Goal: Task Accomplishment & Management: Manage account settings

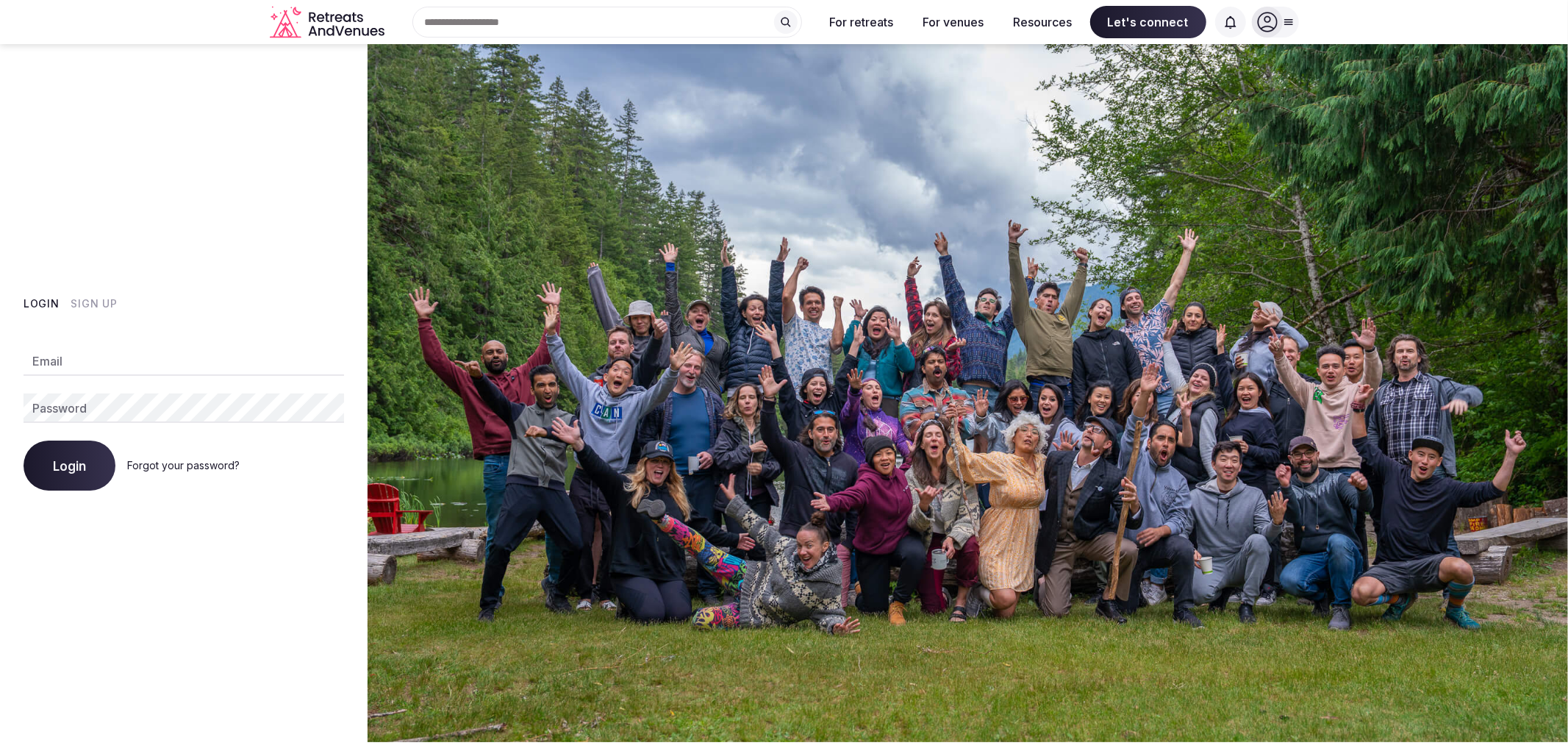
type input "**********"
click at [568, 451] on img at bounding box center [968, 393] width 1200 height 698
click at [53, 462] on span "Login" at bounding box center [69, 466] width 33 height 14
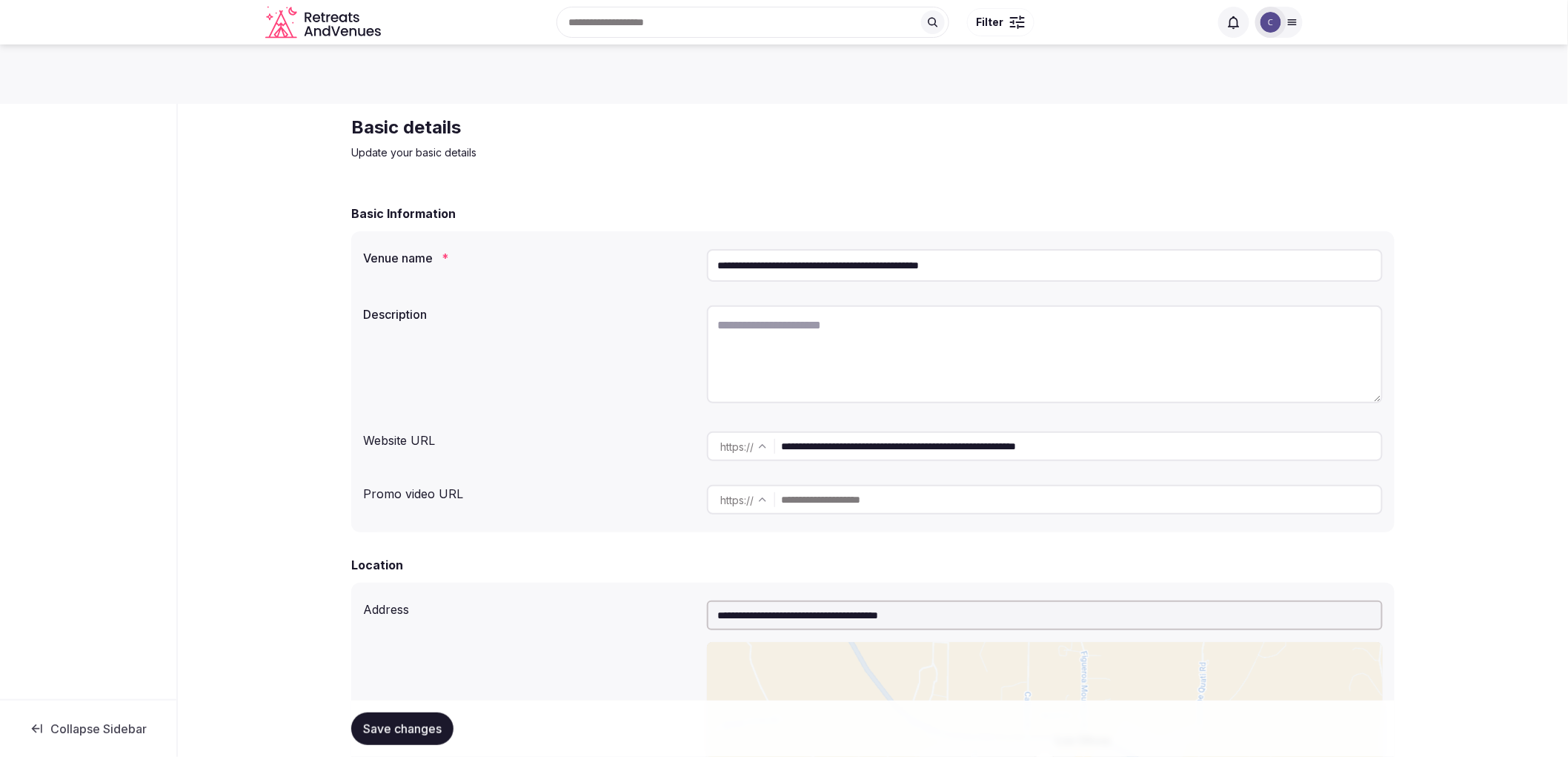
click at [741, 265] on input "**********" at bounding box center [1045, 266] width 675 height 33
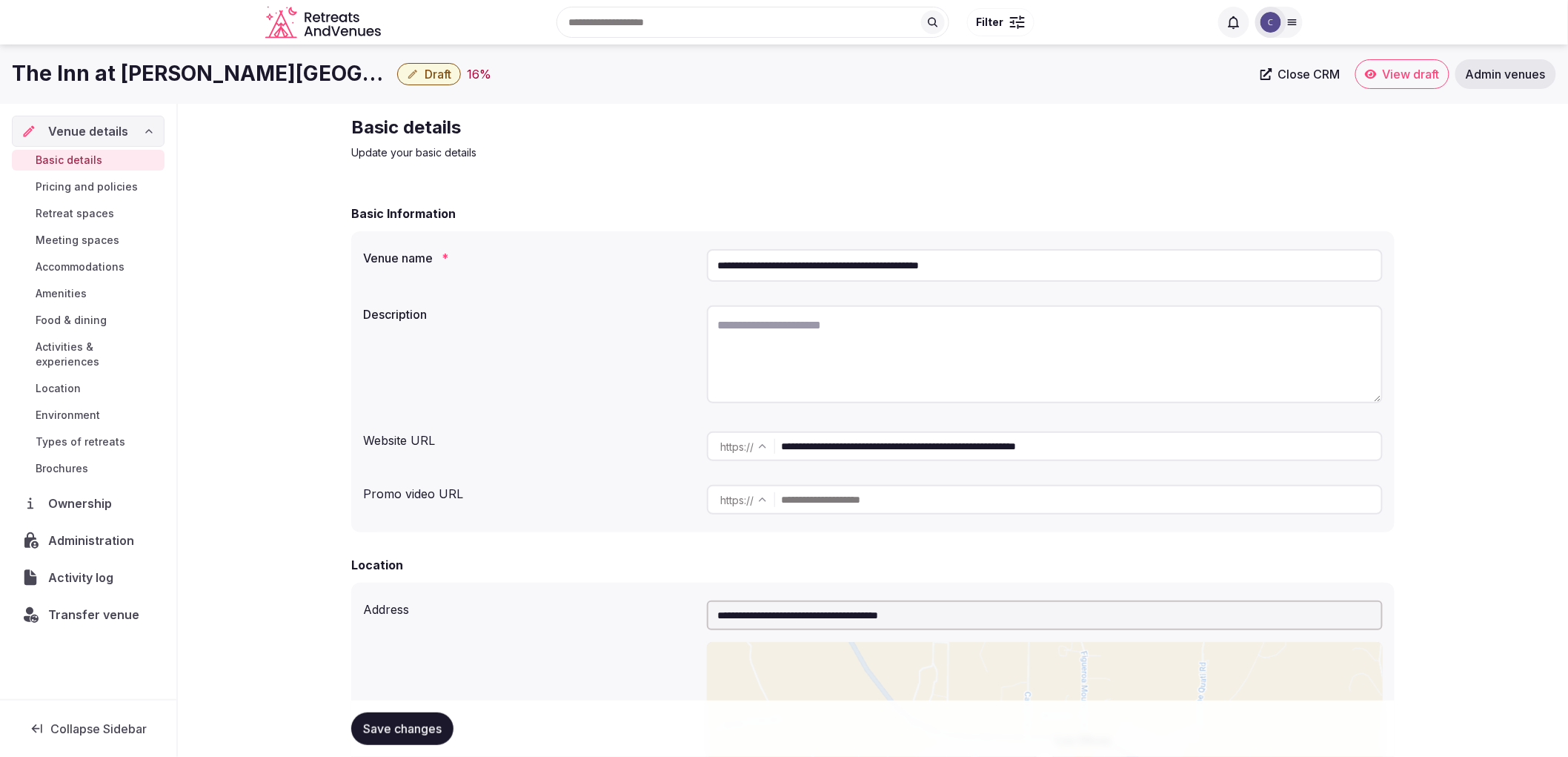
click at [774, 317] on textarea at bounding box center [1045, 353] width 675 height 98
paste textarea "**********"
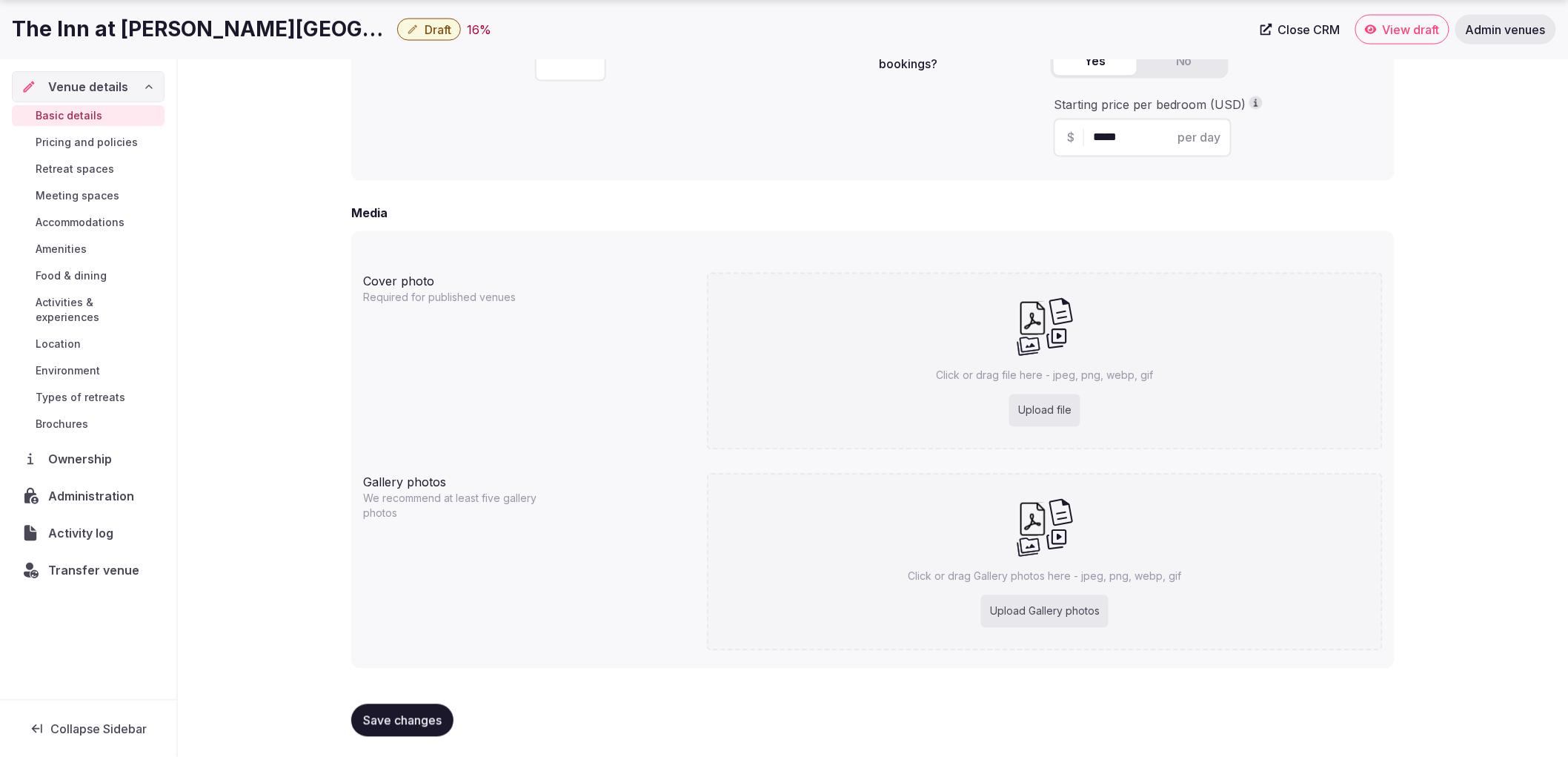
scroll to position [1049, 0]
type textarea "**********"
click at [391, 711] on span "Save changes" at bounding box center [402, 719] width 78 height 15
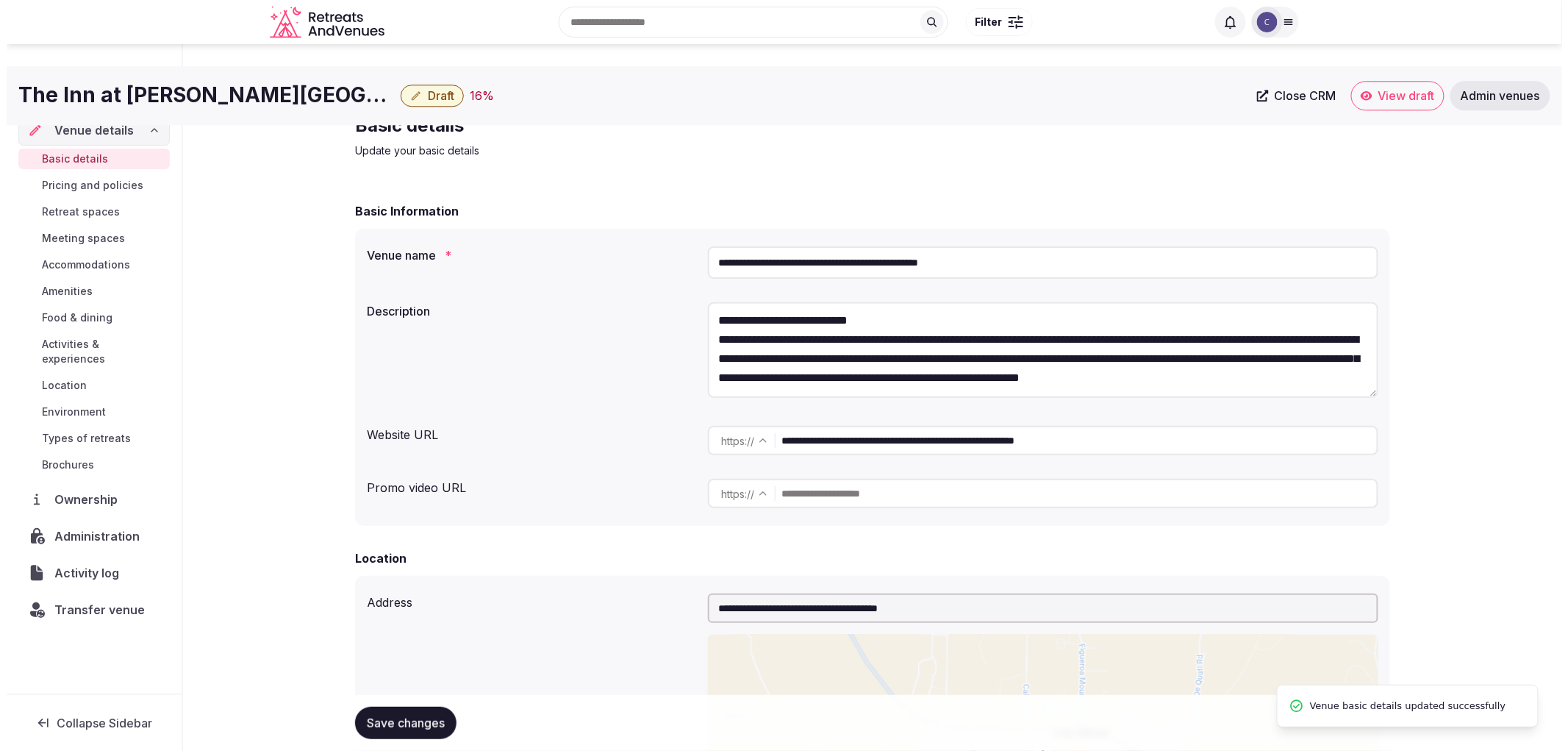
scroll to position [0, 0]
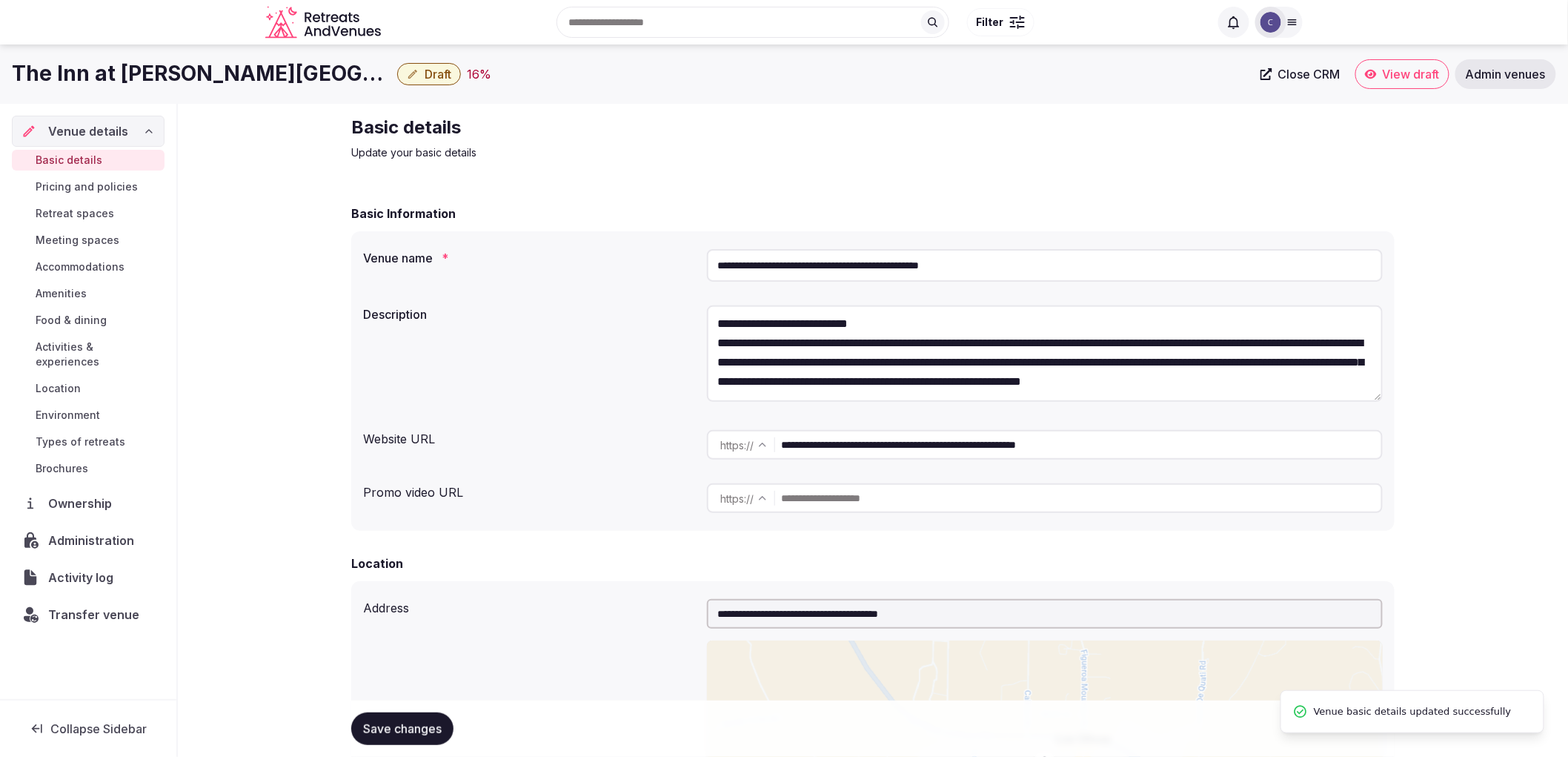
click at [113, 268] on span "Accommodations" at bounding box center [79, 267] width 89 height 15
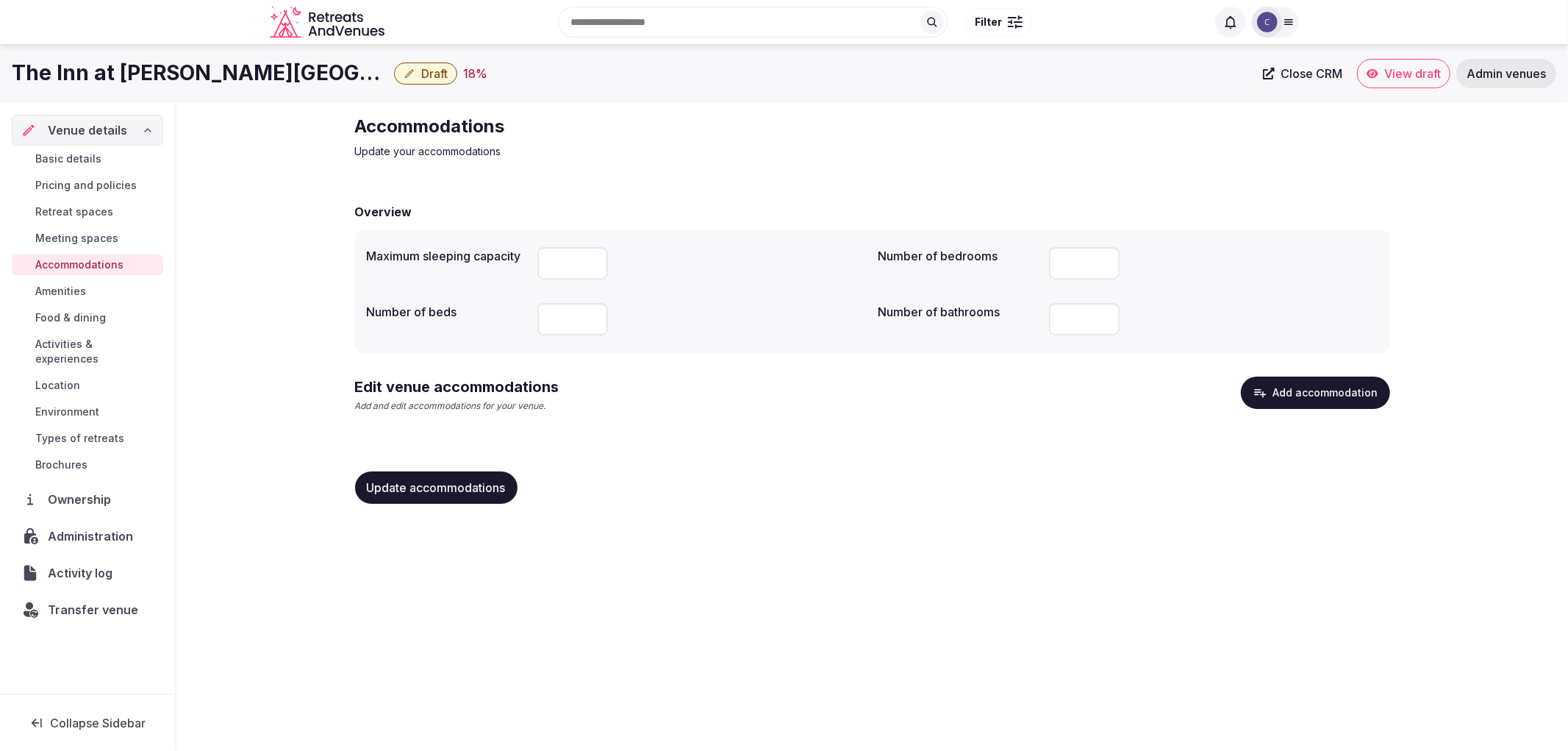
click at [1333, 397] on button "Add accommodation" at bounding box center [1315, 393] width 149 height 33
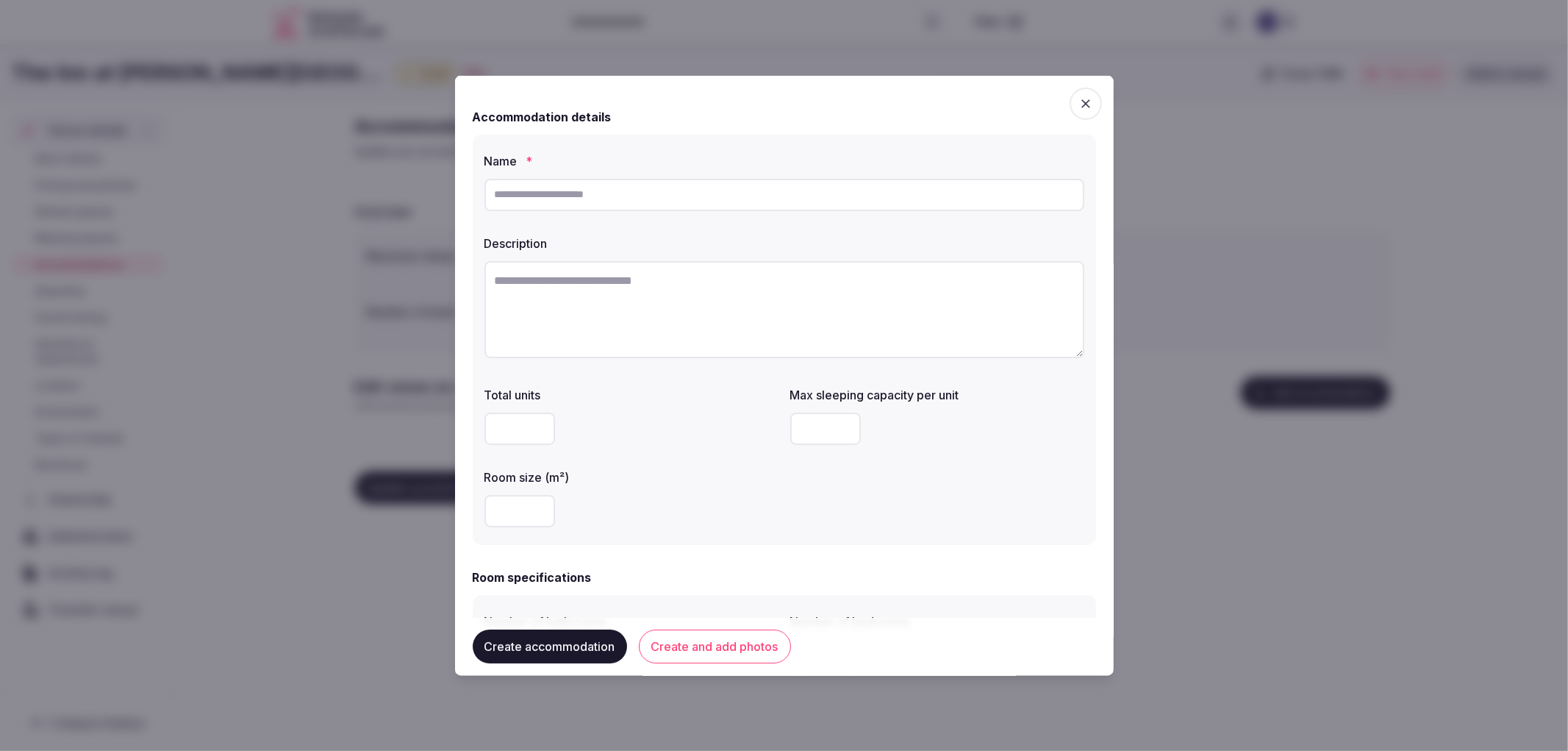
click at [539, 166] on label "Name *" at bounding box center [784, 159] width 599 height 12
click at [547, 181] on input "text" at bounding box center [784, 194] width 599 height 33
paste input "**********"
type input "**********"
click at [722, 304] on textarea at bounding box center [784, 308] width 599 height 97
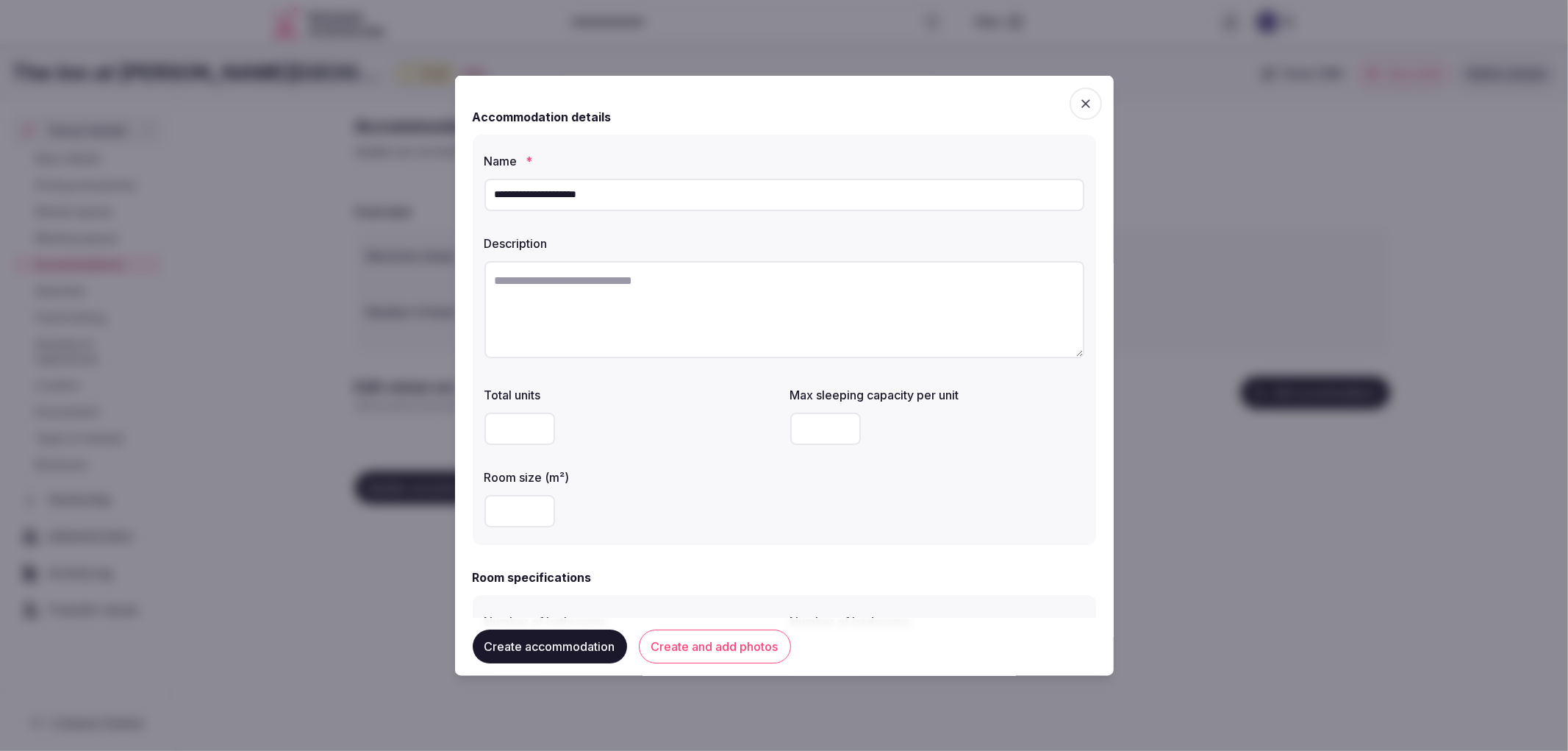
paste textarea "**********"
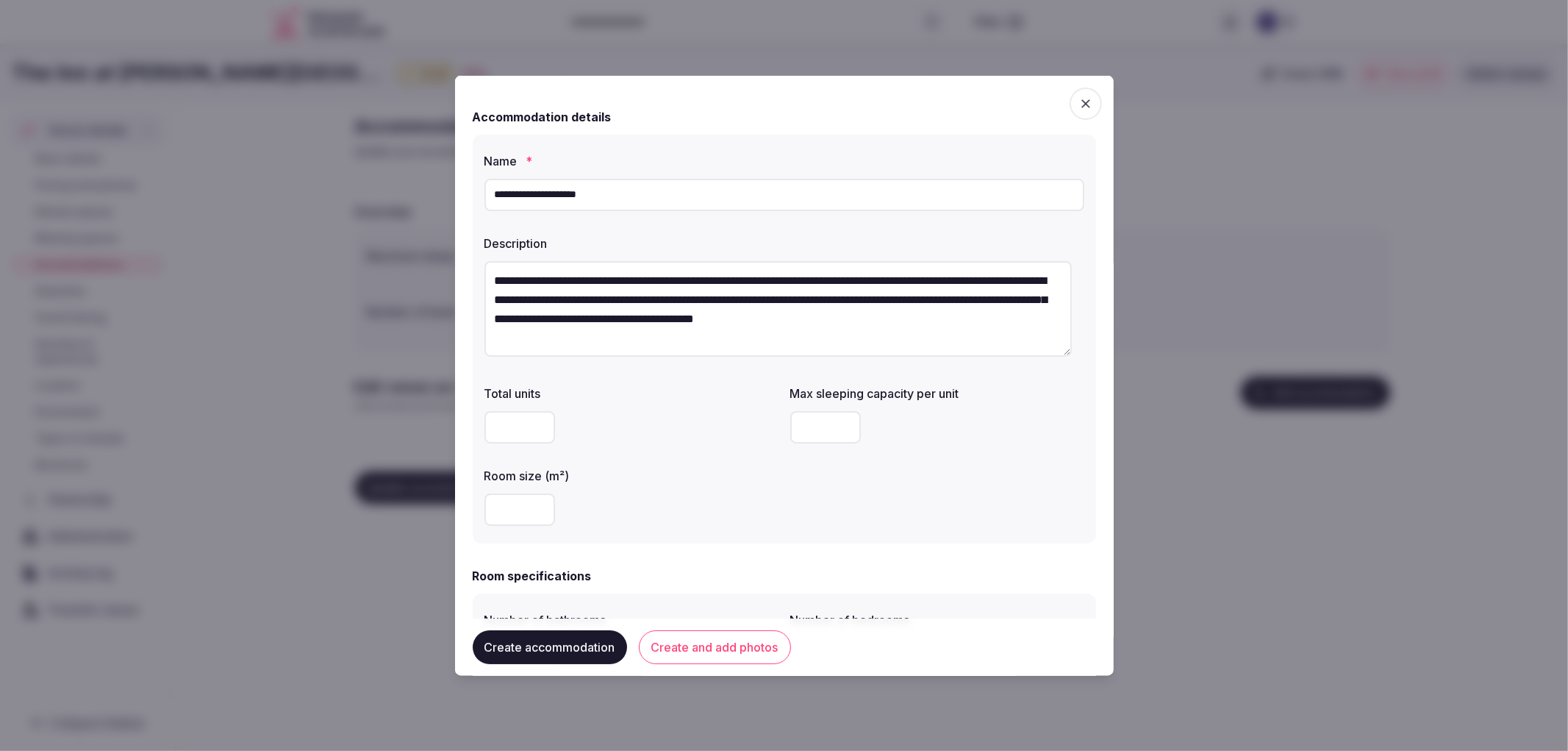
type textarea "**********"
click at [606, 640] on button "Create accommodation" at bounding box center [550, 647] width 154 height 34
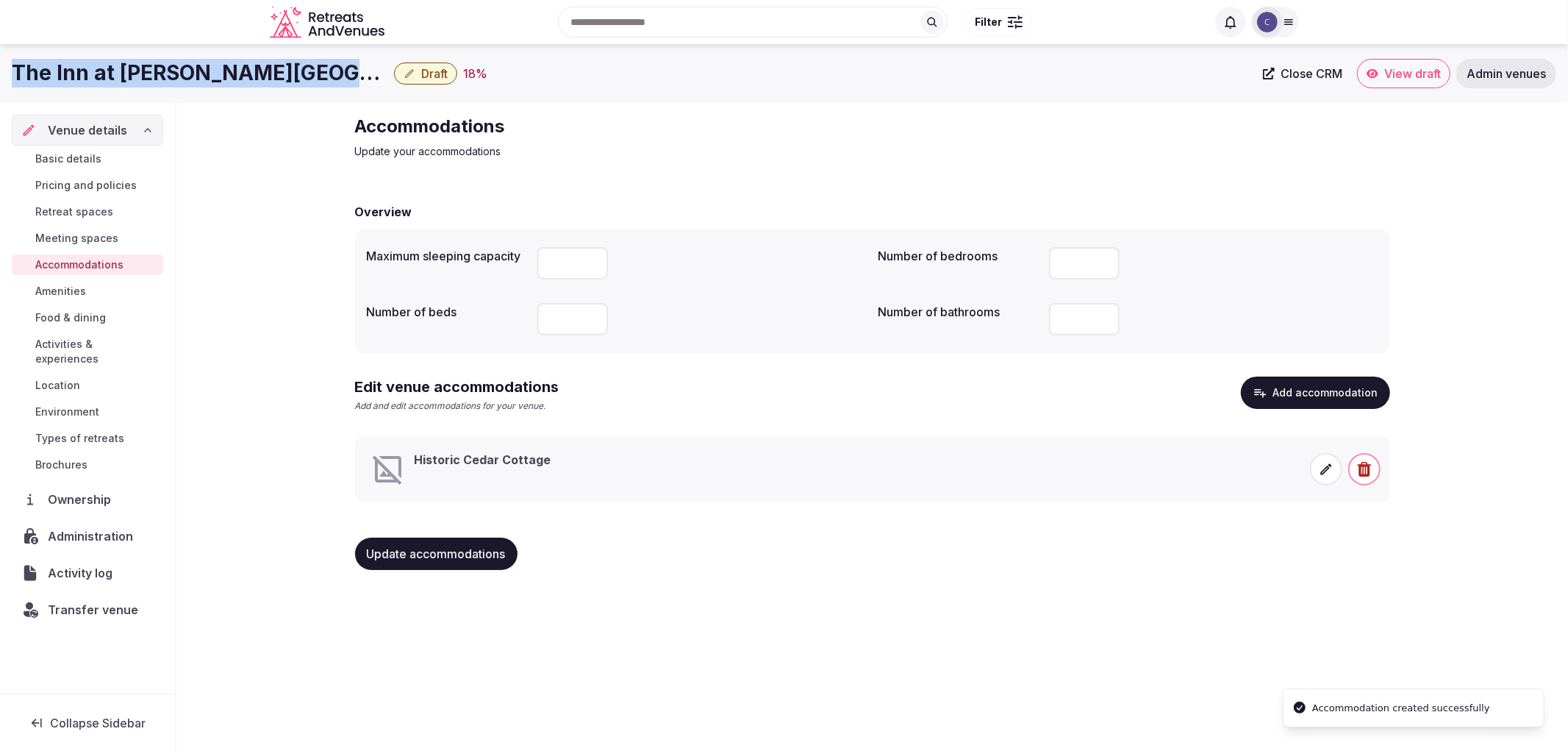
drag, startPoint x: 3, startPoint y: 71, endPoint x: 327, endPoint y: 75, distance: 324.0
click at [327, 75] on div "The Inn at Mattei’s Tavern, Auberge Resorts Collection Draft 18 % Close CRM Vie…" at bounding box center [784, 73] width 1568 height 29
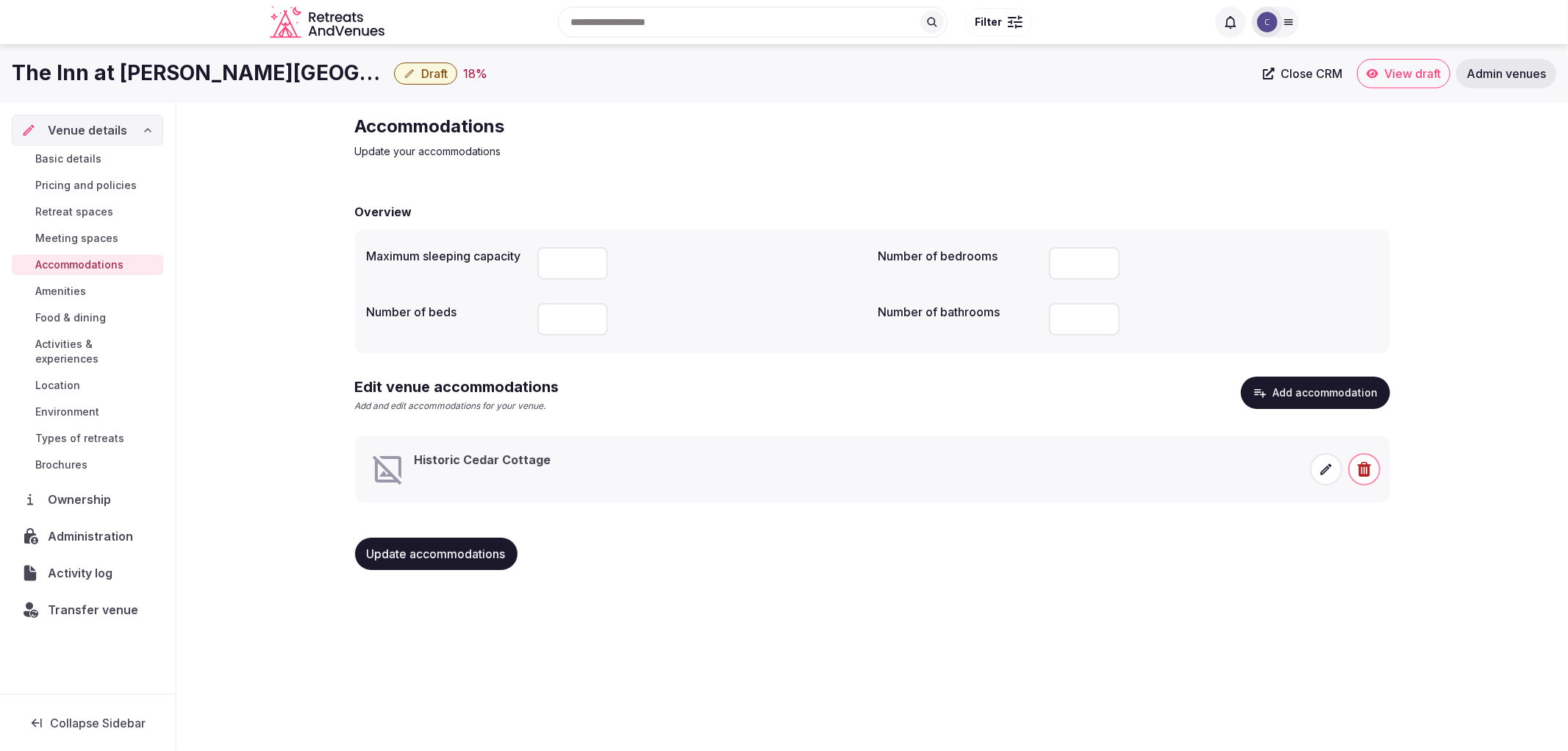
click at [263, 166] on div "Accommodations Update your accommodations Overview Maximum sleeping capacity Nu…" at bounding box center [872, 349] width 1391 height 491
click at [78, 158] on span "Basic details" at bounding box center [68, 159] width 66 height 14
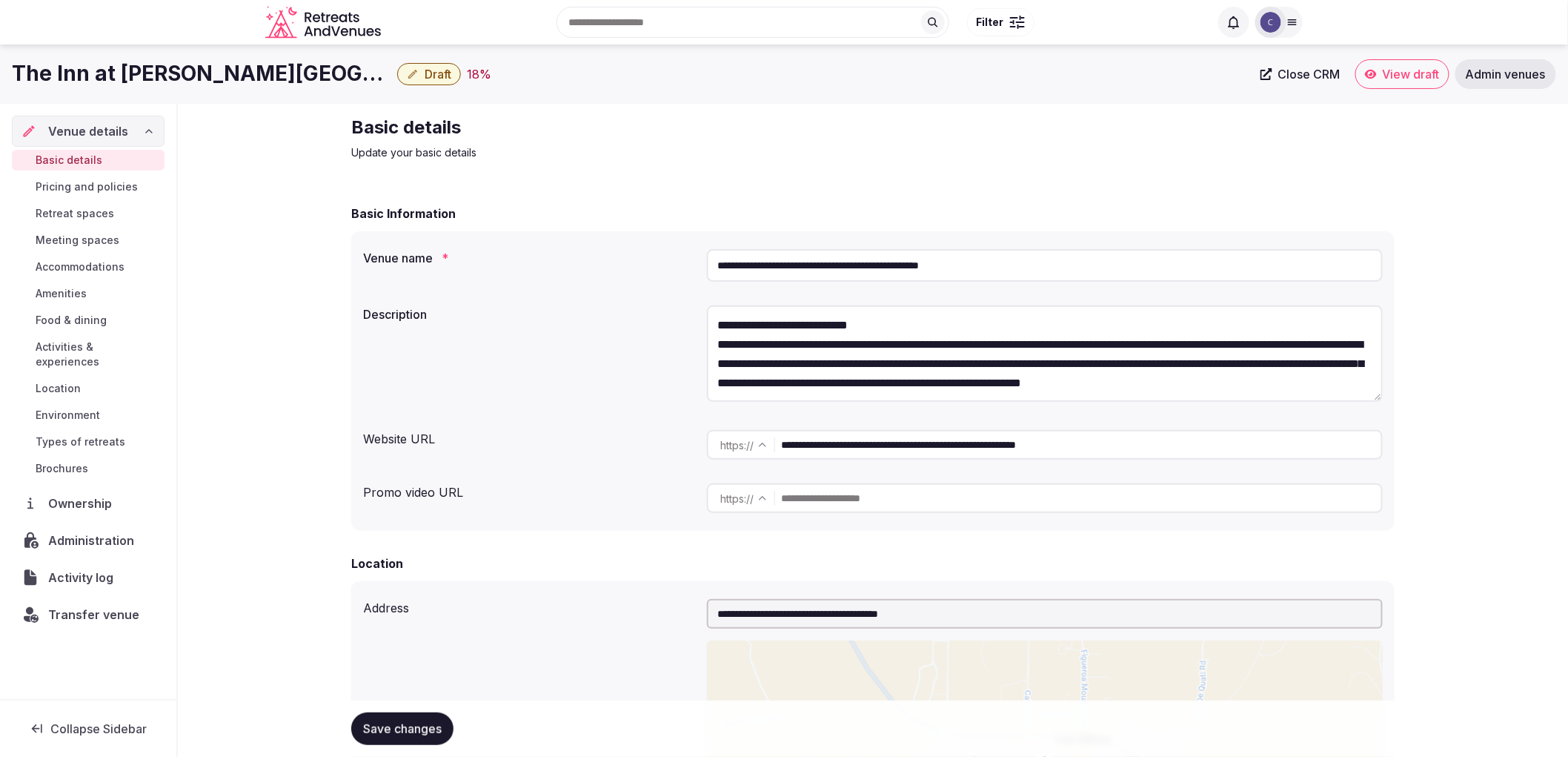
click at [858, 275] on input "**********" at bounding box center [1045, 266] width 675 height 33
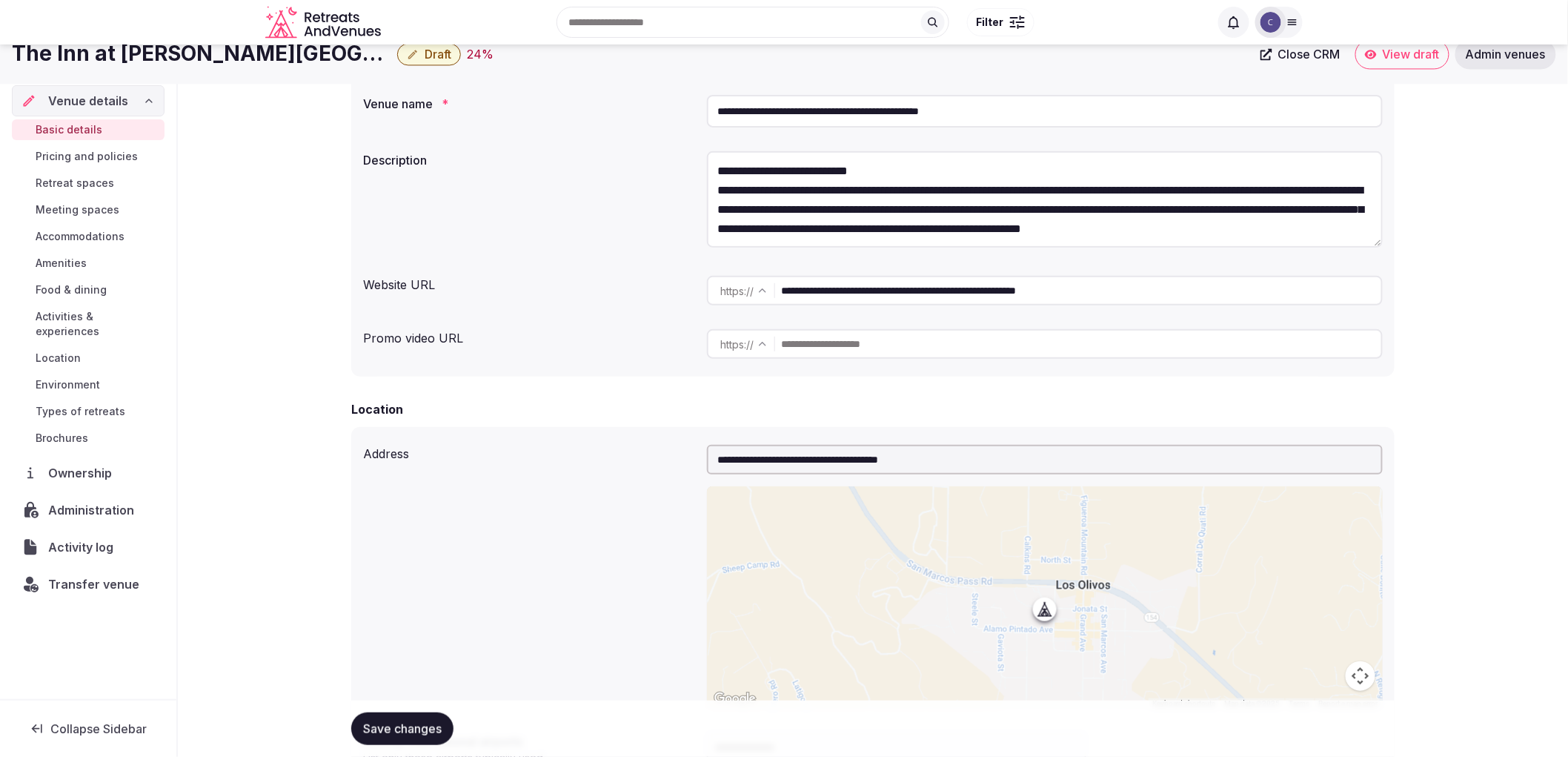
scroll to position [143, 0]
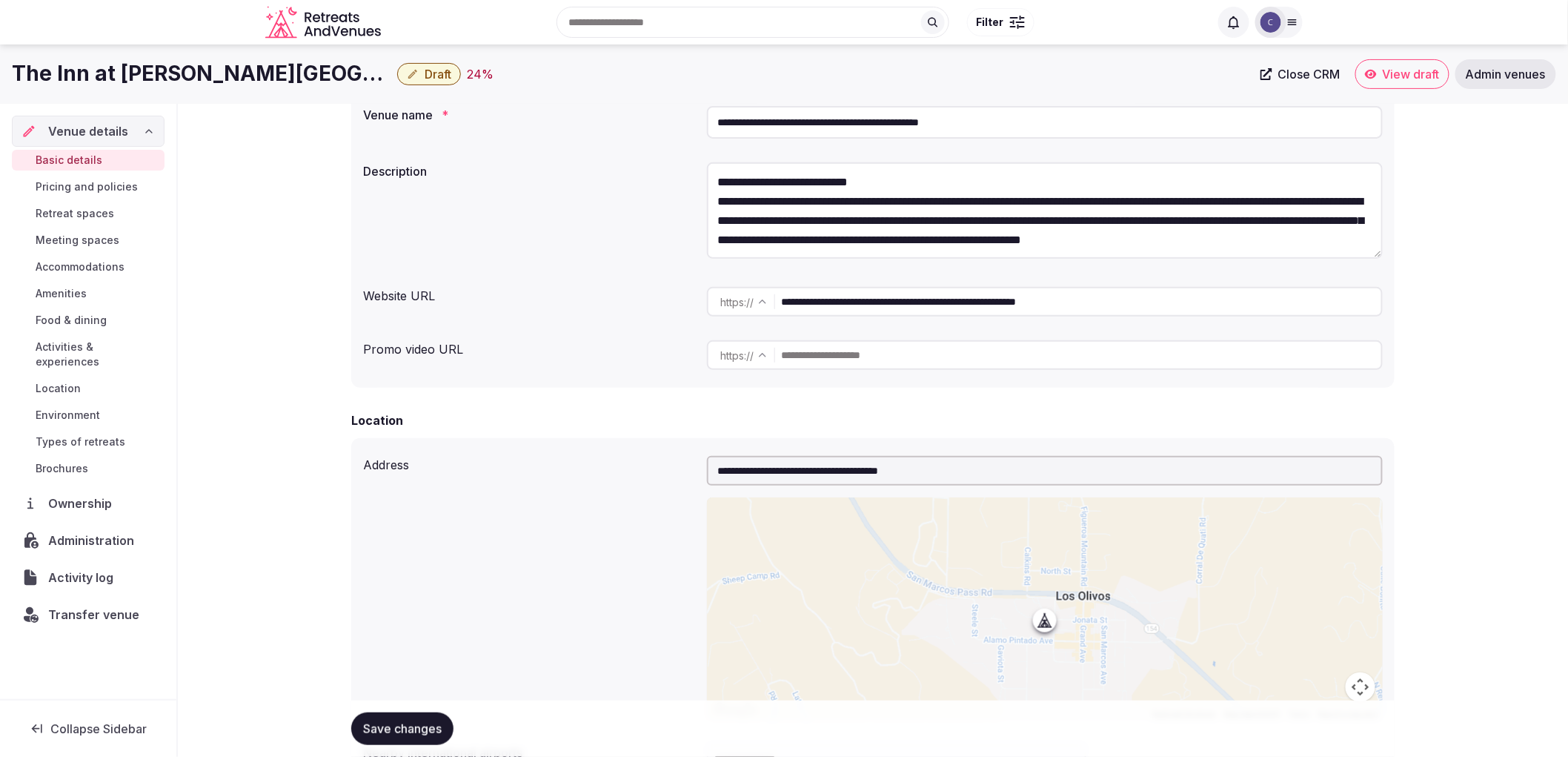
click at [85, 271] on span "Accommodations" at bounding box center [79, 267] width 89 height 15
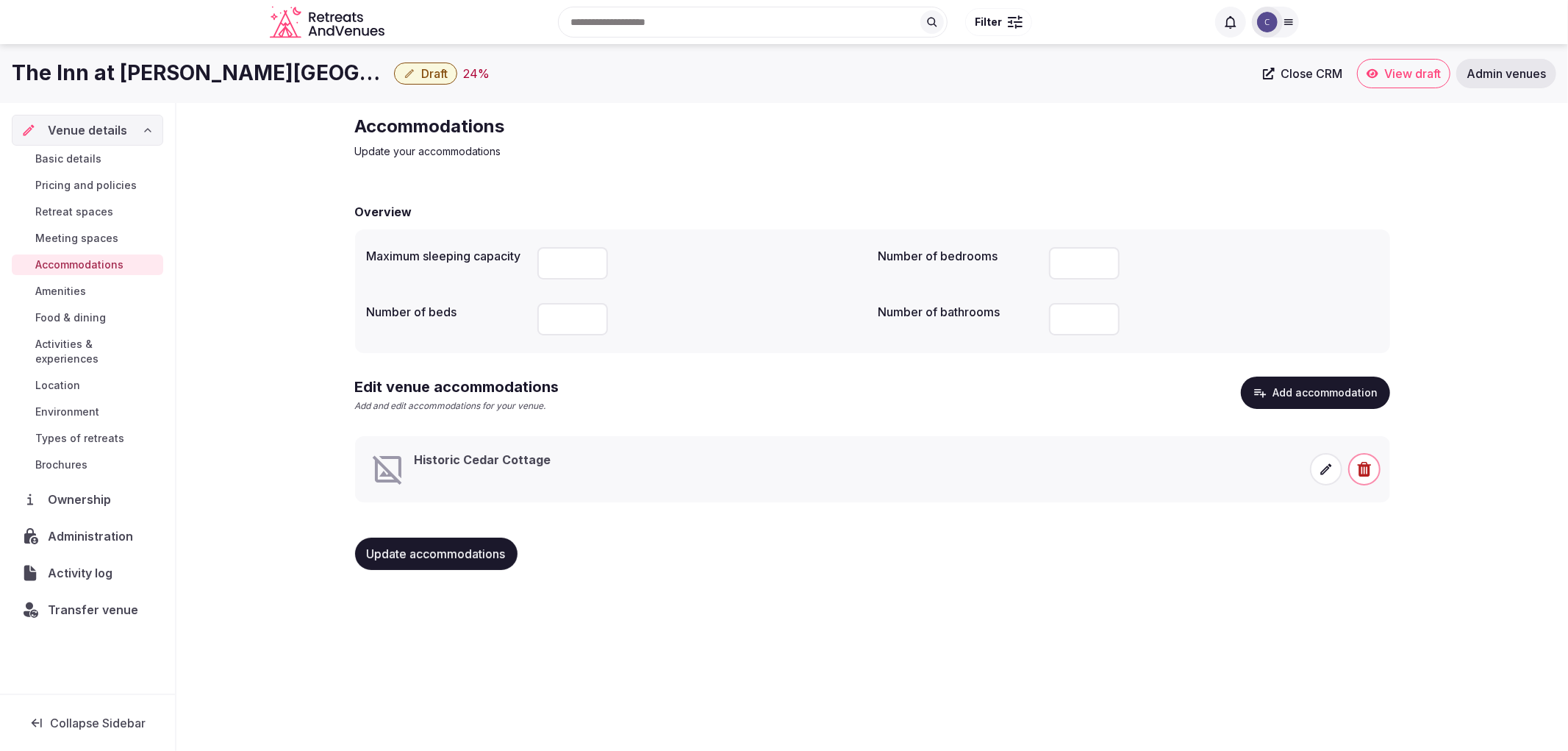
click at [1261, 406] on button "Add accommodation" at bounding box center [1315, 393] width 149 height 33
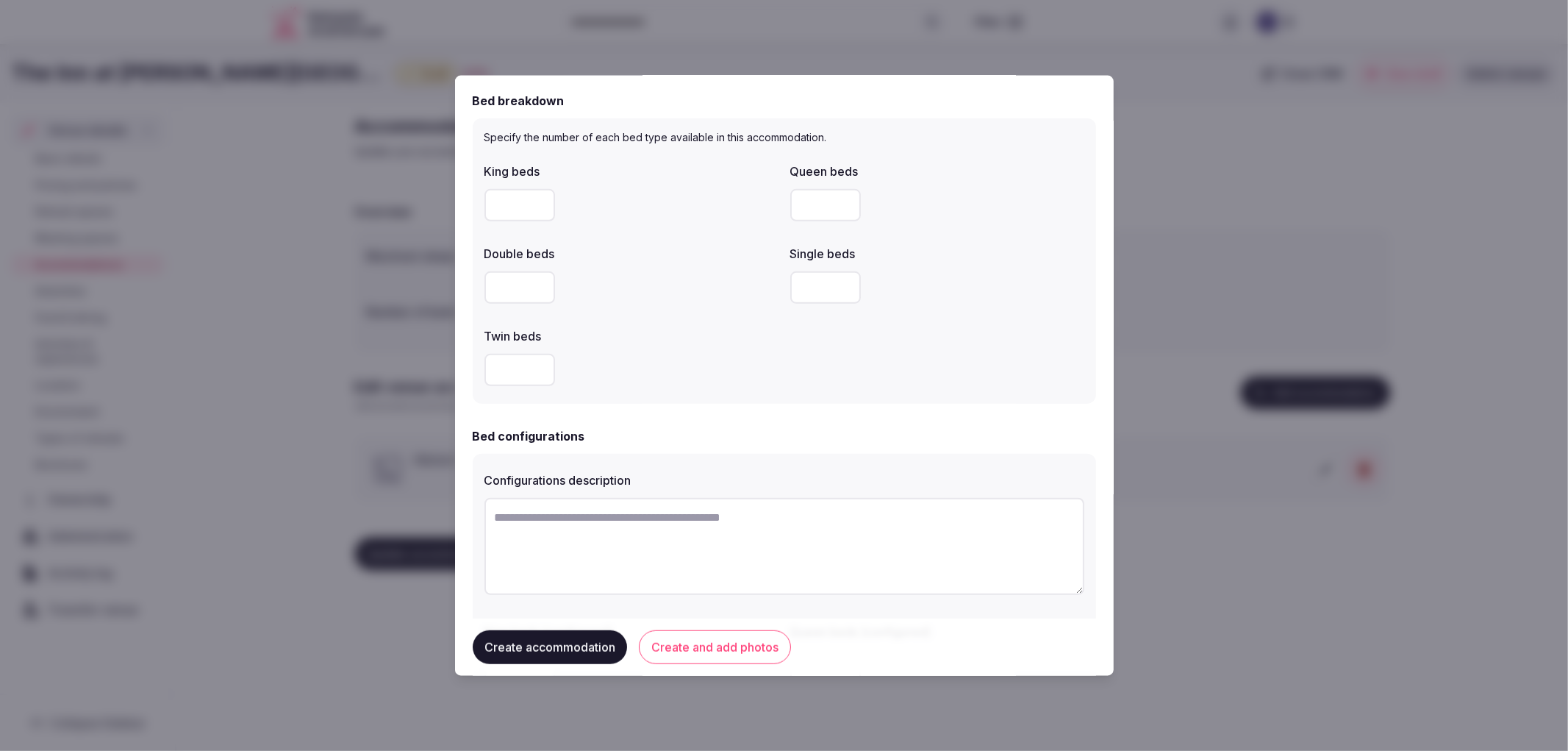
scroll to position [686, 0]
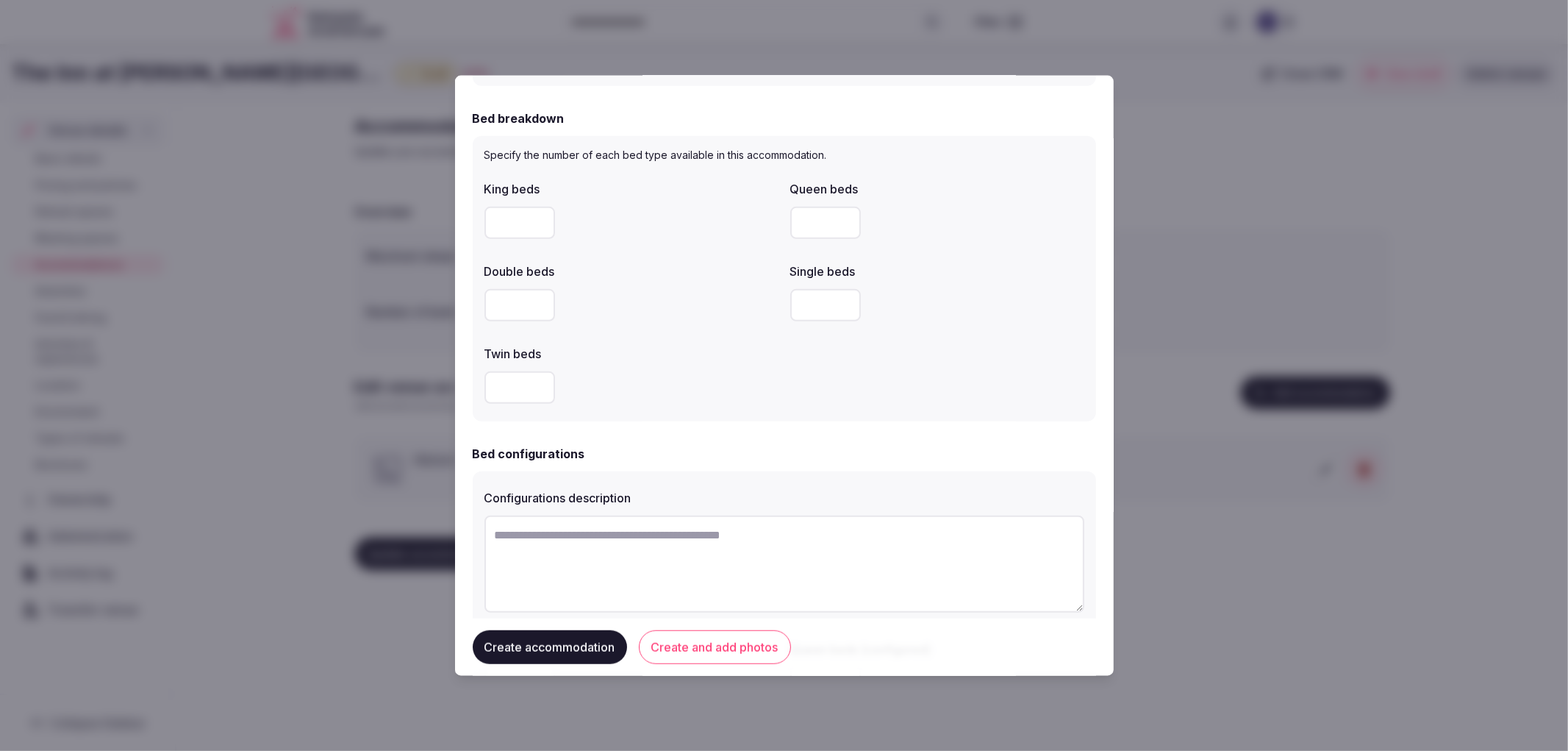
click at [816, 313] on input "number" at bounding box center [826, 304] width 71 height 33
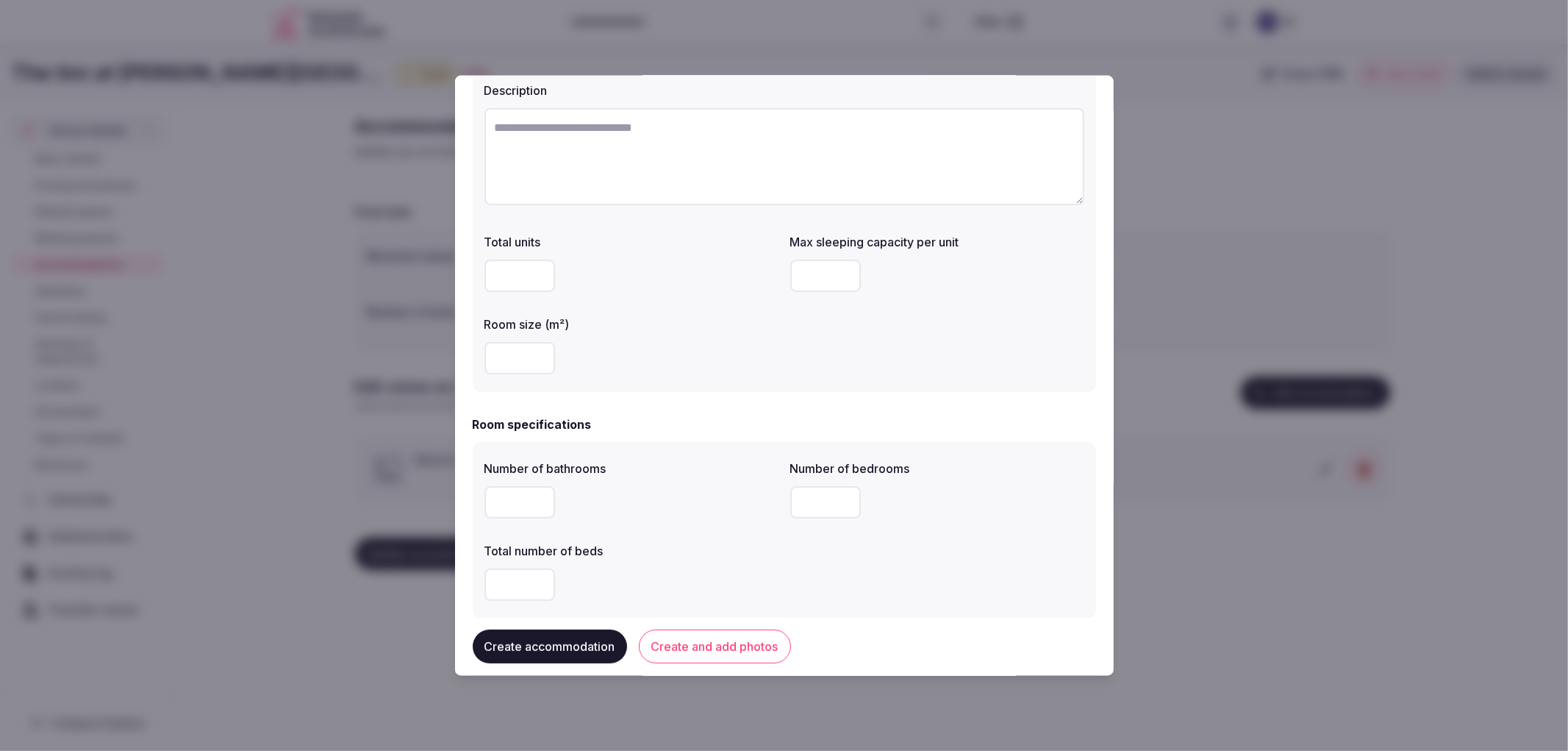
scroll to position [113, 0]
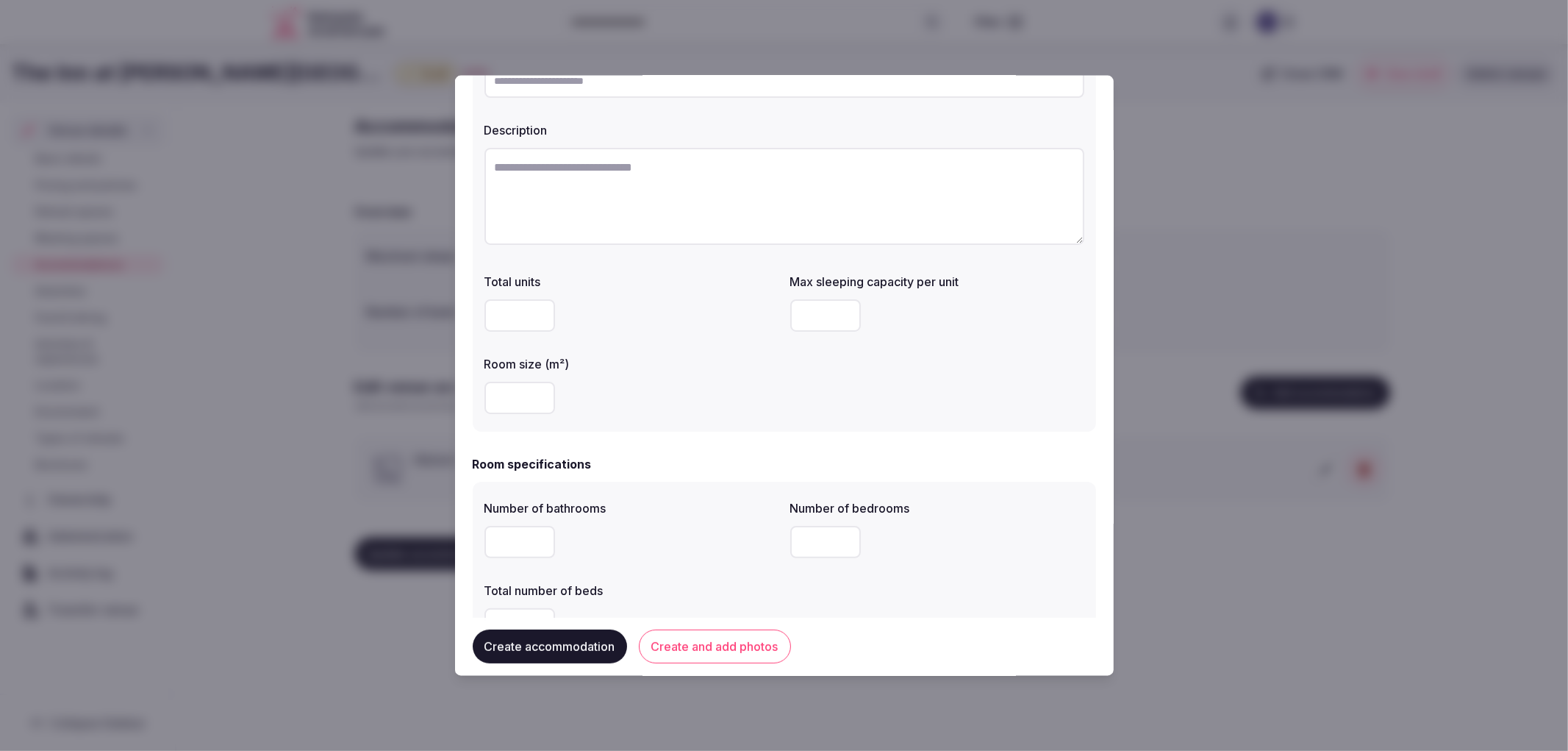
type input "*"
click at [830, 307] on input "number" at bounding box center [826, 315] width 71 height 33
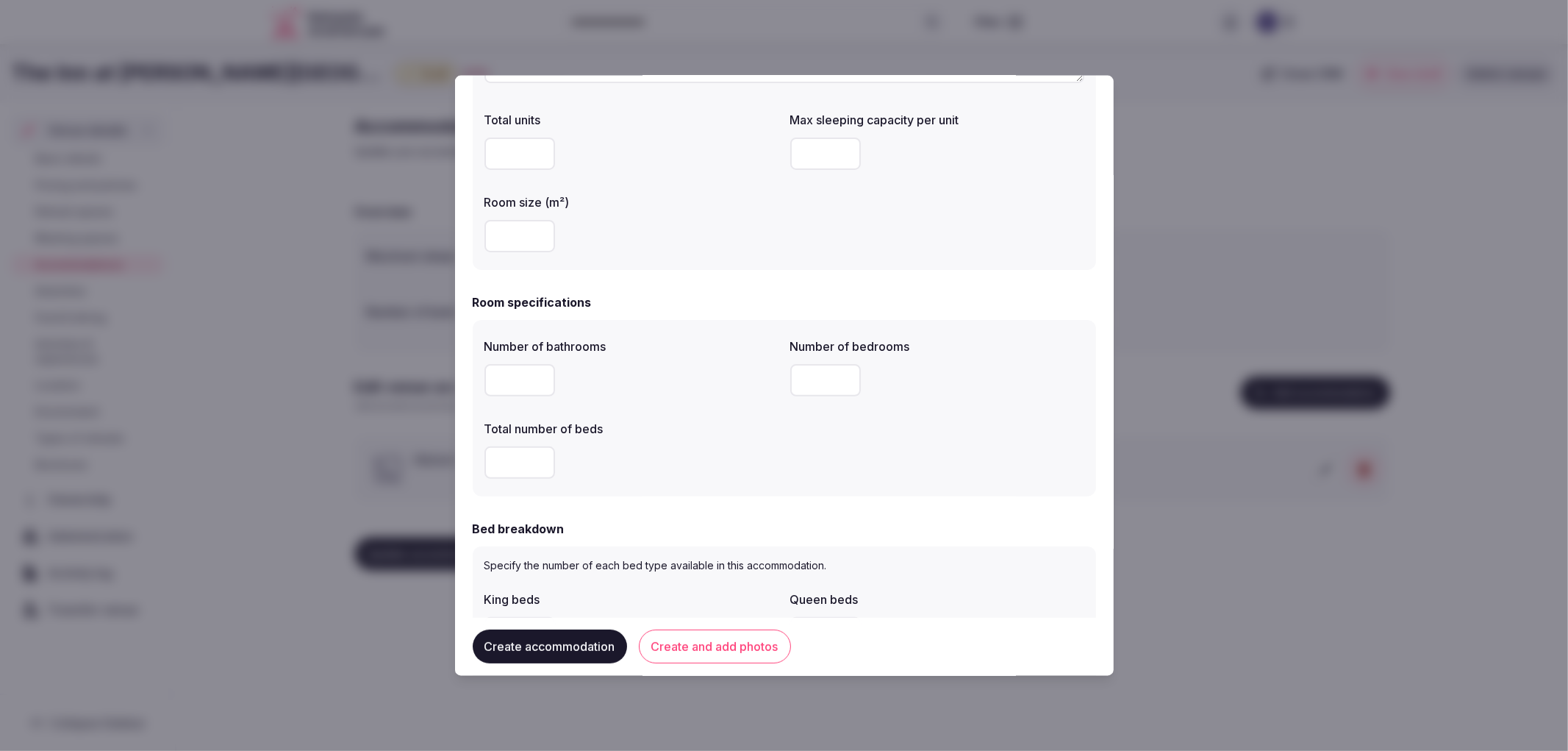
scroll to position [276, 0]
type input "*"
click at [525, 371] on input "number" at bounding box center [520, 378] width 71 height 33
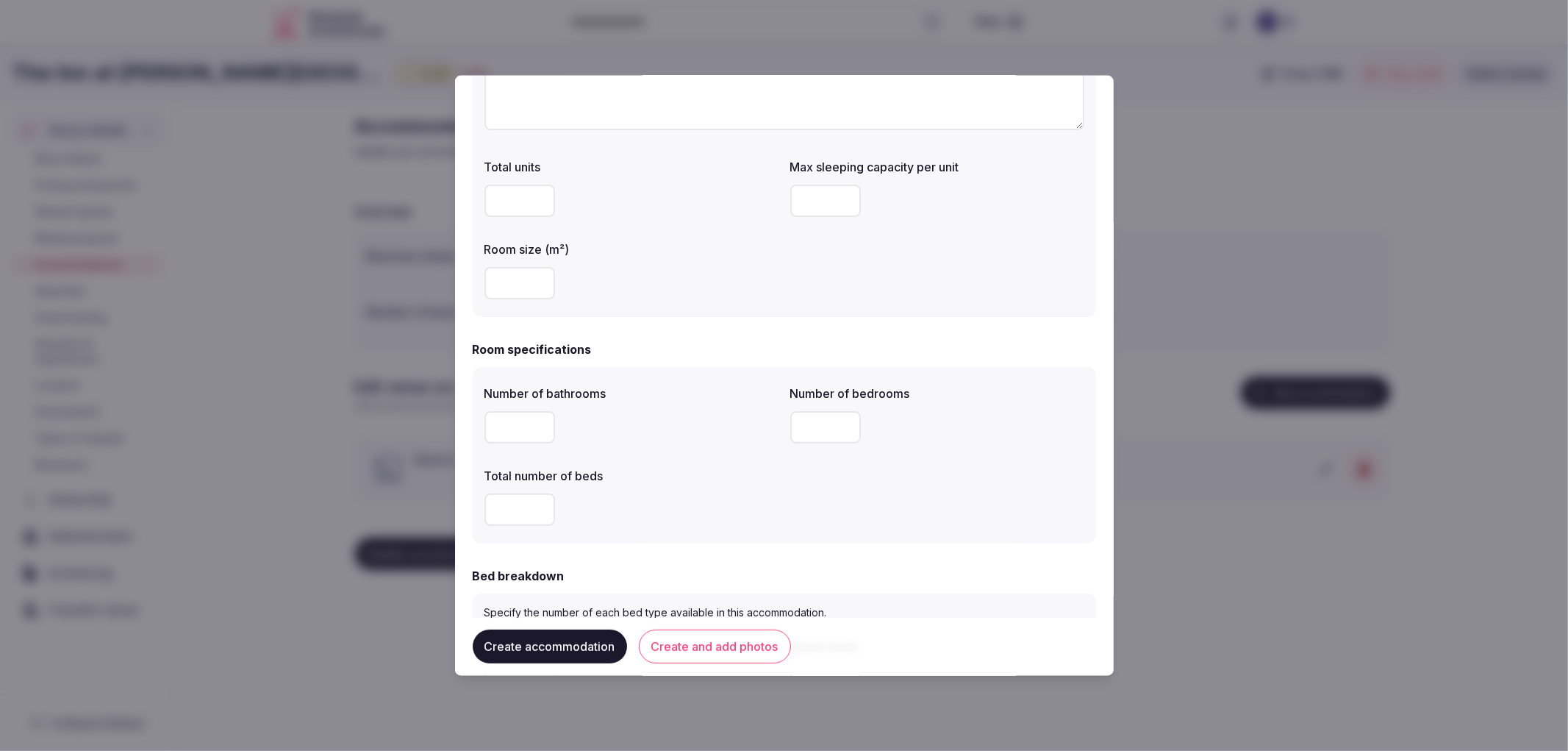
scroll to position [195, 0]
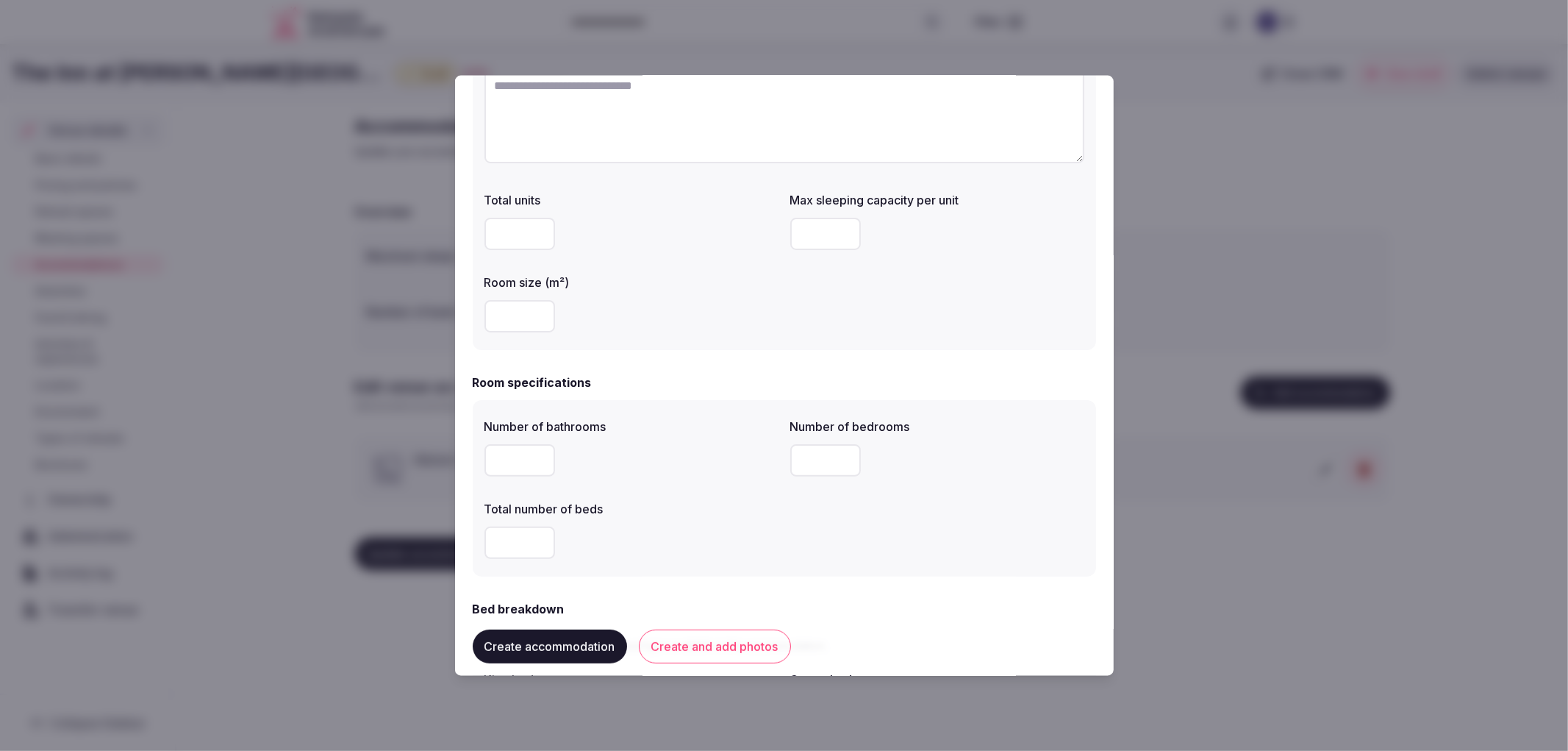
type input "*"
click at [799, 444] on input "number" at bounding box center [826, 460] width 71 height 33
type input "*"
click at [516, 534] on input "number" at bounding box center [520, 542] width 71 height 33
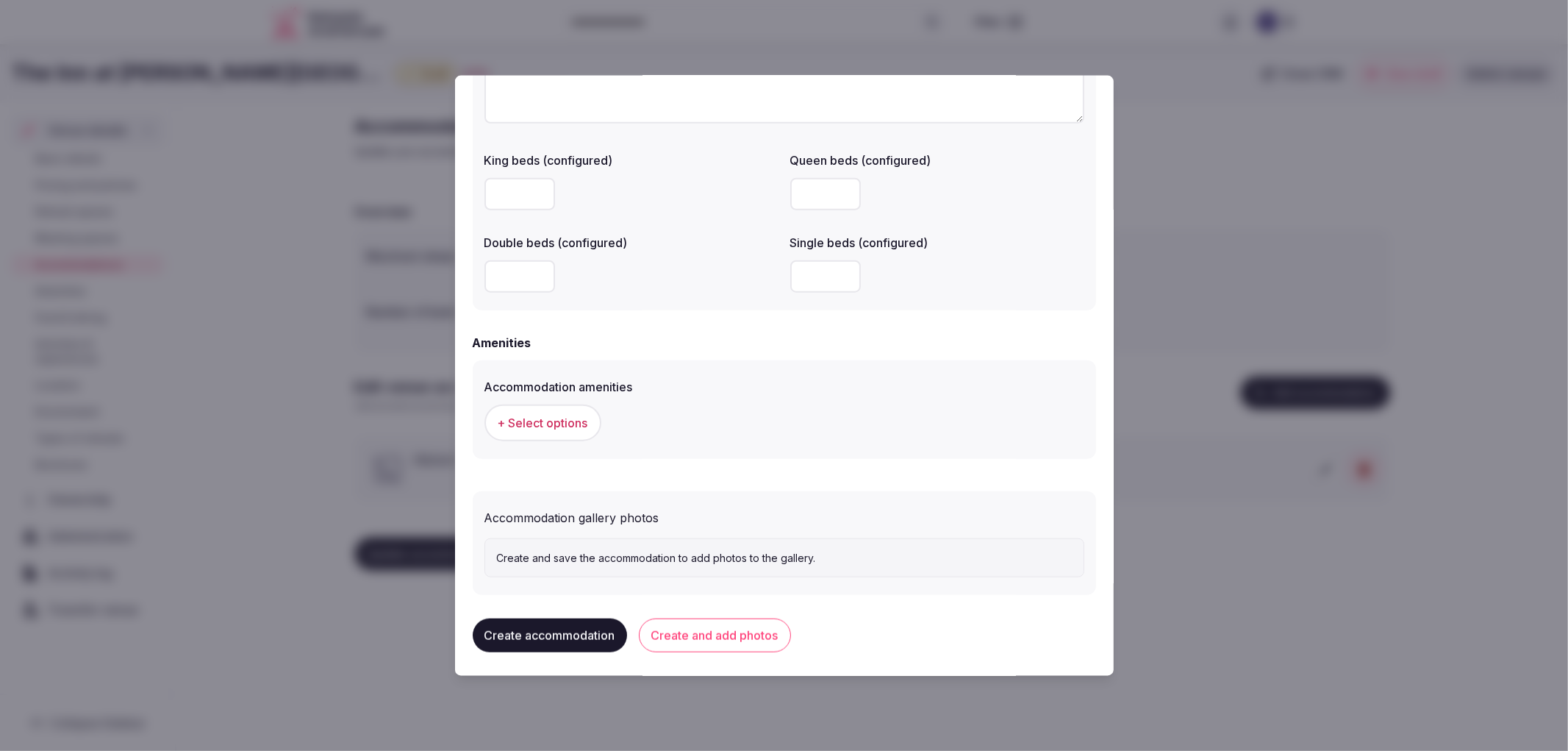
scroll to position [1175, 0]
type input "*"
click at [760, 627] on button "Create and add photos" at bounding box center [715, 634] width 152 height 34
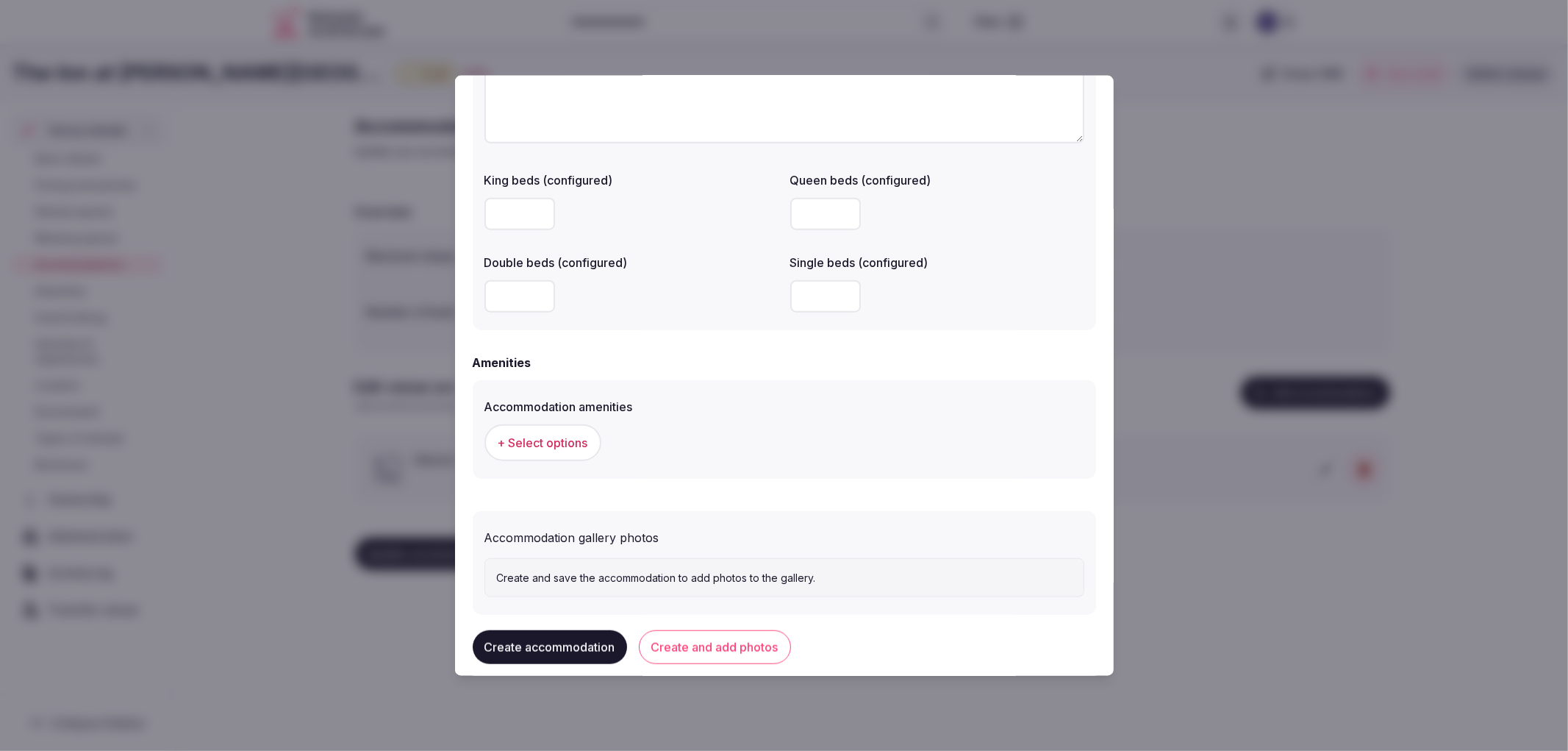
scroll to position [0, 0]
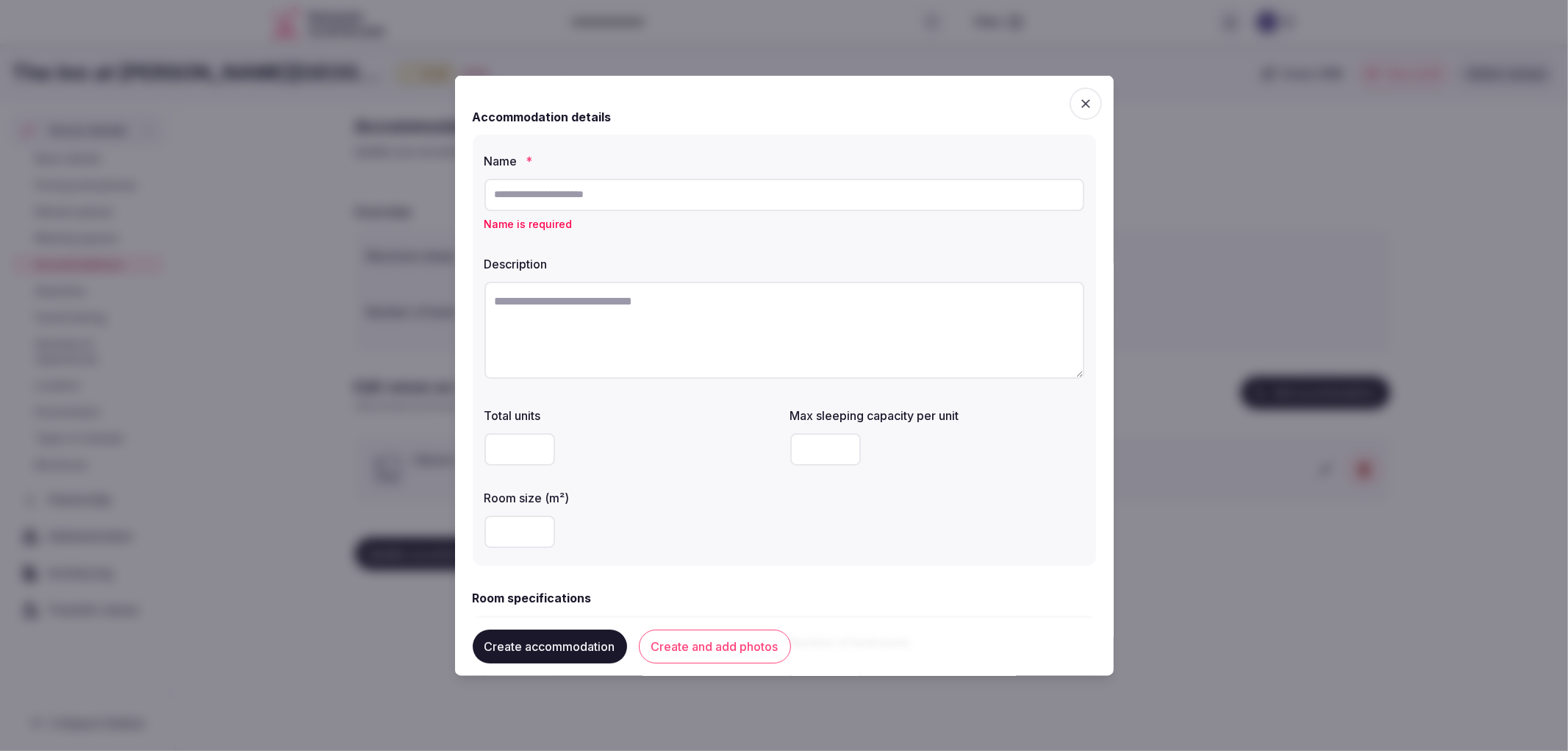
click at [1320, 218] on div at bounding box center [784, 375] width 1568 height 751
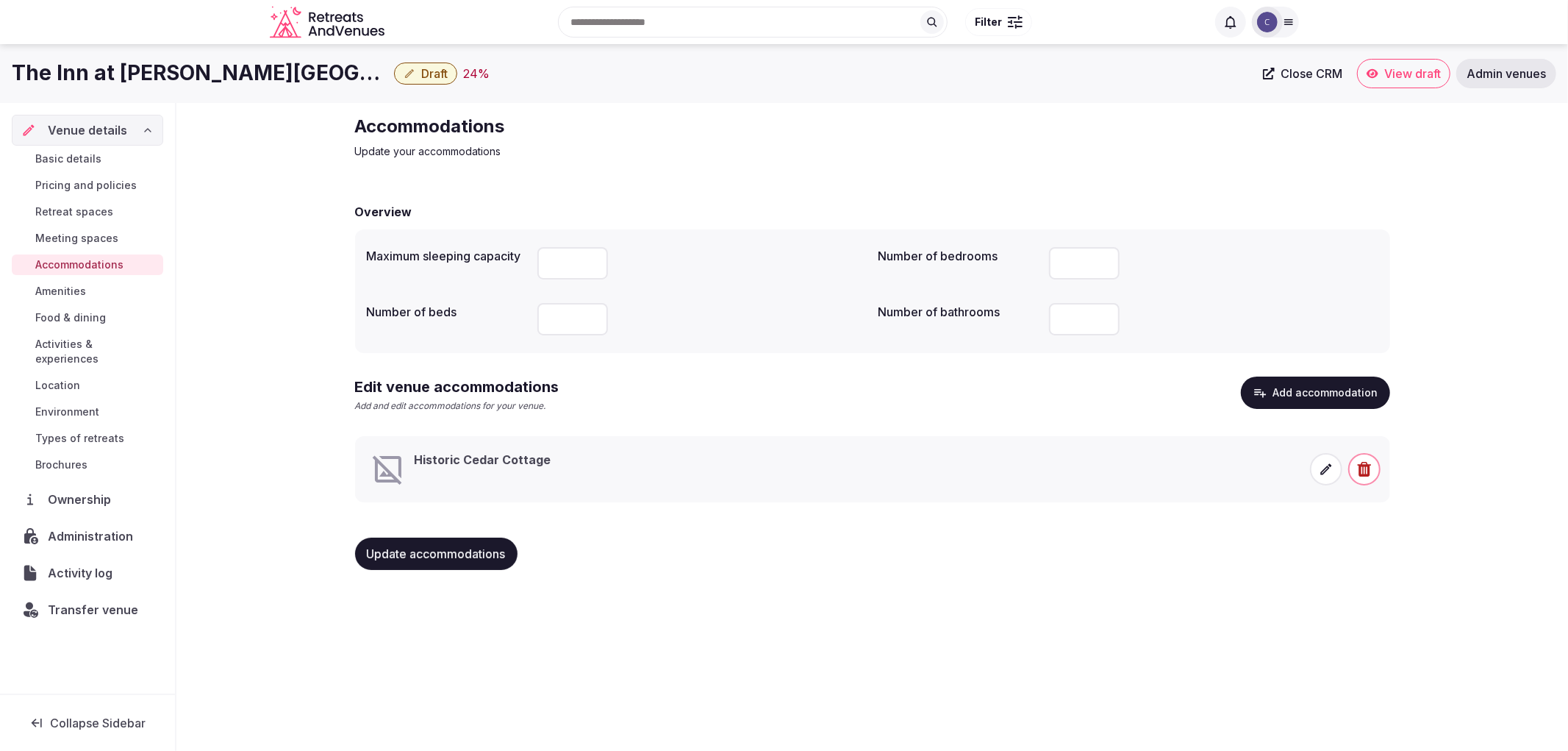
click at [551, 488] on div "Historic Cedar Cottage" at bounding box center [872, 468] width 1021 height 41
click at [1329, 471] on icon at bounding box center [1325, 469] width 14 height 14
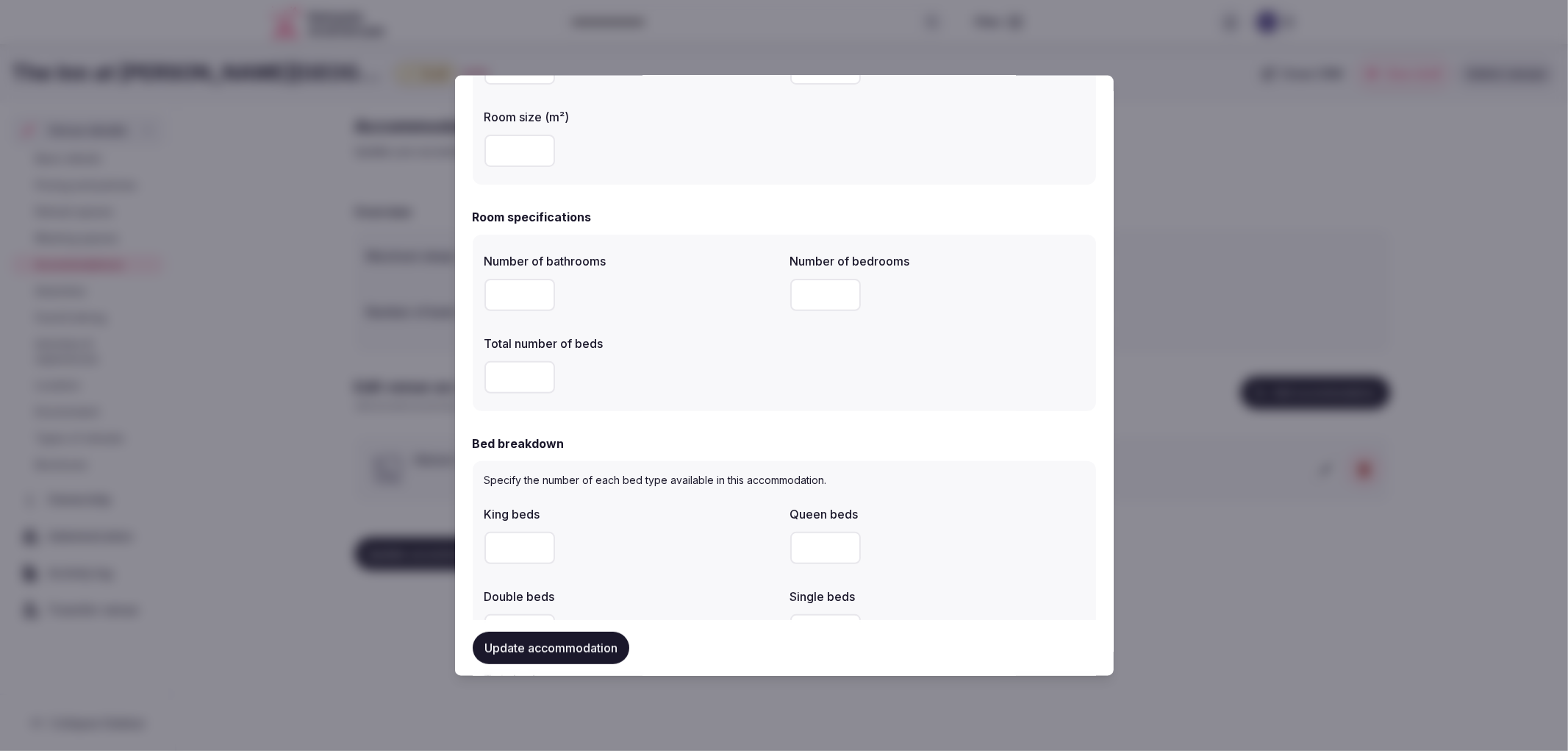
scroll to position [330, 0]
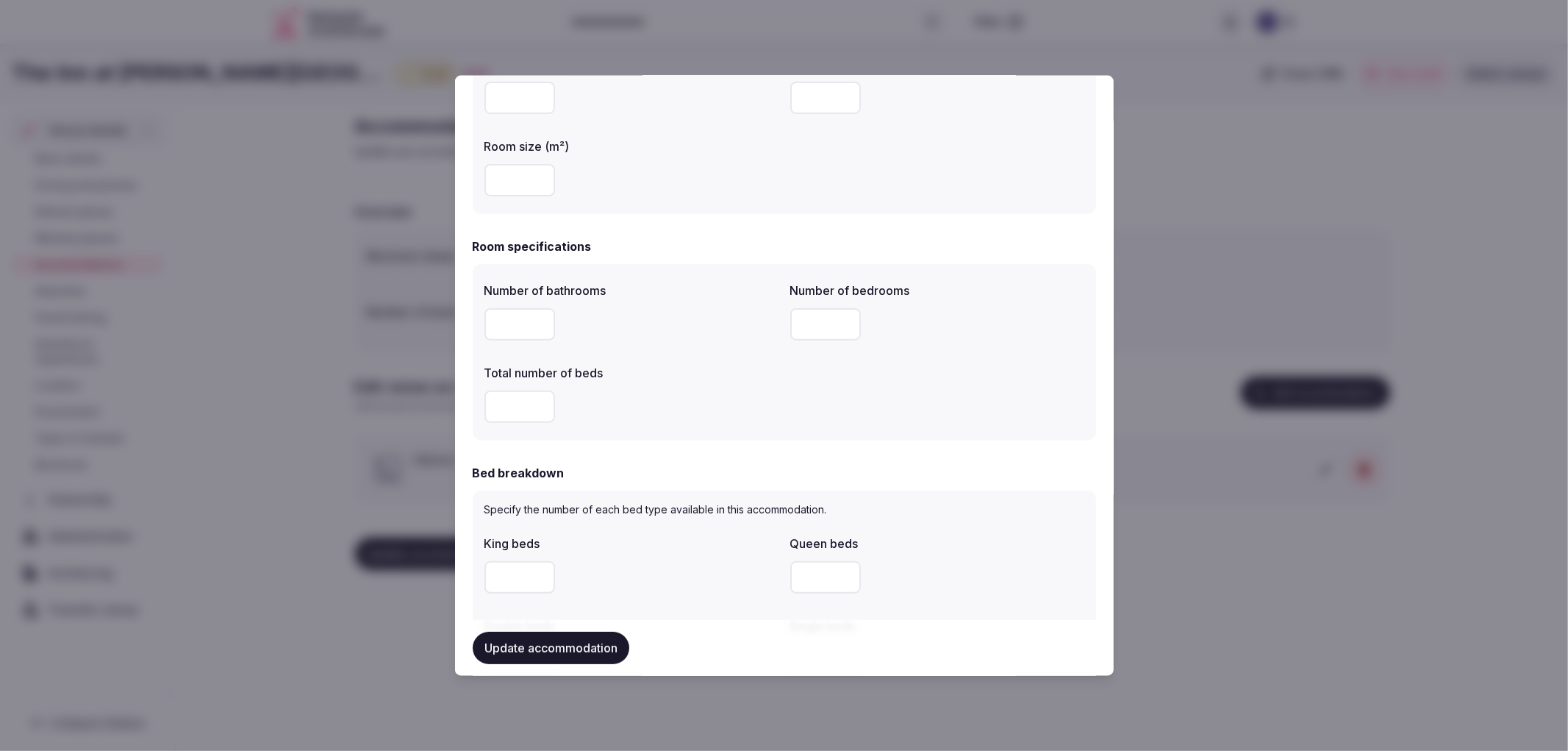
click at [514, 314] on input "number" at bounding box center [520, 323] width 71 height 33
type input "*"
click at [795, 331] on input "number" at bounding box center [826, 323] width 71 height 33
type input "*"
click at [500, 396] on input "number" at bounding box center [520, 406] width 71 height 33
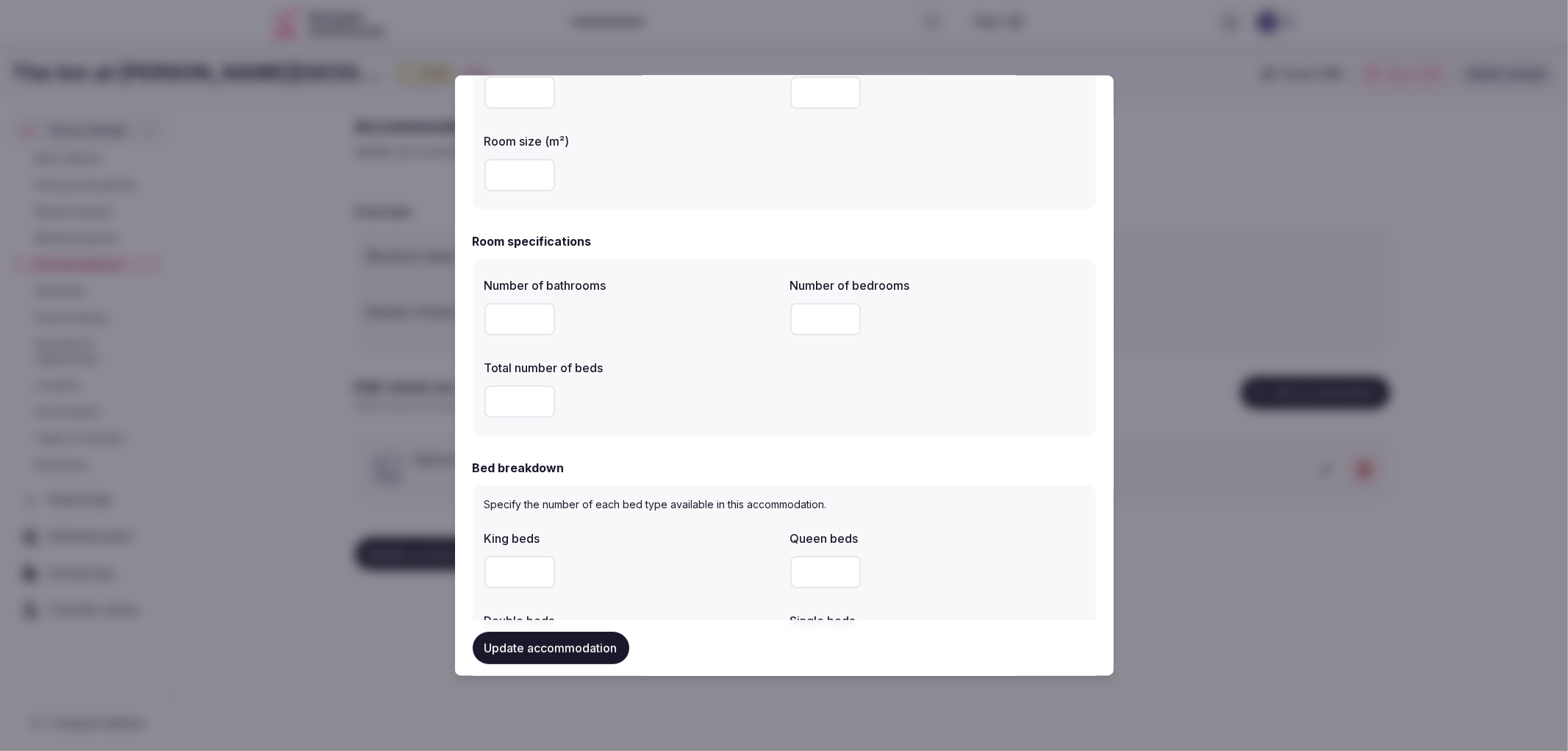
scroll to position [166, 0]
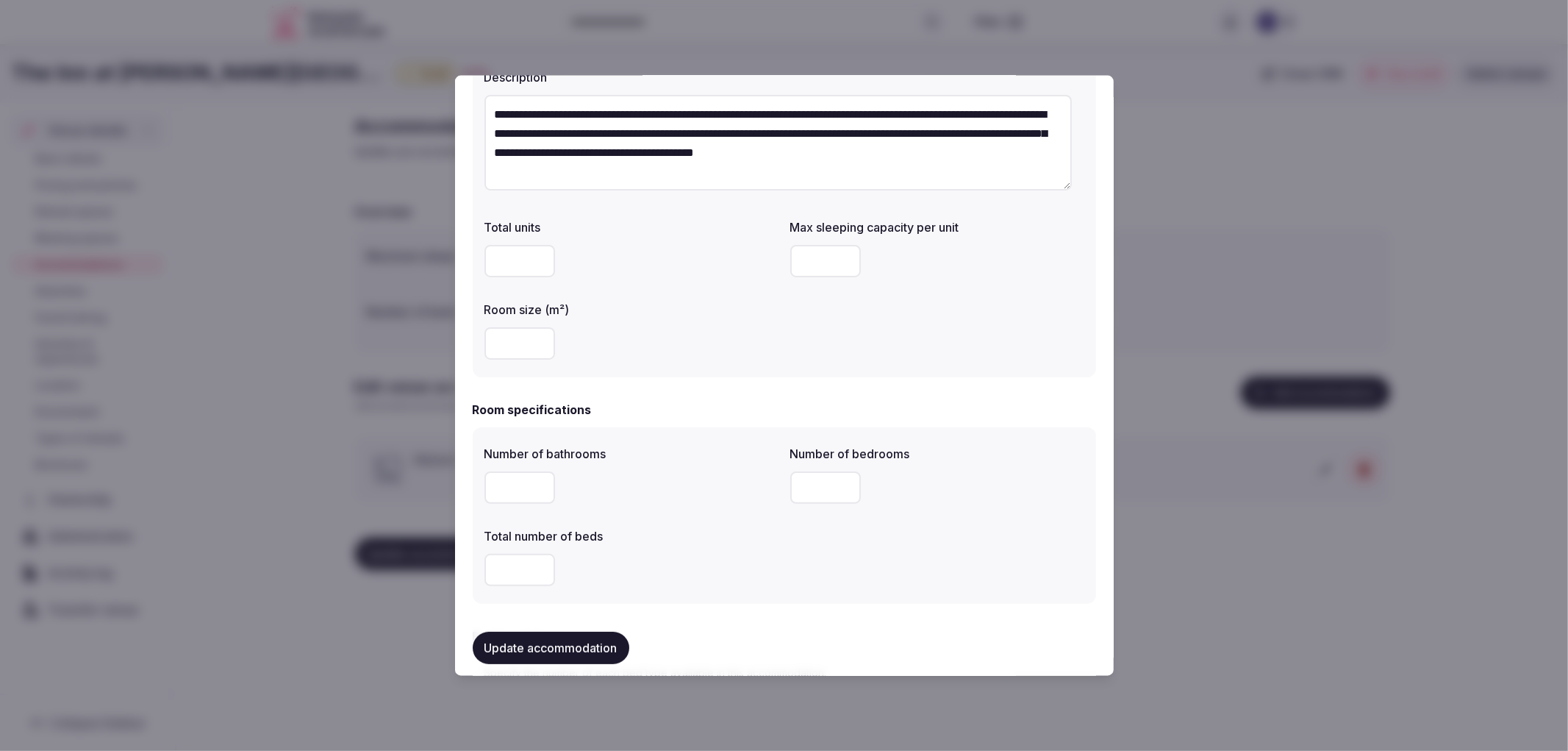
type input "*"
click at [801, 266] on input "number" at bounding box center [826, 261] width 71 height 33
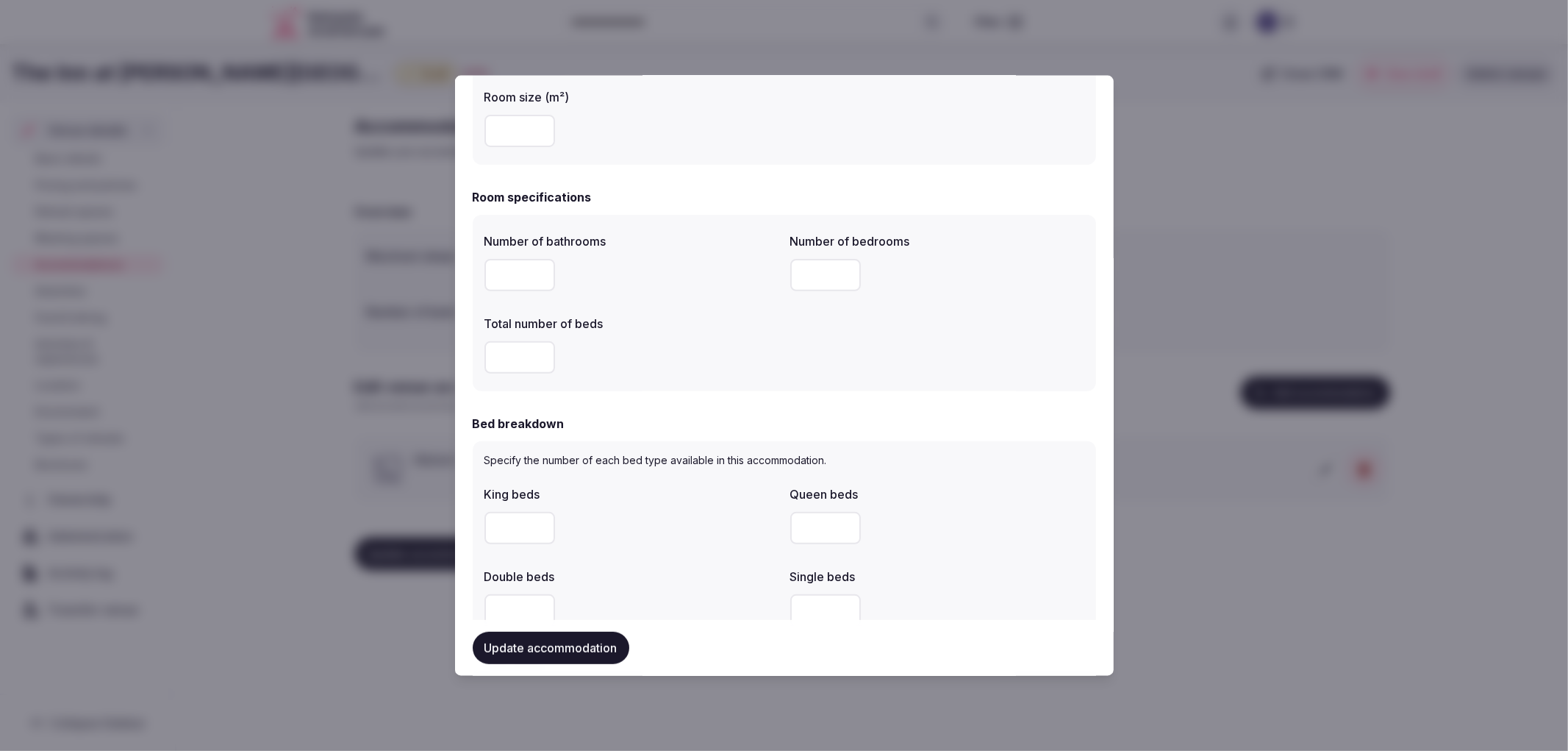
scroll to position [575, 0]
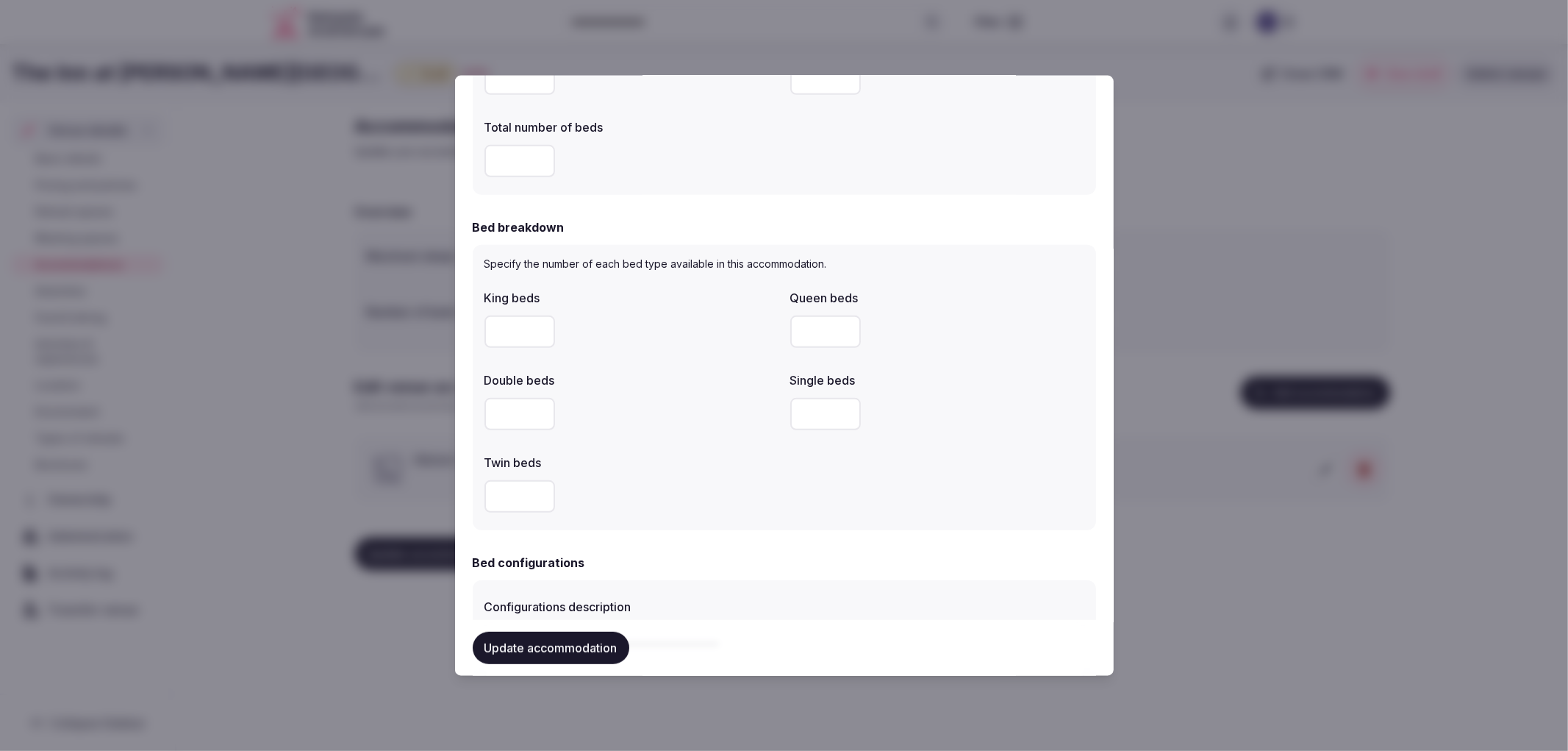
type input "*"
click at [801, 408] on input "number" at bounding box center [826, 413] width 71 height 33
type input "*"
click at [733, 361] on div "King beds Queen beds Double beds Single beds * Twin beds" at bounding box center [784, 400] width 599 height 236
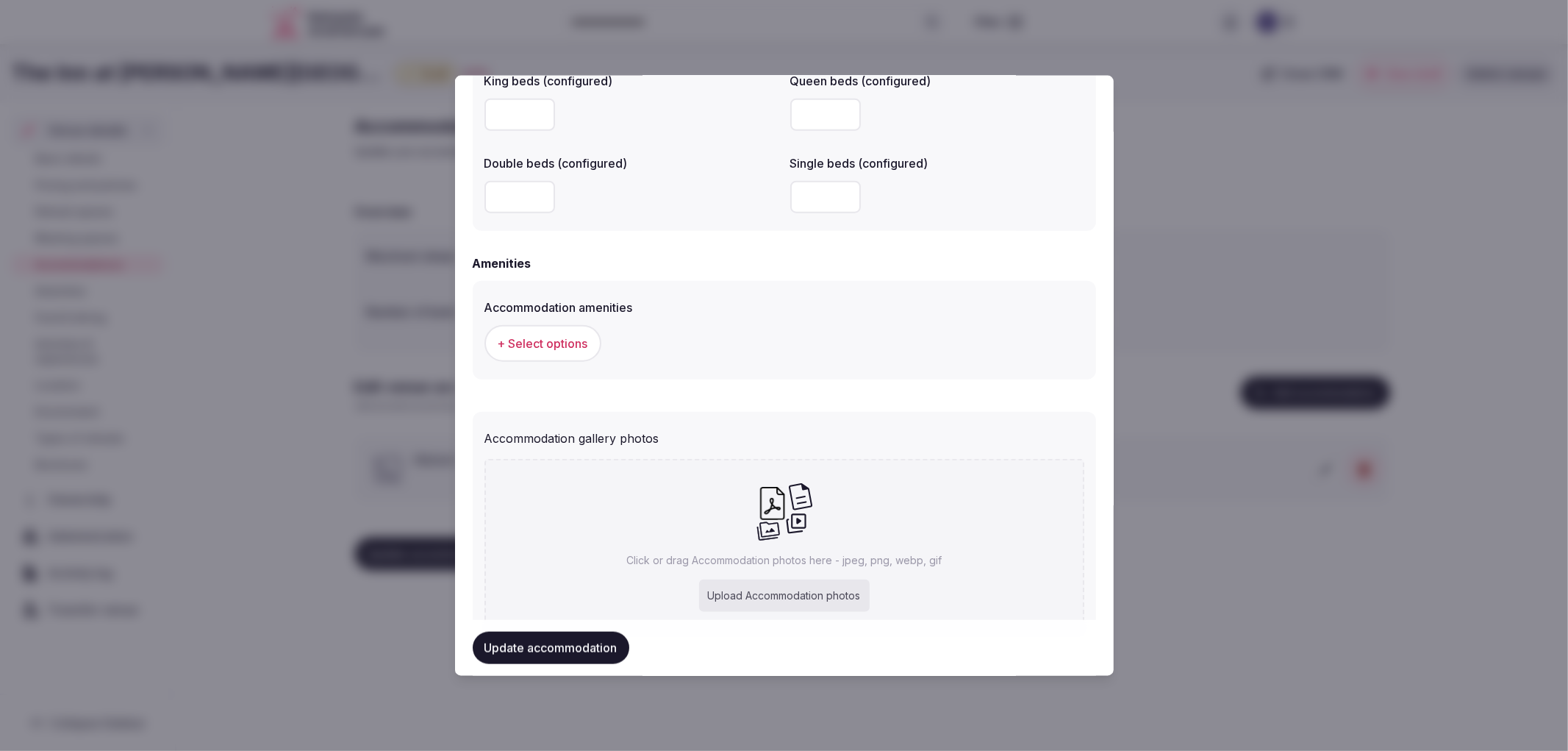
scroll to position [1311, 0]
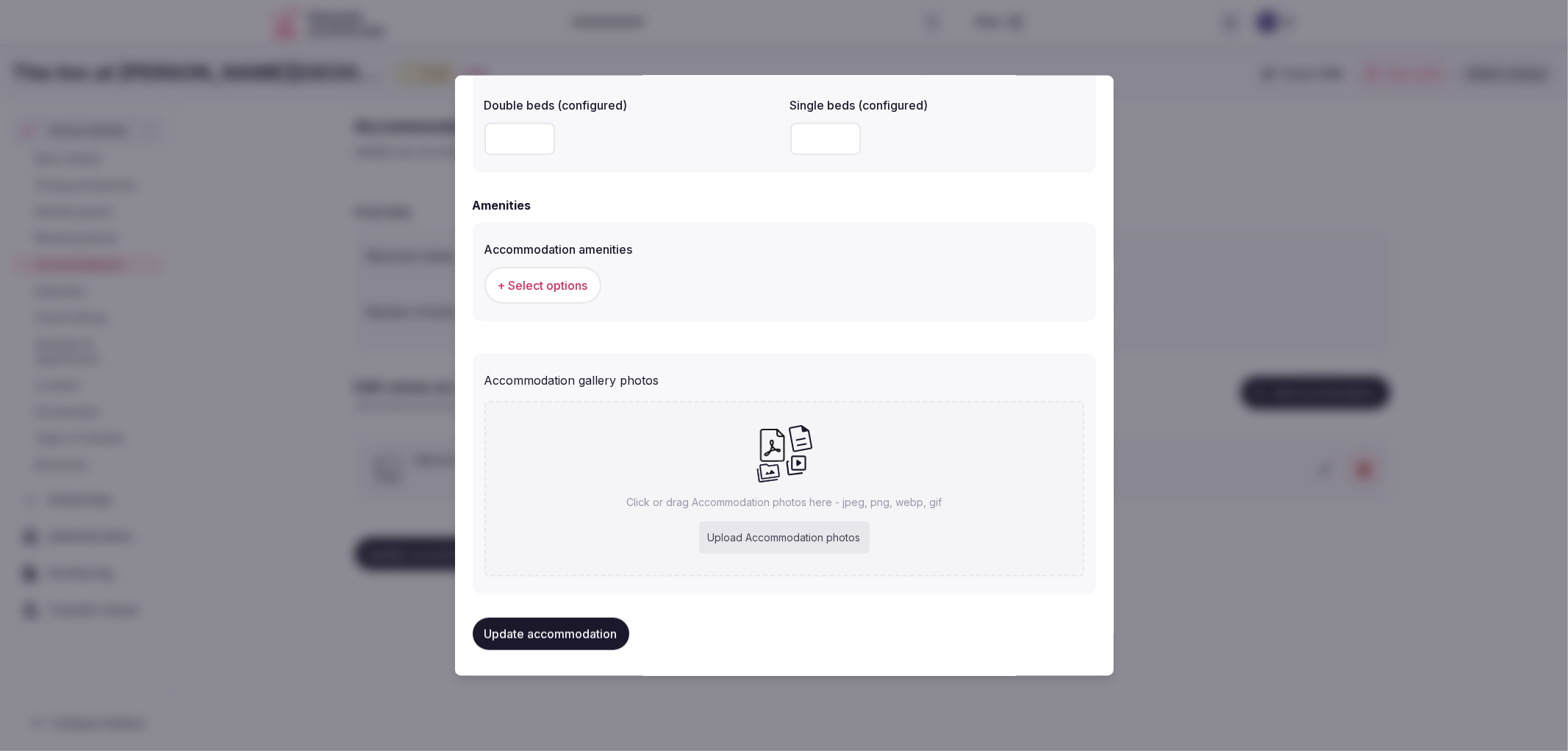
click at [584, 280] on span "+ Select options" at bounding box center [543, 284] width 91 height 16
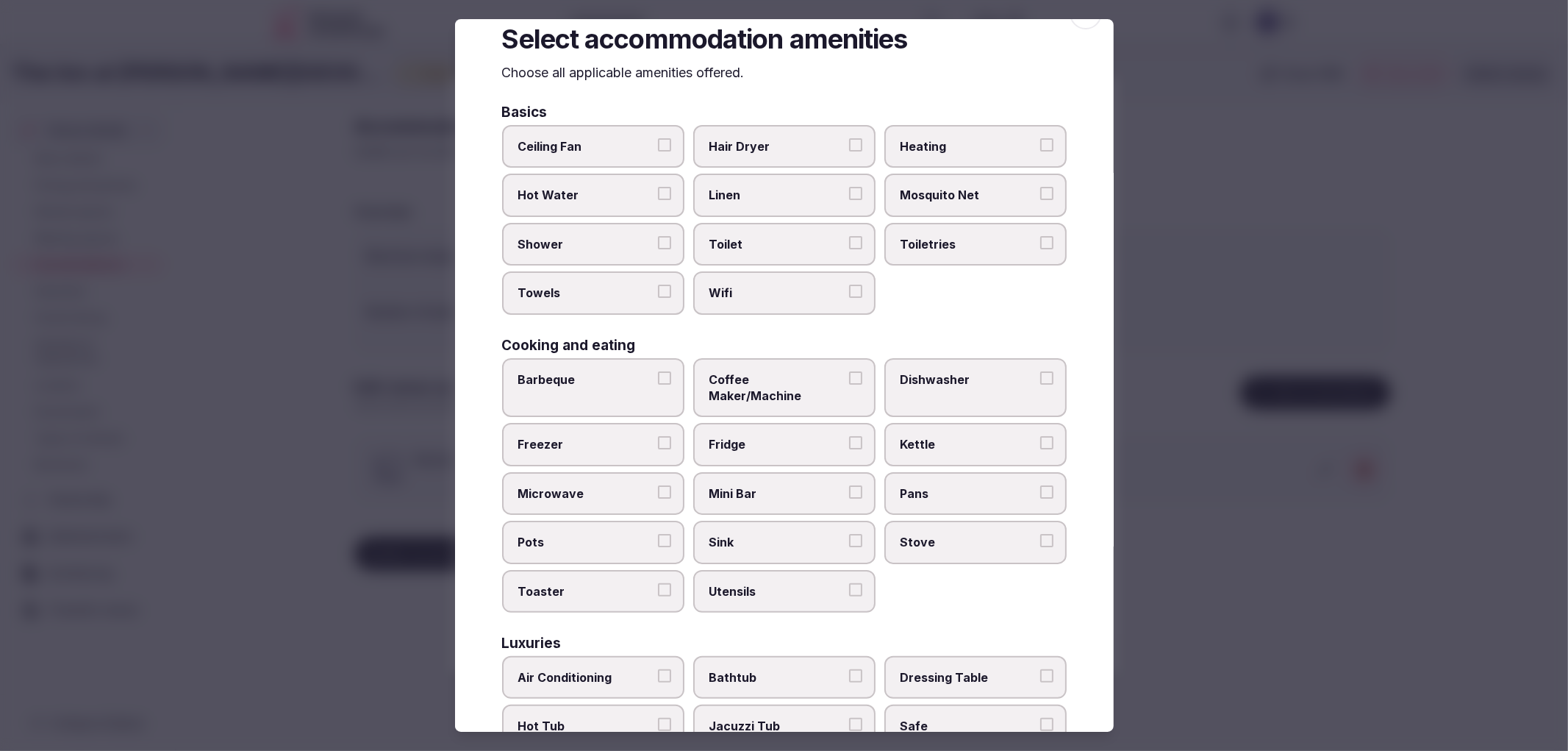
scroll to position [0, 0]
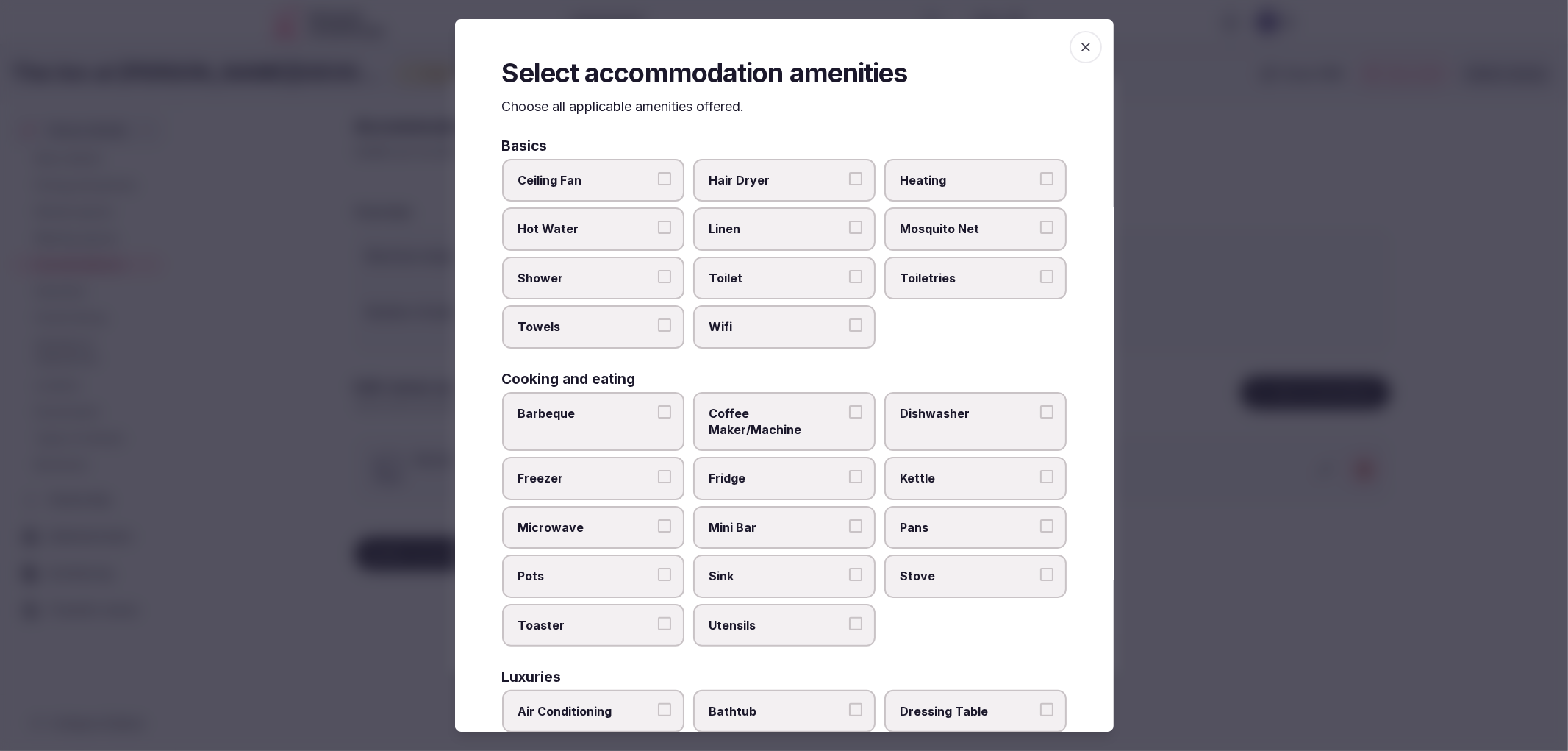
click at [846, 284] on label "Toilet" at bounding box center [784, 277] width 182 height 43
click at [849, 284] on button "Toilet" at bounding box center [856, 276] width 14 height 14
click at [758, 213] on label "Linen" at bounding box center [784, 229] width 182 height 43
click at [849, 221] on button "Linen" at bounding box center [856, 227] width 14 height 14
click at [616, 209] on label "Hot Water" at bounding box center [593, 229] width 182 height 43
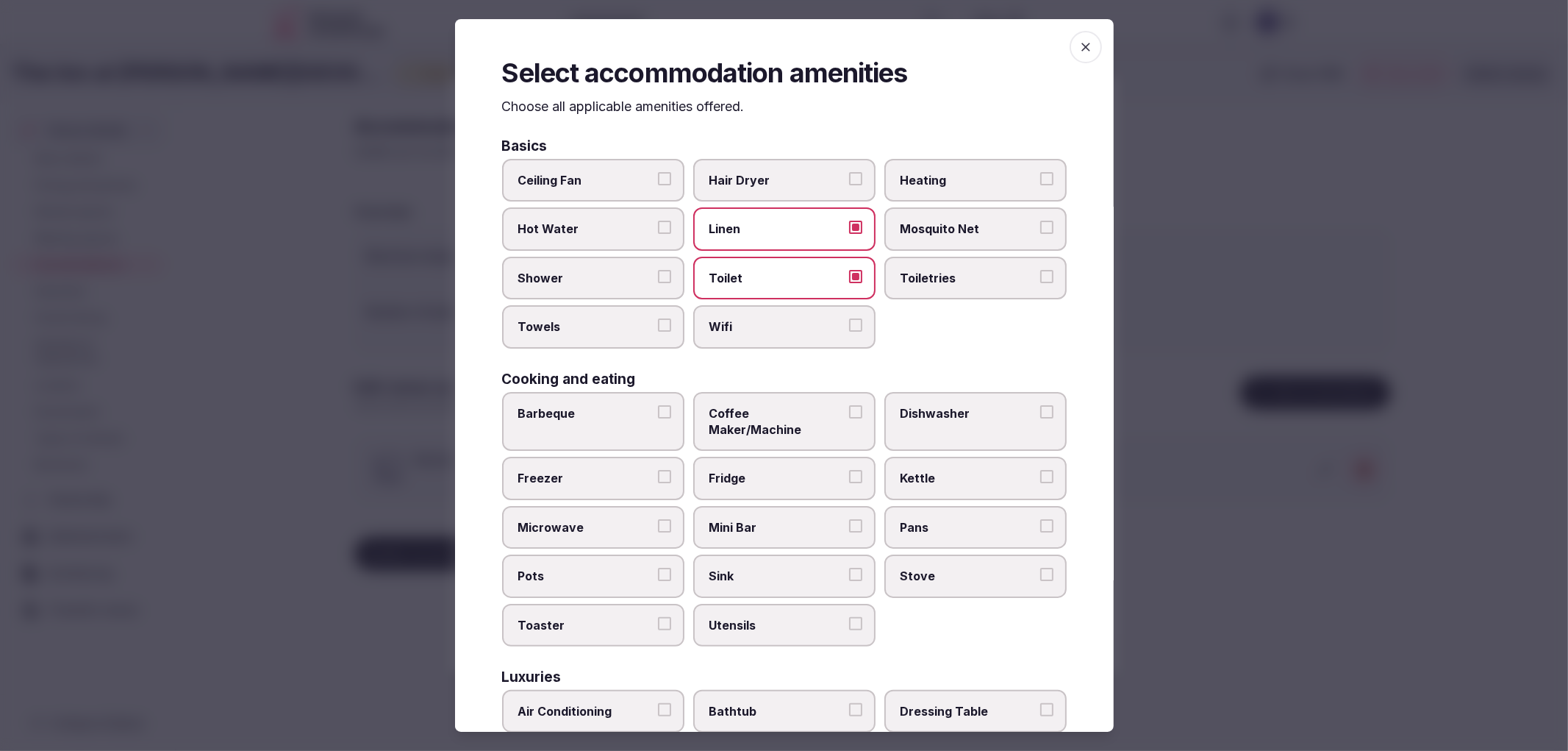
click at [658, 221] on button "Hot Water" at bounding box center [664, 227] width 14 height 14
click at [629, 162] on label "Ceiling Fan" at bounding box center [593, 179] width 182 height 43
click at [658, 172] on button "Ceiling Fan" at bounding box center [664, 178] width 14 height 14
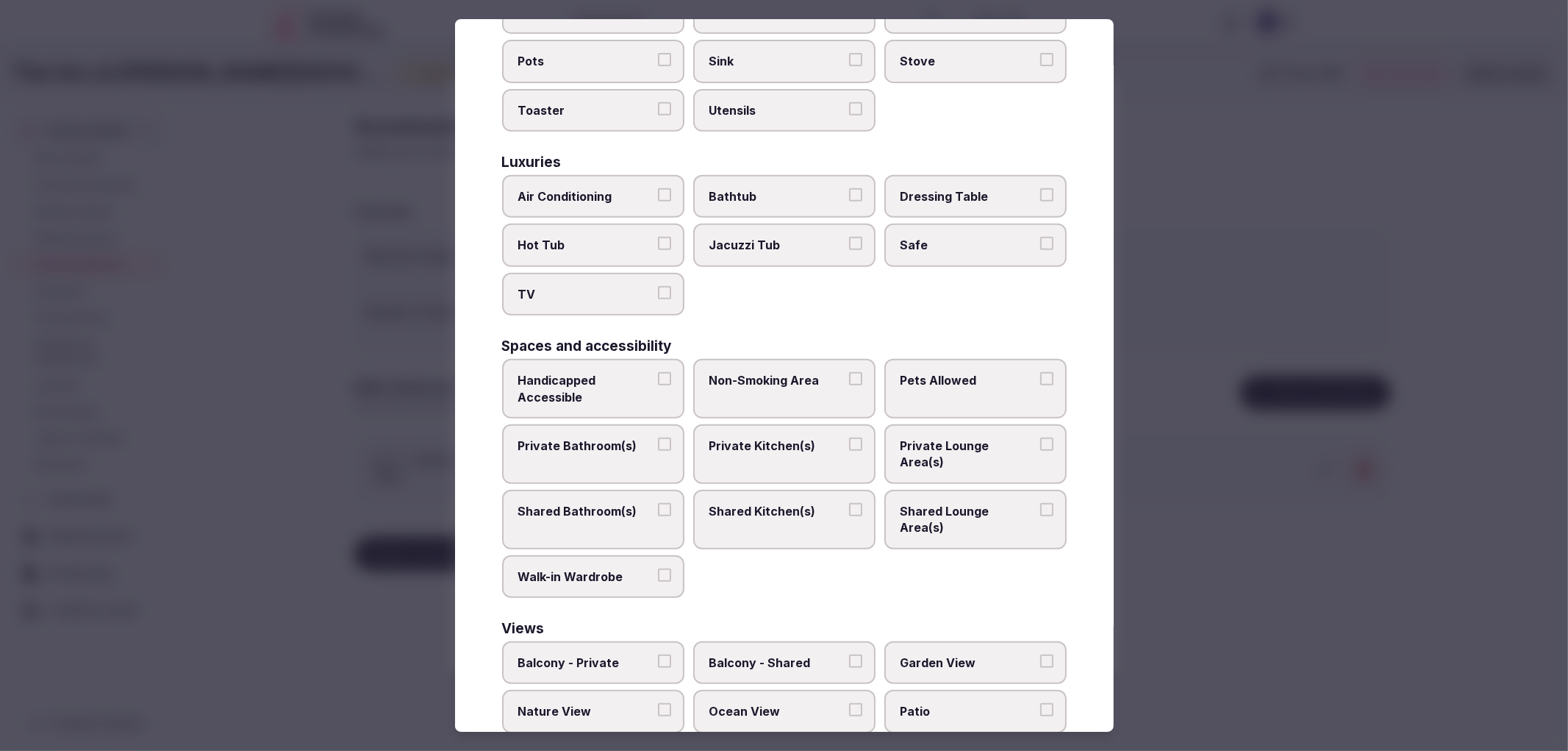
scroll to position [525, 0]
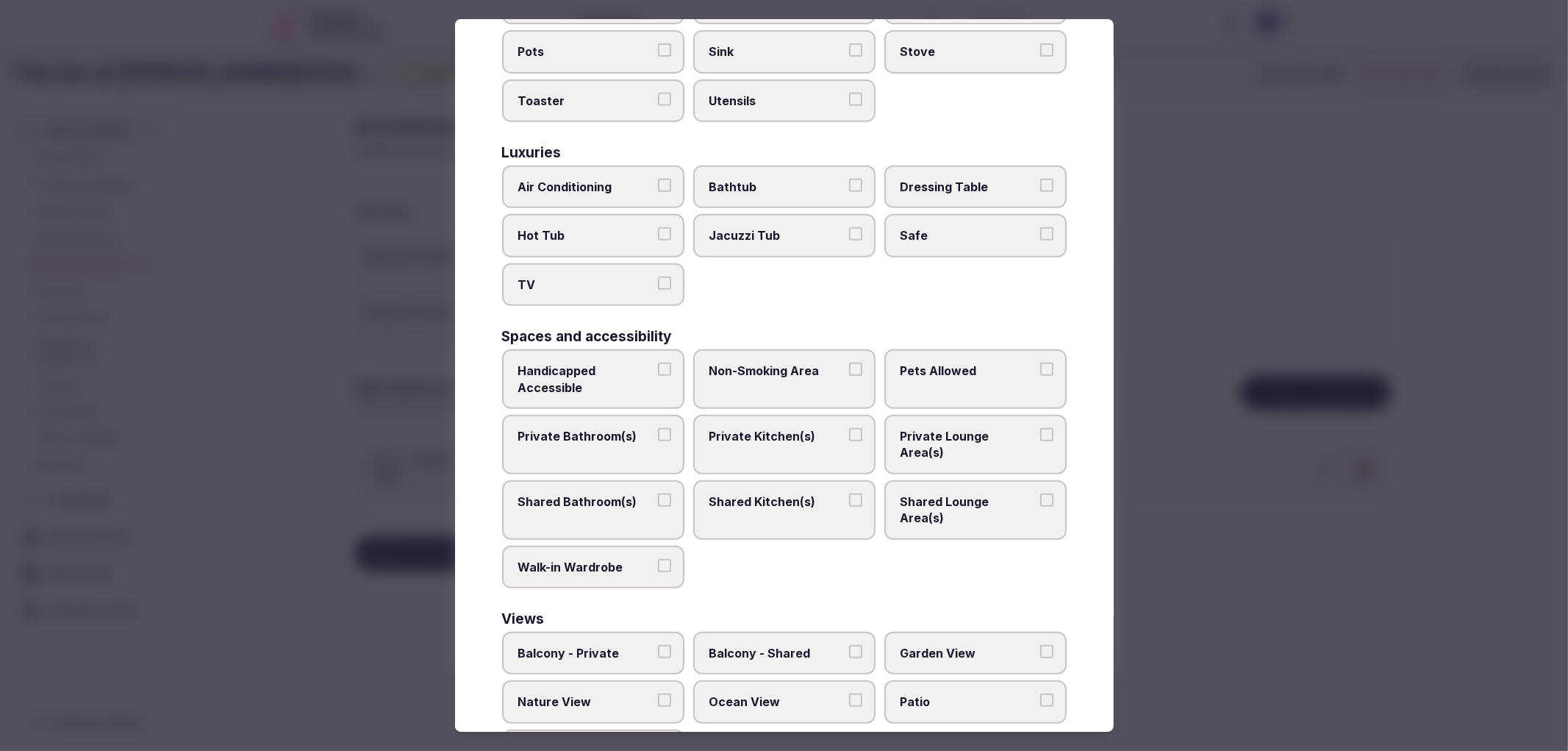
click at [643, 645] on span "Balcony - Private" at bounding box center [585, 653] width 135 height 16
click at [658, 645] on button "Balcony - Private" at bounding box center [664, 651] width 14 height 14
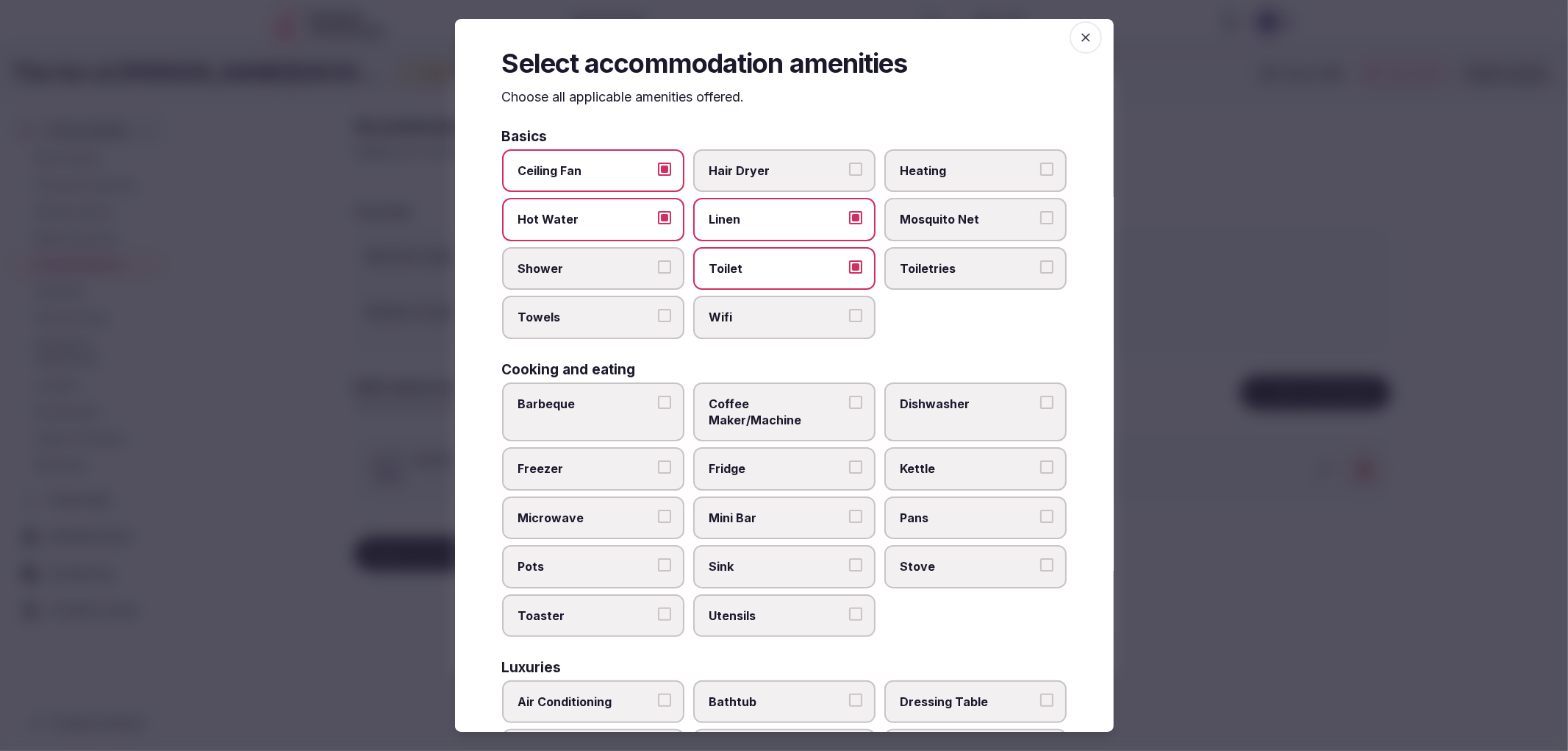
scroll to position [0, 0]
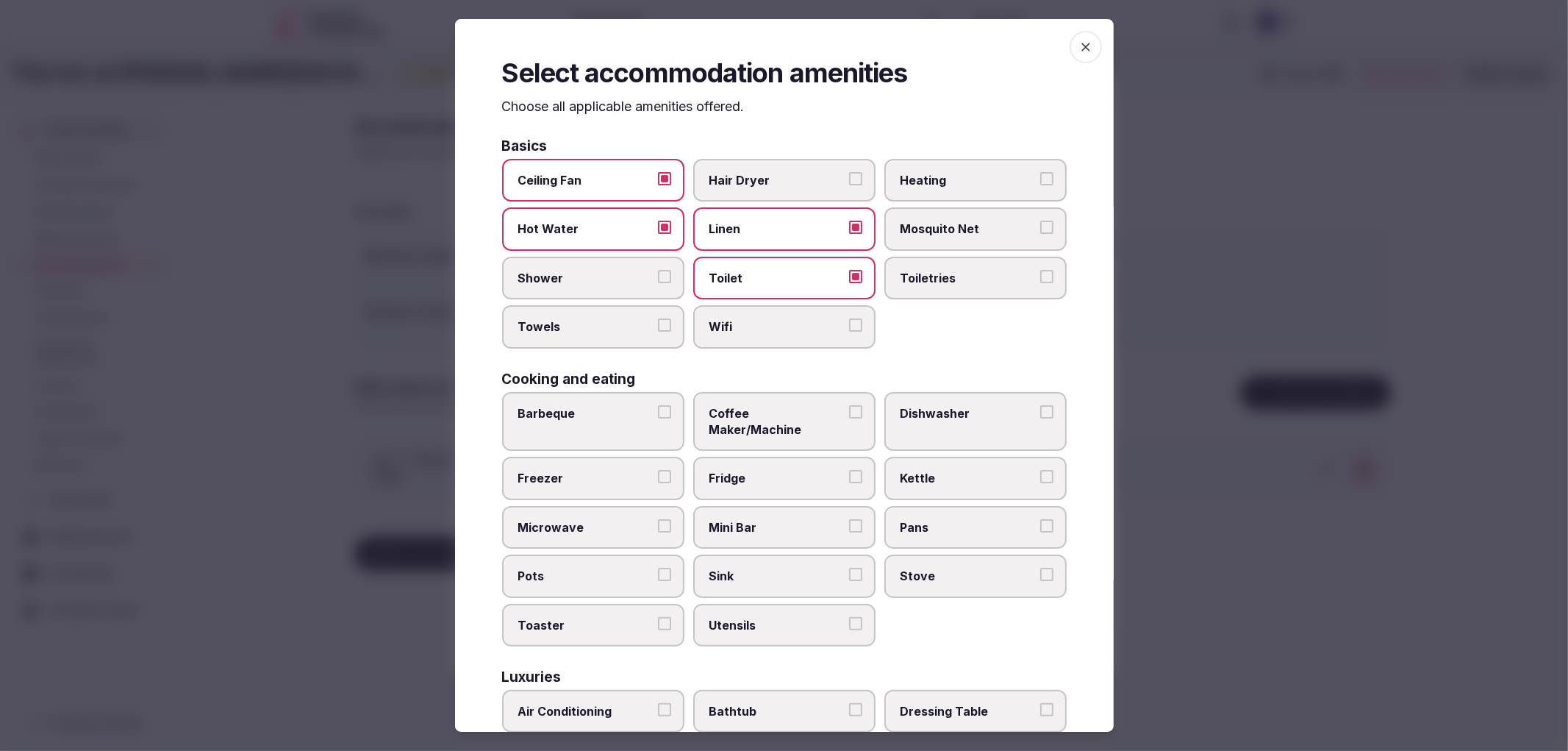
click at [618, 177] on span "Ceiling Fan" at bounding box center [585, 180] width 135 height 16
click at [658, 177] on button "Ceiling Fan" at bounding box center [664, 178] width 14 height 14
click at [622, 214] on label "Hot Water" at bounding box center [593, 229] width 182 height 43
click at [658, 221] on button "Hot Water" at bounding box center [664, 227] width 14 height 14
click at [709, 221] on span "Linen" at bounding box center [776, 229] width 135 height 16
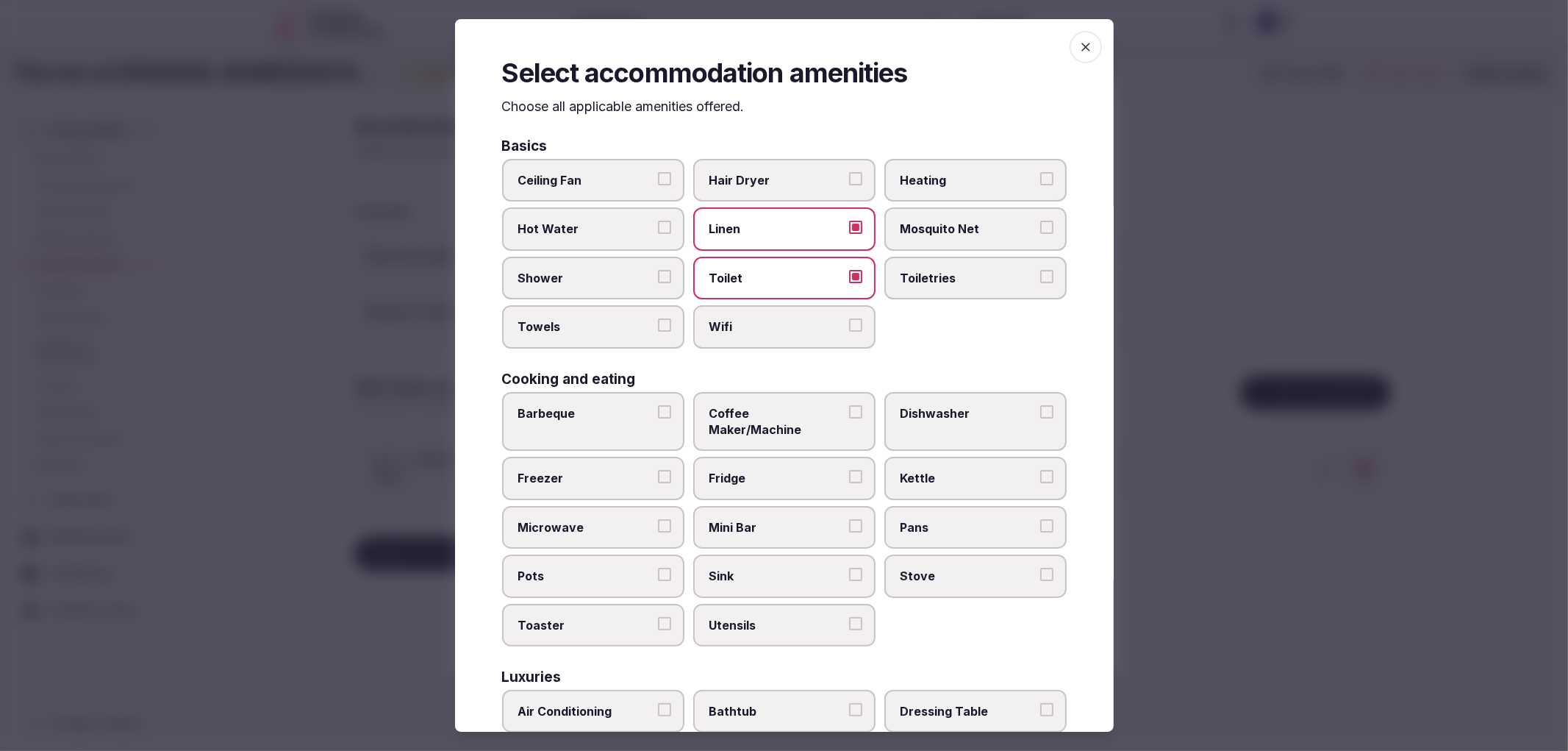
click at [849, 221] on button "Linen" at bounding box center [856, 227] width 14 height 14
click at [714, 246] on label "Linen" at bounding box center [784, 229] width 182 height 43
click at [849, 235] on button "Linen" at bounding box center [856, 227] width 14 height 14
click at [743, 172] on span "Hair Dryer" at bounding box center [776, 180] width 135 height 16
click at [849, 172] on button "Hair Dryer" at bounding box center [856, 178] width 14 height 14
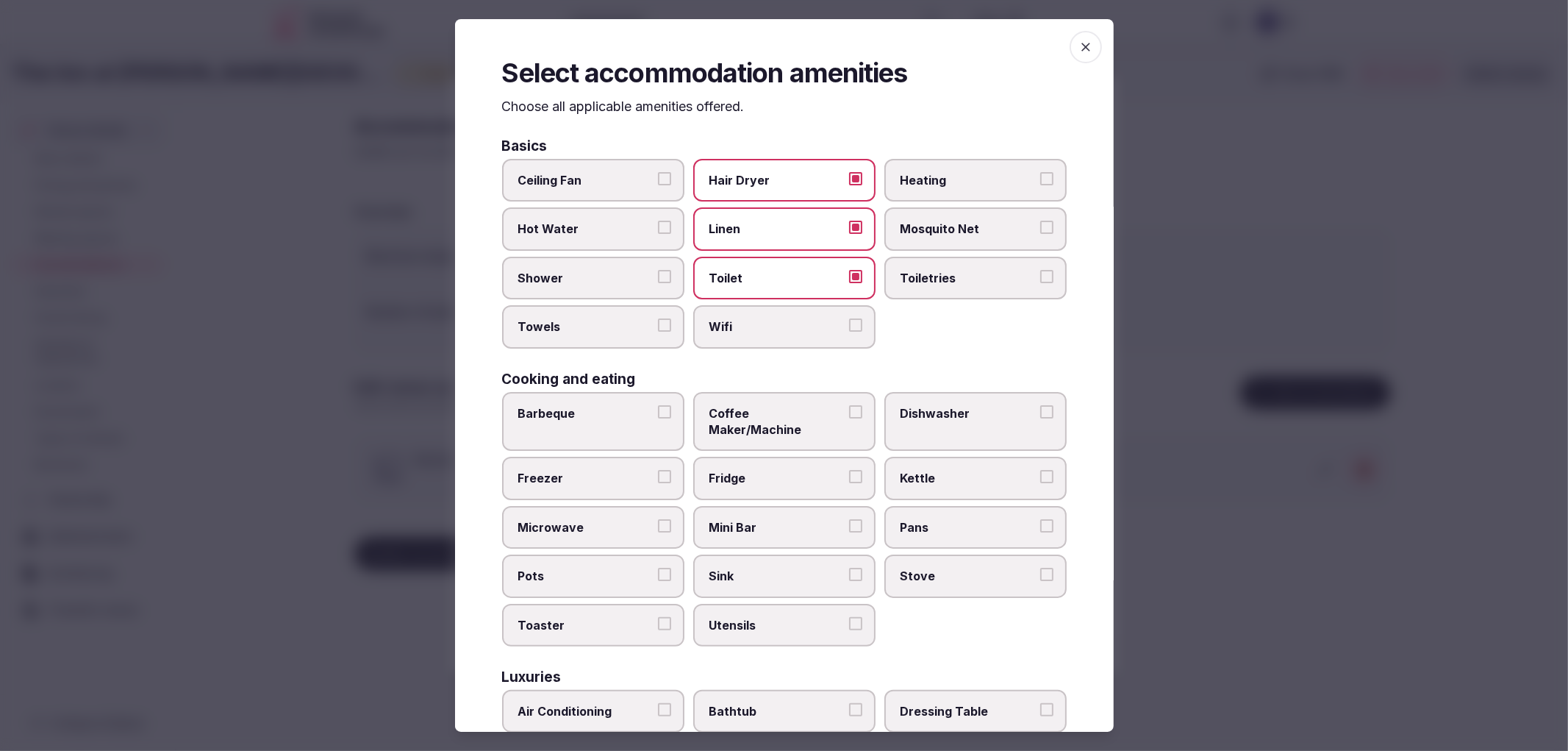
click at [740, 221] on span "Linen" at bounding box center [776, 229] width 135 height 16
click at [849, 221] on button "Linen" at bounding box center [856, 227] width 14 height 14
click at [612, 305] on label "Towels" at bounding box center [593, 326] width 182 height 43
click at [658, 319] on button "Towels" at bounding box center [664, 325] width 14 height 14
click at [635, 270] on span "Shower" at bounding box center [585, 278] width 135 height 16
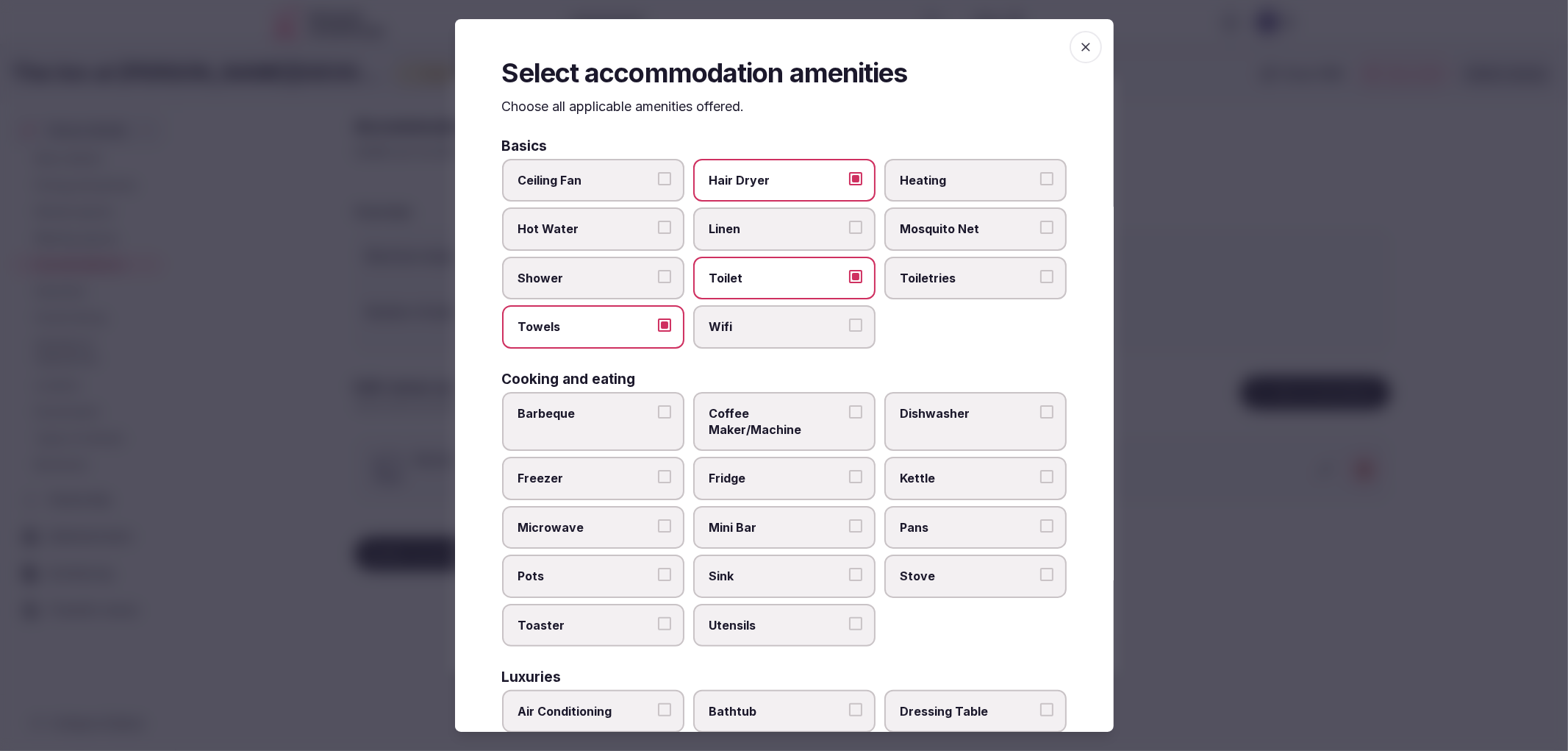
click at [658, 270] on button "Shower" at bounding box center [664, 276] width 14 height 14
type button "on"
click at [754, 334] on label "Wifi" at bounding box center [784, 326] width 182 height 43
click at [849, 332] on button "Wifi" at bounding box center [856, 325] width 14 height 14
click at [908, 291] on label "Toiletries" at bounding box center [975, 277] width 182 height 43
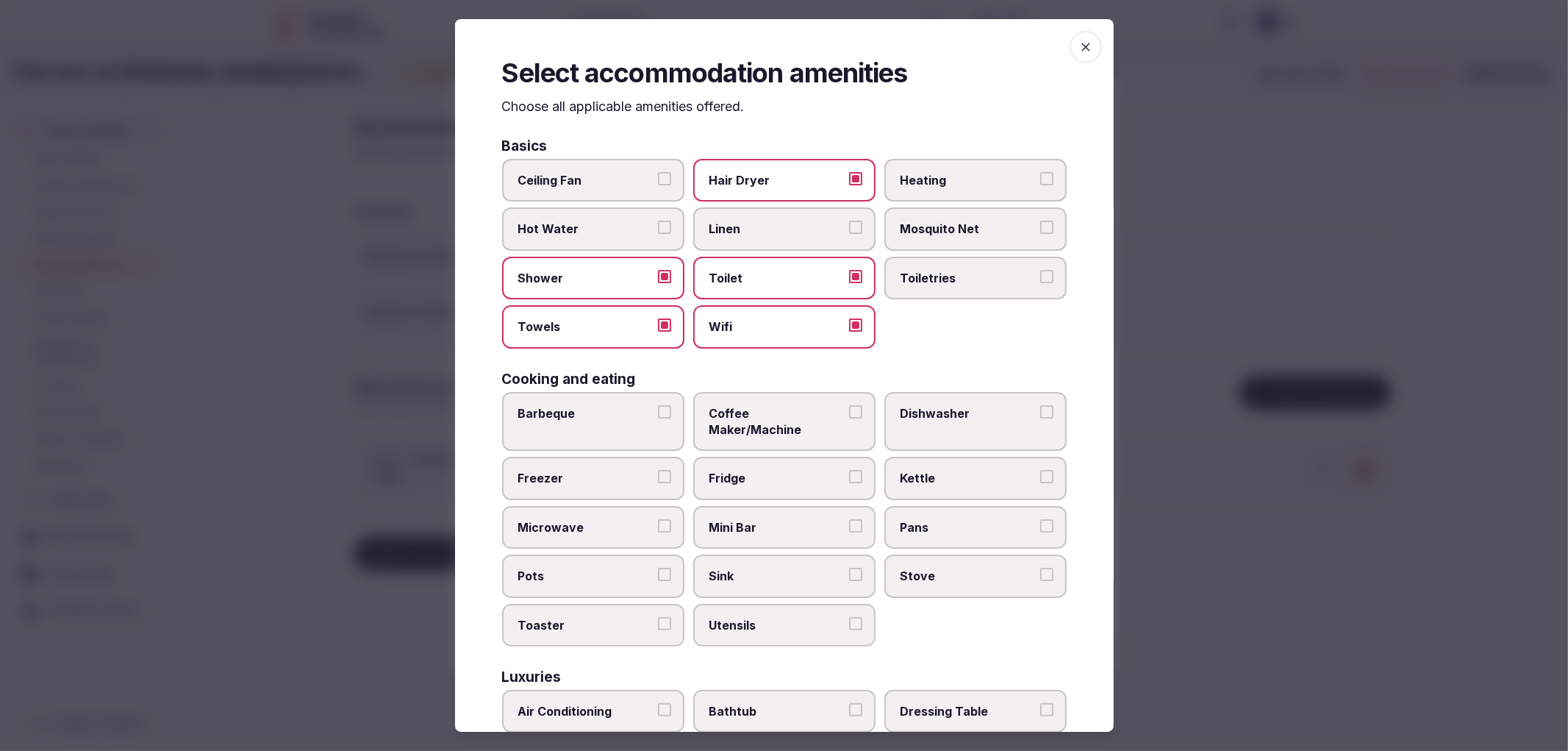
click at [1040, 284] on button "Toiletries" at bounding box center [1047, 276] width 14 height 14
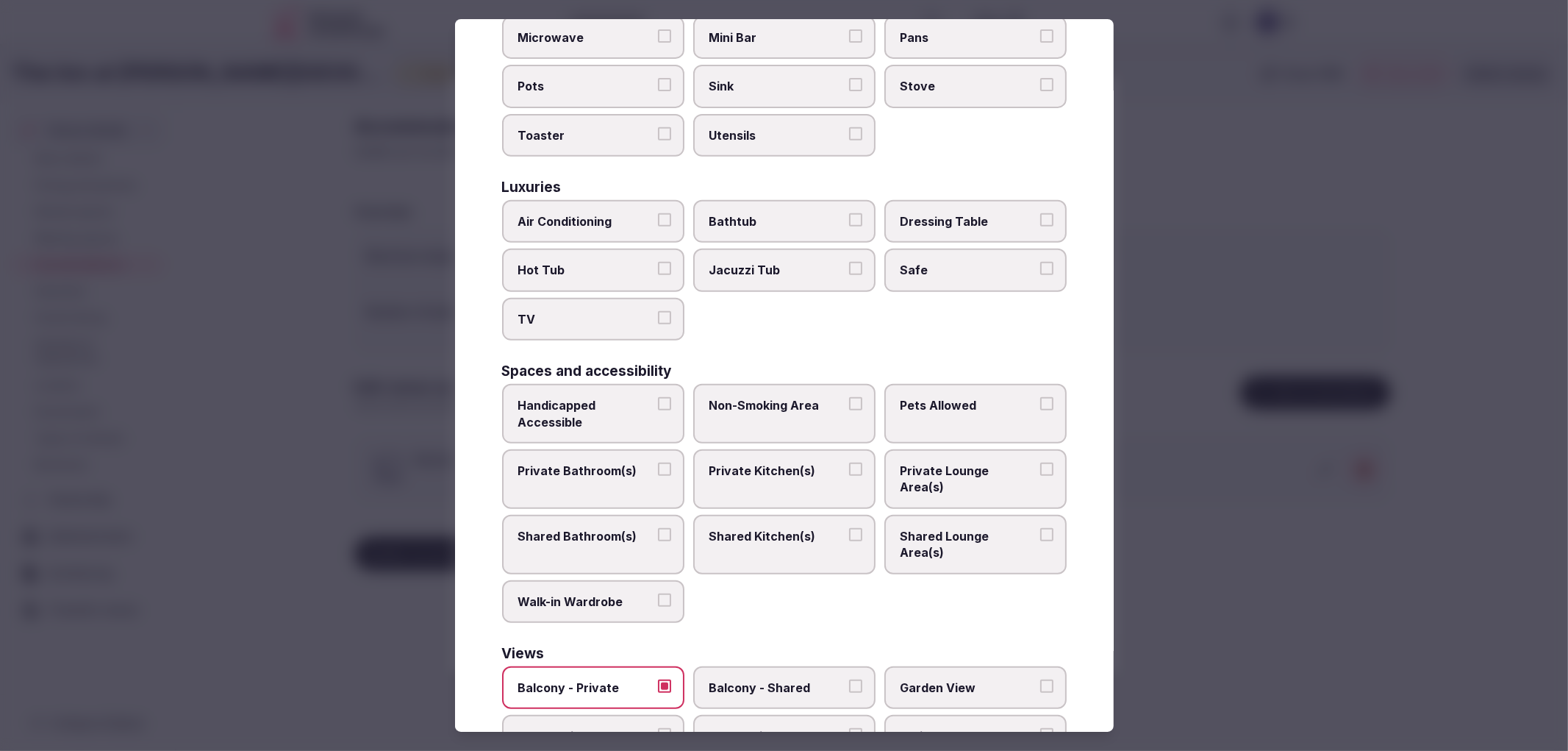
scroll to position [82, 0]
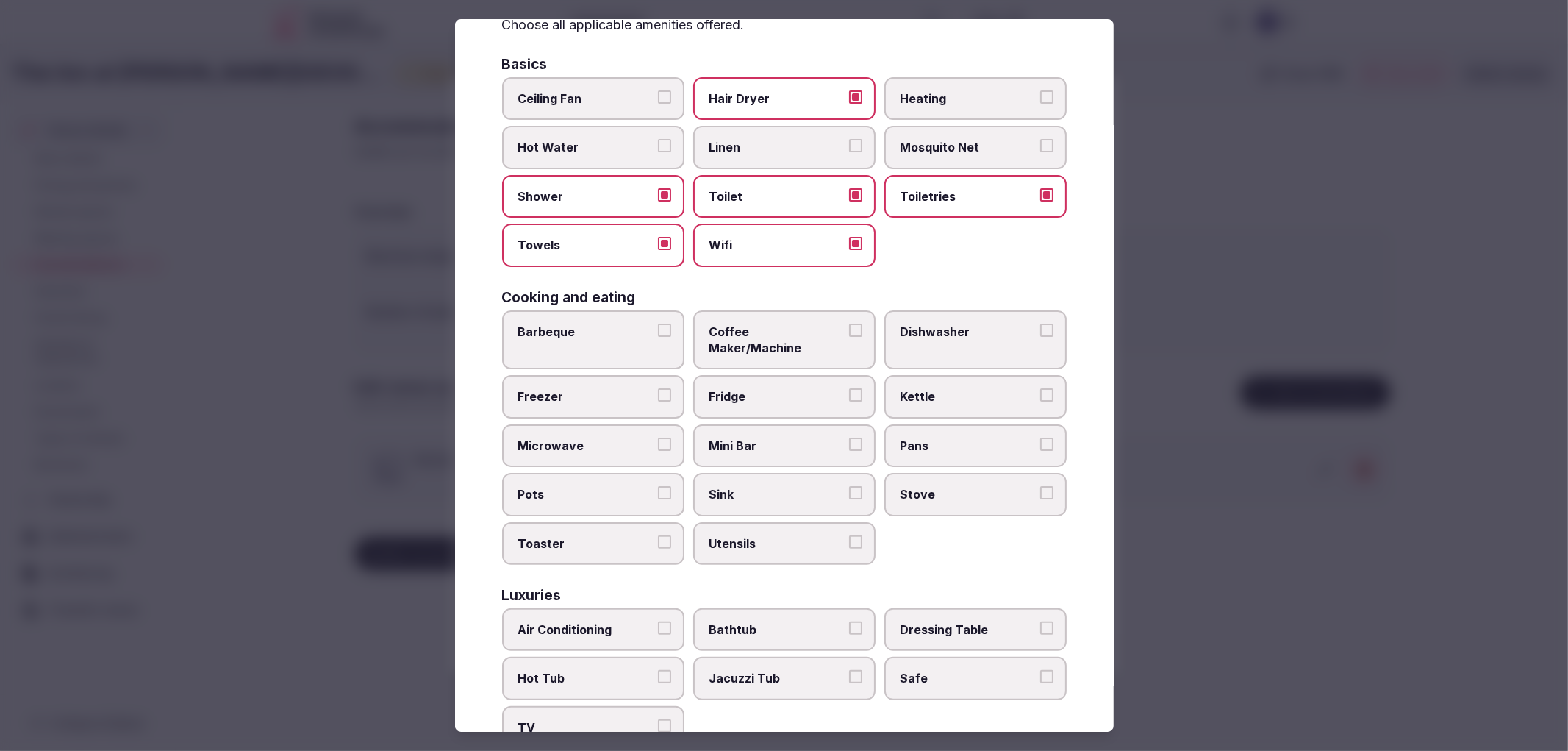
drag, startPoint x: 713, startPoint y: 317, endPoint x: 705, endPoint y: 366, distance: 49.6
click at [713, 323] on span "Coffee Maker/Machine" at bounding box center [776, 340] width 135 height 34
click at [849, 323] on button "Coffee Maker/Machine" at bounding box center [856, 330] width 14 height 14
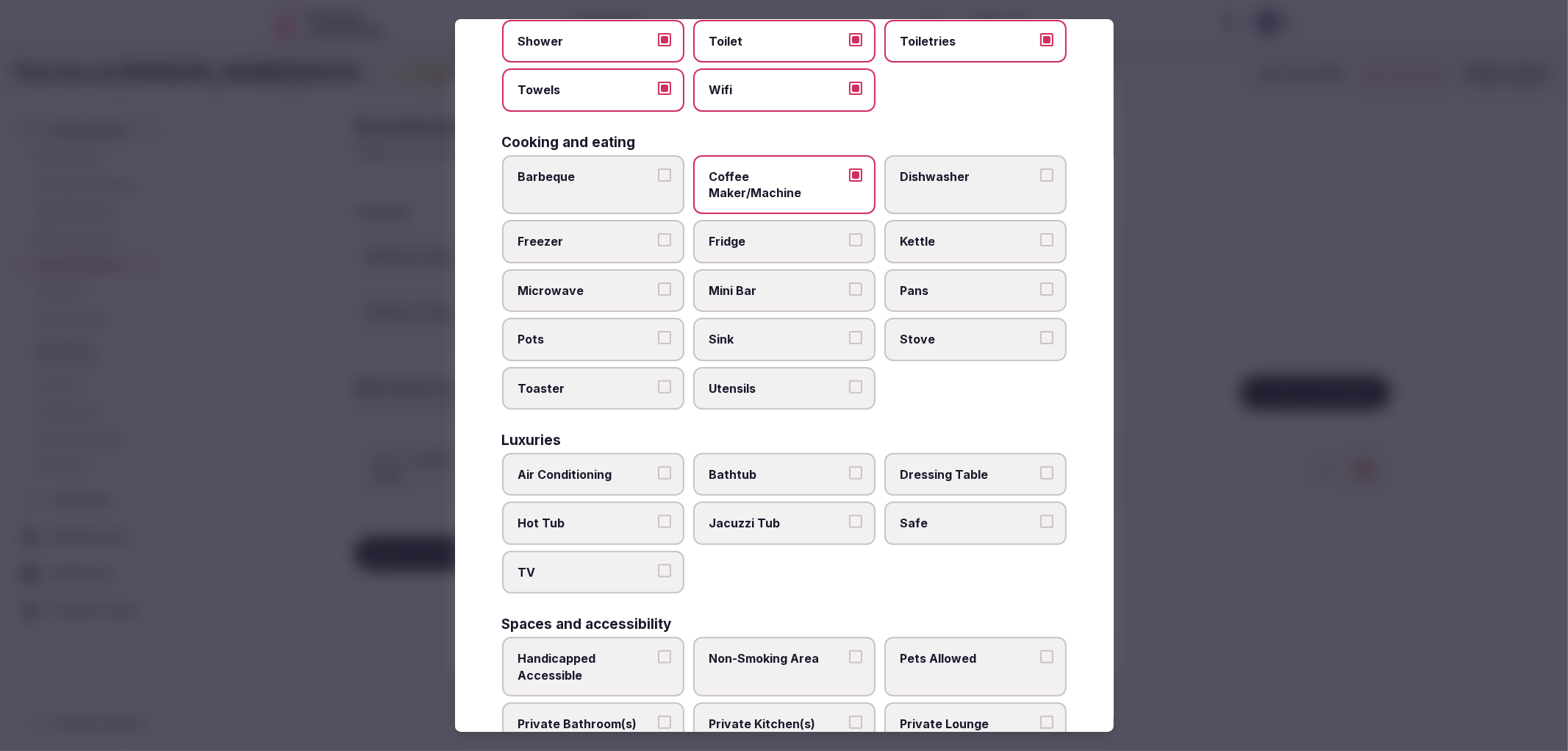
scroll to position [490, 0]
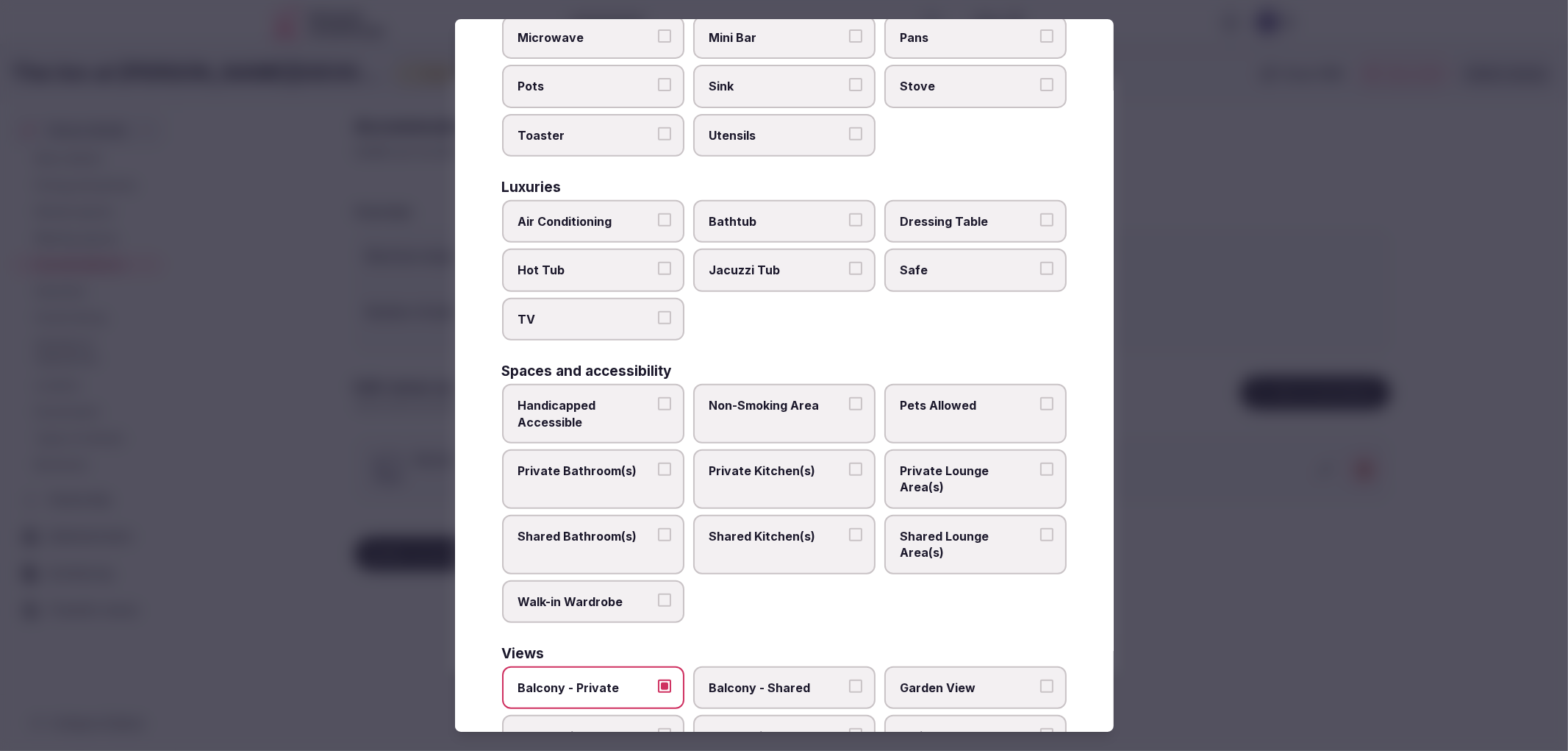
click at [574, 311] on span "TV" at bounding box center [585, 319] width 135 height 16
click at [658, 311] on button "TV" at bounding box center [664, 317] width 14 height 14
click at [937, 262] on span "Safe" at bounding box center [968, 270] width 135 height 16
click at [1040, 262] on button "Safe" at bounding box center [1047, 268] width 14 height 14
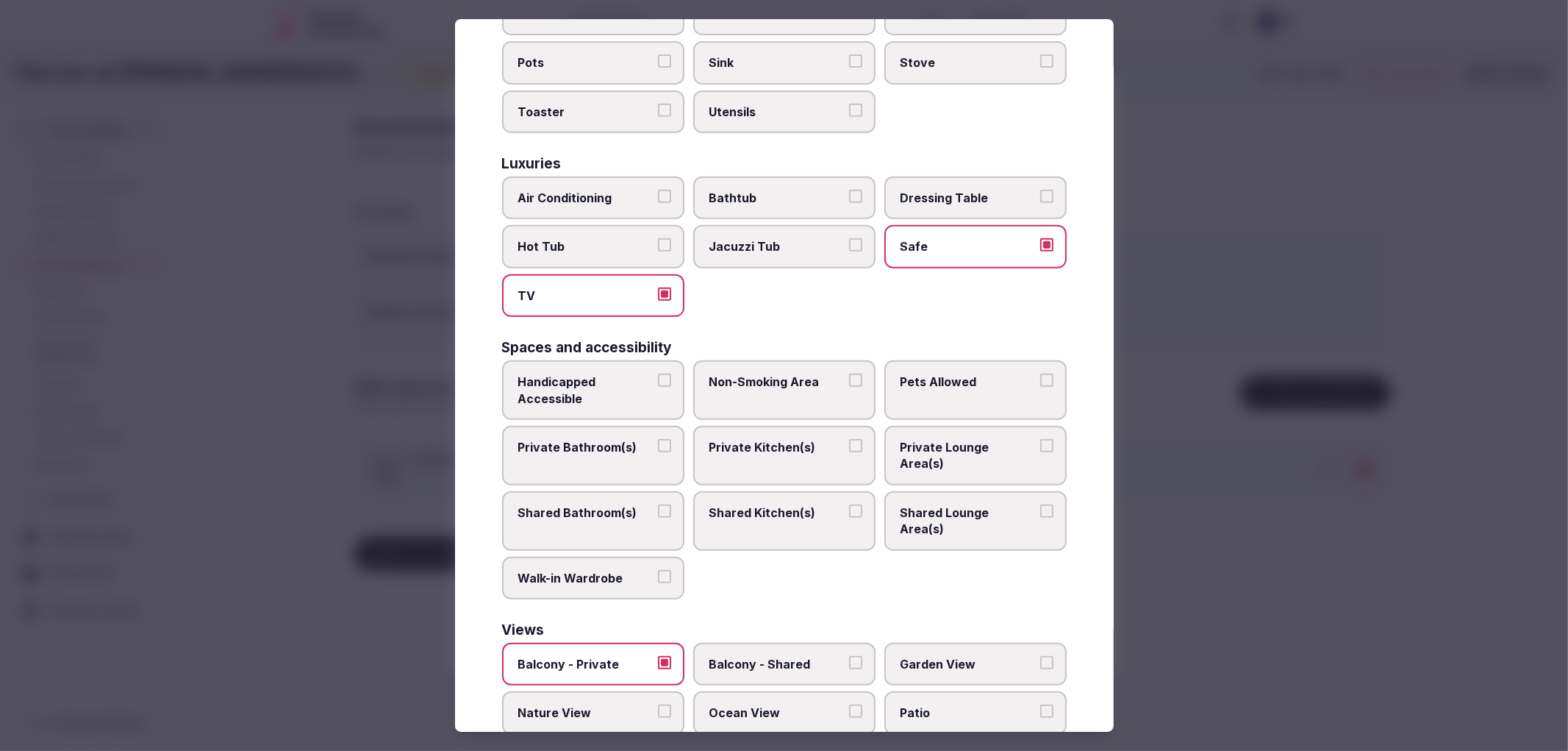
scroll to position [525, 0]
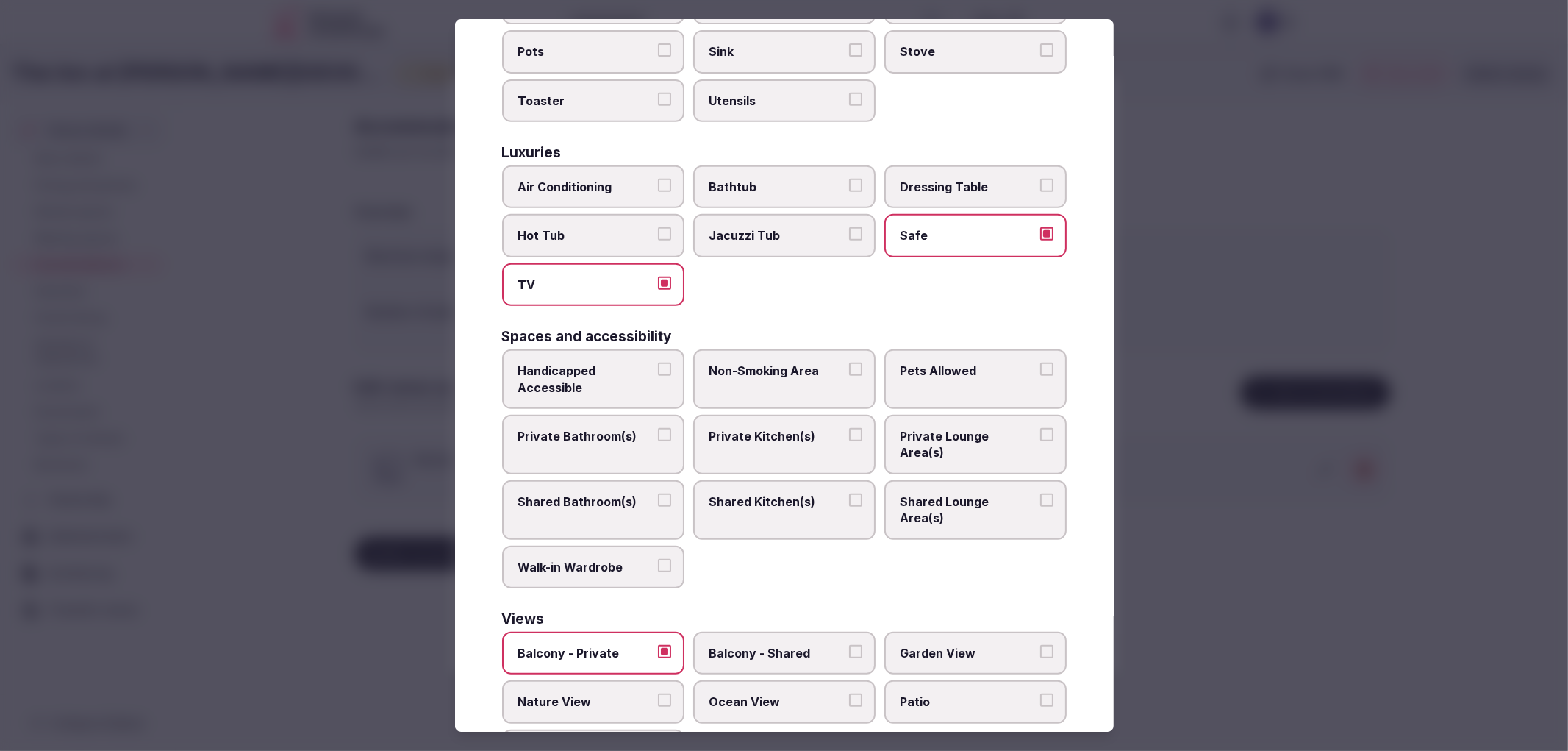
click at [645, 362] on span "Handicapped Accessible" at bounding box center [585, 379] width 135 height 34
click at [658, 362] on button "Handicapped Accessible" at bounding box center [664, 369] width 14 height 14
click at [774, 350] on label "Non-Smoking Area" at bounding box center [784, 380] width 182 height 60
click at [849, 362] on button "Non-Smoking Area" at bounding box center [856, 369] width 14 height 14
click at [666, 415] on label "Private Bathroom(s)" at bounding box center [593, 445] width 182 height 60
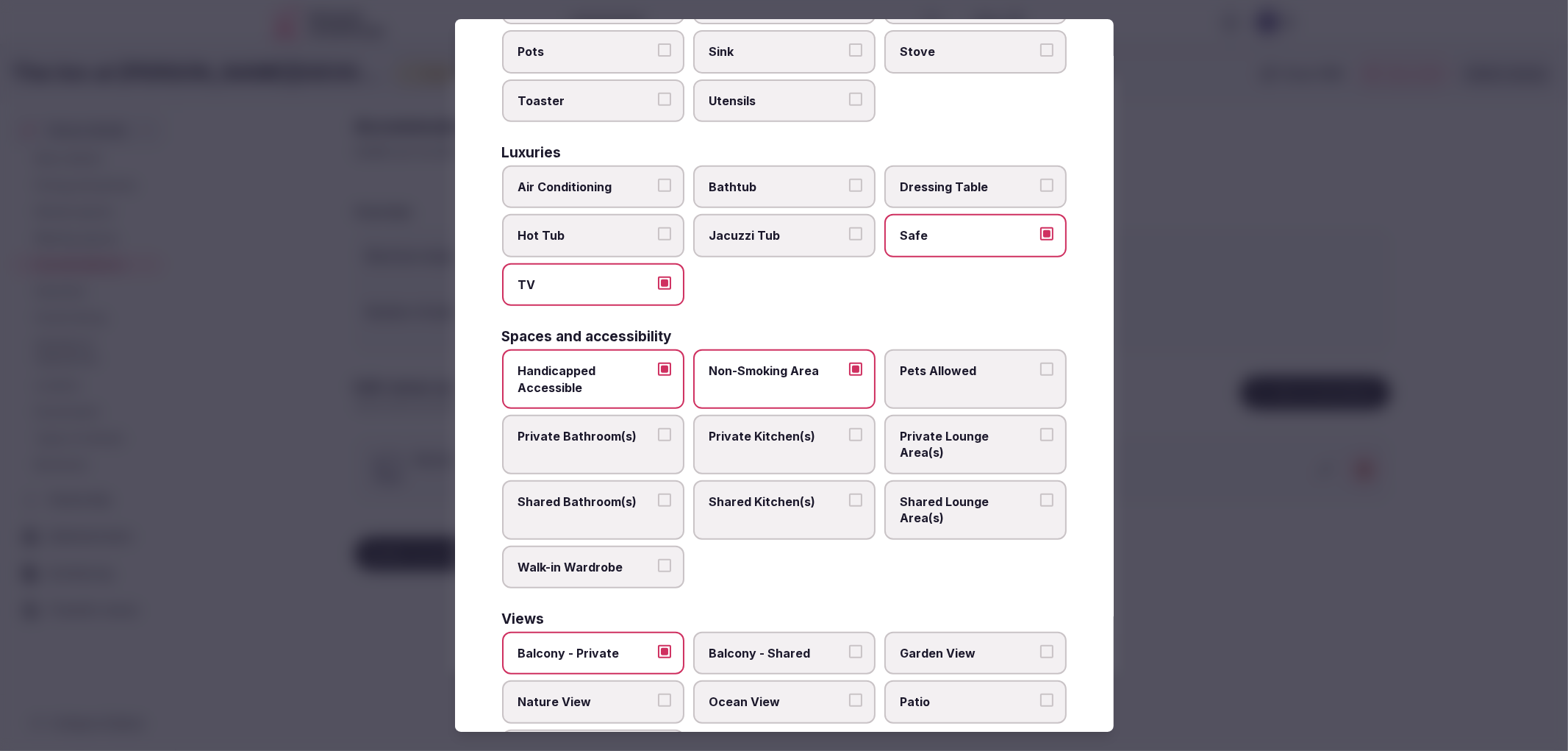
click at [666, 428] on button "Private Bathroom(s)" at bounding box center [664, 435] width 14 height 14
click at [1306, 409] on div at bounding box center [784, 375] width 1568 height 751
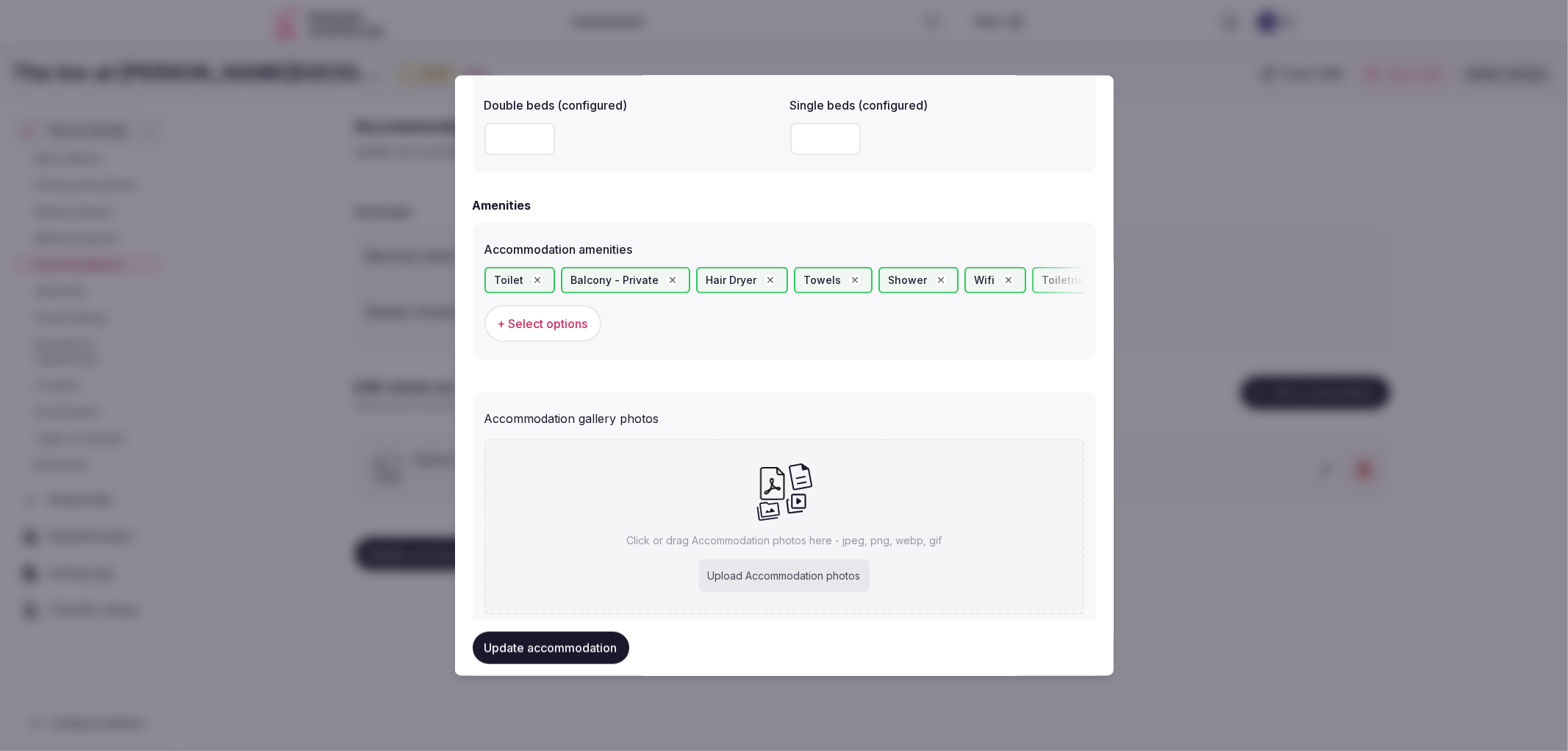
click at [779, 562] on div "Upload Accommodation photos" at bounding box center [784, 576] width 170 height 33
type input "**********"
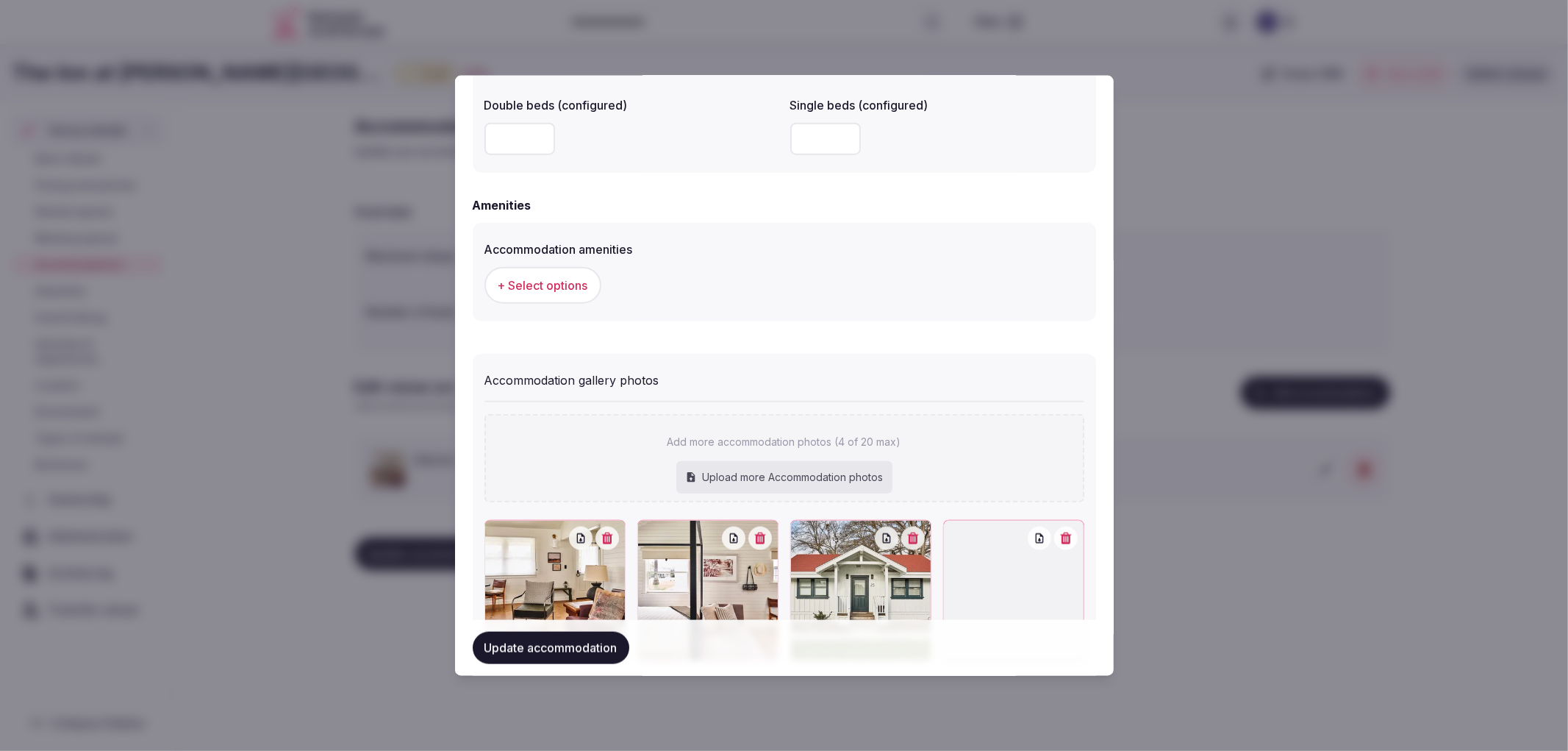
scroll to position [1392, 0]
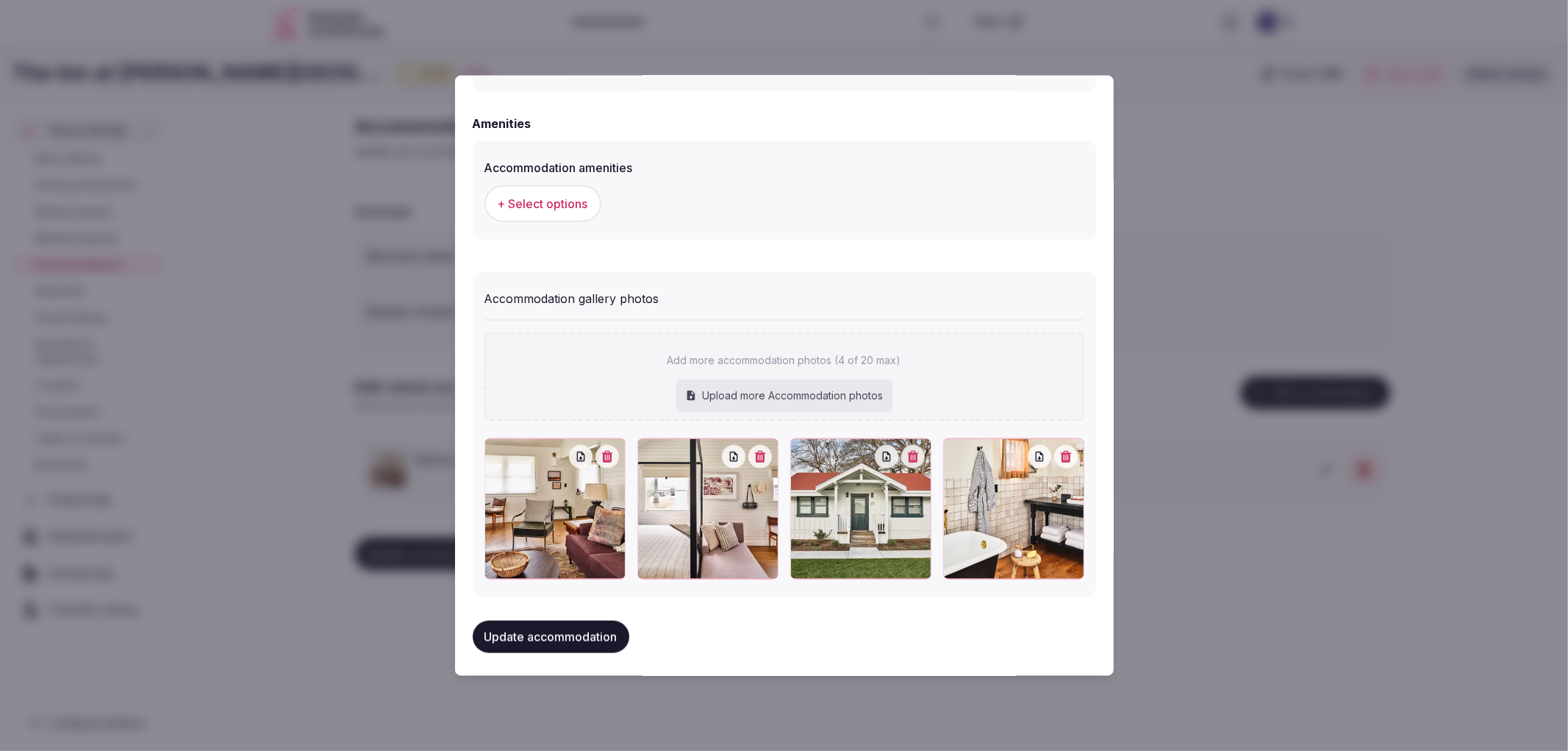
click at [620, 621] on button "Update accommodation" at bounding box center [550, 637] width 157 height 33
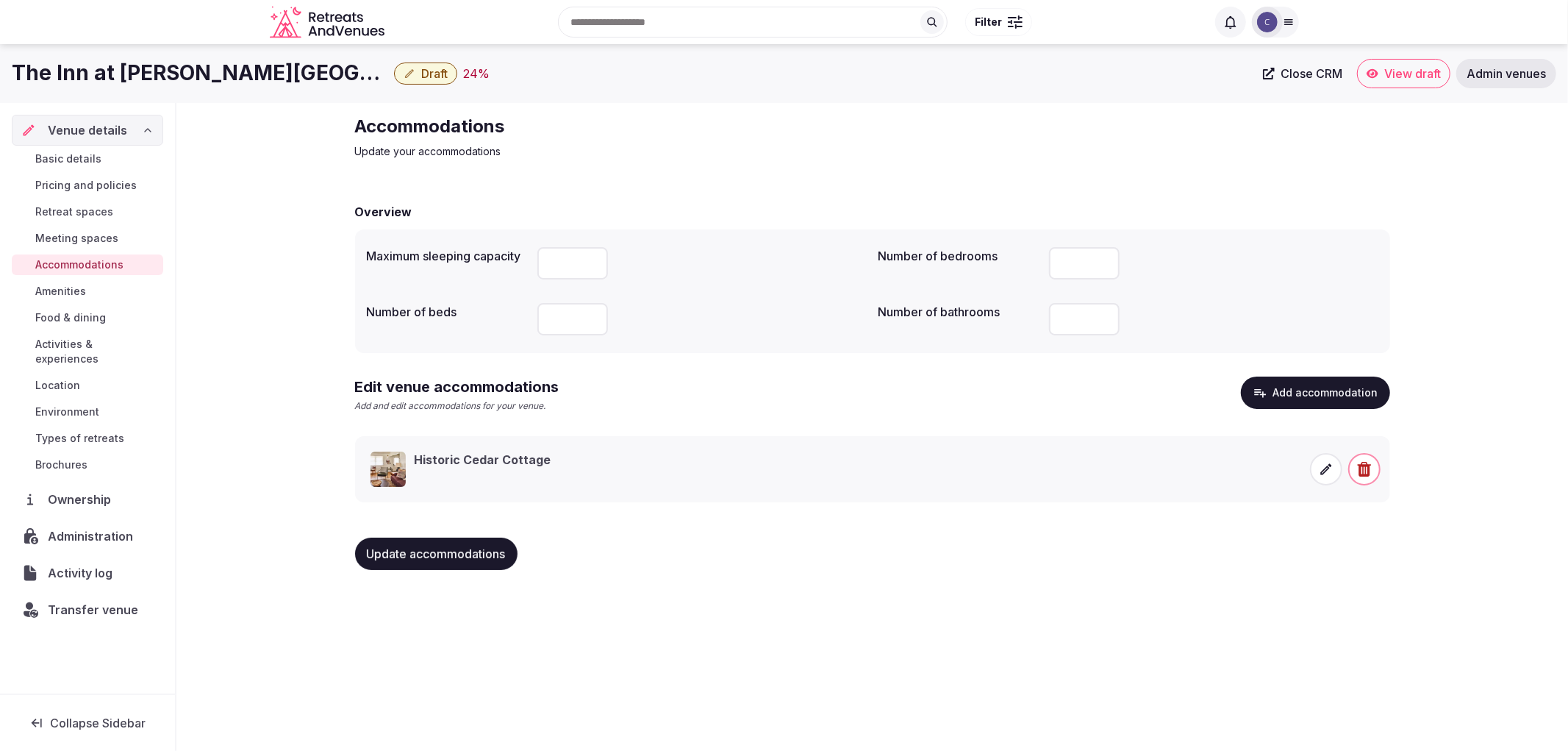
click at [483, 554] on span "Update accommodations" at bounding box center [435, 554] width 139 height 14
click at [483, 554] on div "Update accommodations" at bounding box center [446, 554] width 183 height 33
click at [483, 554] on span "Update accommodations" at bounding box center [435, 554] width 139 height 14
click at [1317, 475] on span at bounding box center [1326, 469] width 33 height 33
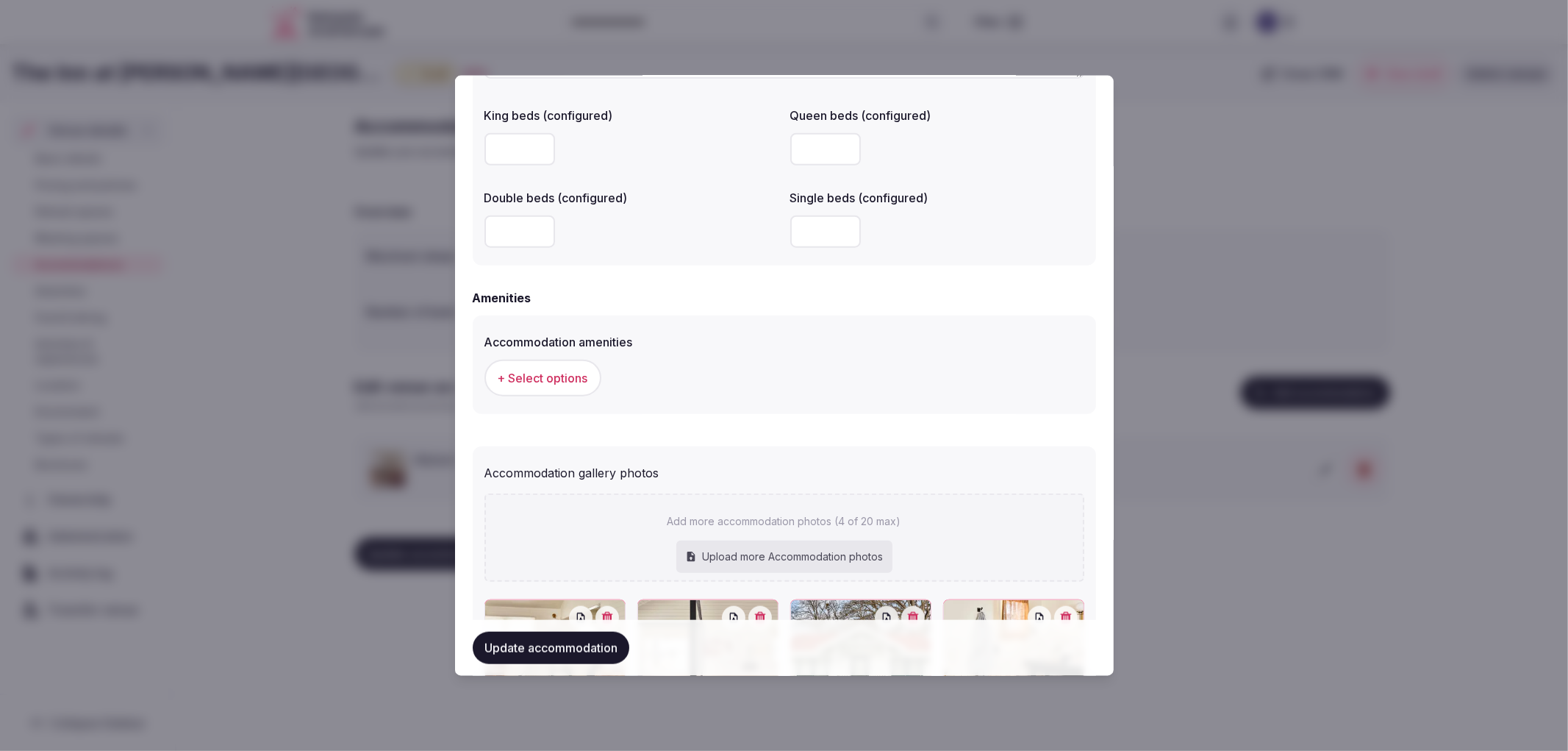
scroll to position [1215, 0]
click at [544, 361] on button "+ Select options" at bounding box center [542, 380] width 117 height 37
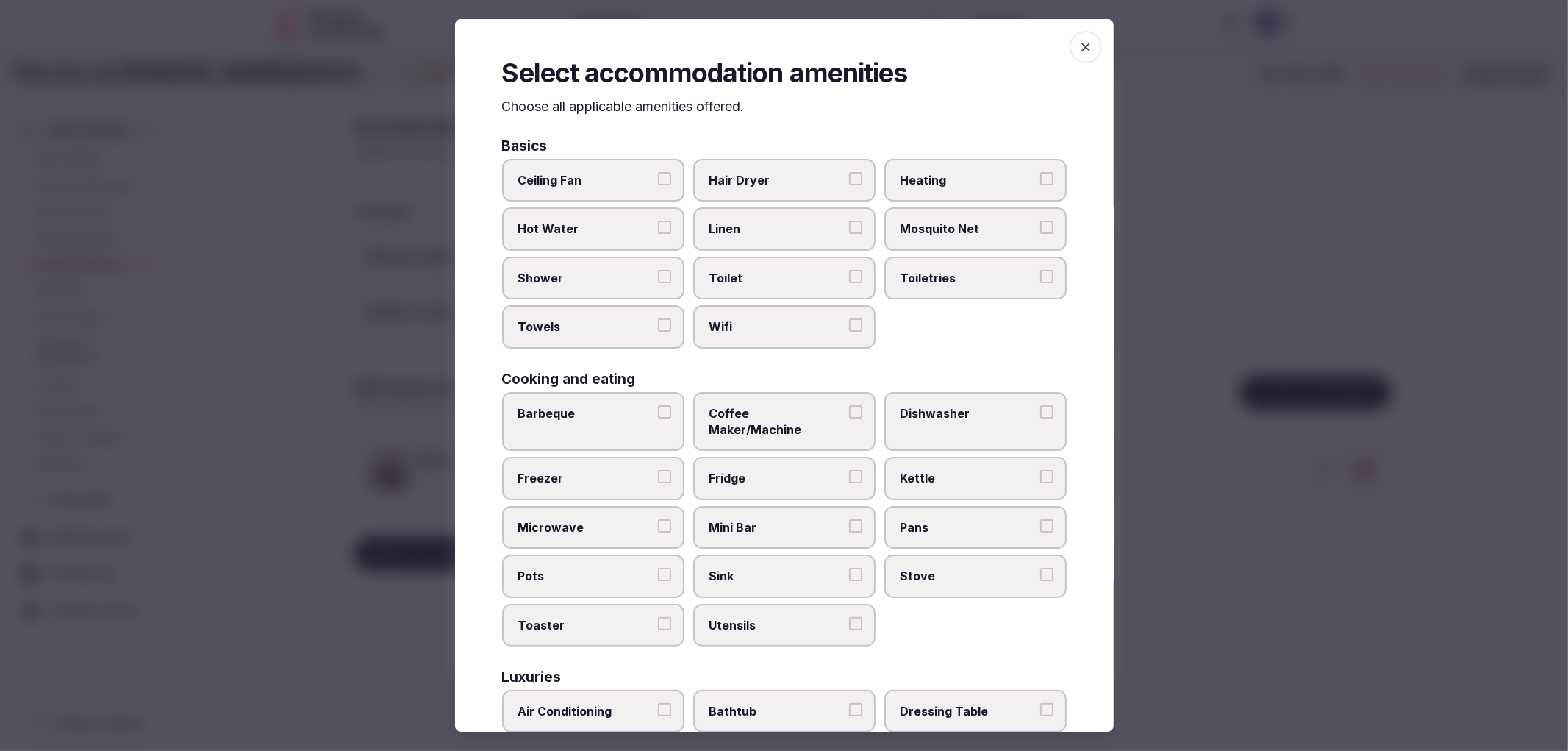
click at [770, 194] on label "Hair Dryer" at bounding box center [784, 179] width 182 height 43
click at [849, 186] on button "Hair Dryer" at bounding box center [856, 178] width 14 height 14
click at [629, 280] on span "Shower" at bounding box center [585, 278] width 135 height 16
click at [658, 280] on button "Shower" at bounding box center [664, 276] width 14 height 14
click at [643, 313] on label "Towels" at bounding box center [593, 326] width 182 height 43
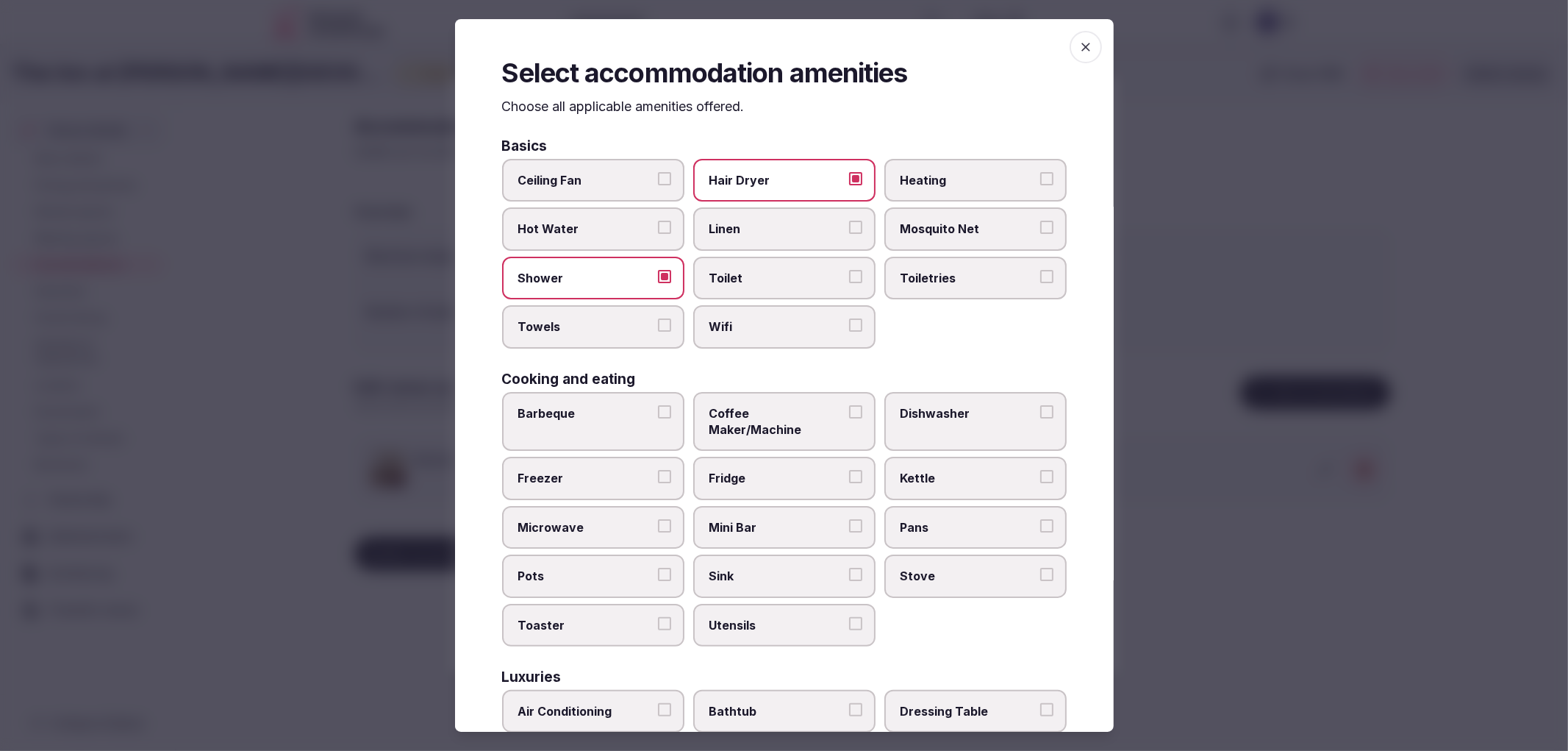
click at [658, 319] on button "Towels" at bounding box center [664, 325] width 14 height 14
click at [744, 270] on span "Toilet" at bounding box center [776, 278] width 135 height 16
click at [849, 270] on button "Toilet" at bounding box center [856, 276] width 14 height 14
click at [759, 305] on label "Wifi" at bounding box center [784, 326] width 182 height 43
click at [849, 319] on button "Wifi" at bounding box center [856, 325] width 14 height 14
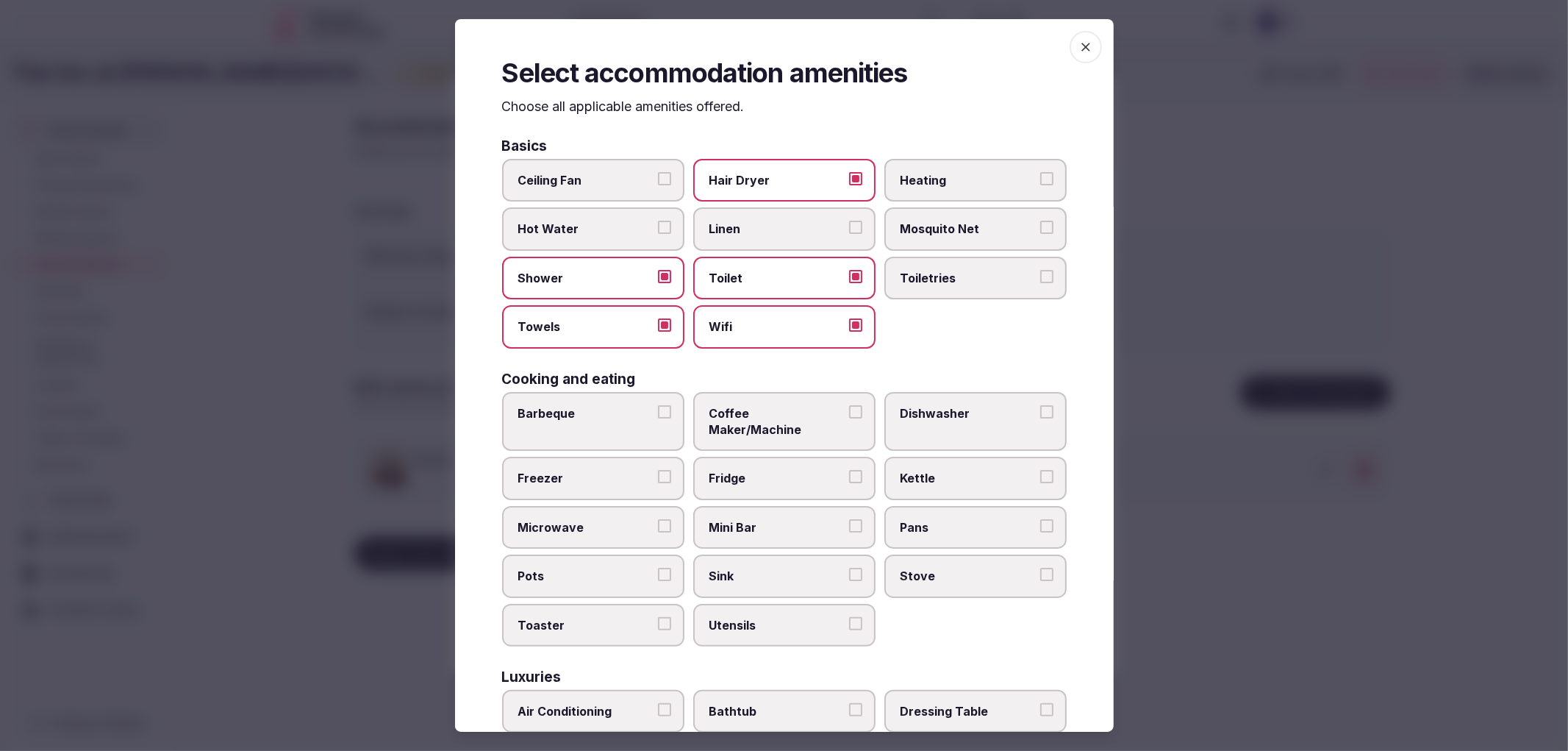
click at [936, 258] on label "Toiletries" at bounding box center [975, 277] width 182 height 43
click at [1040, 270] on button "Toiletries" at bounding box center [1047, 276] width 14 height 14
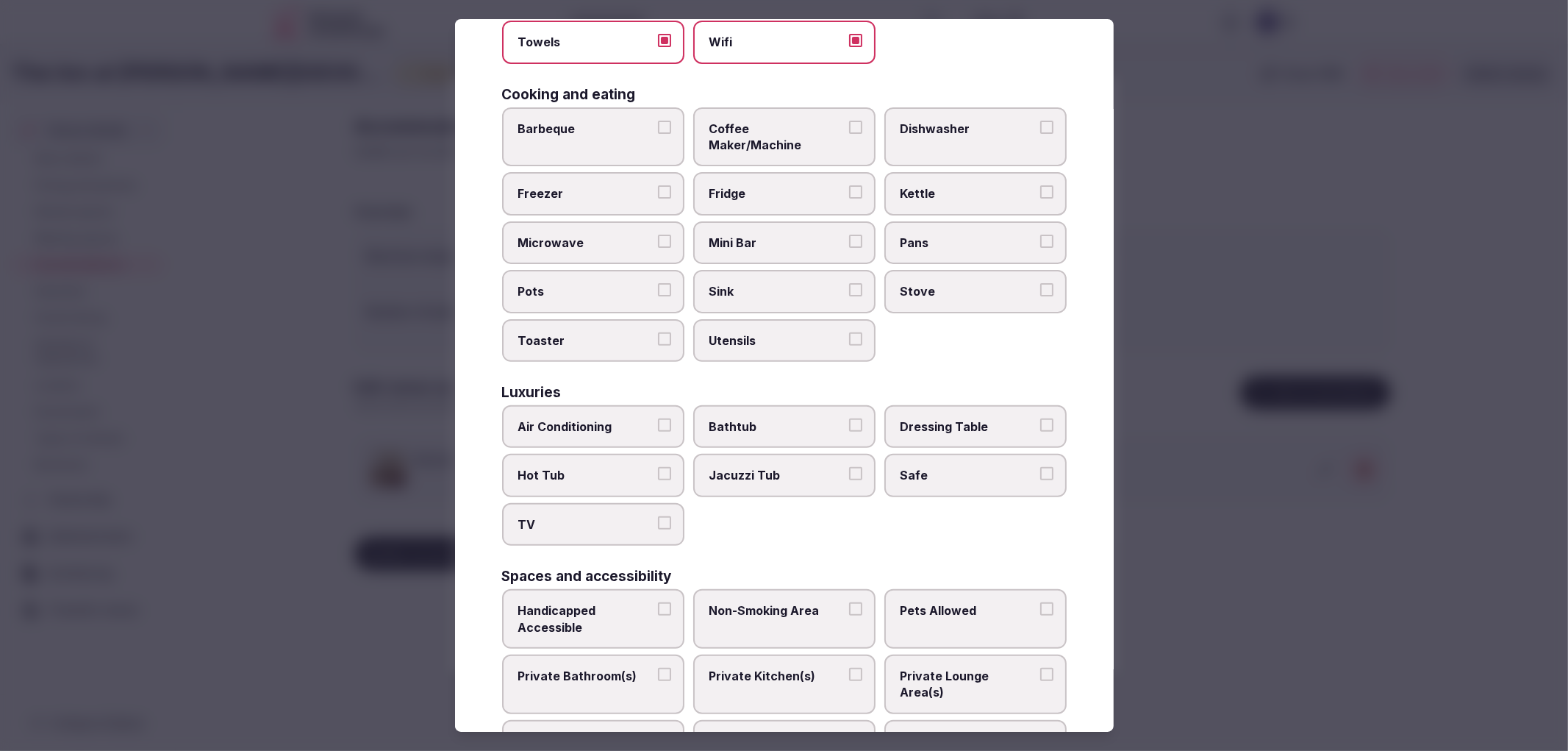
scroll to position [326, 0]
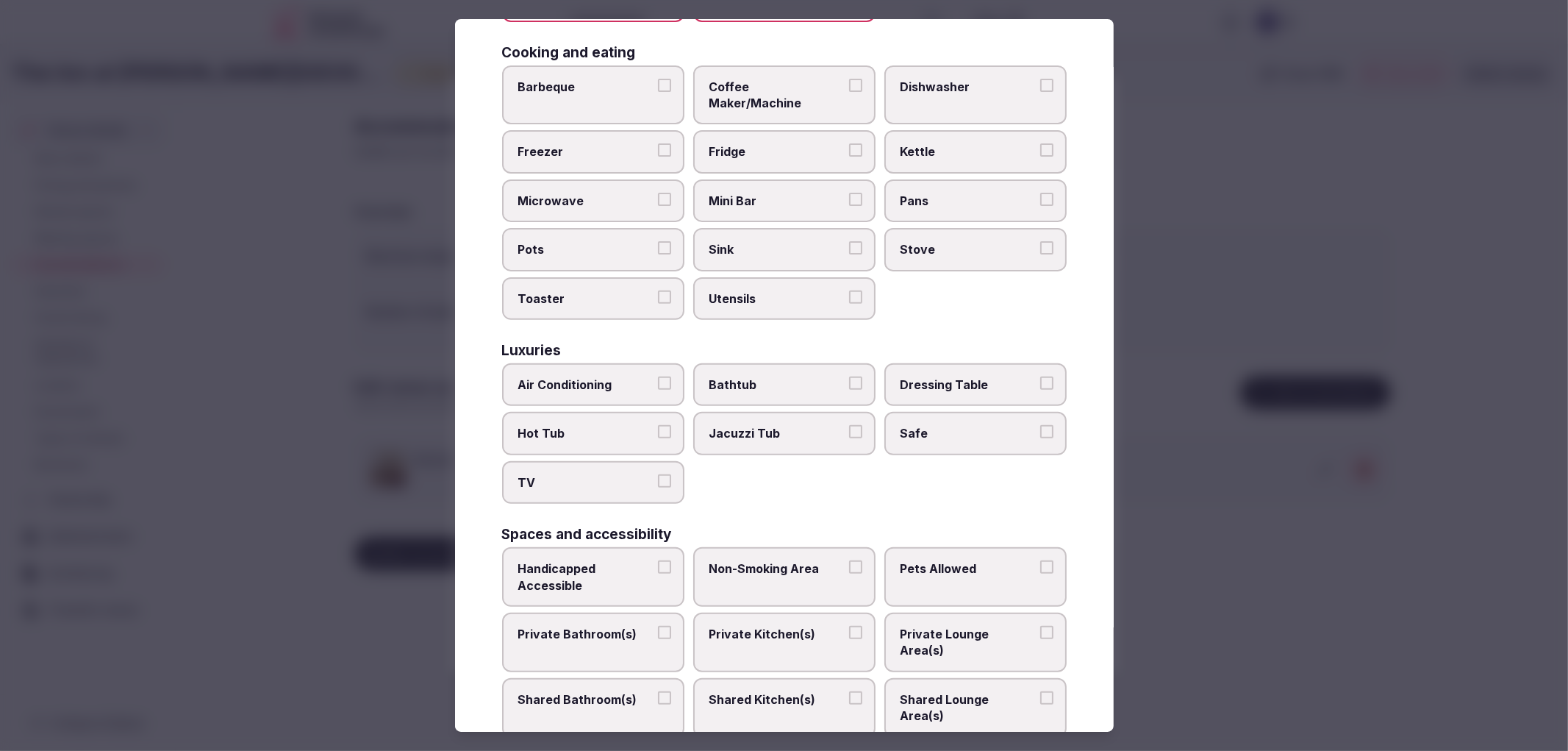
click at [616, 475] on span "TV" at bounding box center [585, 483] width 135 height 16
click at [658, 475] on button "TV" at bounding box center [664, 481] width 14 height 14
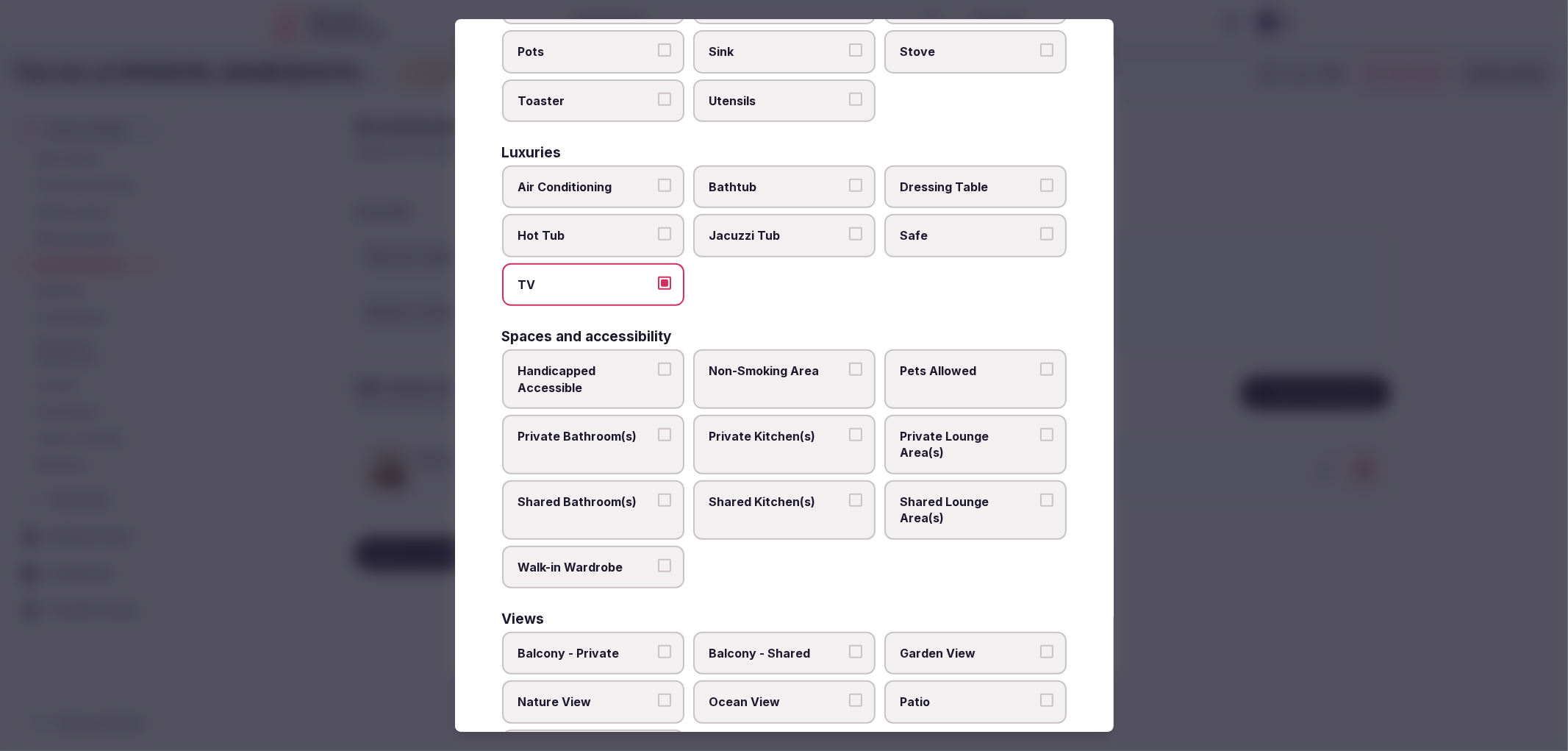
click at [636, 371] on label "Handicapped Accessible" at bounding box center [593, 380] width 182 height 60
click at [658, 371] on button "Handicapped Accessible" at bounding box center [664, 369] width 14 height 14
click at [645, 428] on span "Private Bathroom(s)" at bounding box center [585, 437] width 135 height 16
click at [658, 428] on button "Private Bathroom(s)" at bounding box center [664, 435] width 14 height 14
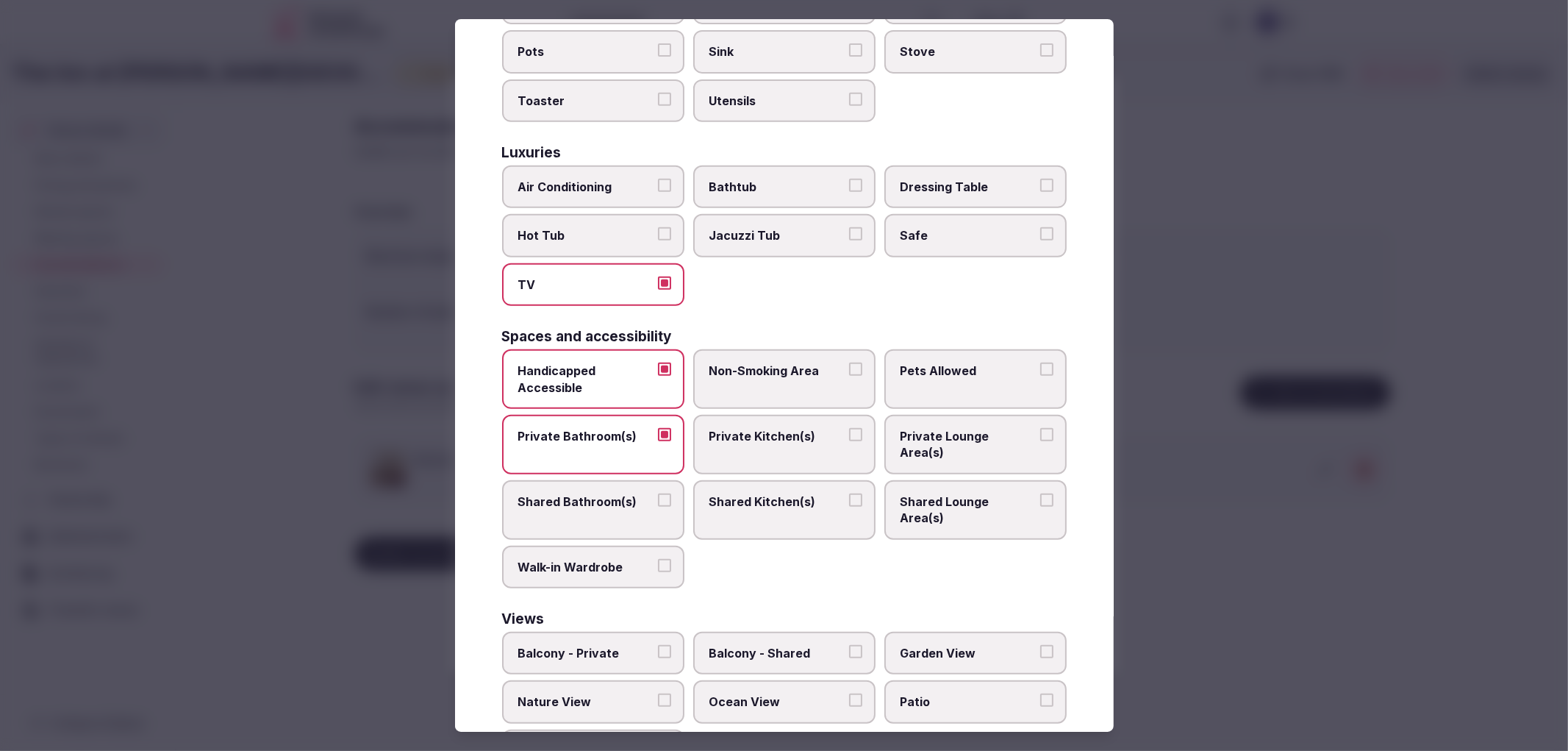
click at [693, 361] on label "Non-Smoking Area" at bounding box center [784, 380] width 182 height 60
click at [849, 362] on button "Non-Smoking Area" at bounding box center [856, 369] width 14 height 14
click at [1372, 599] on div at bounding box center [784, 375] width 1568 height 751
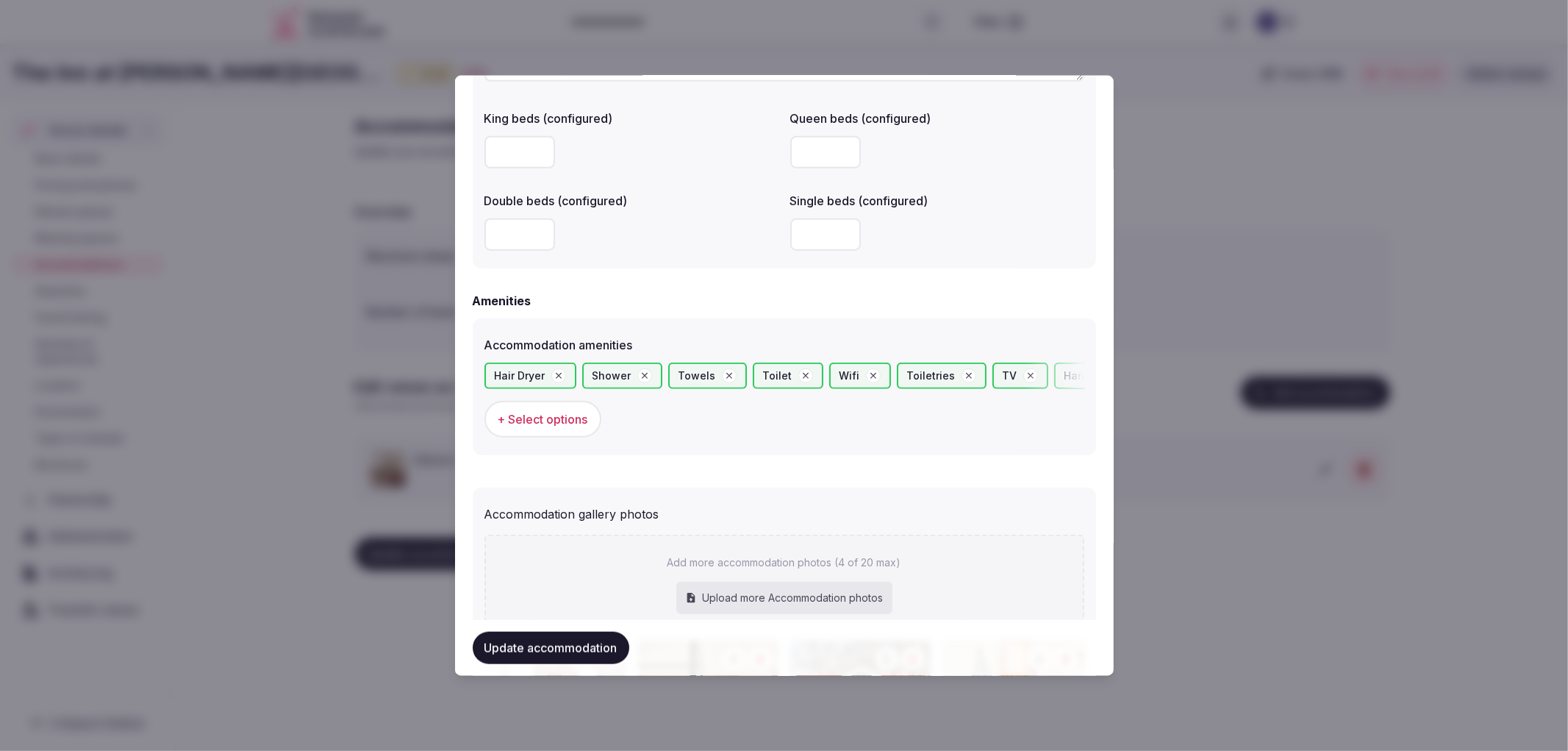
click at [592, 651] on button "Update accommodation" at bounding box center [550, 648] width 157 height 33
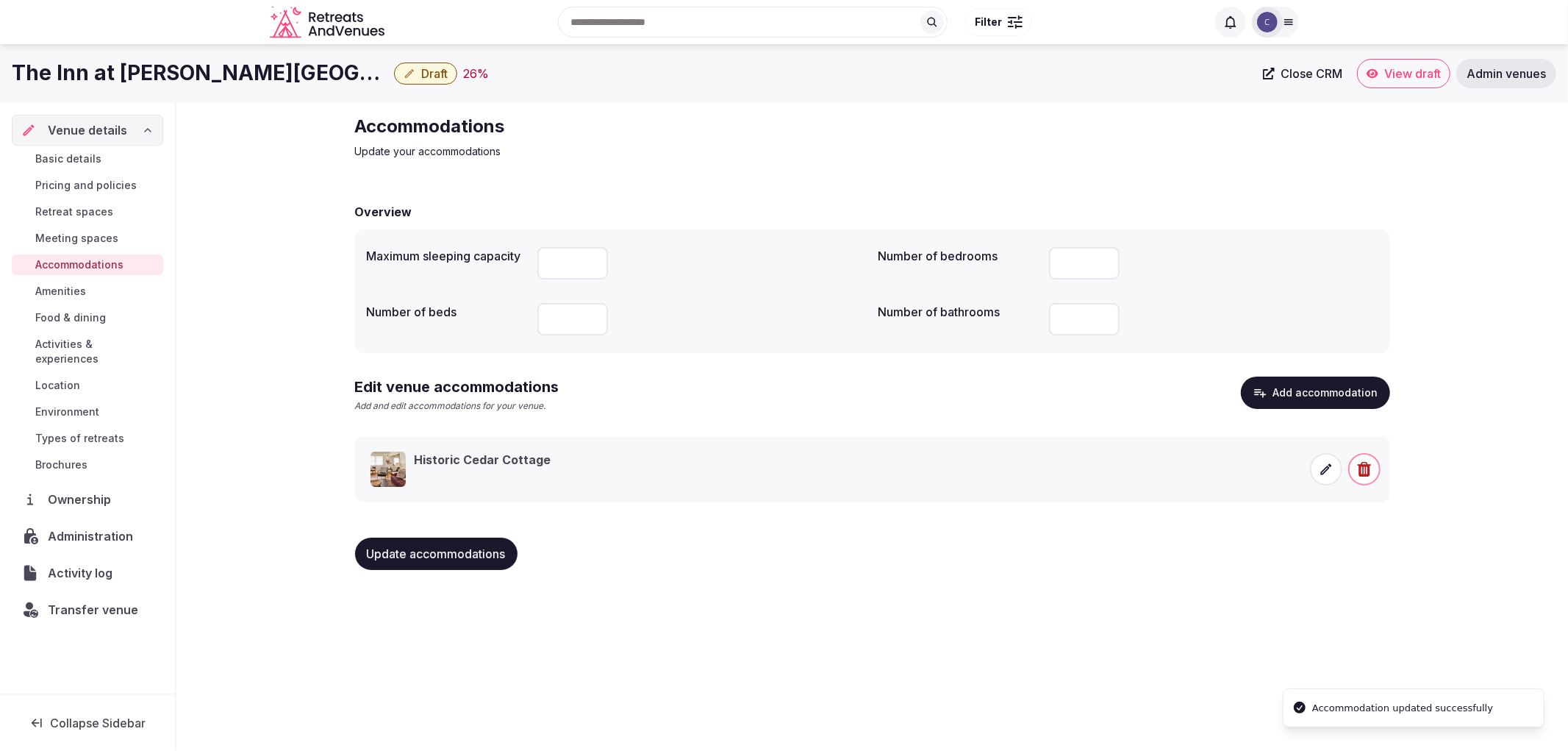
click at [1318, 465] on icon at bounding box center [1325, 469] width 14 height 14
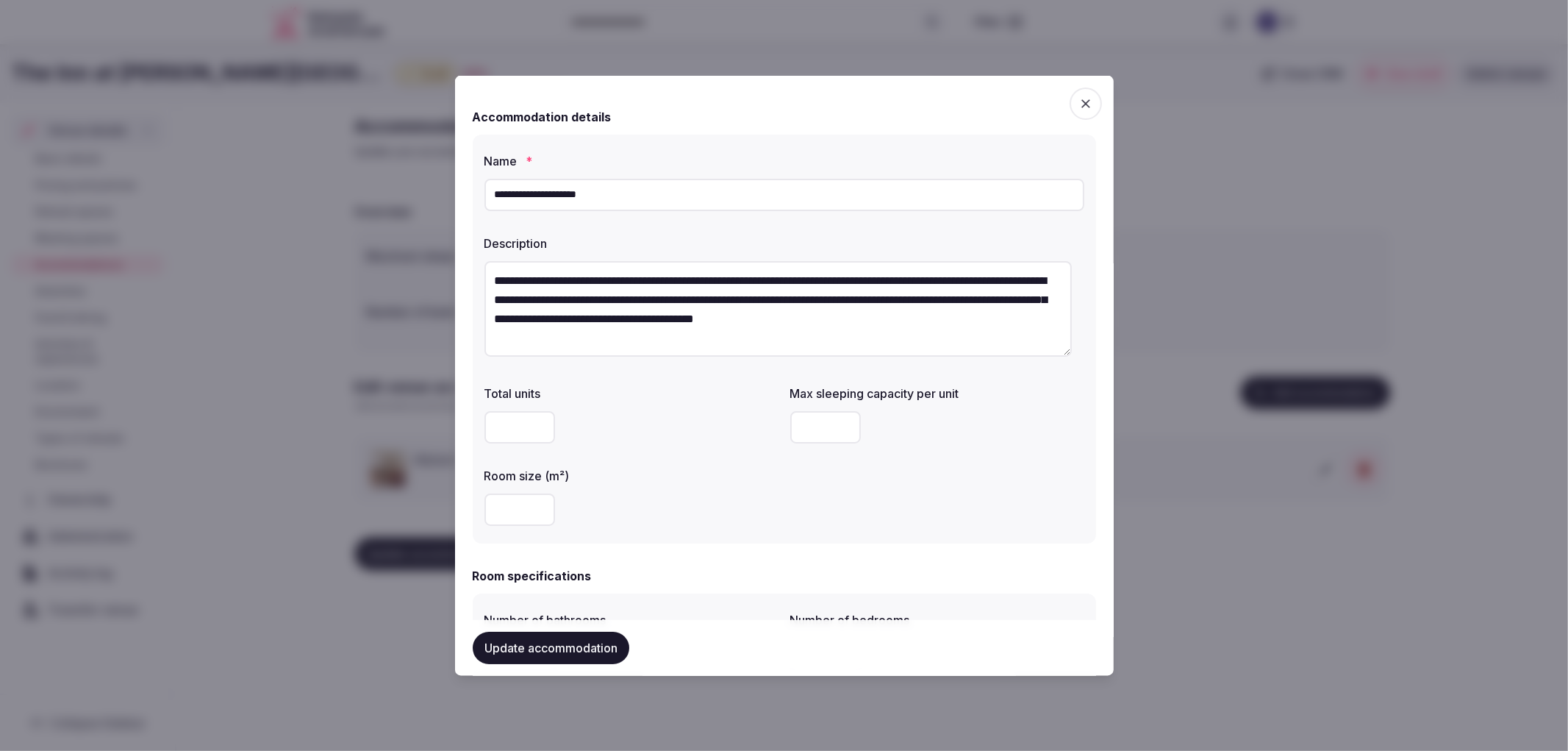
click at [491, 432] on input "number" at bounding box center [520, 427] width 71 height 33
click at [838, 427] on input "*" at bounding box center [826, 427] width 71 height 33
type input "*"
click at [834, 424] on input "*" at bounding box center [826, 427] width 71 height 33
click at [518, 525] on input "number" at bounding box center [520, 509] width 71 height 33
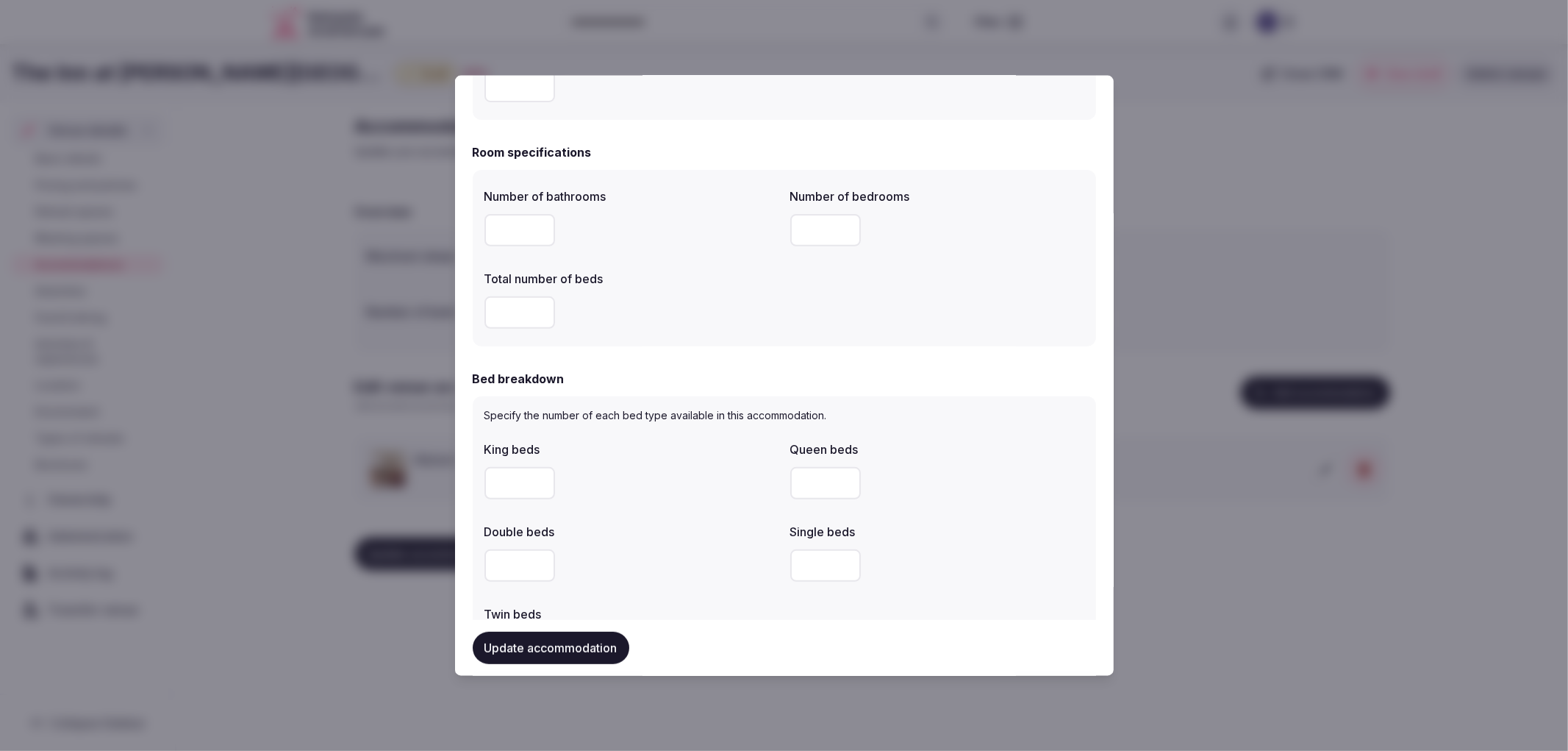
scroll to position [409, 0]
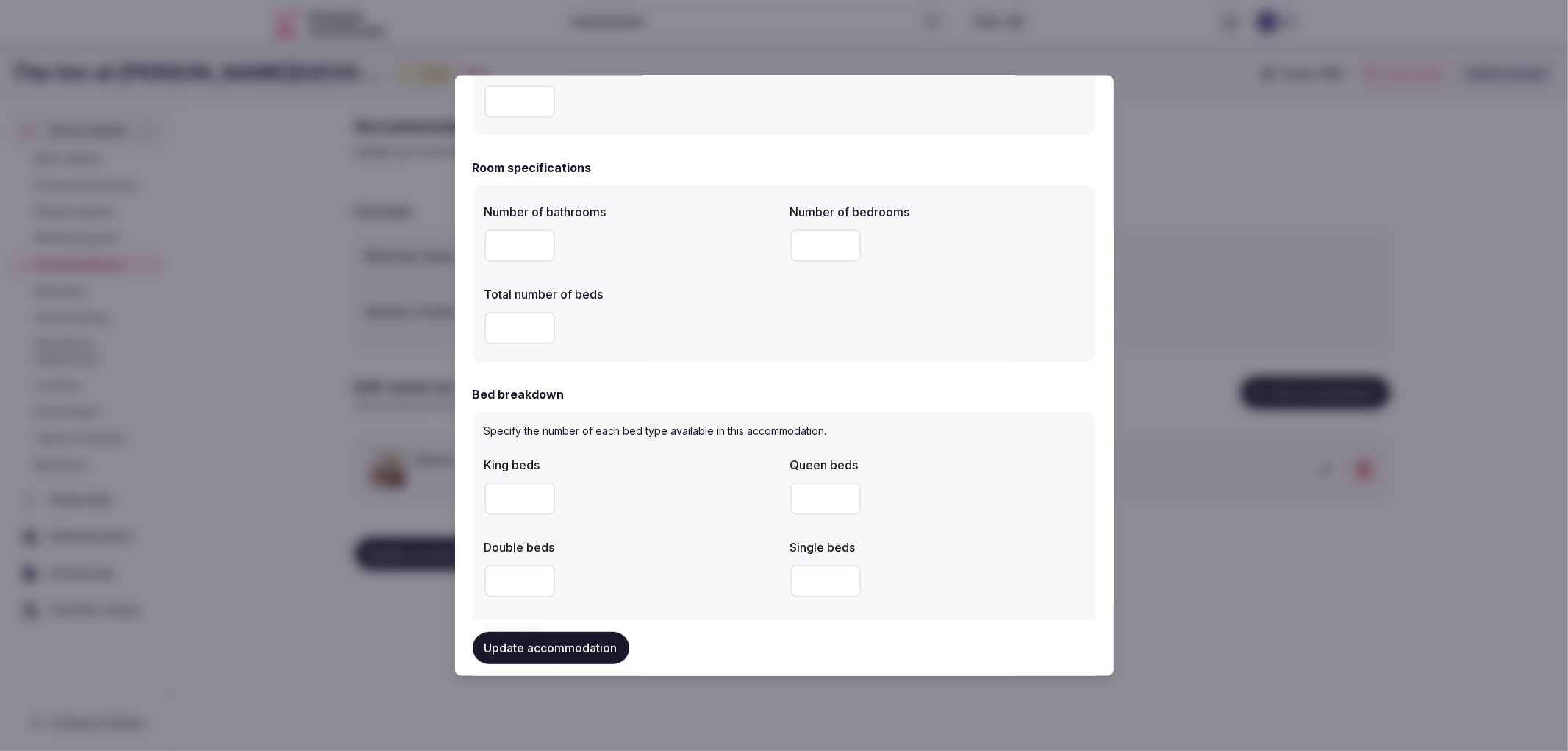
type input "**"
click at [819, 579] on input "number" at bounding box center [826, 581] width 71 height 33
click at [810, 577] on input "number" at bounding box center [826, 581] width 71 height 33
type input "*"
click at [509, 248] on input "number" at bounding box center [520, 245] width 71 height 33
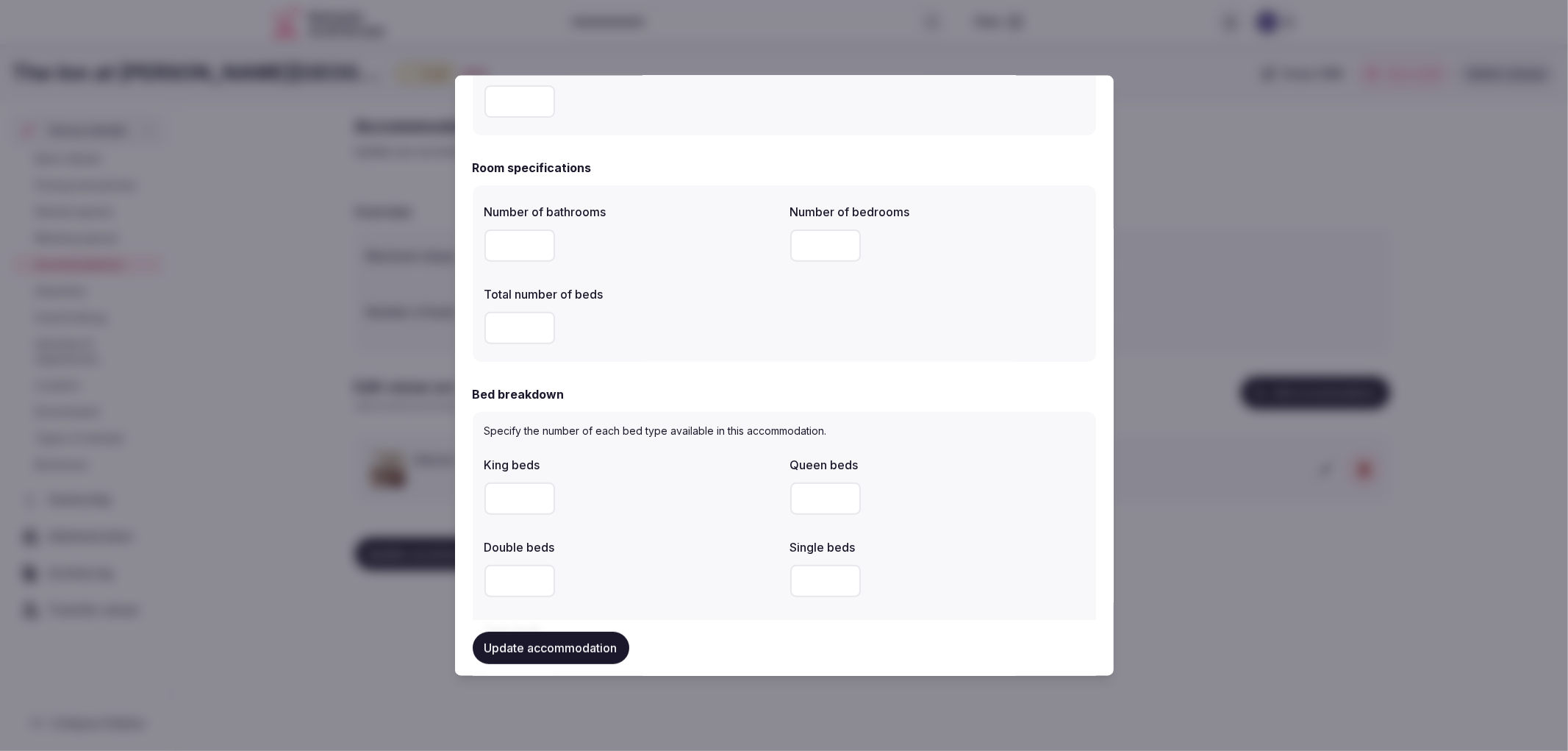
click at [486, 237] on input "number" at bounding box center [520, 245] width 71 height 33
type input "*"
click at [801, 246] on input "number" at bounding box center [826, 245] width 71 height 33
click at [791, 246] on input "number" at bounding box center [826, 245] width 71 height 33
type input "*"
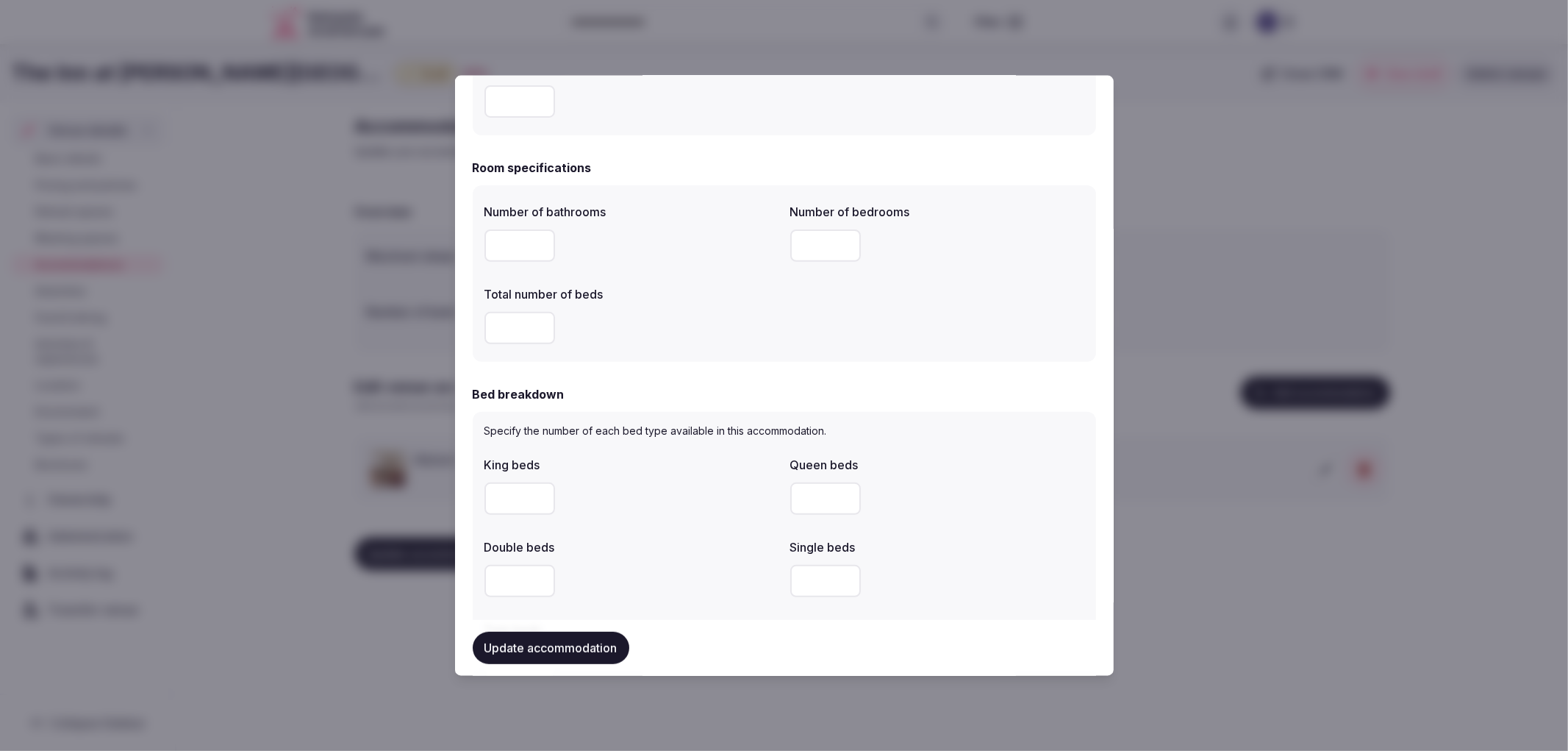
click at [518, 317] on input "number" at bounding box center [520, 327] width 71 height 33
click at [517, 324] on input "number" at bounding box center [520, 327] width 71 height 33
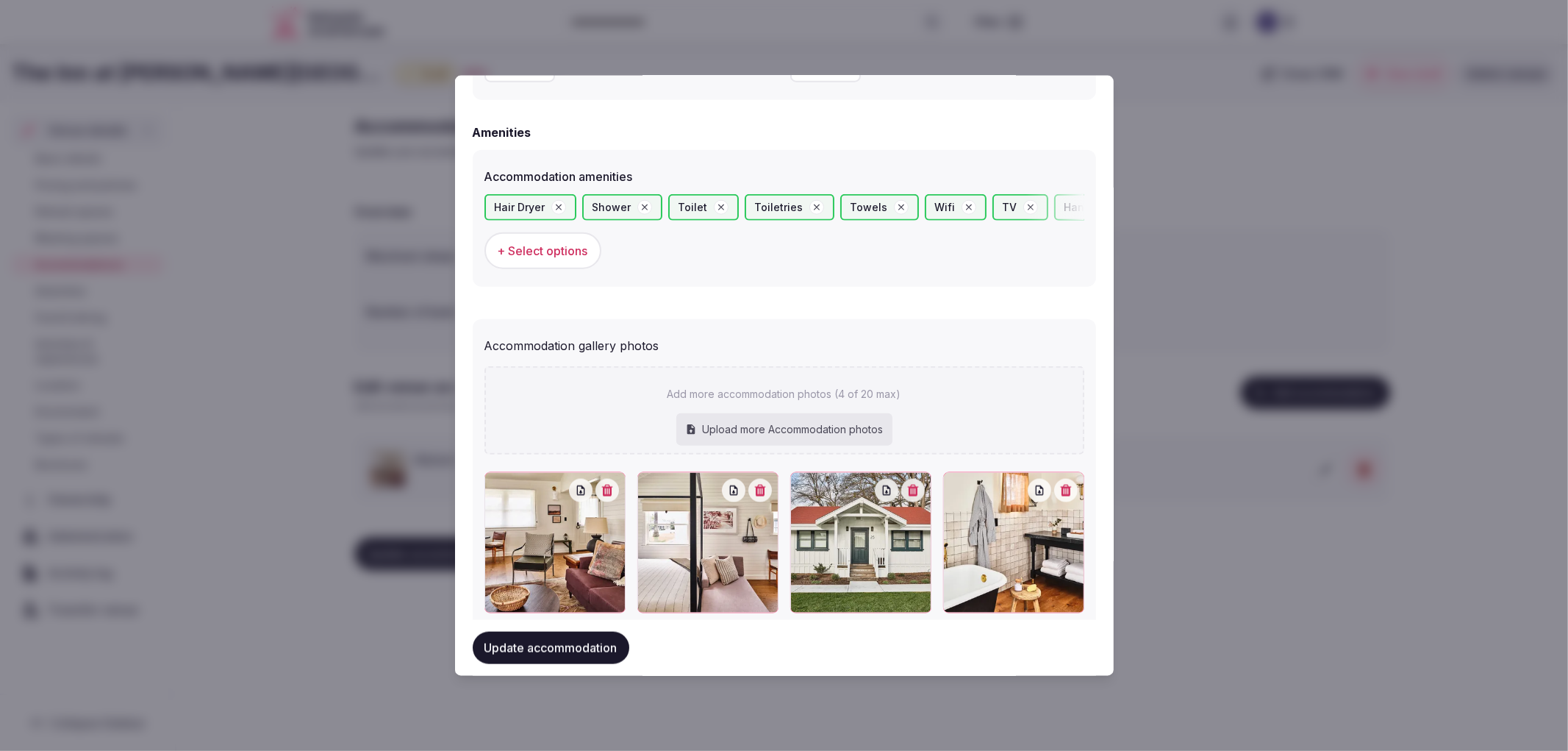
scroll to position [1416, 0]
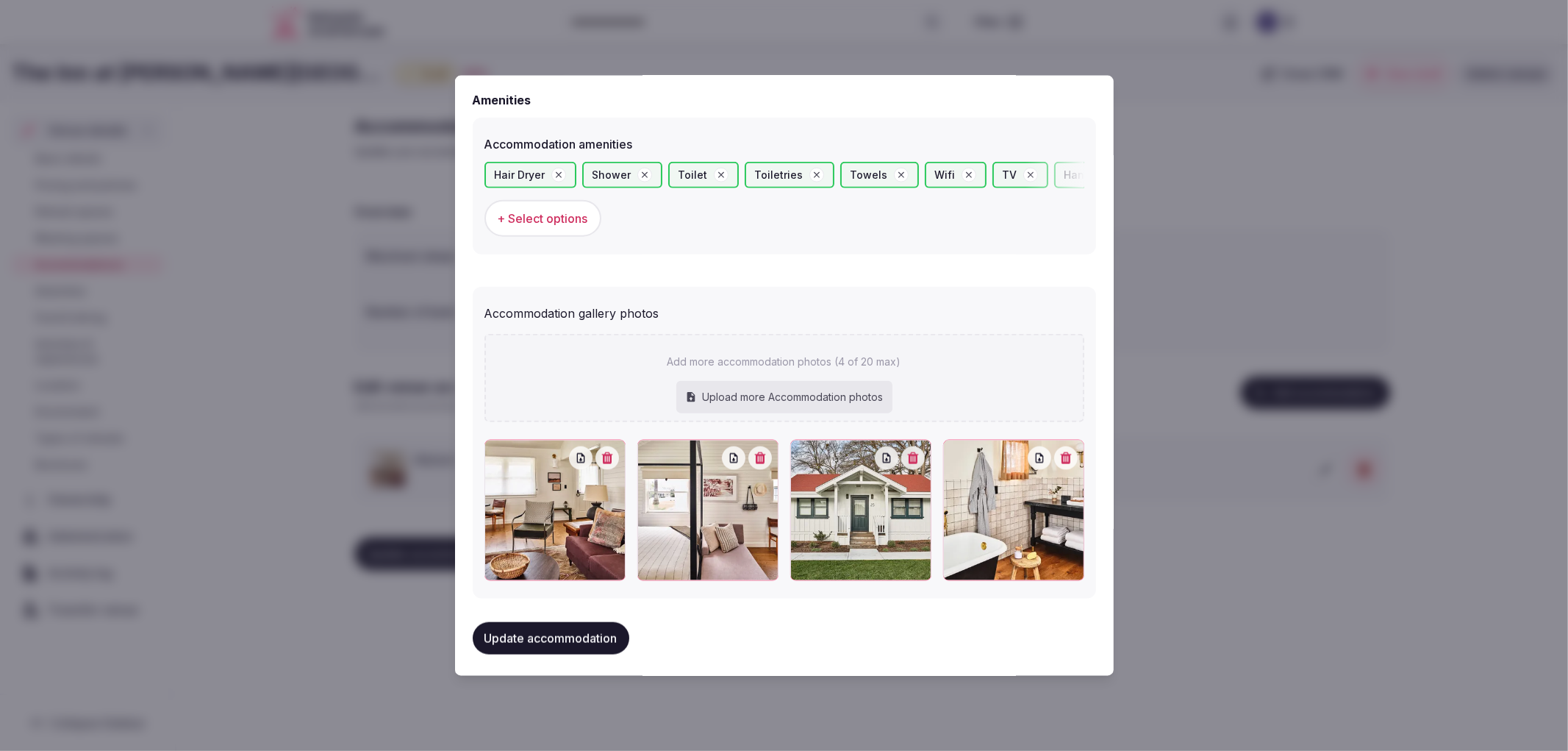
type input "*"
click at [559, 221] on span "+ Select options" at bounding box center [543, 217] width 91 height 16
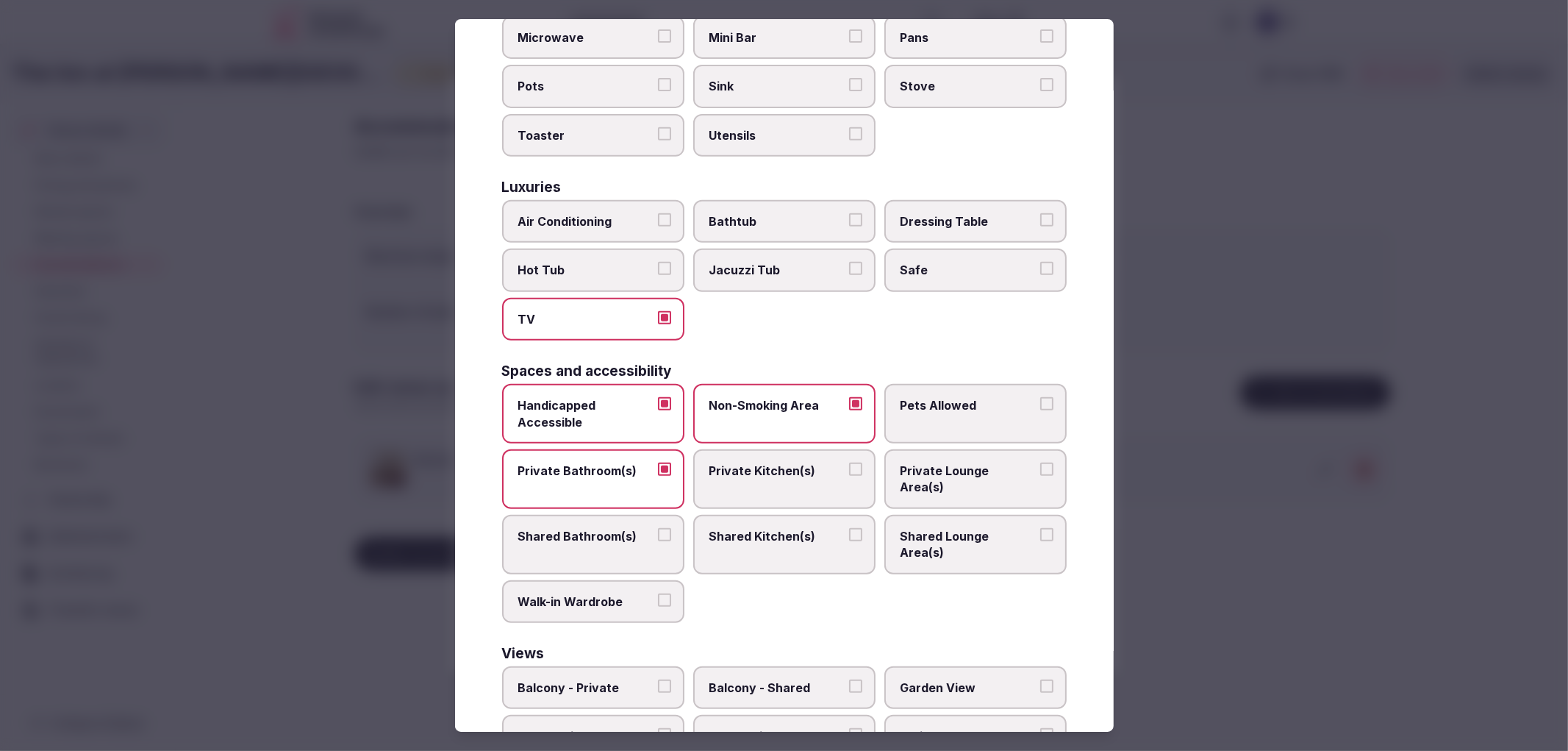
scroll to position [525, 0]
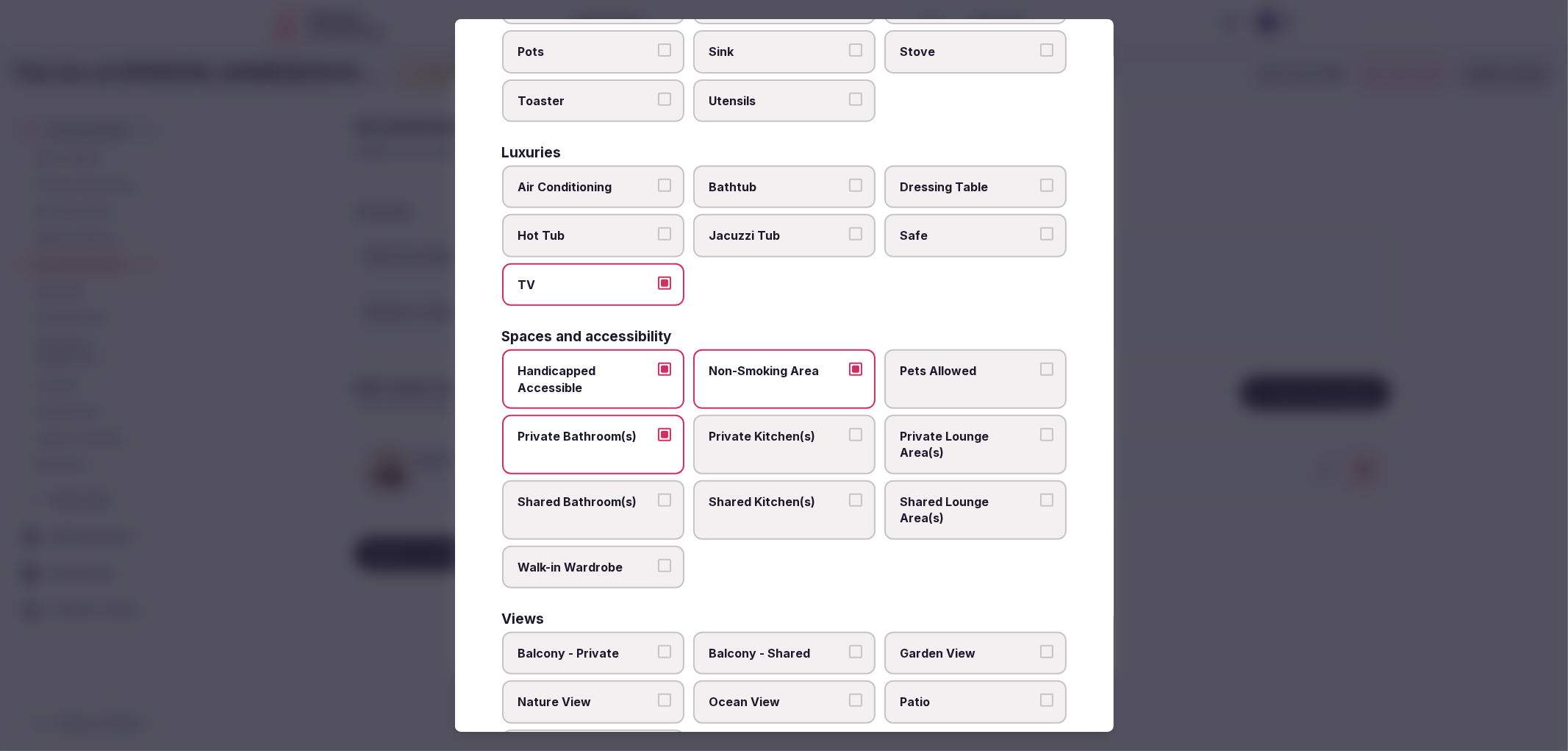
click at [888, 680] on label "Patio" at bounding box center [975, 701] width 182 height 43
click at [1040, 694] on button "Patio" at bounding box center [1047, 700] width 14 height 14
click at [1323, 518] on div at bounding box center [784, 375] width 1568 height 751
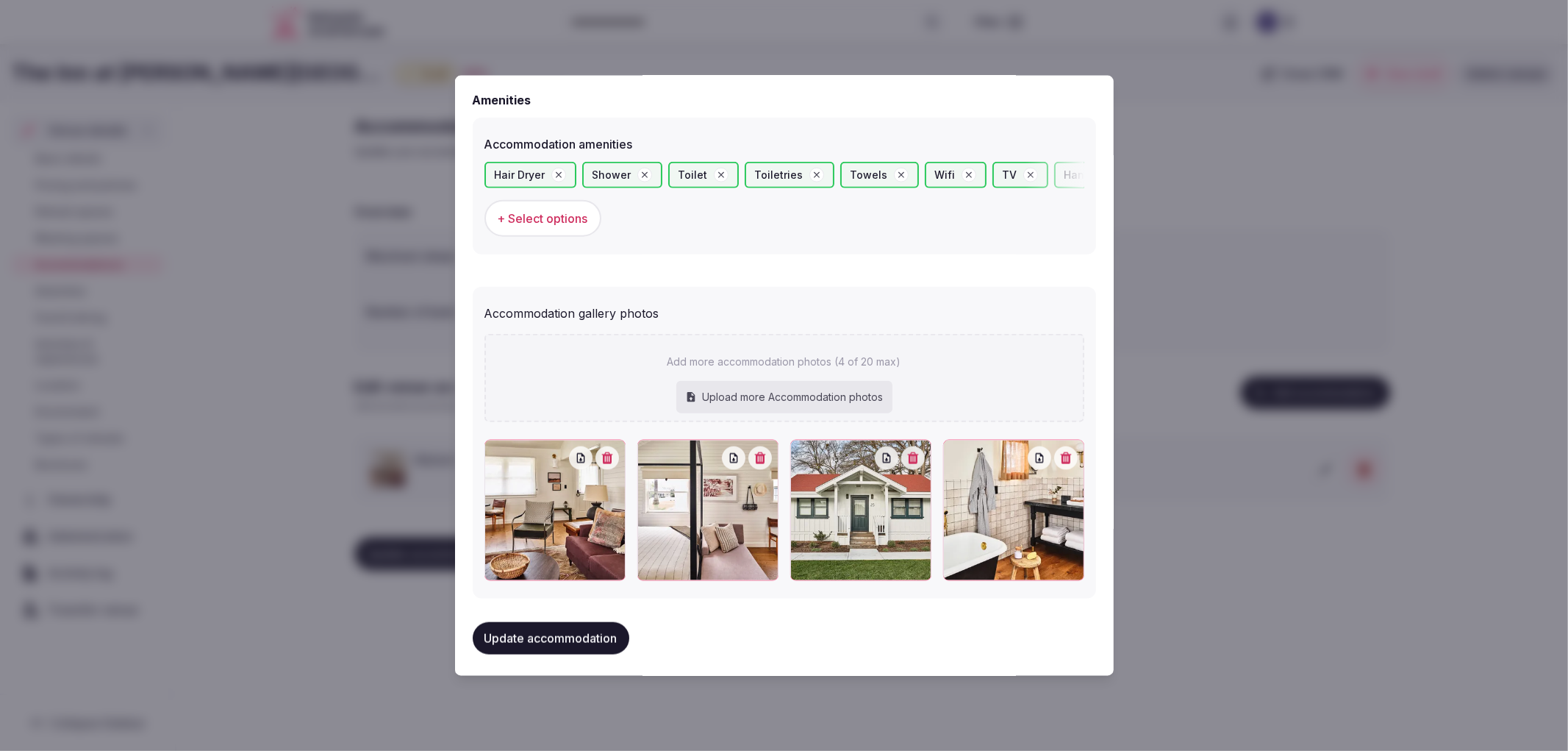
click at [571, 639] on button "Update accommodation" at bounding box center [550, 639] width 157 height 33
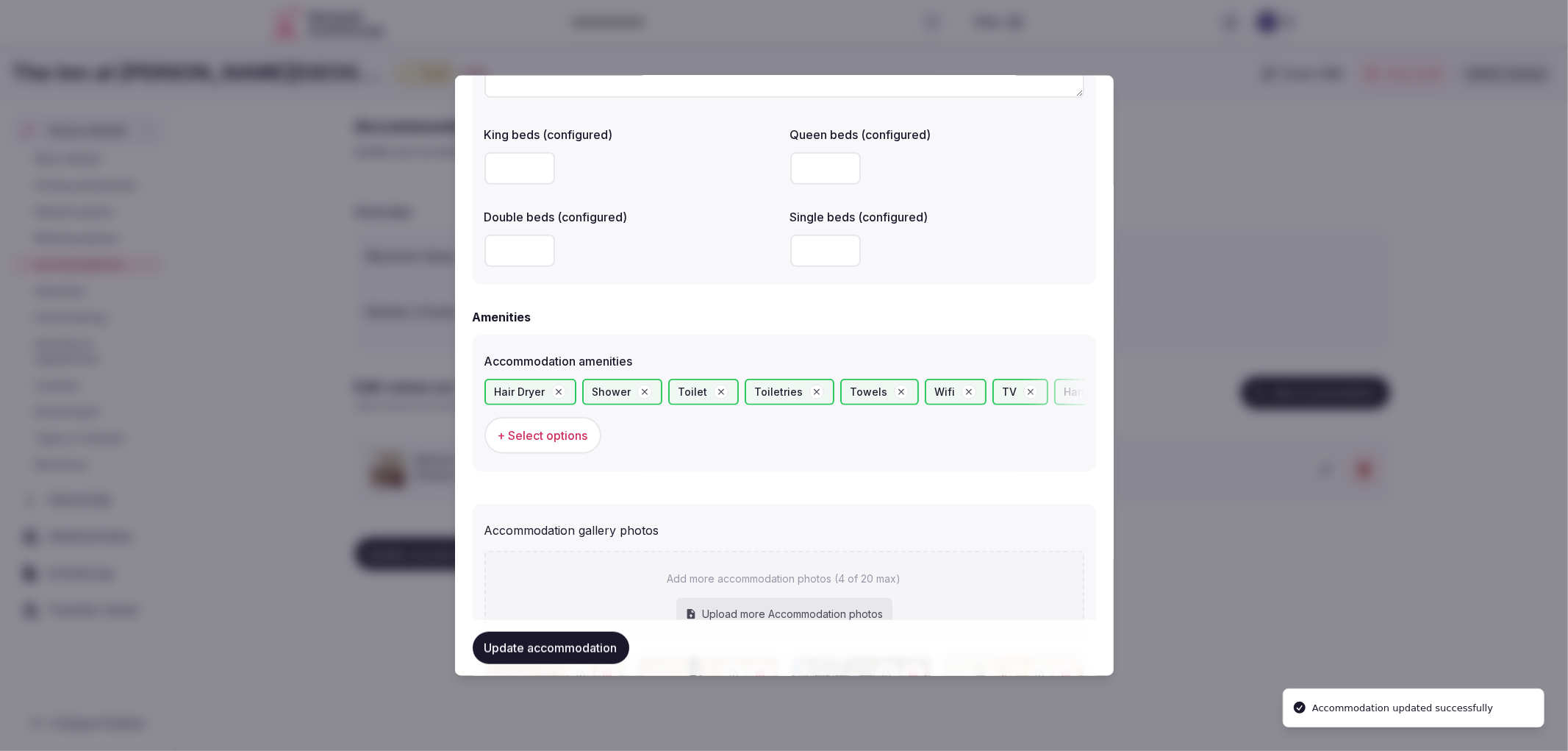
scroll to position [1007, 0]
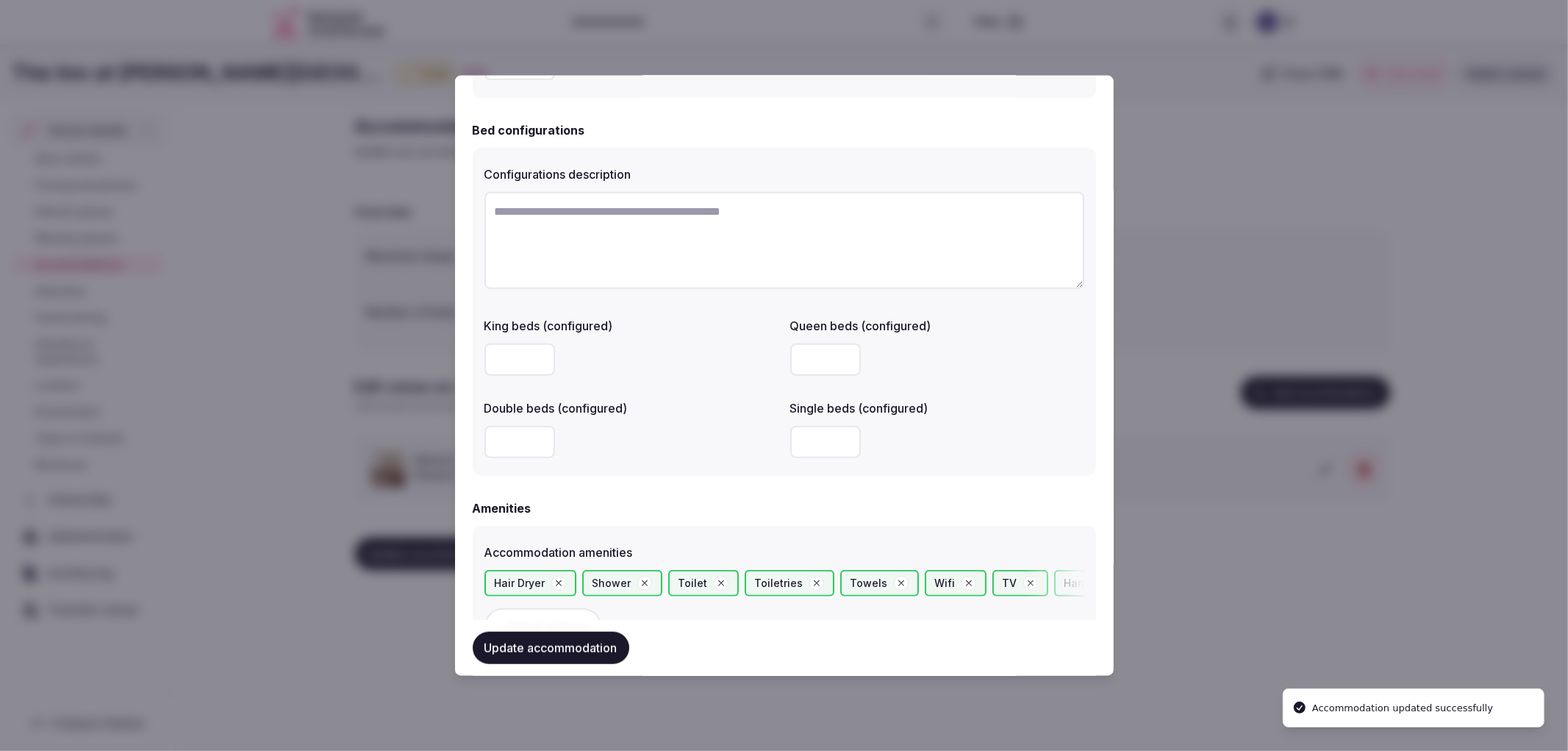
click at [1287, 457] on div at bounding box center [784, 375] width 1568 height 751
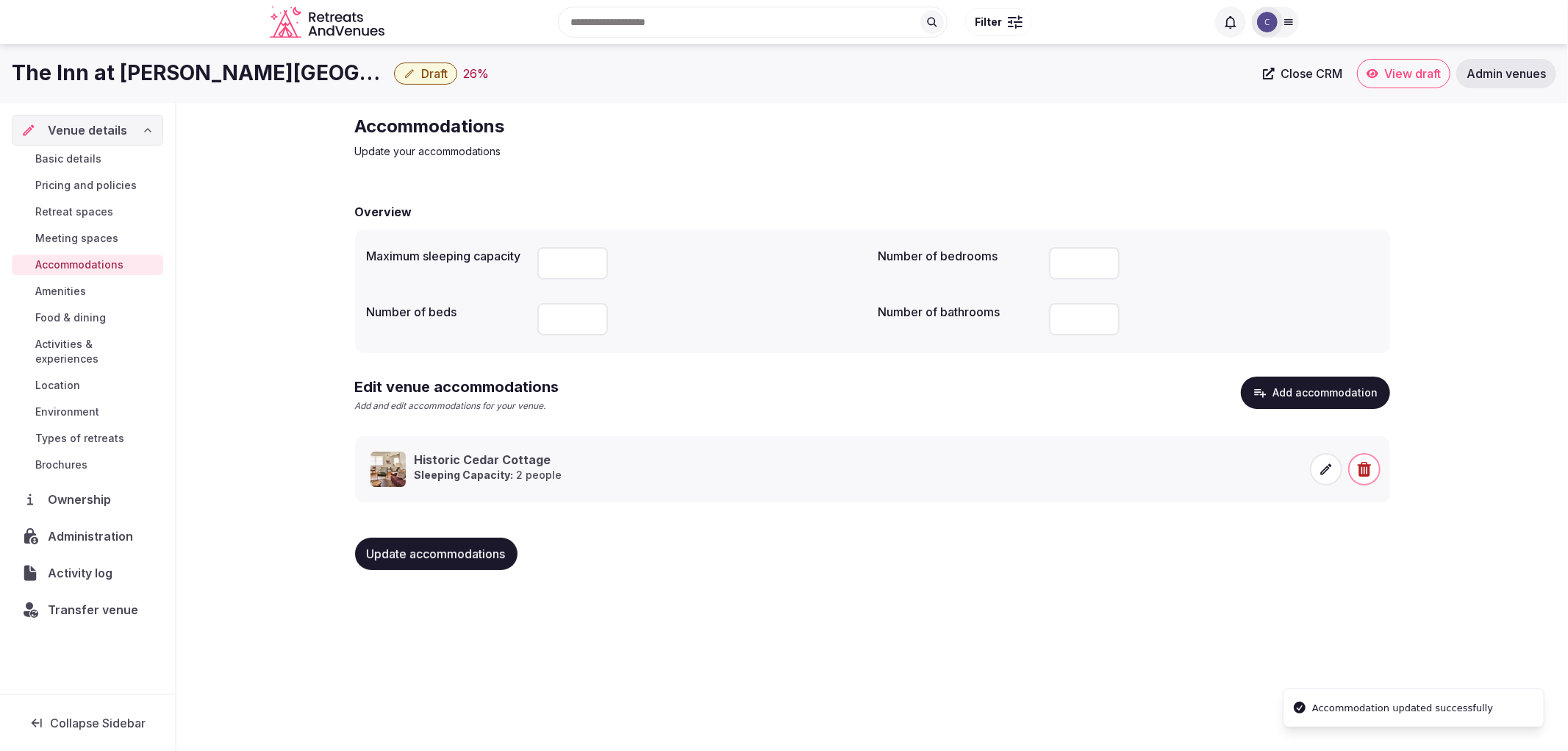
click at [485, 561] on button "Update accommodations" at bounding box center [435, 554] width 162 height 33
drag, startPoint x: 494, startPoint y: 557, endPoint x: 474, endPoint y: 560, distance: 20.2
click at [493, 557] on span "Update accommodations" at bounding box center [435, 554] width 139 height 14
click at [104, 299] on link "Amenities" at bounding box center [87, 291] width 151 height 21
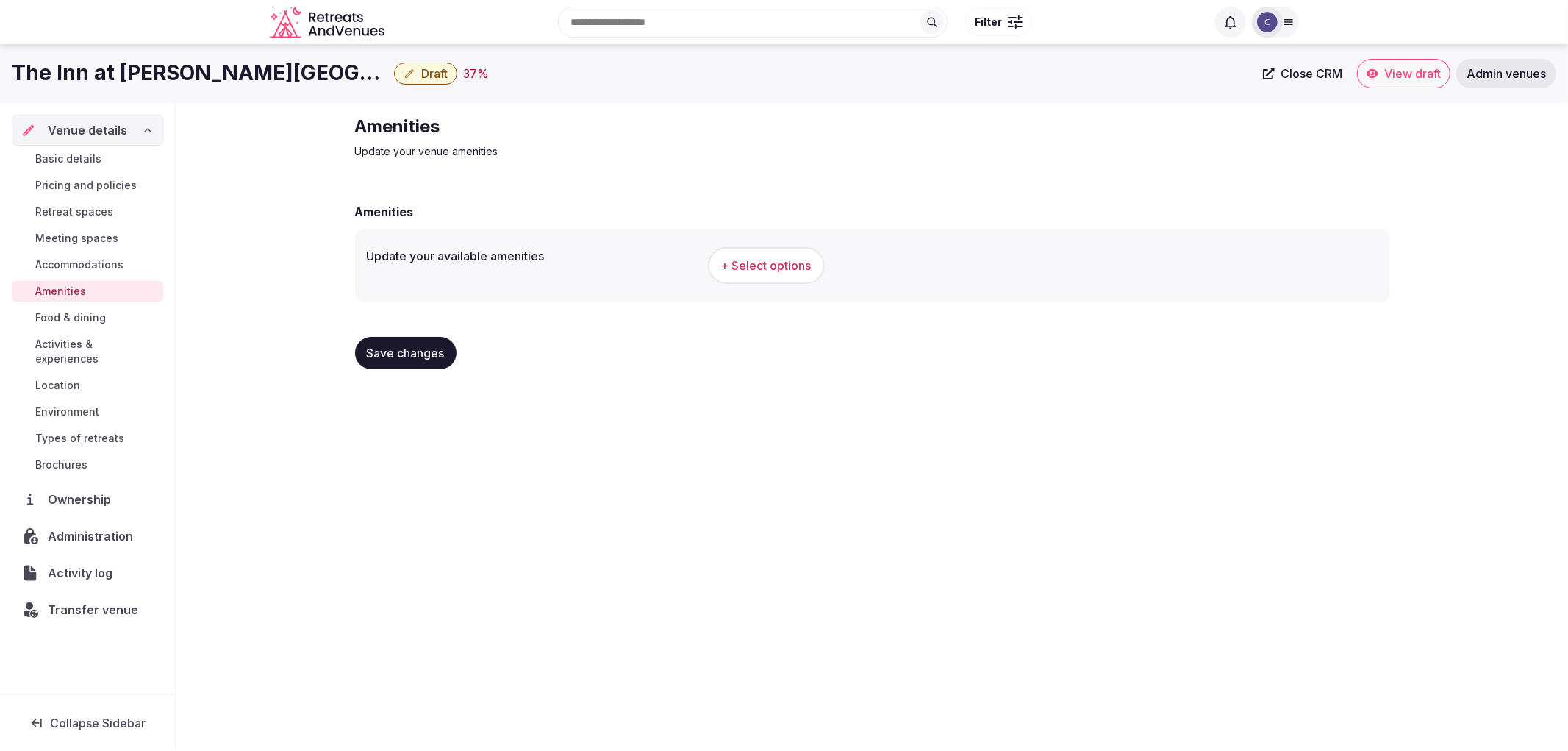
click at [76, 326] on link "Food & dining" at bounding box center [87, 317] width 151 height 21
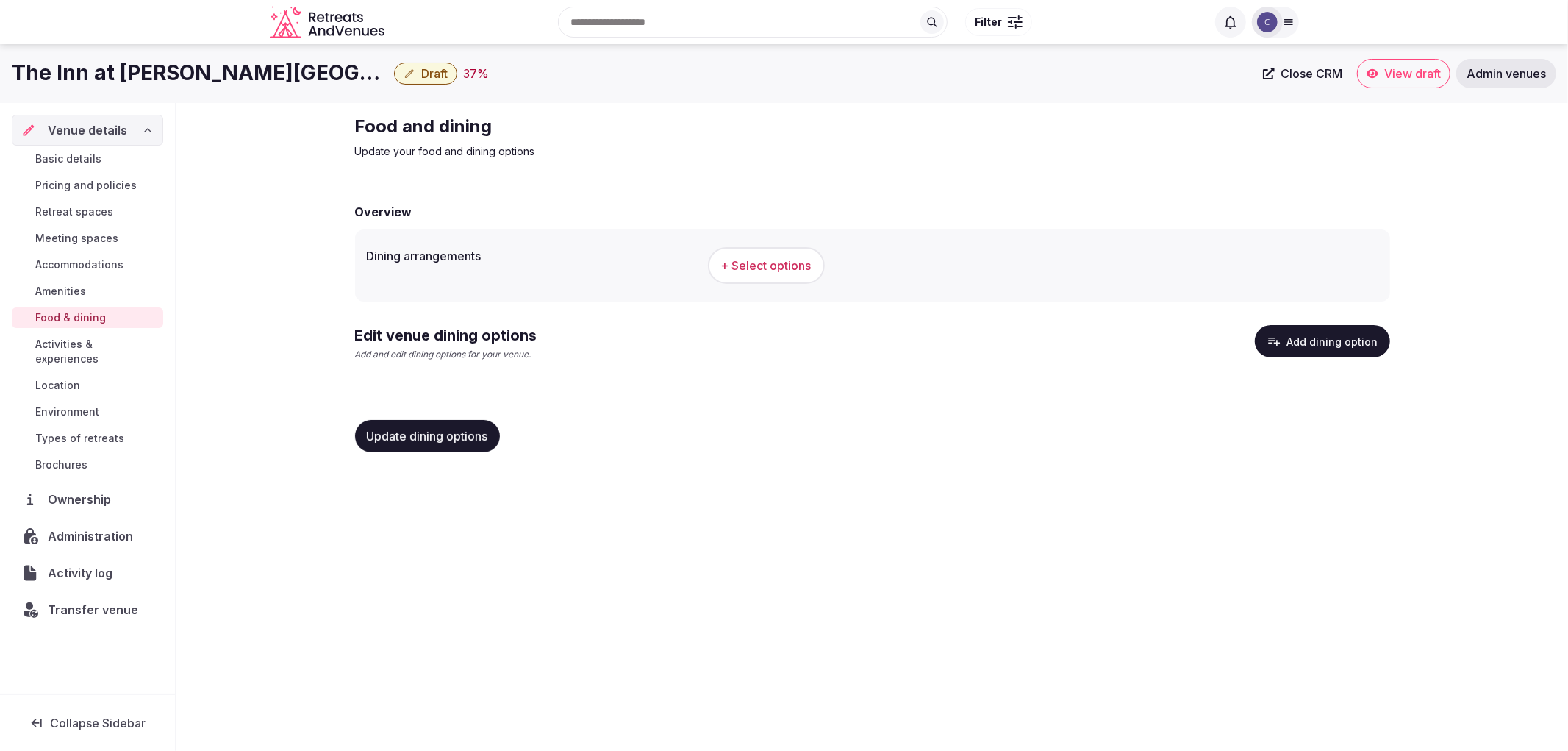
click at [713, 255] on button "+ Select options" at bounding box center [766, 265] width 117 height 37
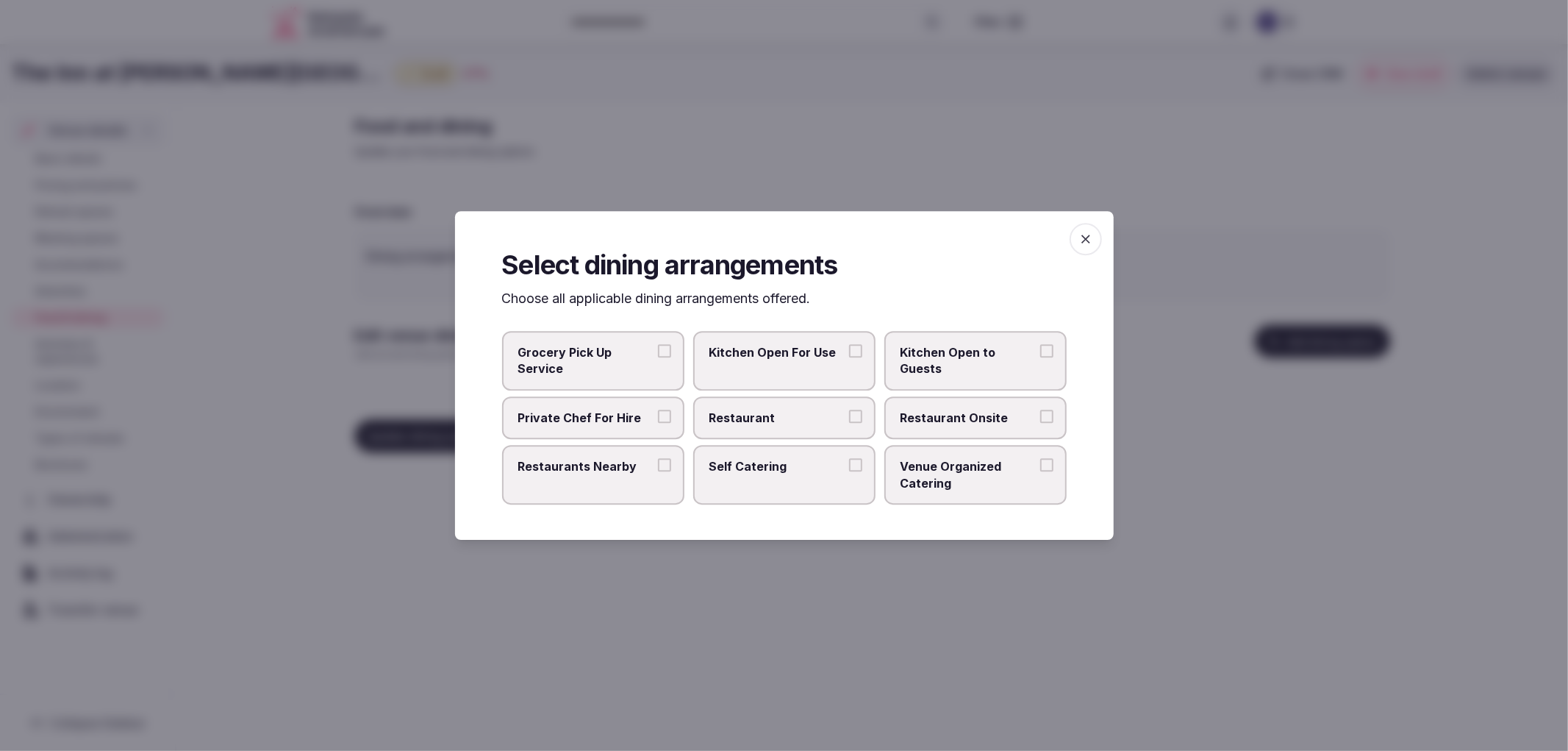
drag, startPoint x: 736, startPoint y: 410, endPoint x: 895, endPoint y: 412, distance: 159.0
click at [739, 410] on span "Restaurant" at bounding box center [776, 418] width 135 height 16
click at [1030, 414] on span "Restaurant Onsite" at bounding box center [968, 418] width 135 height 16
click at [1040, 414] on button "Restaurant Onsite" at bounding box center [1047, 416] width 14 height 14
click at [605, 476] on label "Restaurants Nearby" at bounding box center [593, 475] width 182 height 60
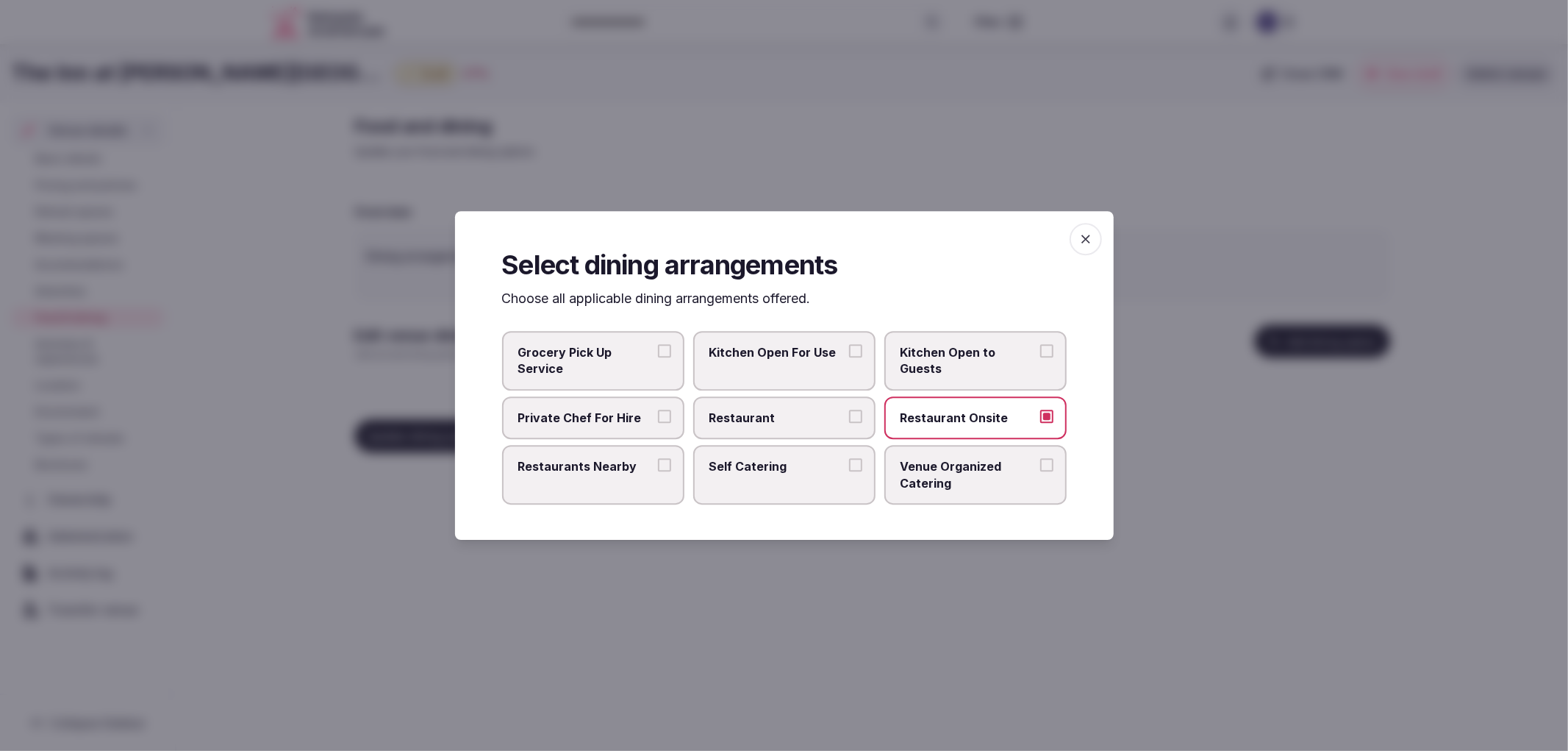
click at [658, 471] on button "Restaurants Nearby" at bounding box center [664, 465] width 14 height 14
click at [1092, 239] on icon "button" at bounding box center [1085, 239] width 14 height 14
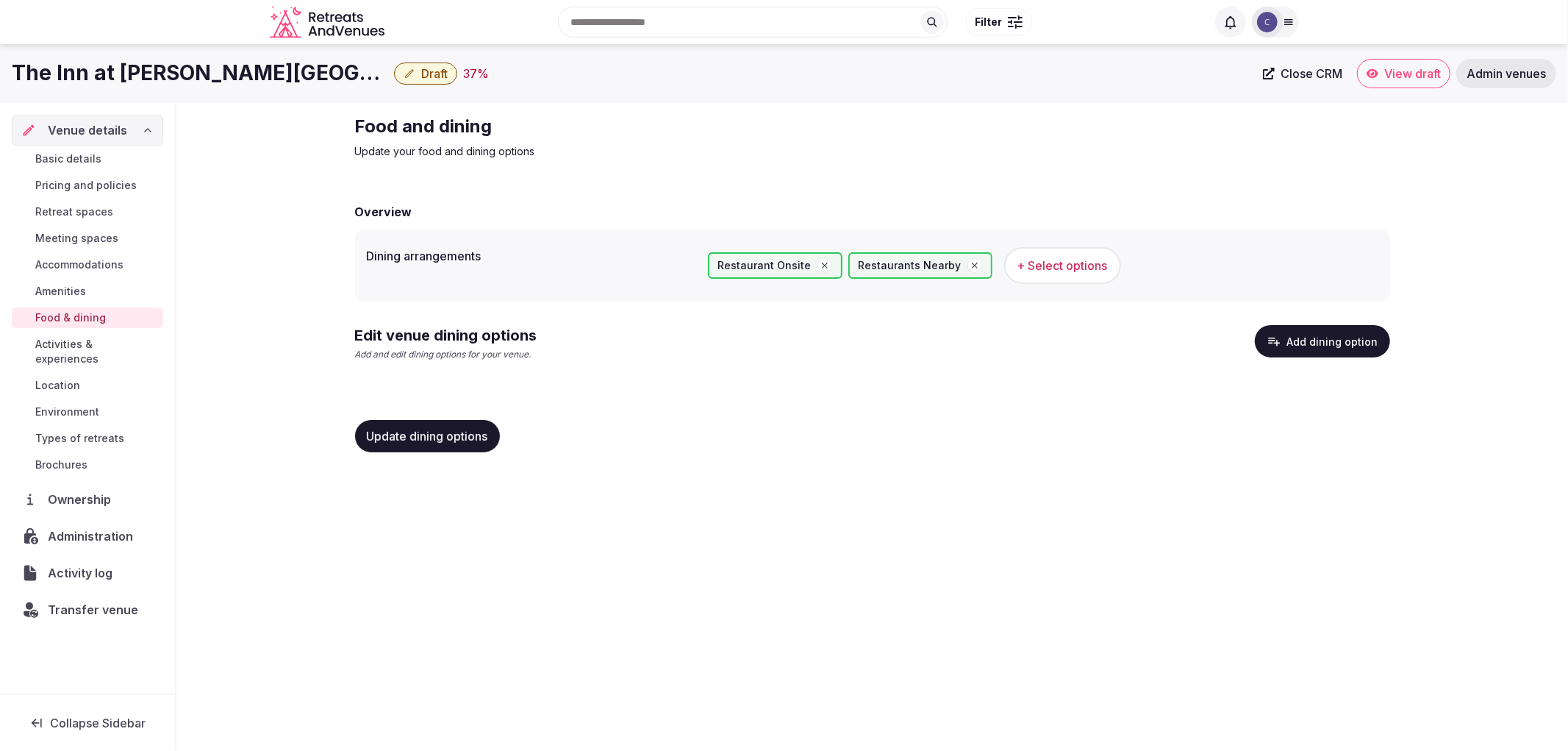
click at [487, 436] on span "Update dining options" at bounding box center [427, 436] width 121 height 14
click at [1298, 349] on button "Add dining option" at bounding box center [1322, 342] width 135 height 33
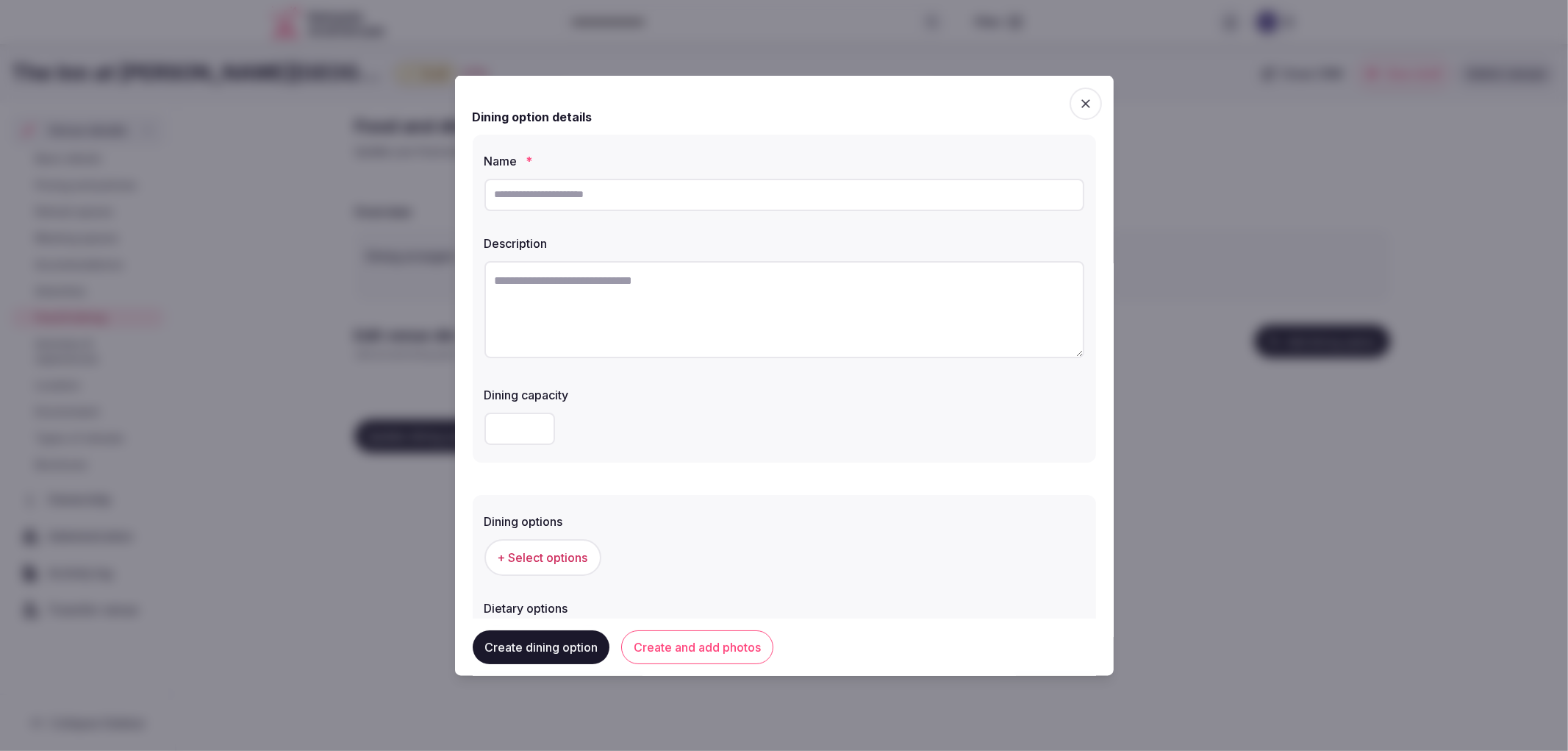
click at [712, 188] on input "text" at bounding box center [784, 194] width 599 height 33
paste input "********"
type input "********"
click at [623, 303] on textarea at bounding box center [784, 308] width 599 height 97
type textarea "*"
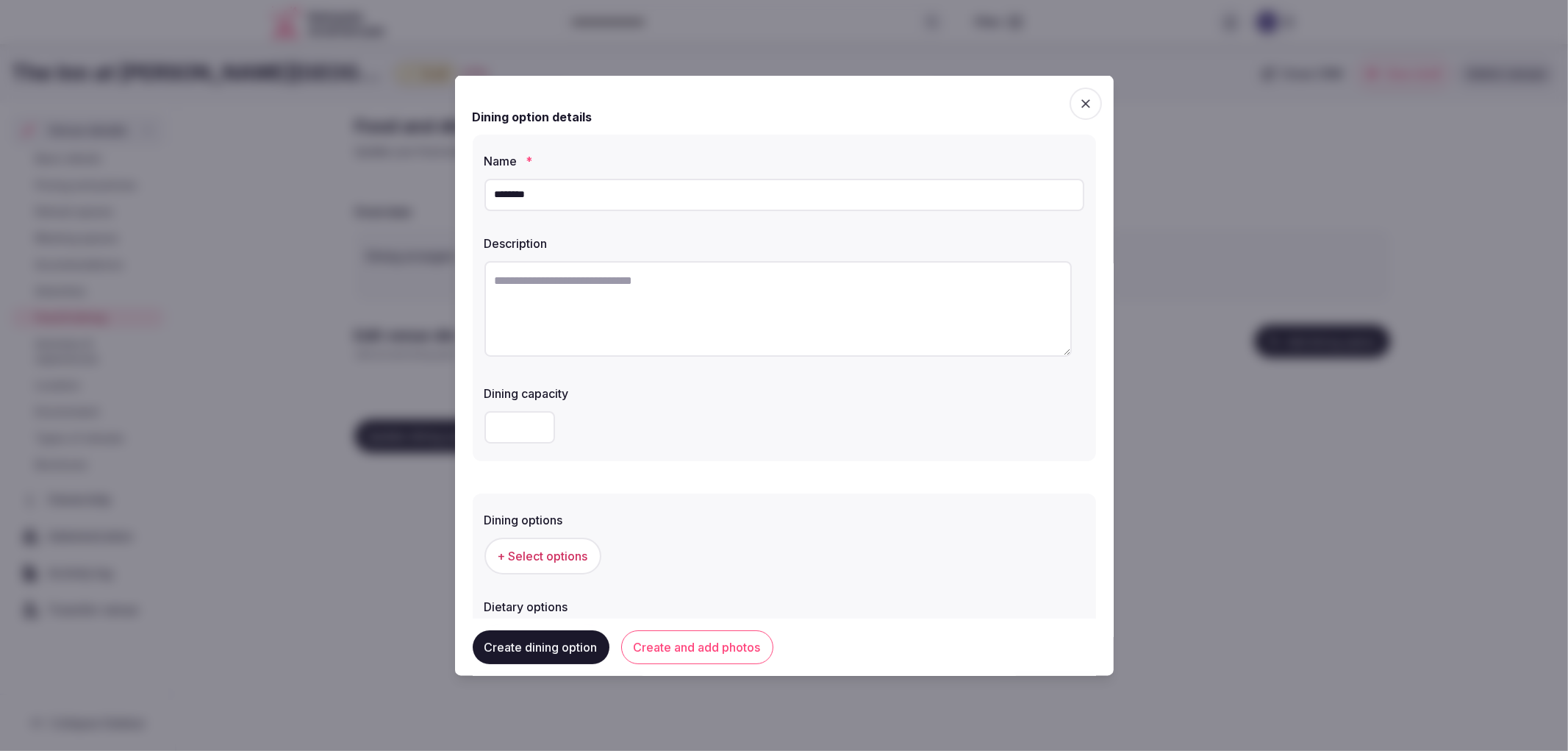
paste textarea "**********"
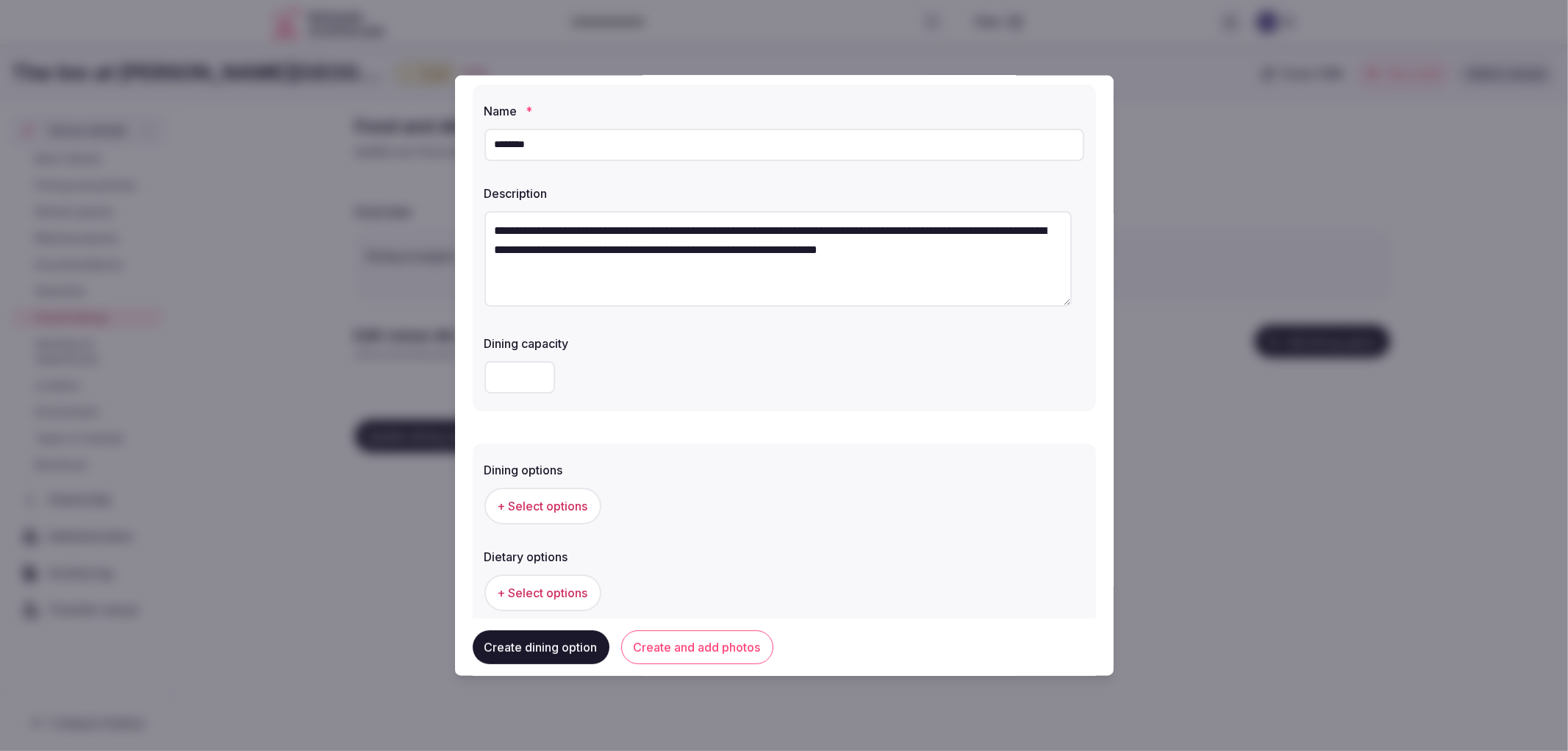
scroll to position [82, 0]
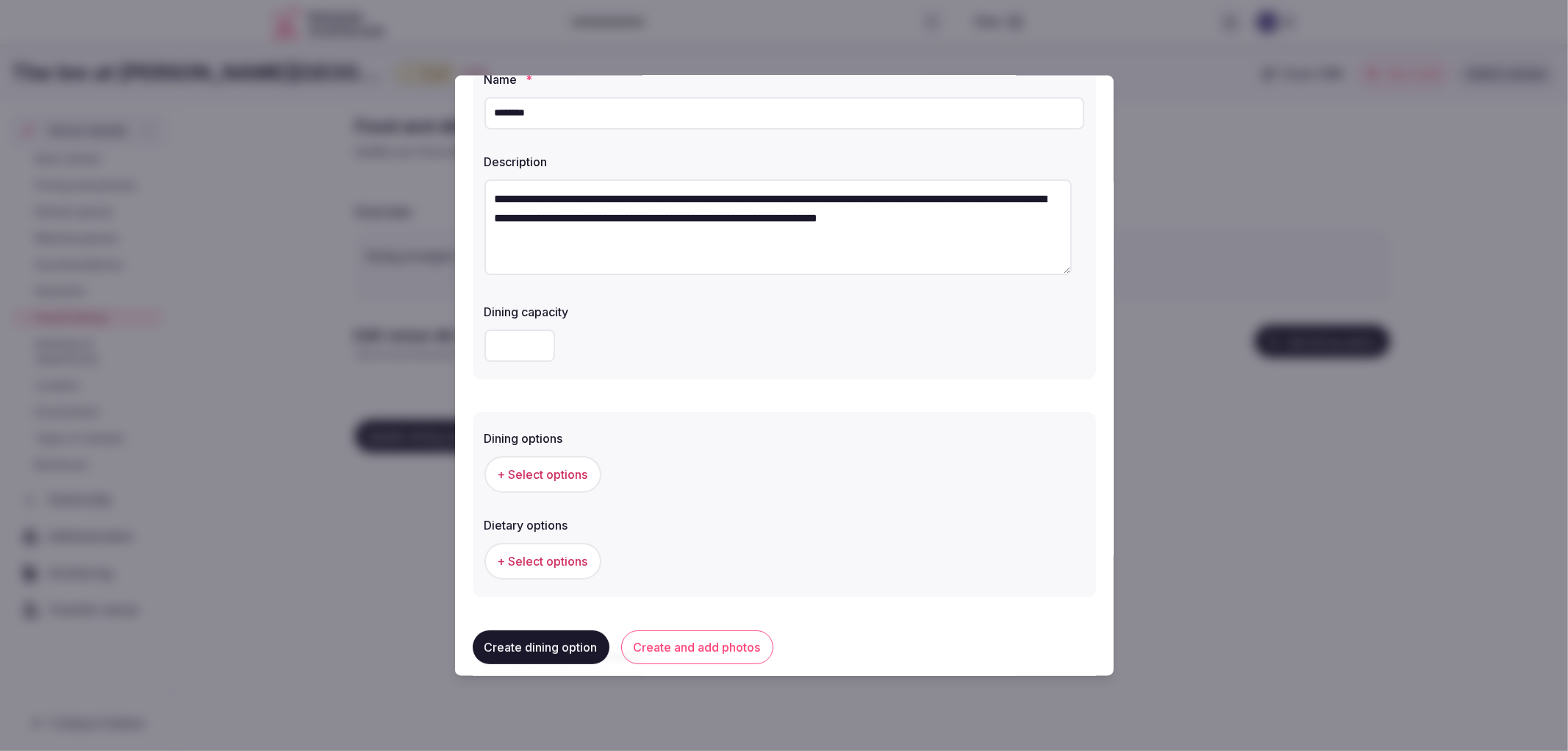
type textarea "**********"
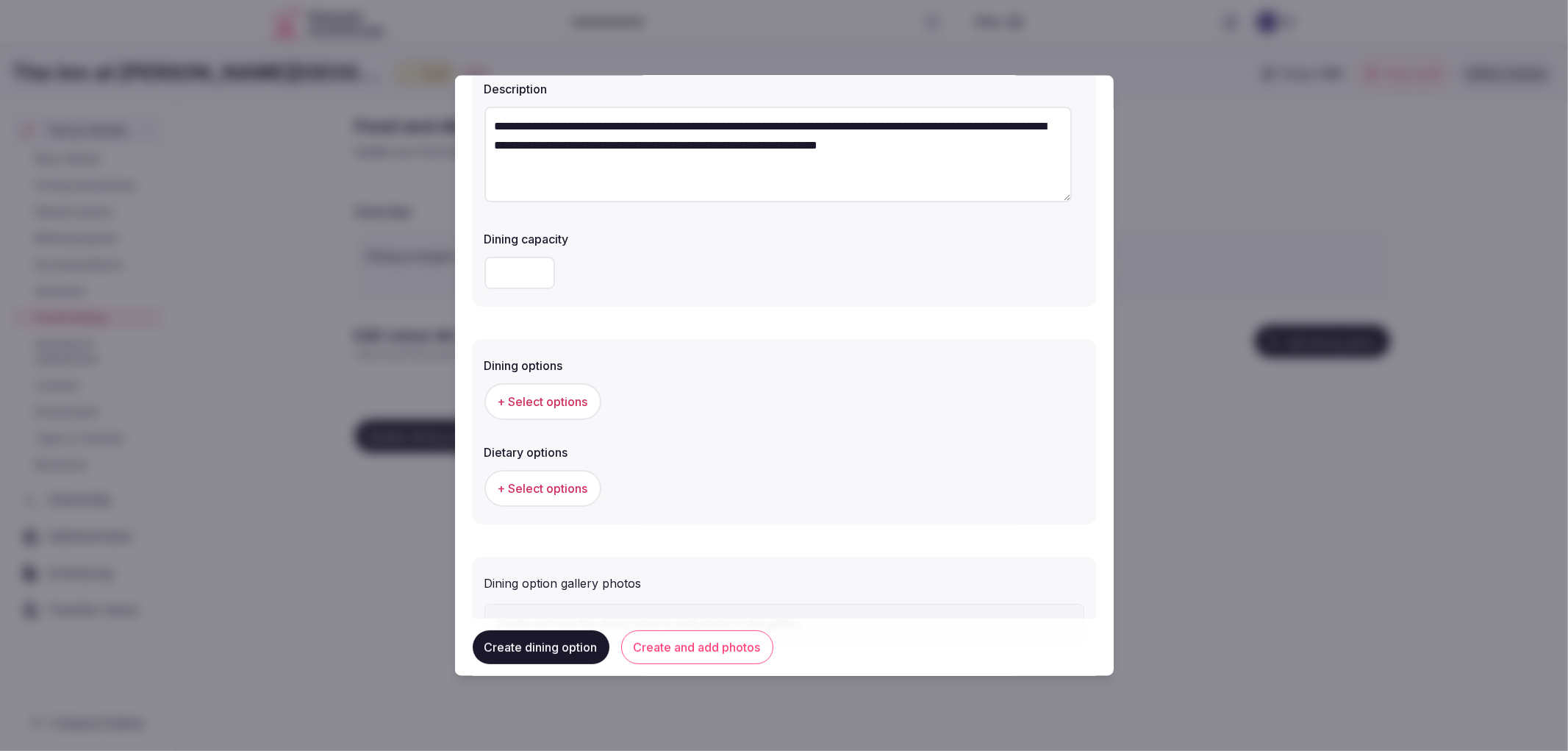
scroll to position [224, 0]
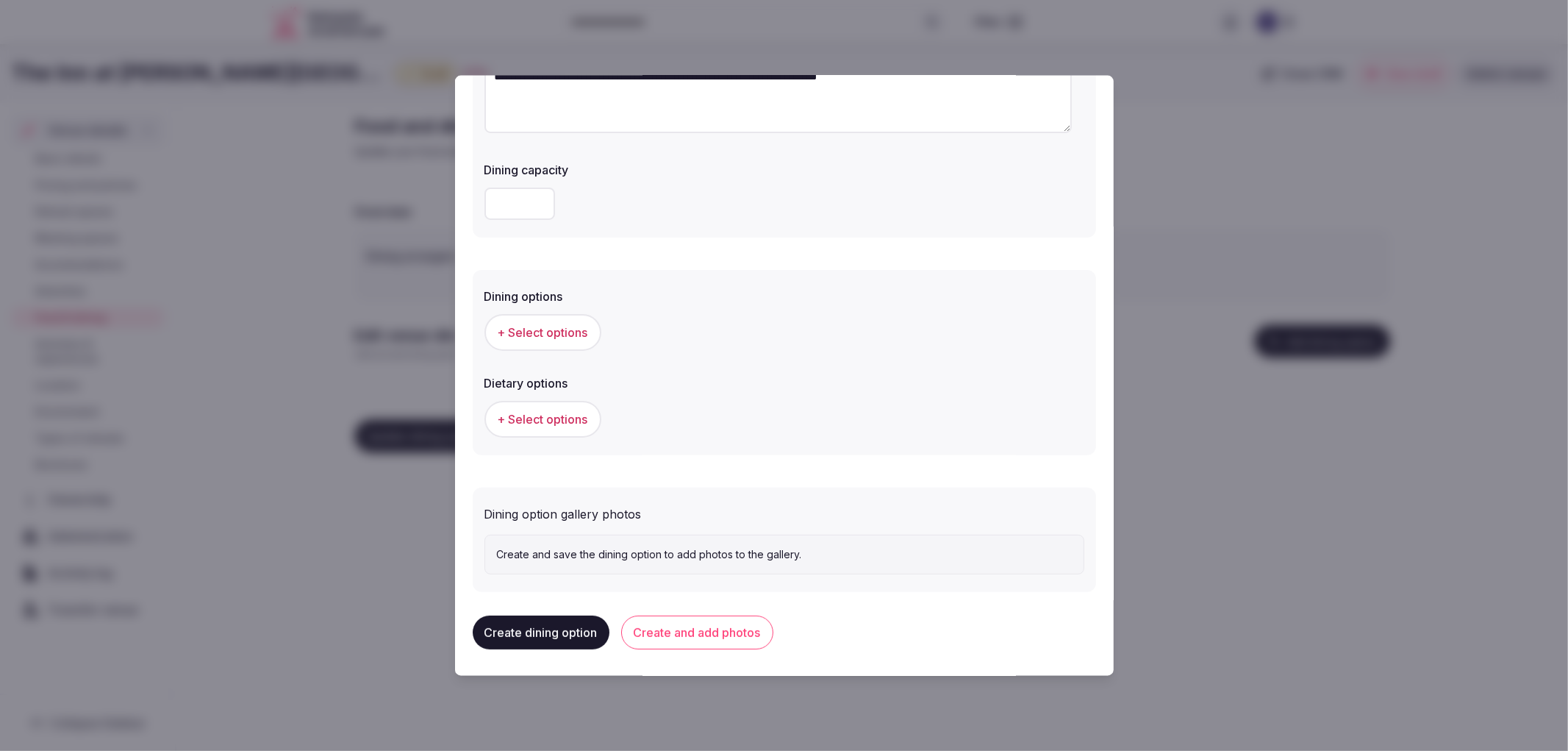
click at [562, 332] on span "+ Select options" at bounding box center [543, 332] width 91 height 16
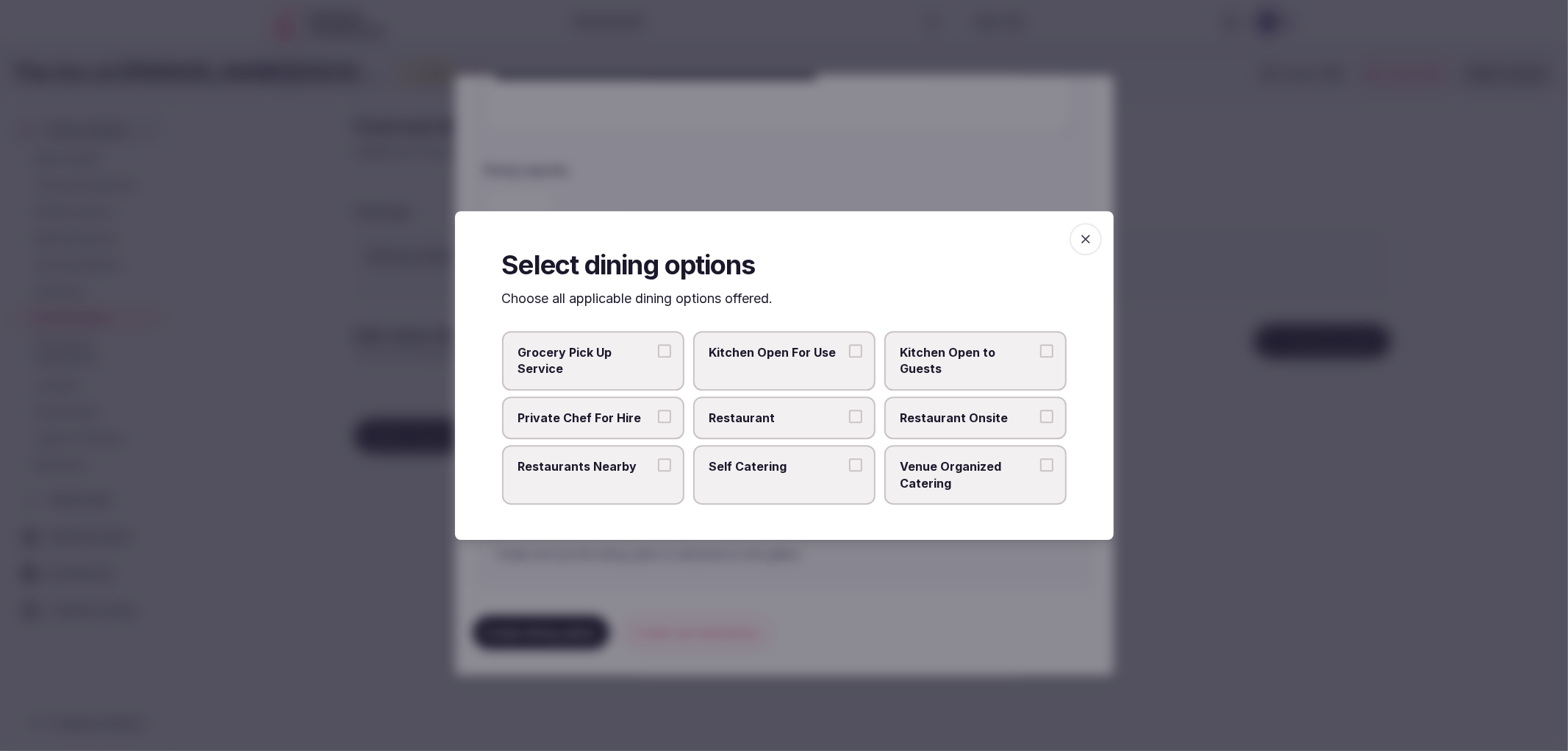
click at [797, 420] on span "Restaurant" at bounding box center [776, 418] width 135 height 16
click at [849, 420] on button "Restaurant" at bounding box center [856, 416] width 14 height 14
click at [922, 410] on span "Restaurant Onsite" at bounding box center [968, 418] width 135 height 16
click at [1040, 410] on button "Restaurant Onsite" at bounding box center [1047, 416] width 14 height 14
click at [1081, 241] on icon "button" at bounding box center [1085, 239] width 14 height 14
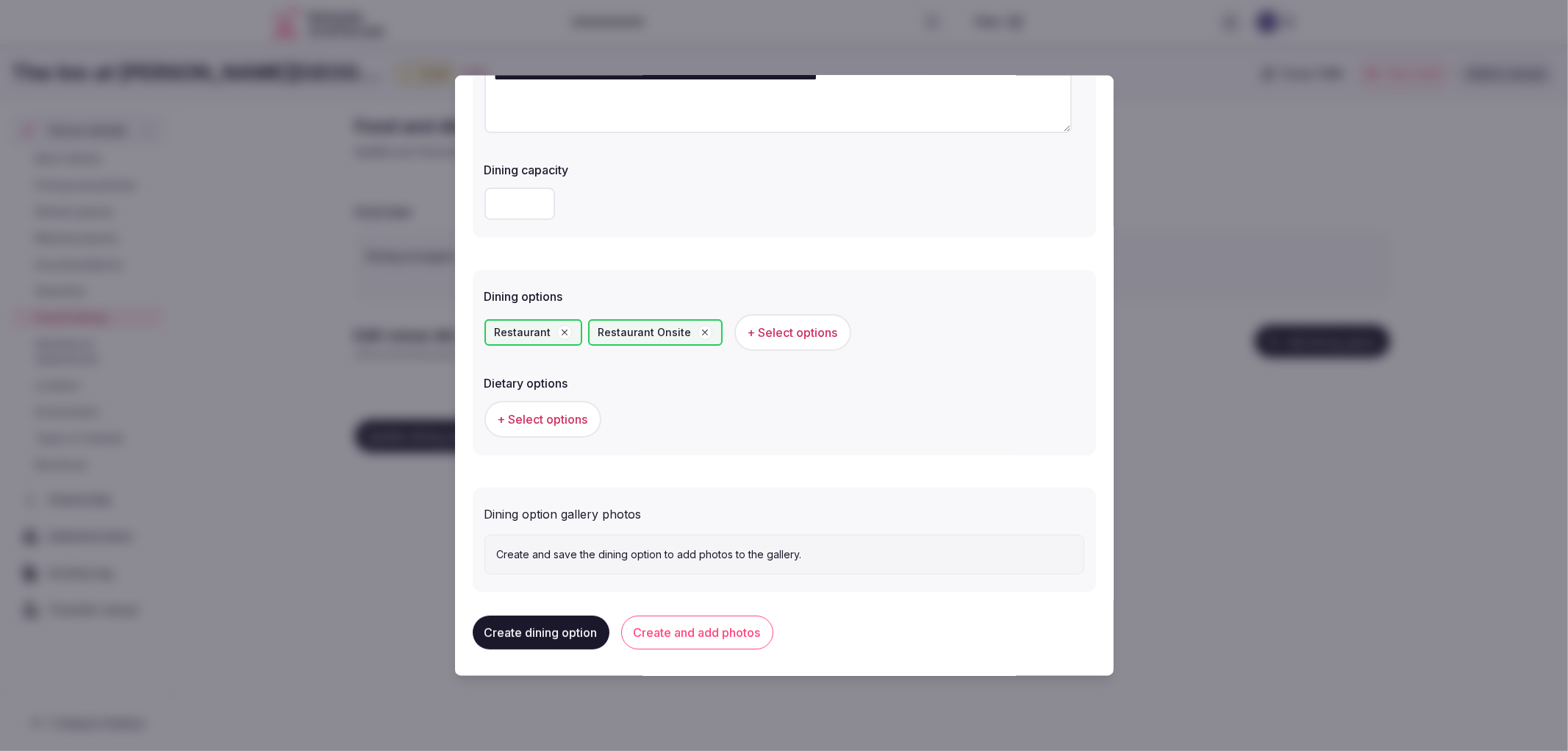
click at [670, 639] on button "Create and add photos" at bounding box center [697, 632] width 152 height 34
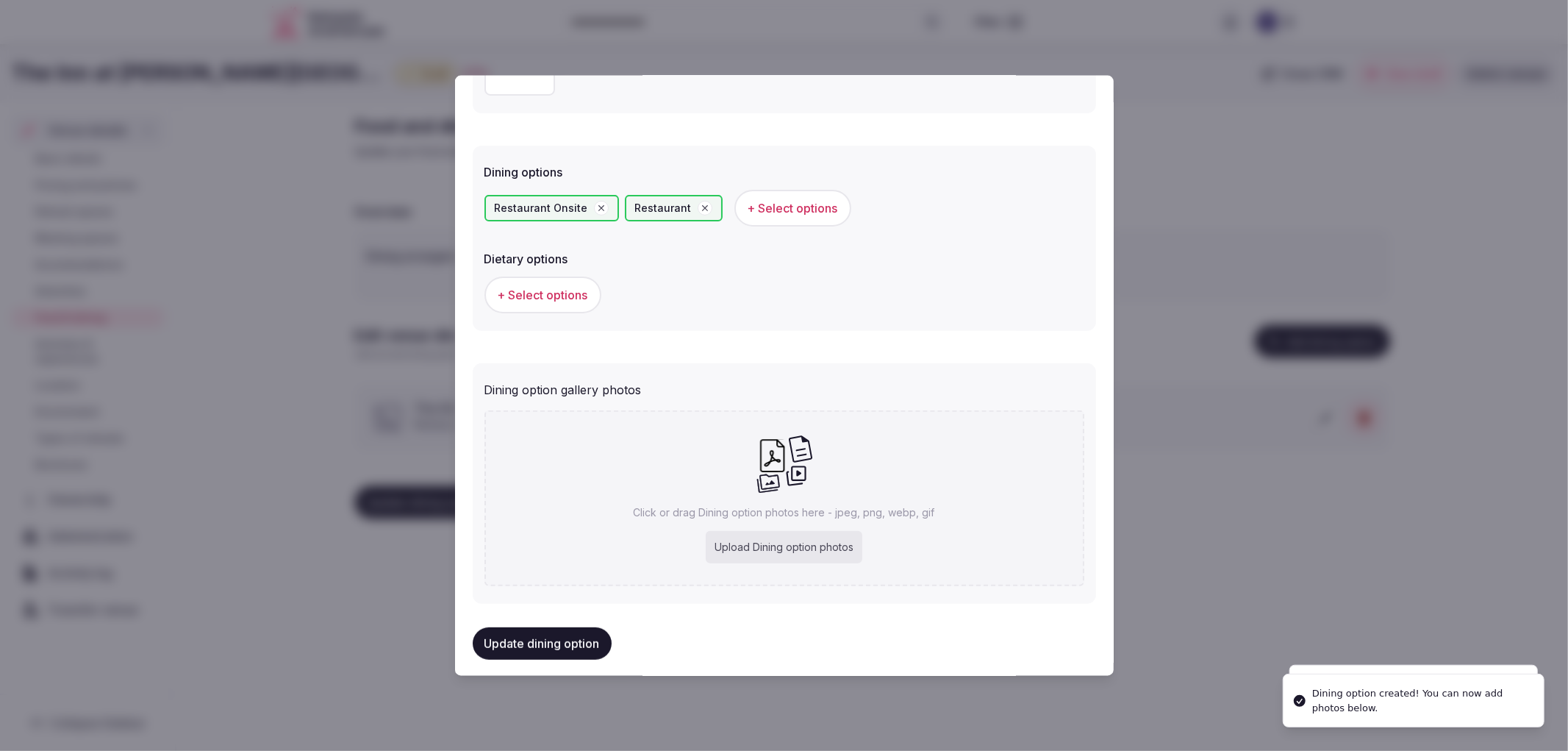
scroll to position [358, 0]
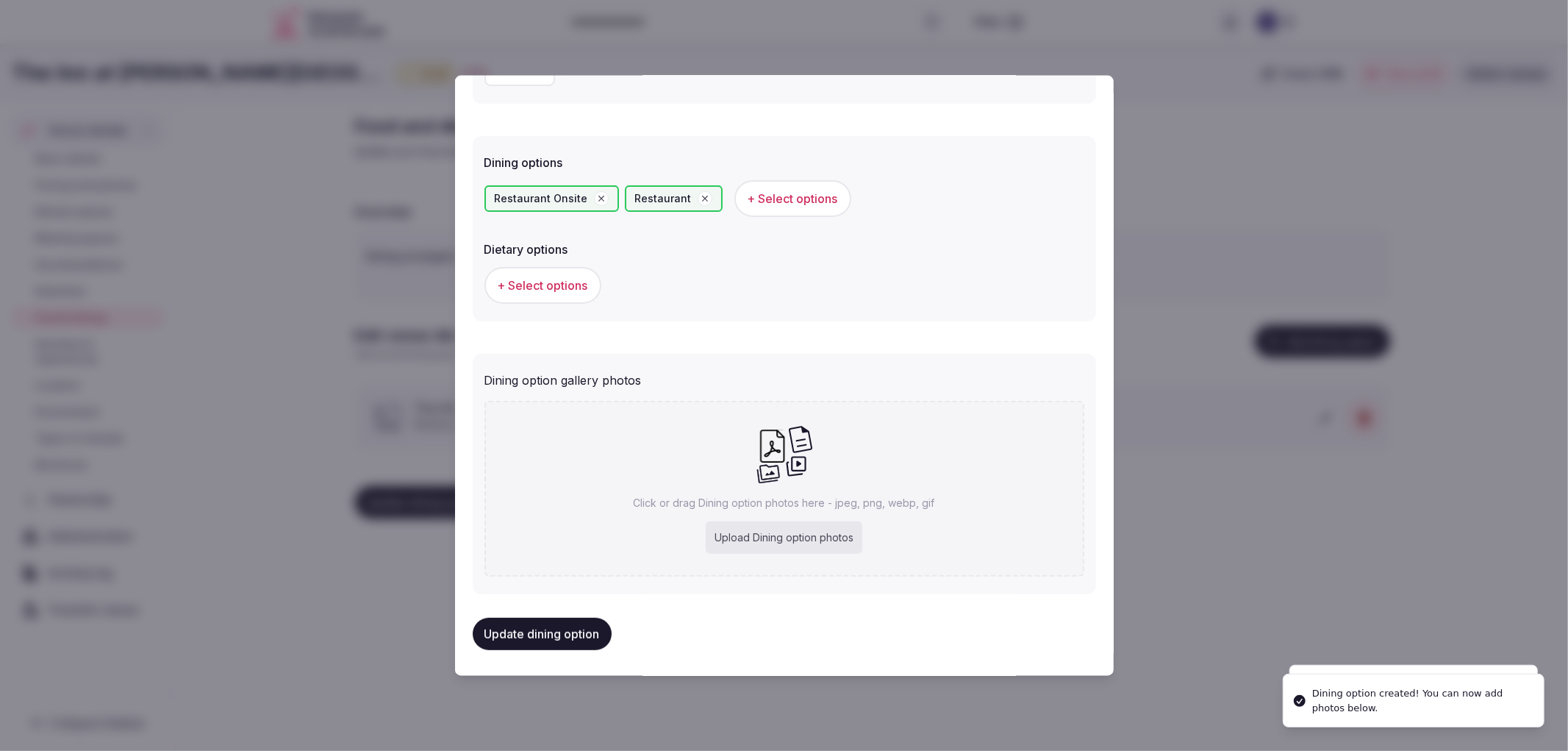
click at [788, 549] on div "Click or drag Dining option photos here - jpeg, png, webp, gif Upload Dining op…" at bounding box center [784, 488] width 599 height 176
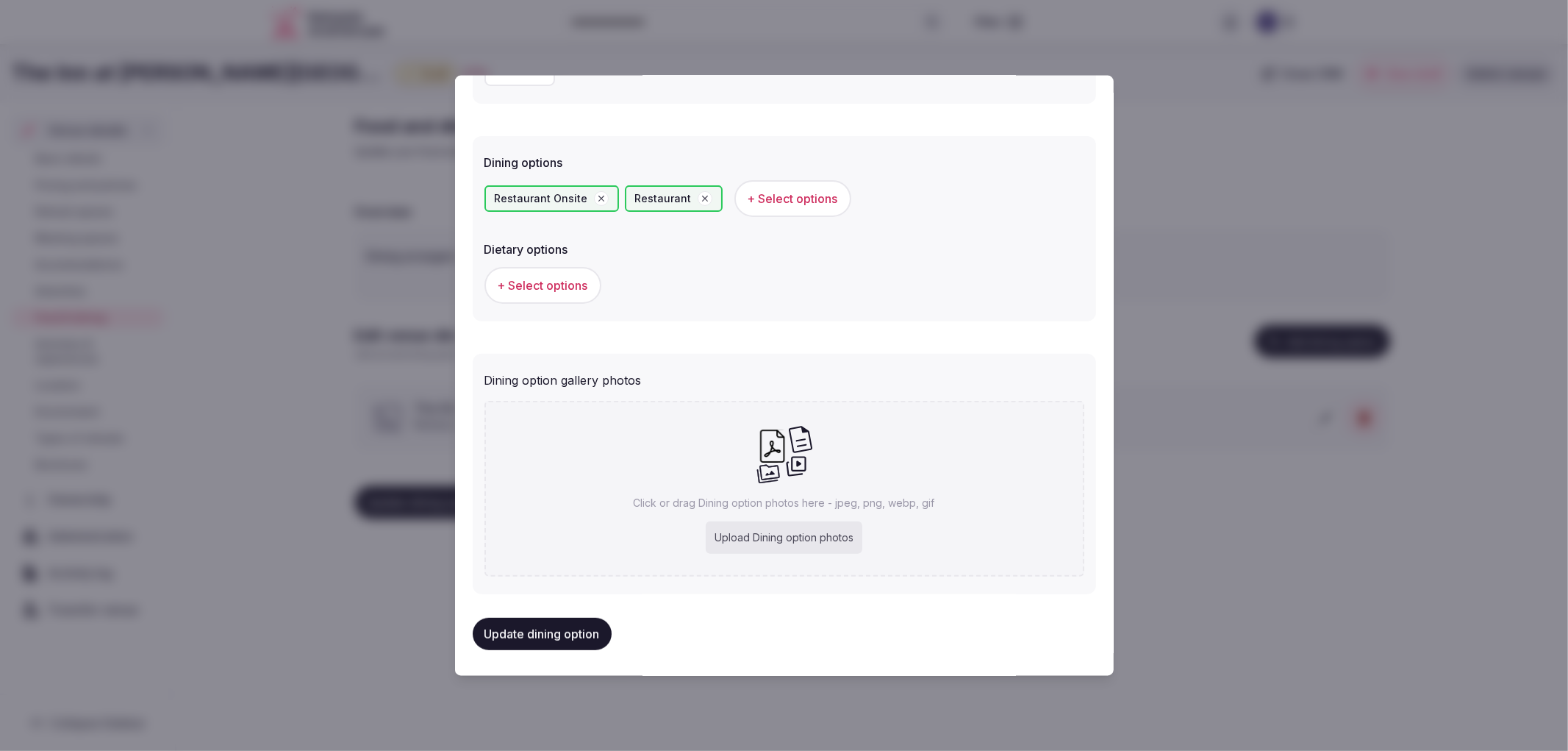
type input "**********"
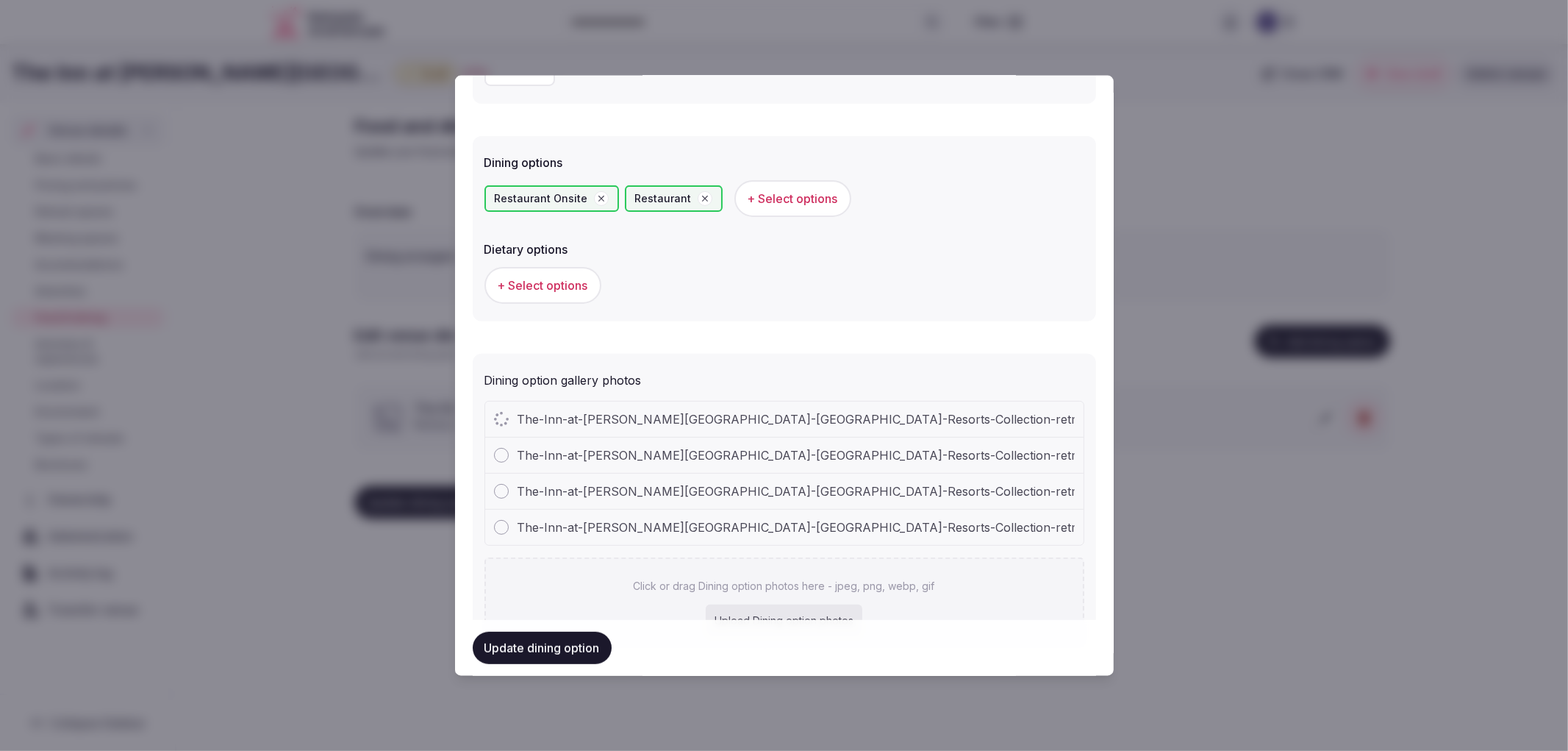
scroll to position [428, 0]
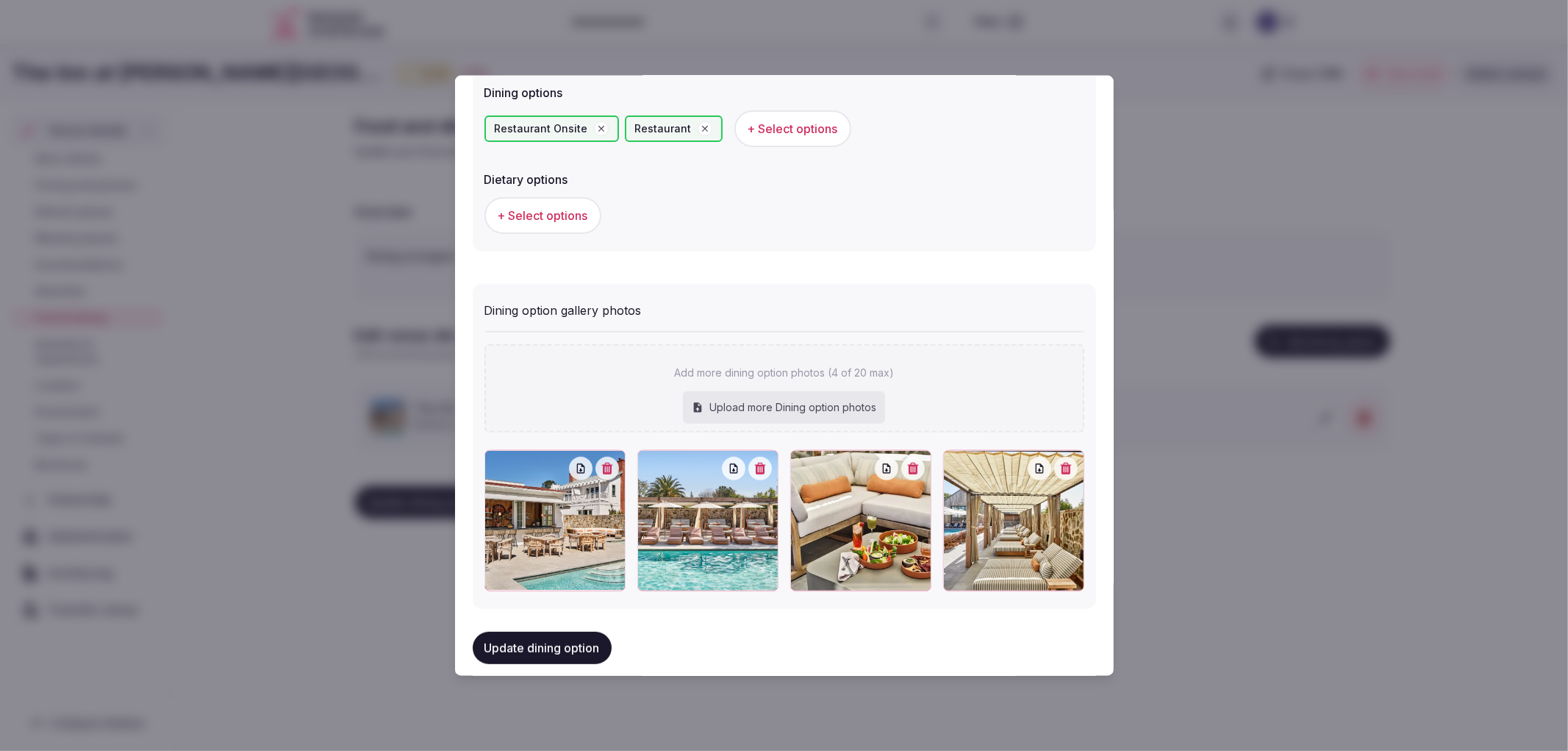
click at [594, 623] on div "Update dining option" at bounding box center [784, 648] width 623 height 56
click at [593, 632] on button "Update dining option" at bounding box center [541, 648] width 139 height 33
click at [427, 603] on div at bounding box center [784, 375] width 1568 height 751
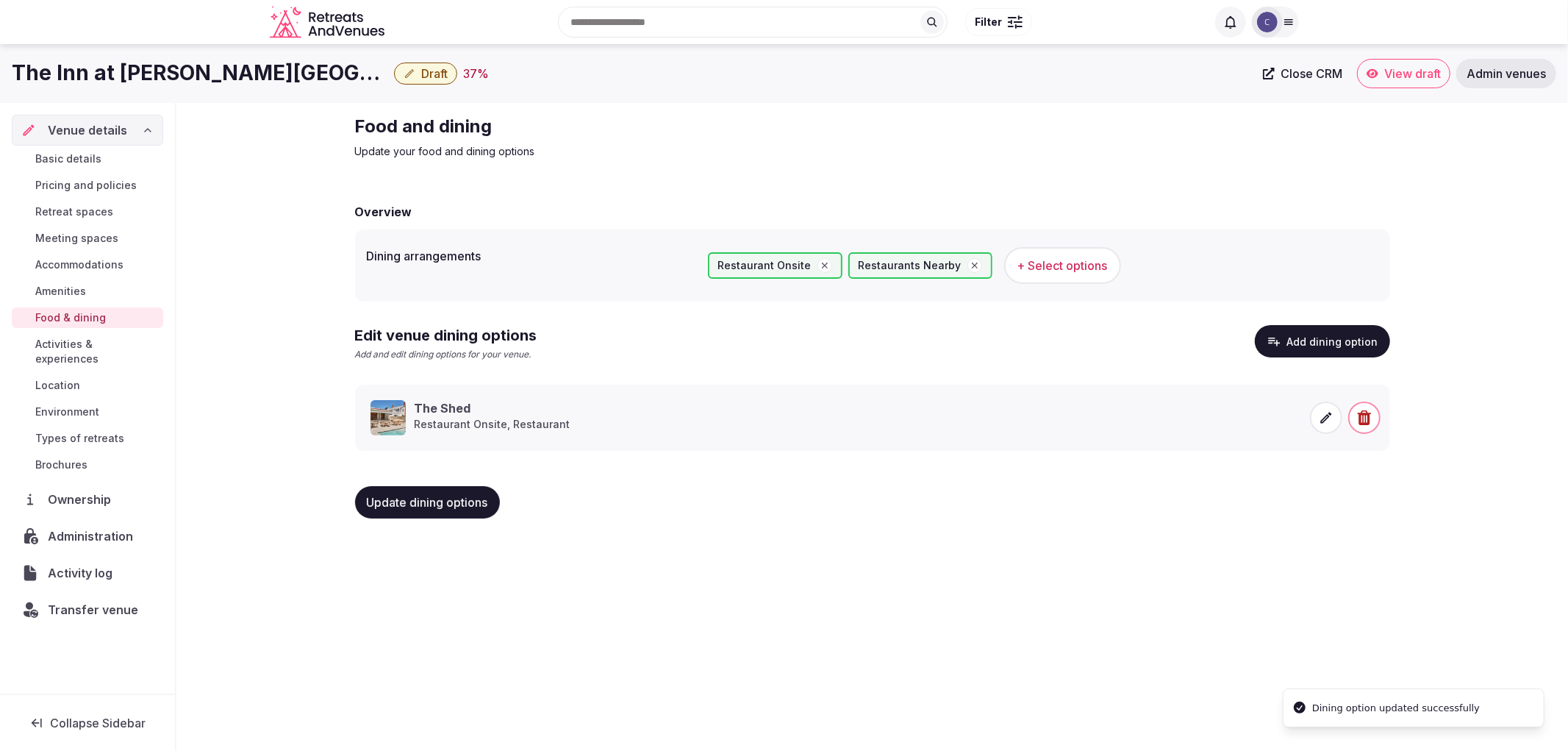
click at [403, 504] on span "Update dining options" at bounding box center [427, 502] width 121 height 14
click at [407, 503] on span "Update dining options" at bounding box center [427, 502] width 121 height 14
click at [100, 231] on span "Meeting spaces" at bounding box center [77, 238] width 83 height 14
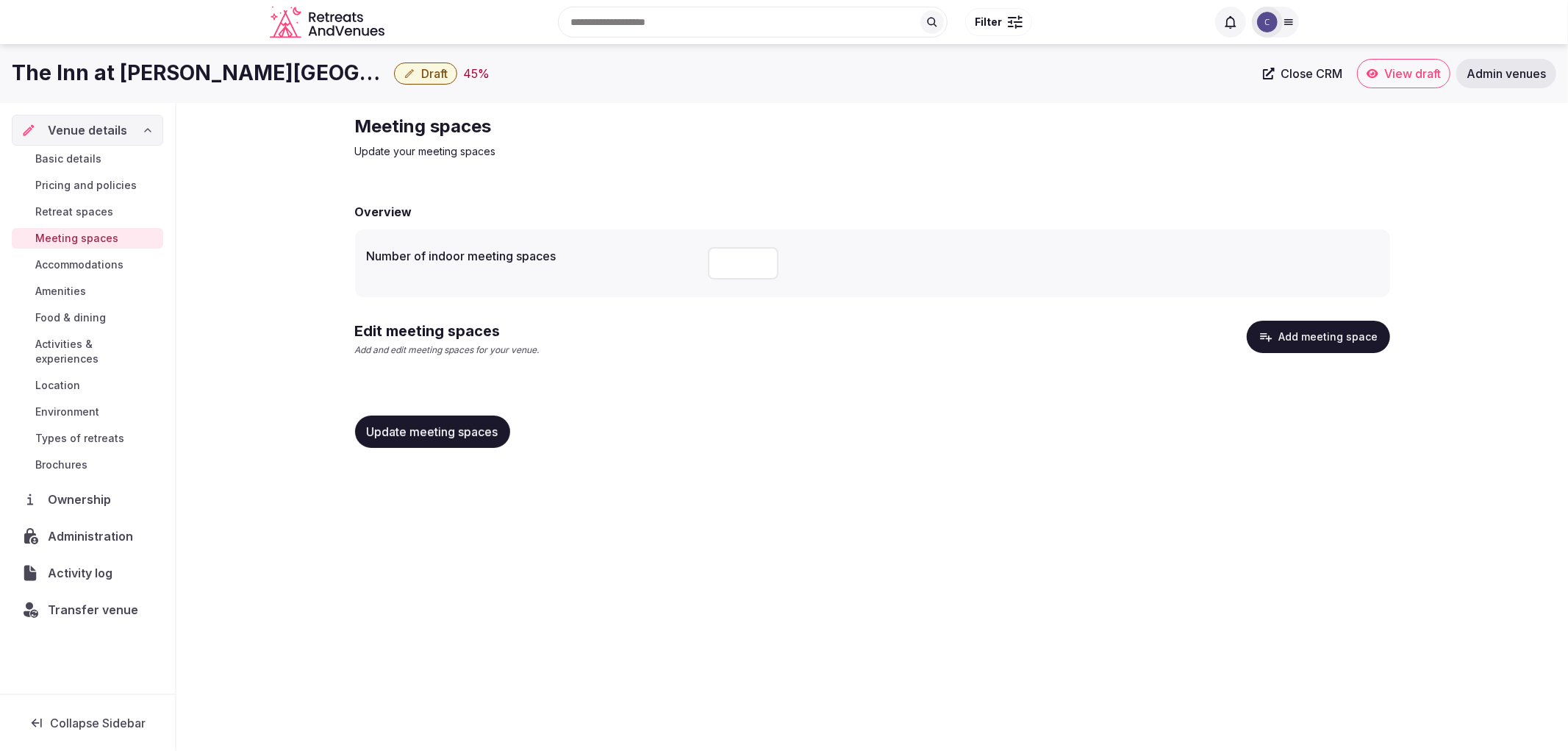
click at [1367, 332] on button "Add meeting space" at bounding box center [1318, 337] width 143 height 33
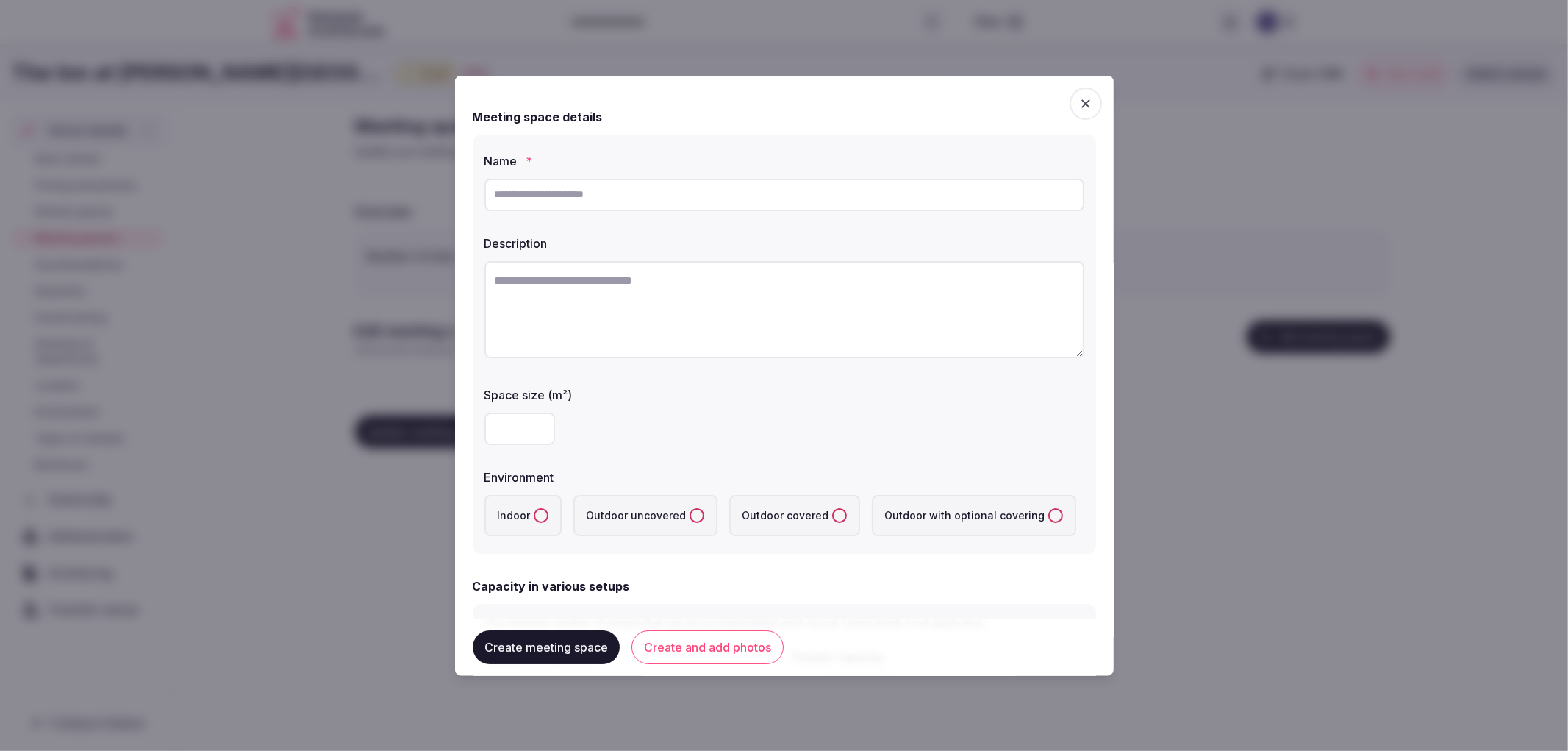
click at [1078, 101] on icon "button" at bounding box center [1085, 103] width 14 height 14
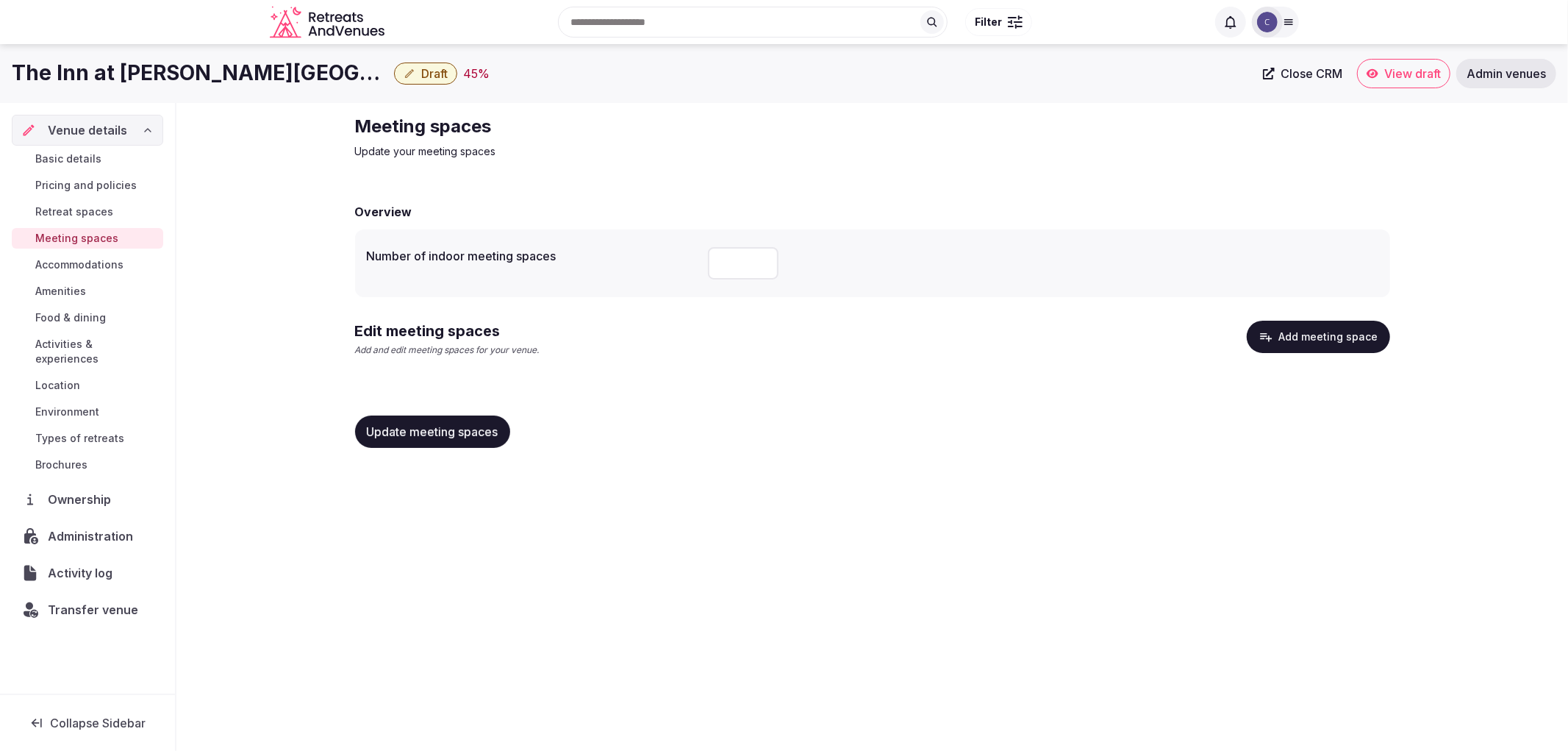
click at [715, 268] on input "number" at bounding box center [743, 264] width 71 height 33
type input "*"
click at [506, 409] on div "Update meeting spaces" at bounding box center [872, 432] width 1035 height 56
click at [497, 436] on span "Update meeting spaces" at bounding box center [432, 431] width 131 height 14
click at [1310, 350] on button "Add meeting space" at bounding box center [1318, 337] width 143 height 33
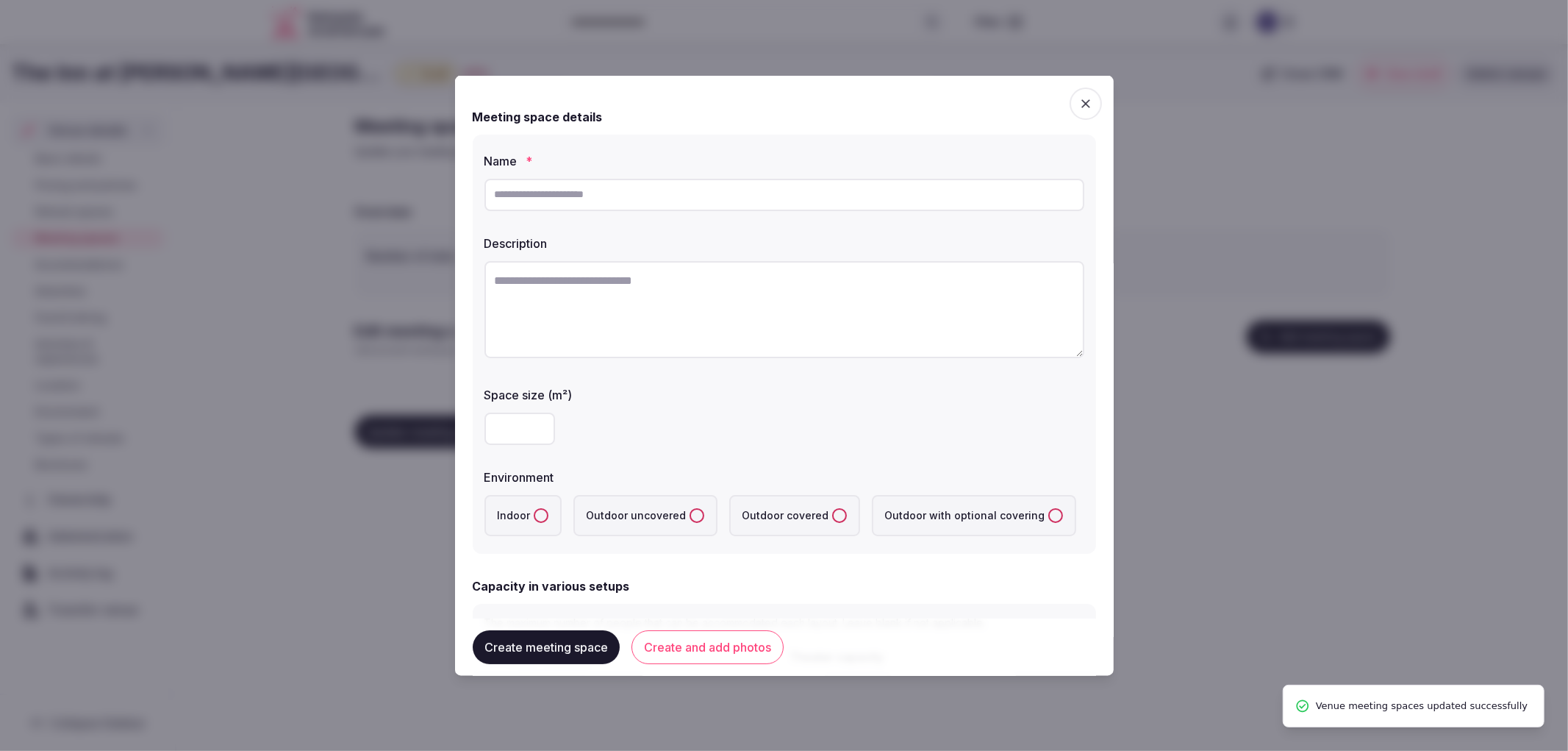
click at [1078, 105] on icon "button" at bounding box center [1085, 103] width 14 height 14
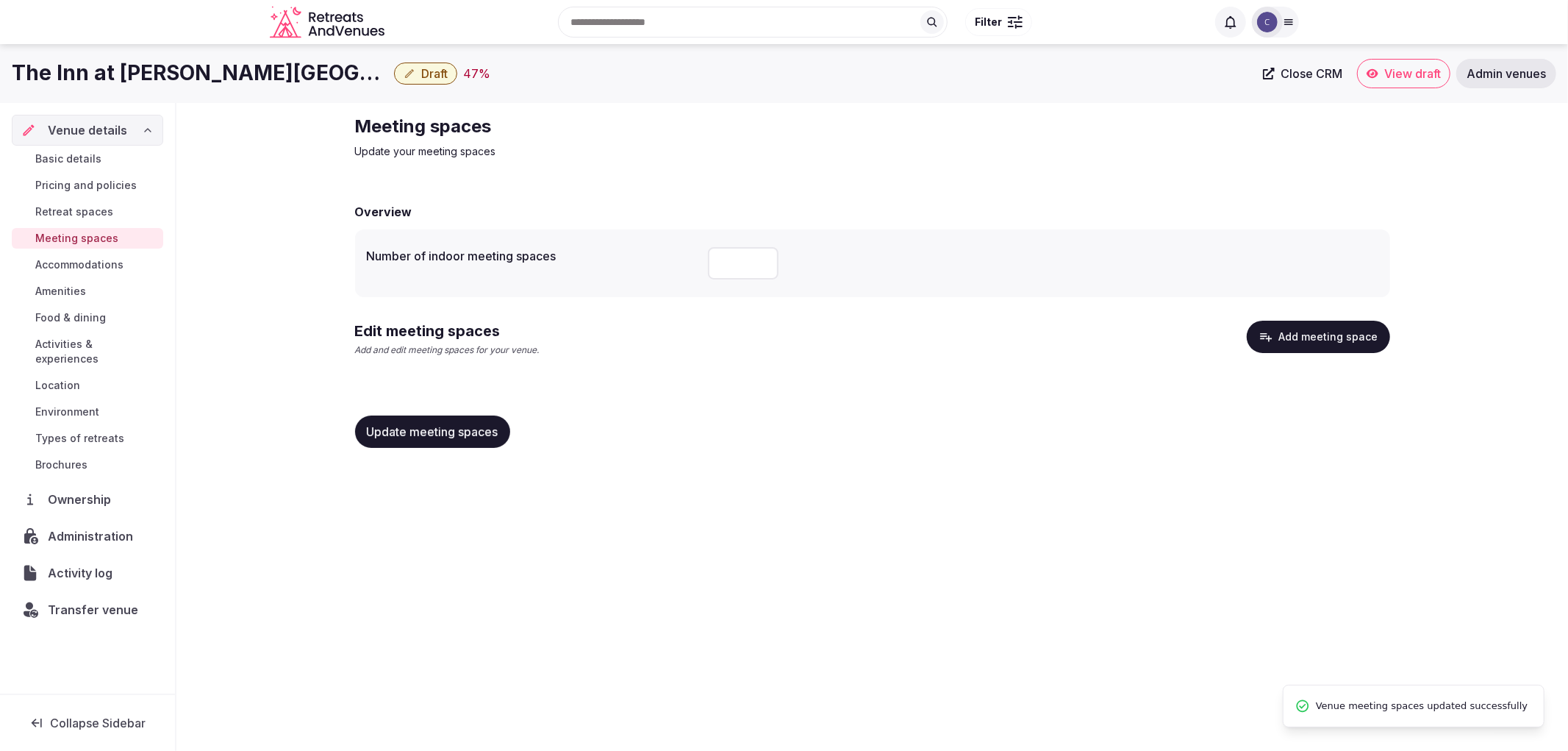
click at [1309, 342] on button "Add meeting space" at bounding box center [1318, 337] width 143 height 33
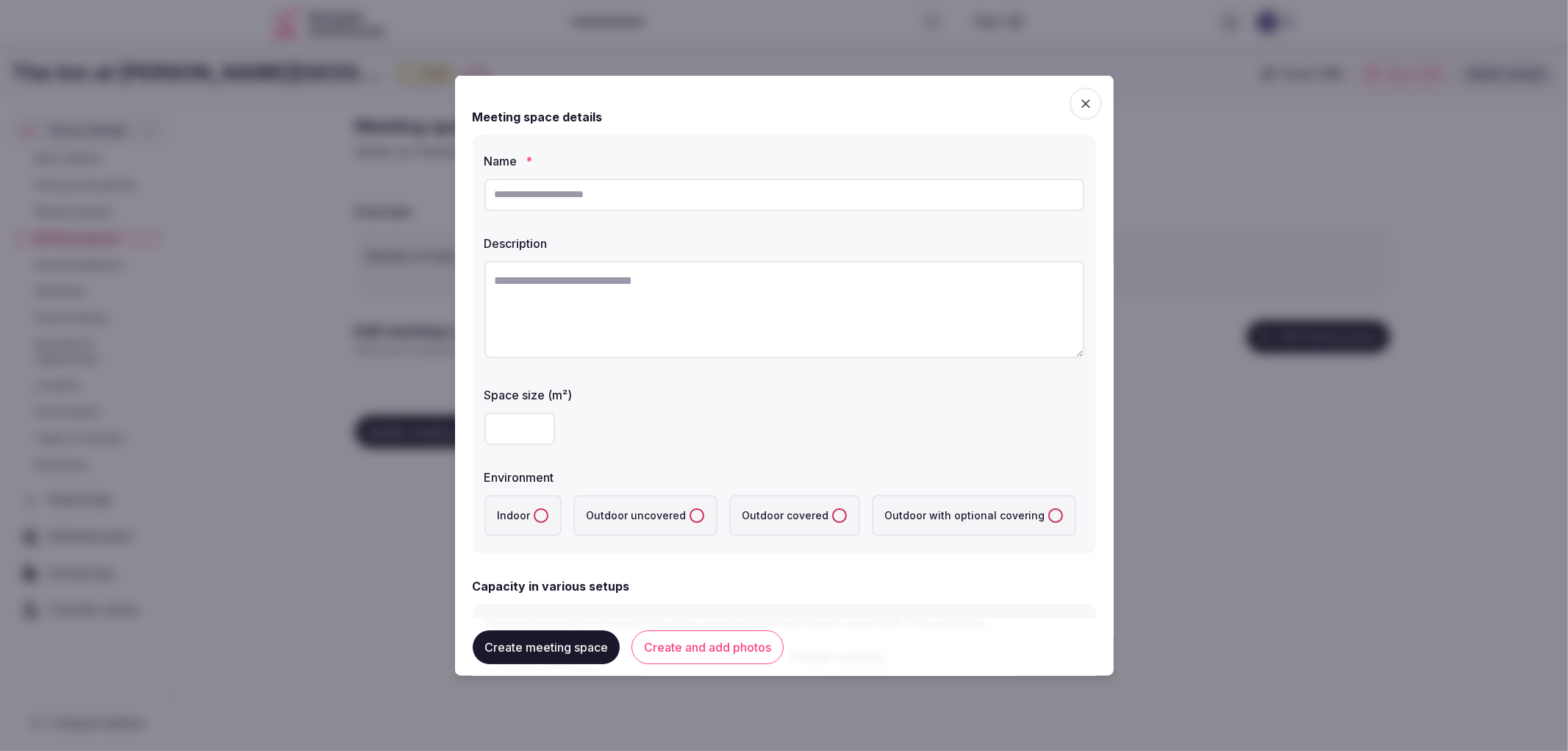
click at [619, 202] on input "text" at bounding box center [784, 194] width 599 height 33
paste input "********"
type input "********"
click at [742, 290] on textarea at bounding box center [784, 308] width 599 height 97
paste textarea "**********"
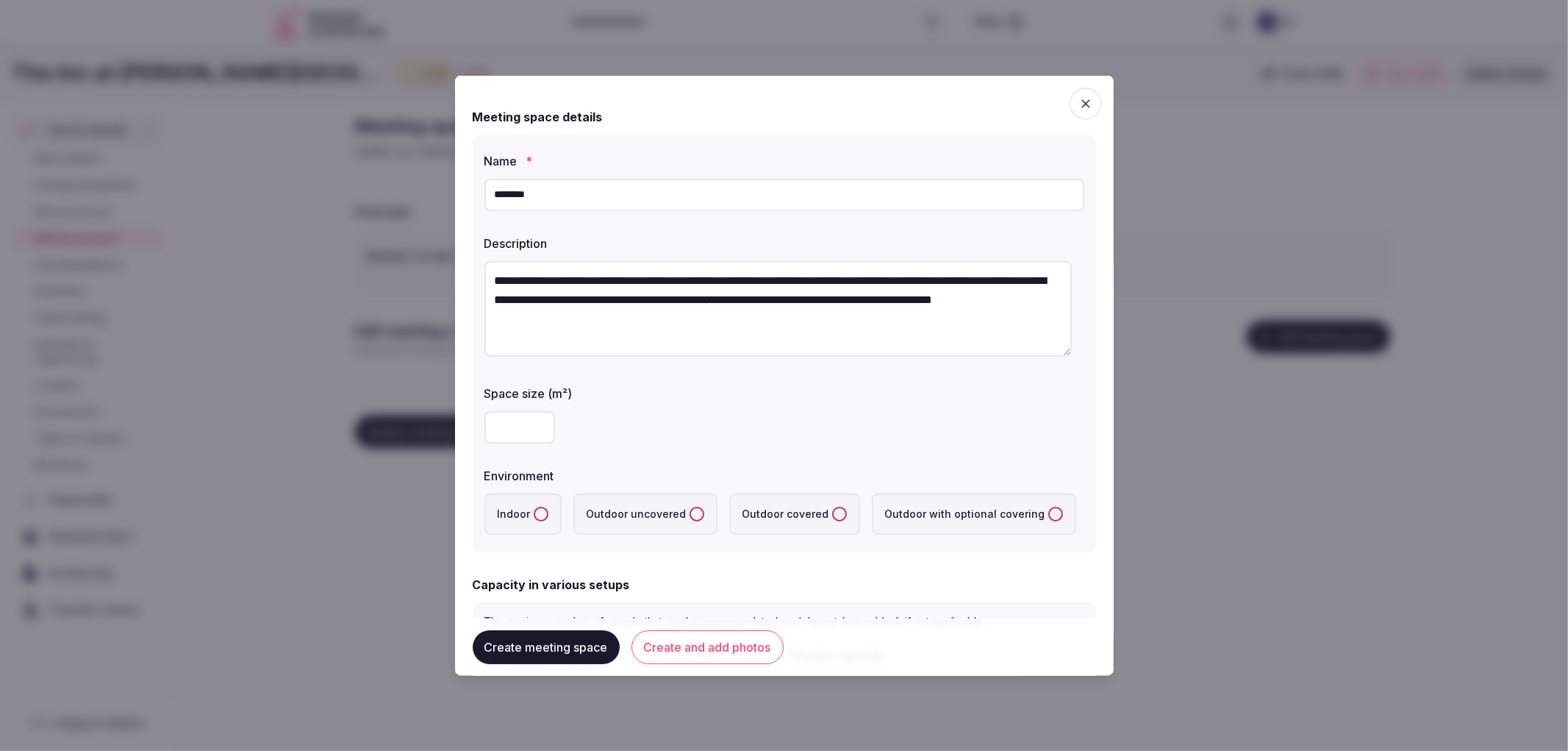
type textarea "**********"
click at [510, 418] on input "number" at bounding box center [520, 427] width 71 height 33
type input "***"
click at [538, 522] on label "Indoor" at bounding box center [522, 513] width 77 height 41
click at [538, 521] on button "Indoor" at bounding box center [540, 514] width 14 height 14
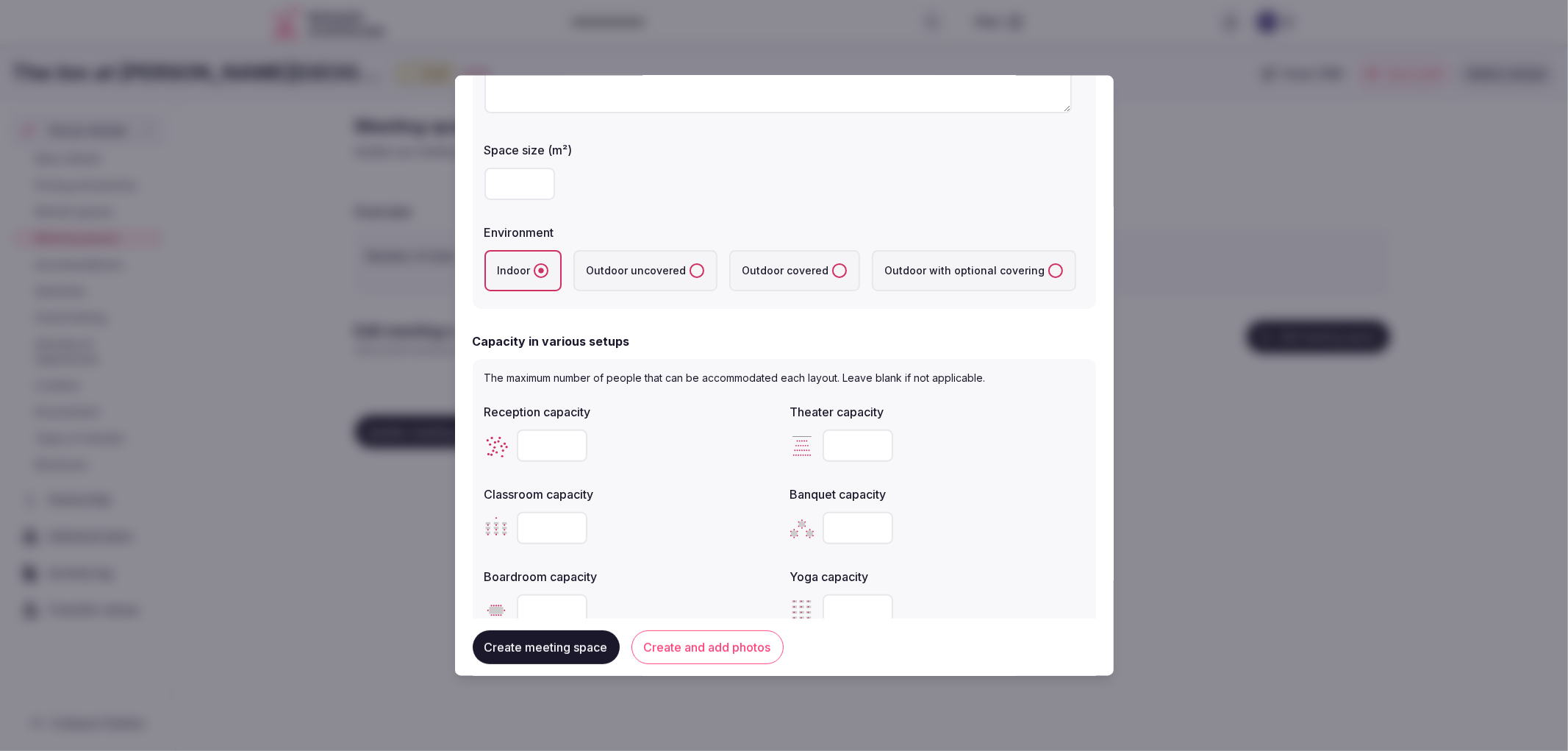
scroll to position [245, 0]
click at [524, 432] on input "number" at bounding box center [552, 444] width 71 height 33
type input "***"
click at [822, 439] on input "number" at bounding box center [857, 444] width 71 height 33
click at [836, 439] on input "number" at bounding box center [857, 444] width 71 height 33
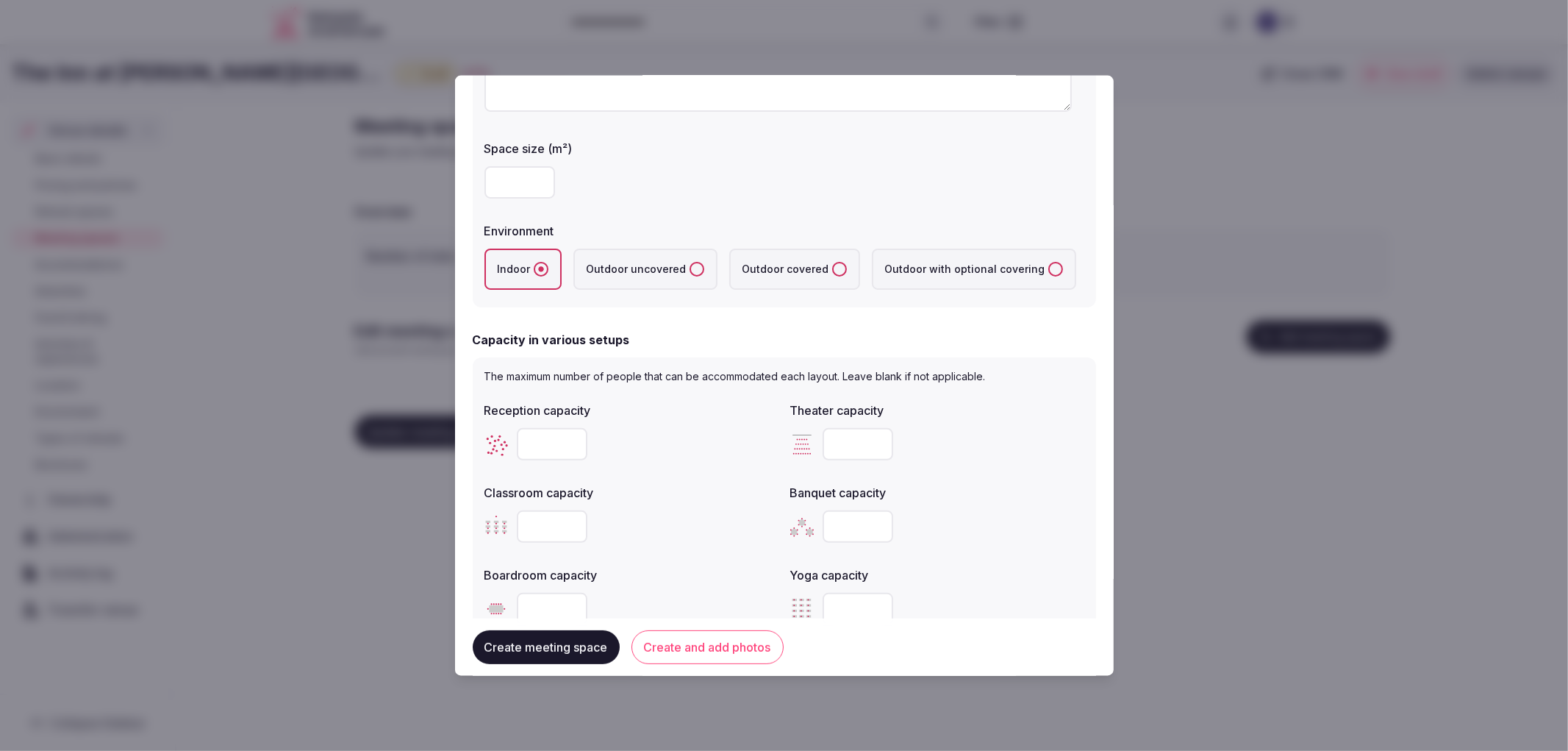
type input "***"
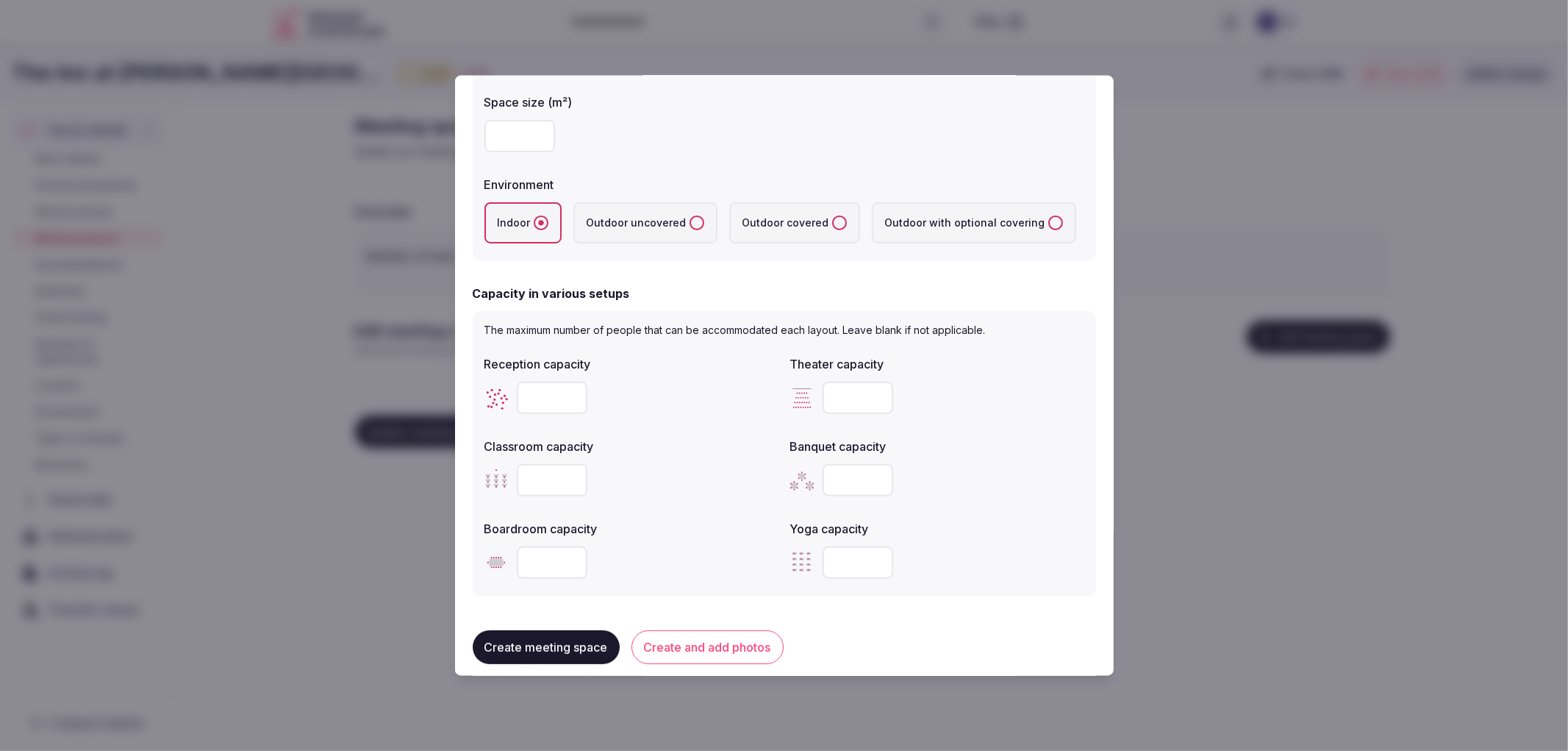
scroll to position [326, 0]
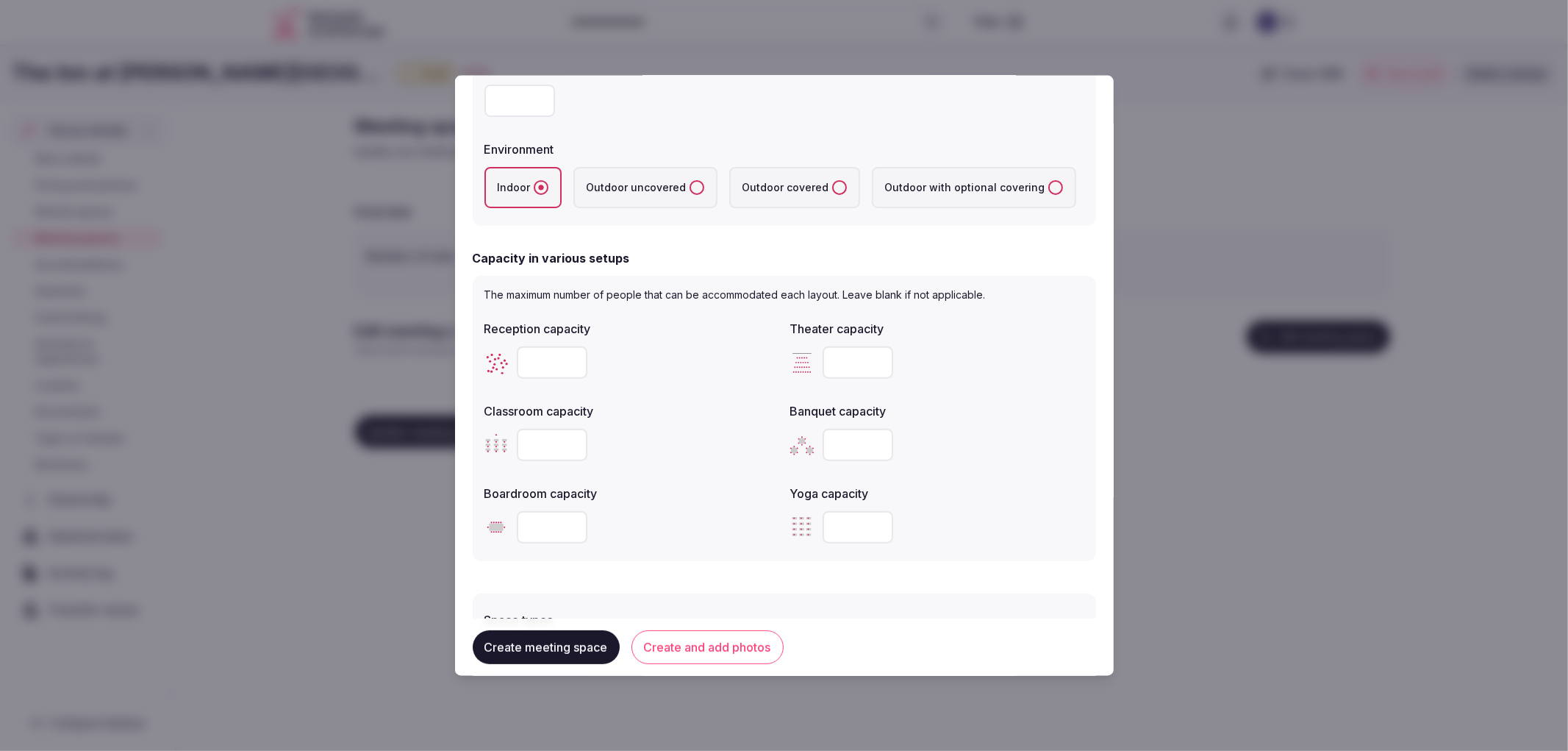
click at [545, 517] on input "number" at bounding box center [552, 526] width 71 height 33
type input "**"
click at [537, 448] on input "number" at bounding box center [552, 445] width 71 height 33
type input "**"
click at [841, 451] on input "number" at bounding box center [857, 445] width 71 height 33
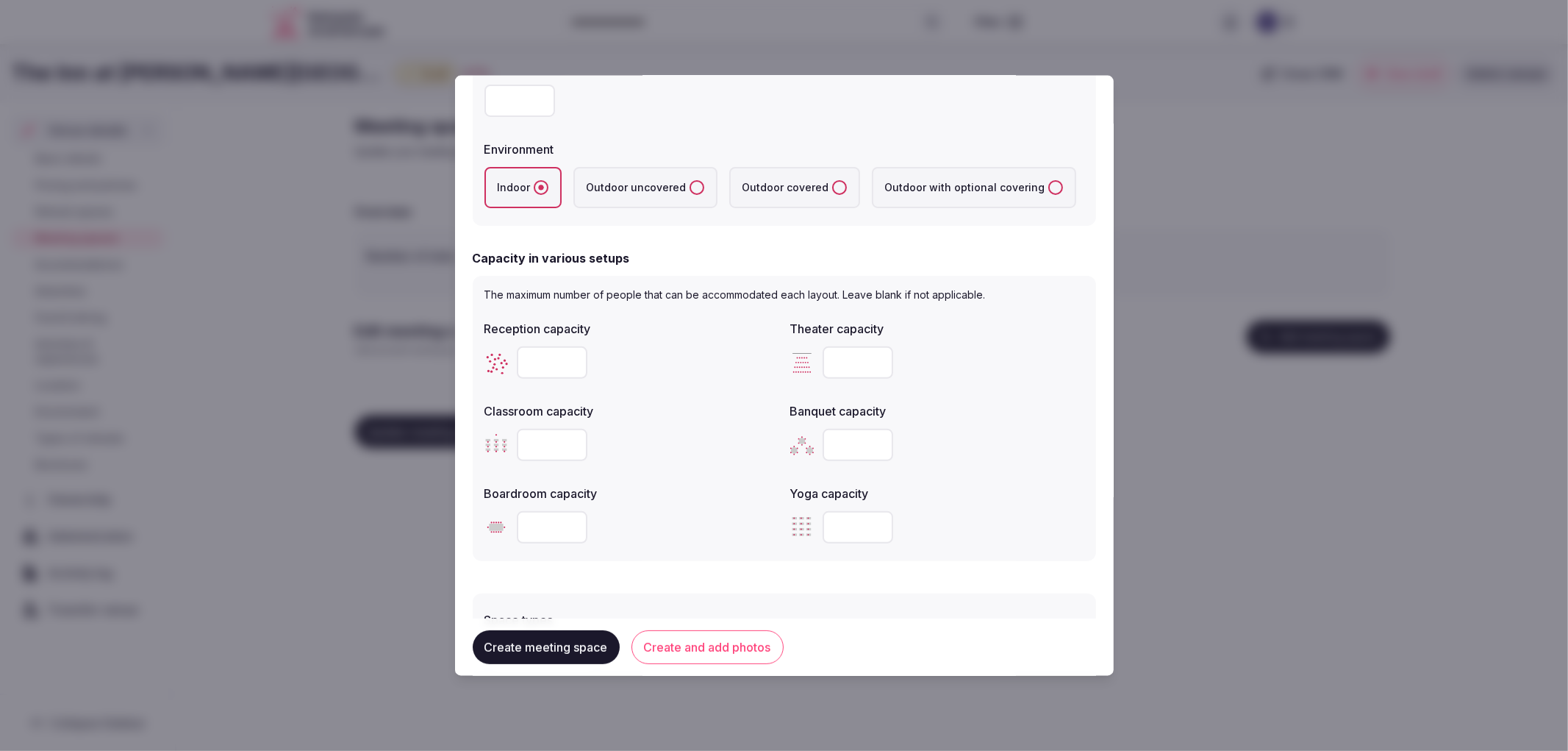
drag, startPoint x: 841, startPoint y: 451, endPoint x: 840, endPoint y: 415, distance: 36.0
click at [841, 444] on input "number" at bounding box center [857, 445] width 71 height 33
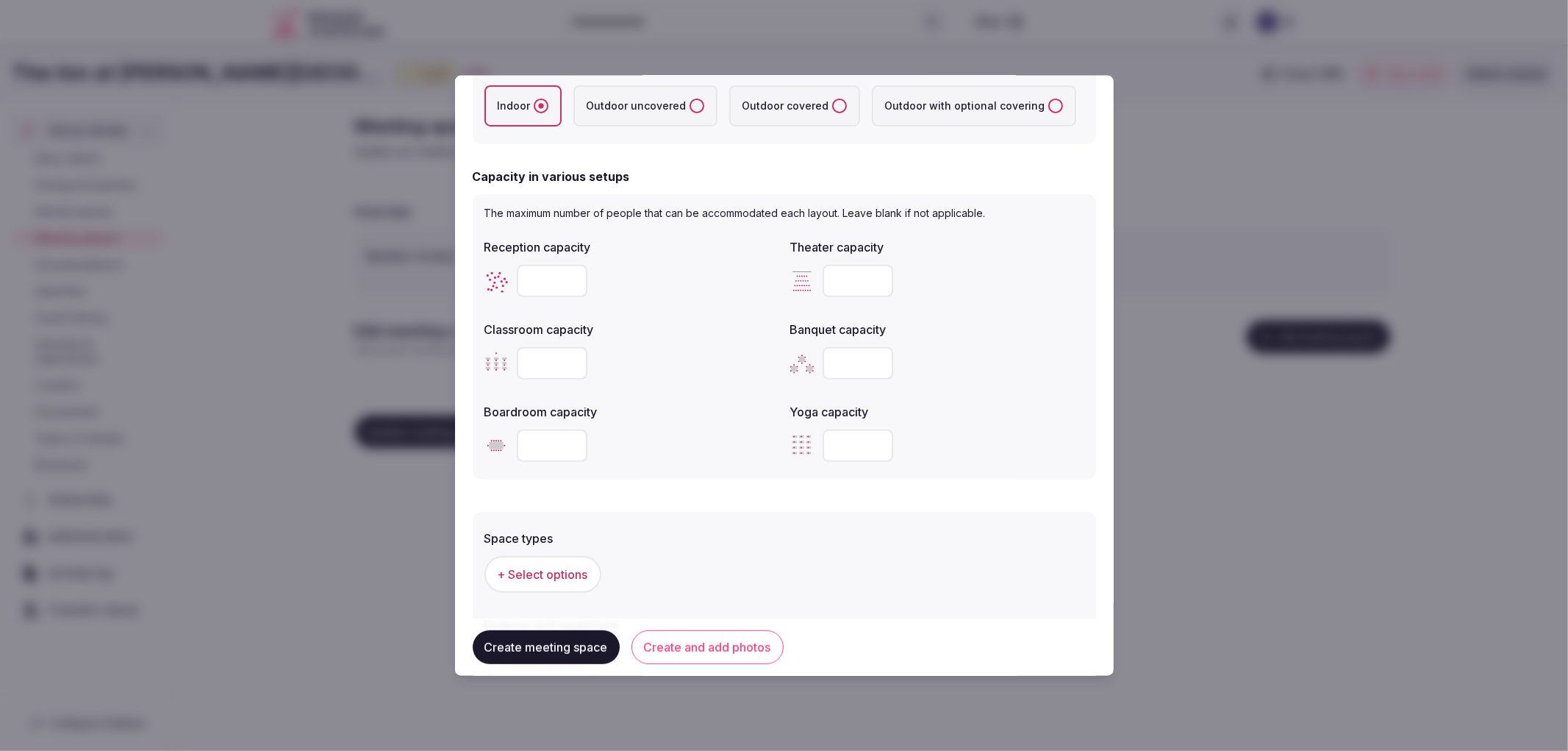
scroll to position [649, 0]
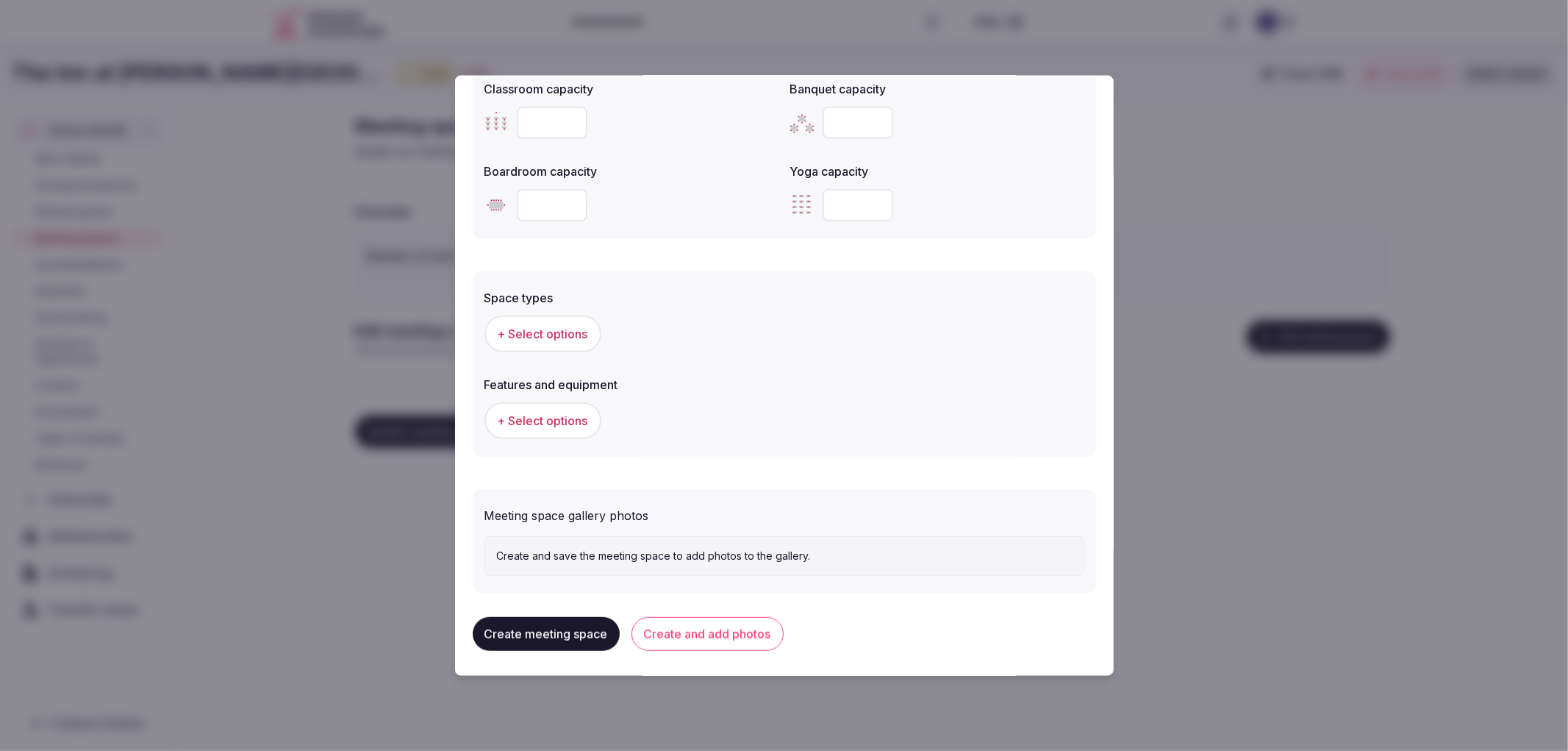
type input "**"
click at [540, 326] on span "+ Select options" at bounding box center [543, 333] width 91 height 16
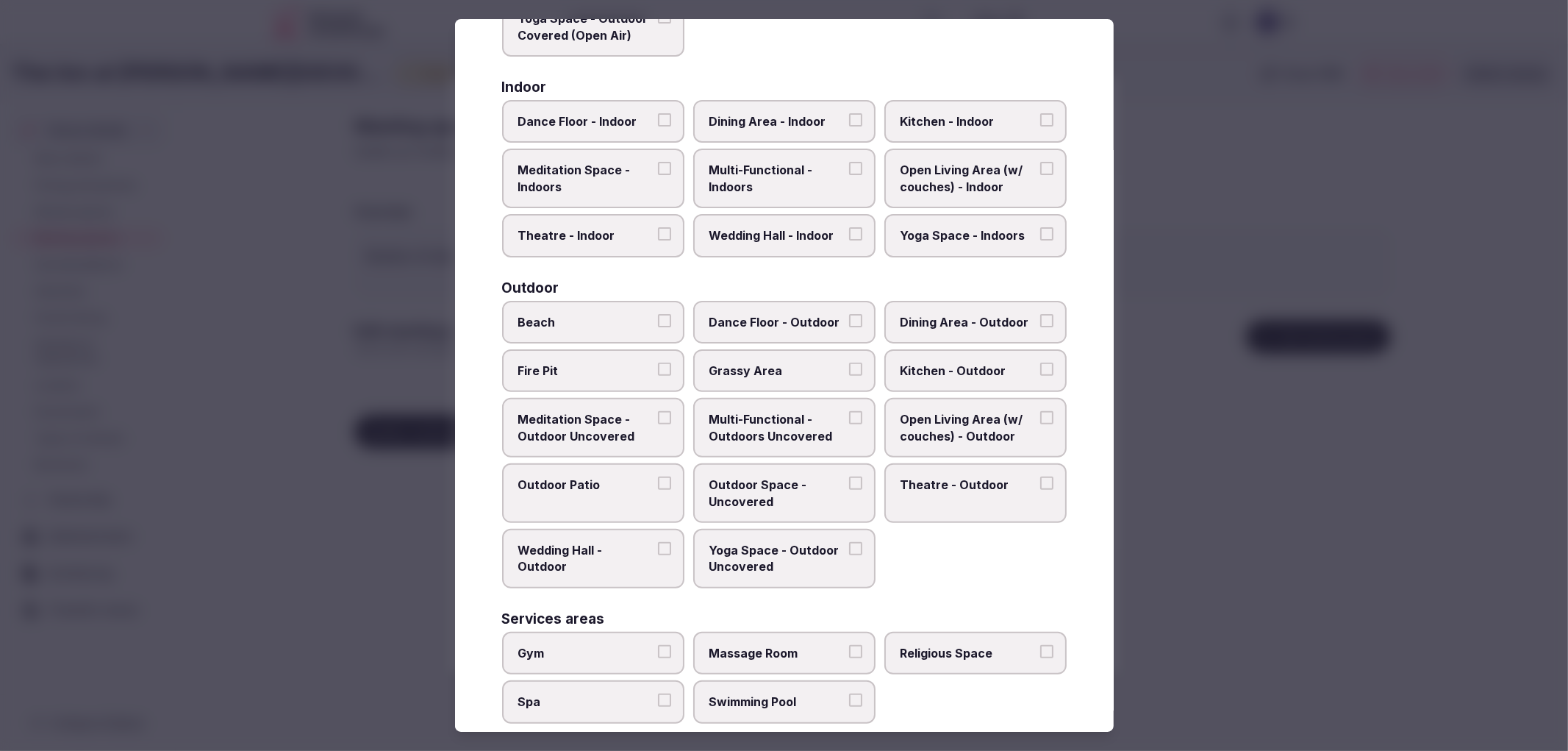
scroll to position [245, 0]
click at [910, 415] on span "Open Living Area (w/ couches) - Outdoor" at bounding box center [968, 426] width 135 height 34
click at [1040, 415] on button "Open Living Area (w/ couches) - Outdoor" at bounding box center [1047, 416] width 14 height 14
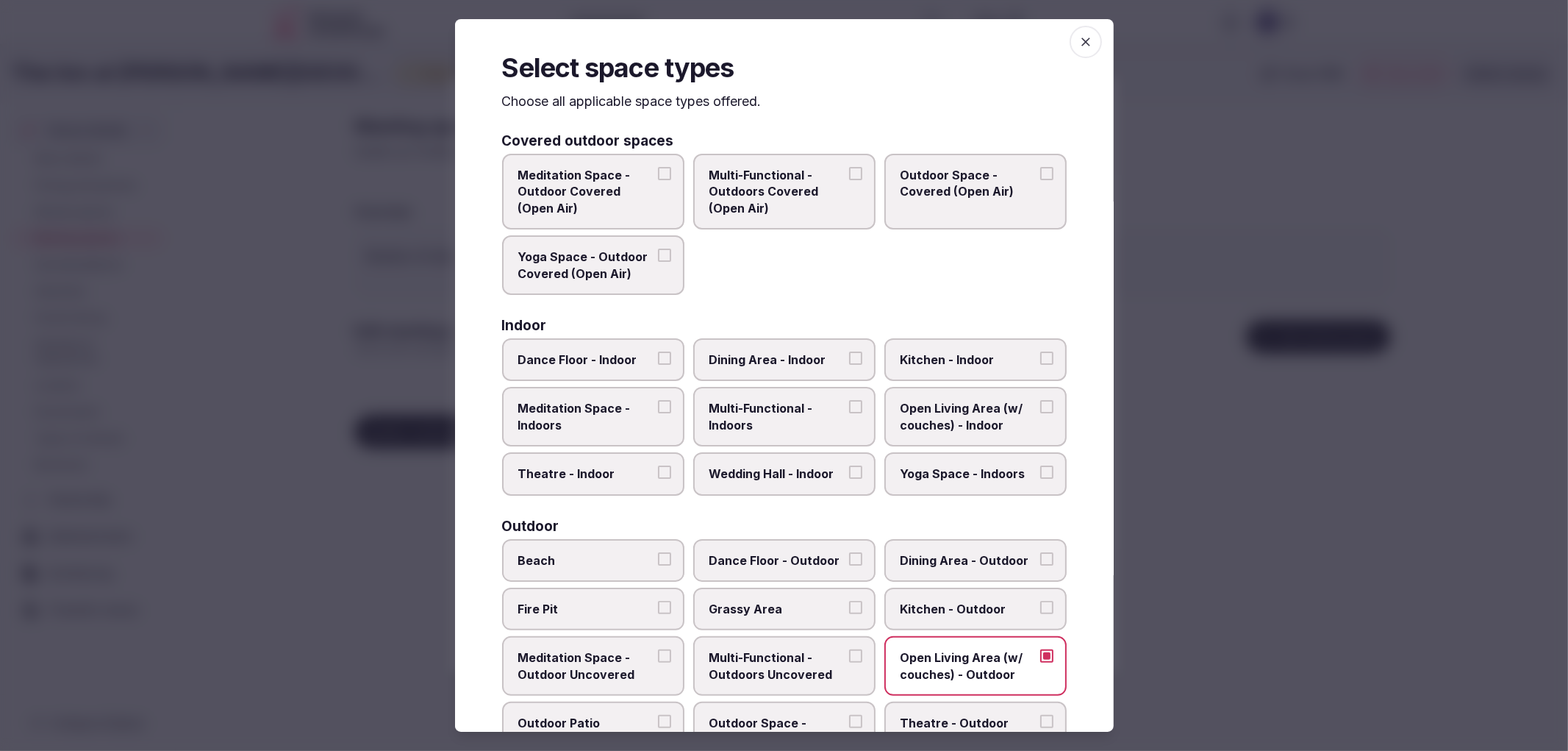
scroll to position [0, 0]
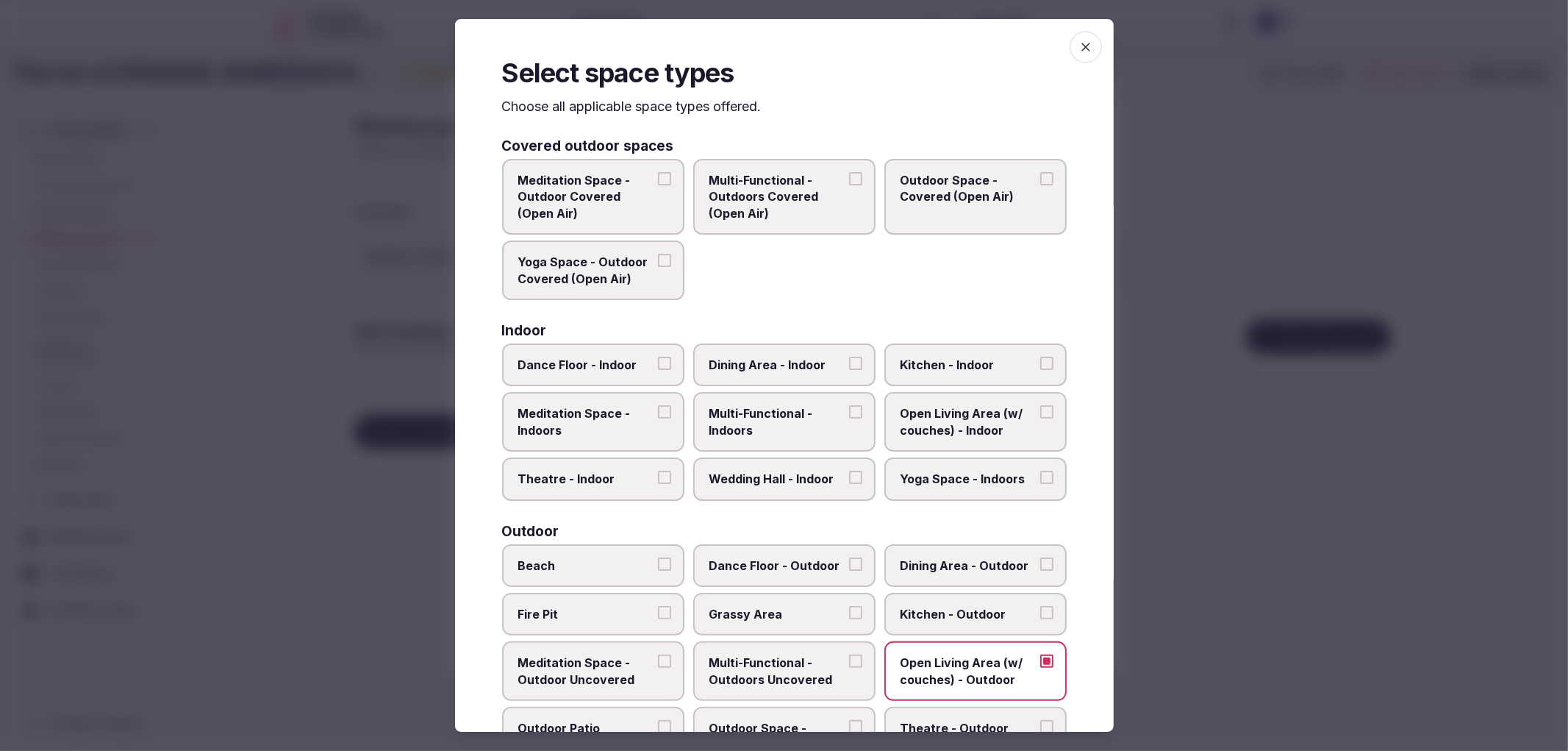
click at [724, 486] on label "Wedding Hall - Indoor" at bounding box center [784, 478] width 182 height 43
click at [849, 484] on button "Wedding Hall - Indoor" at bounding box center [856, 477] width 14 height 14
click at [710, 428] on span "Multi-Functional - Indoors" at bounding box center [776, 421] width 135 height 34
click at [849, 419] on button "Multi-Functional - Indoors" at bounding box center [856, 411] width 14 height 14
click at [406, 534] on div at bounding box center [784, 375] width 1568 height 751
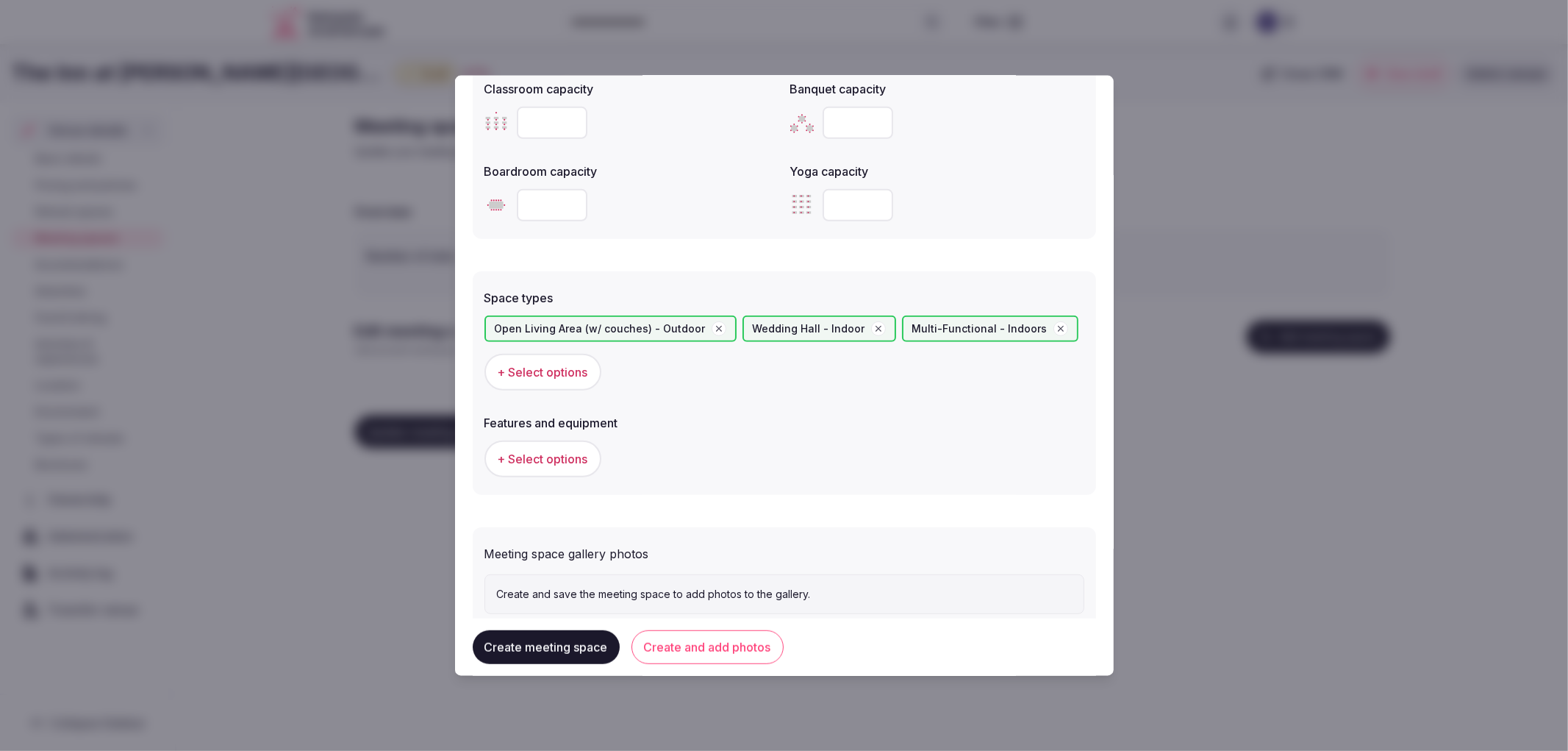
click at [533, 465] on button "+ Select options" at bounding box center [542, 458] width 117 height 37
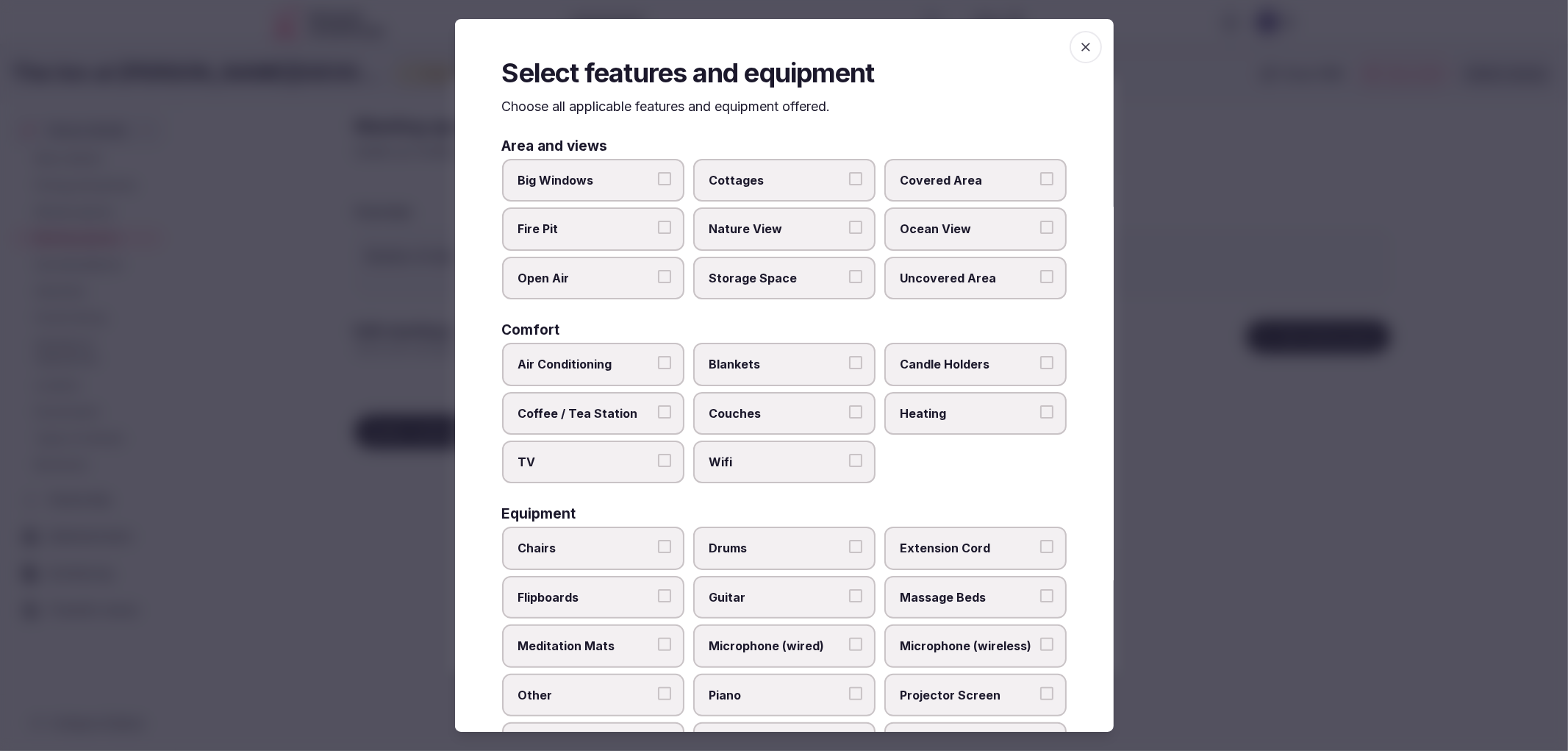
click at [514, 365] on label "Air Conditioning" at bounding box center [593, 363] width 182 height 43
click at [658, 365] on button "Air Conditioning" at bounding box center [664, 362] width 14 height 14
click at [554, 455] on span "TV" at bounding box center [585, 462] width 135 height 16
click at [658, 455] on button "TV" at bounding box center [664, 460] width 14 height 14
click at [710, 457] on span "Wifi" at bounding box center [776, 462] width 135 height 16
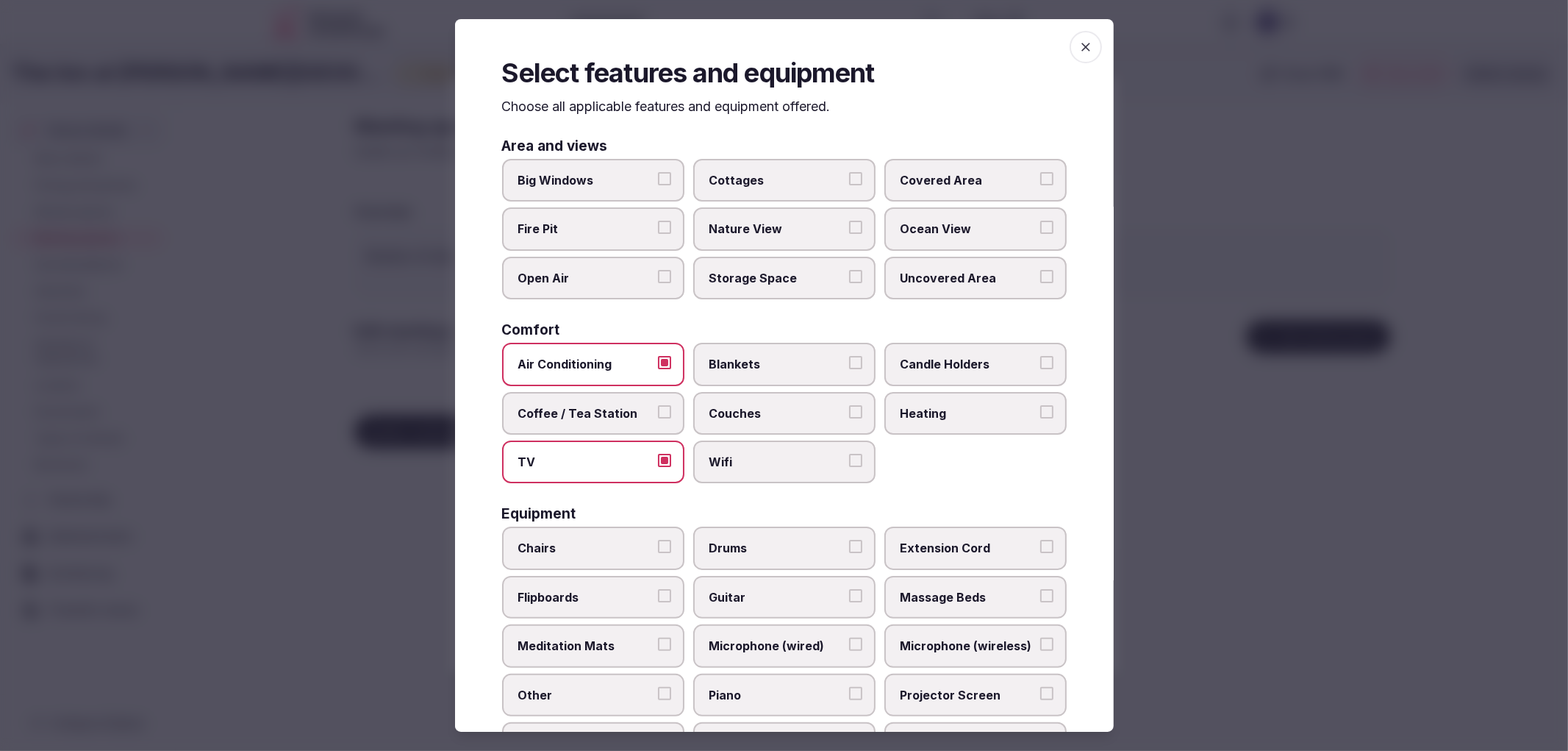
click at [849, 457] on button "Wifi" at bounding box center [856, 460] width 14 height 14
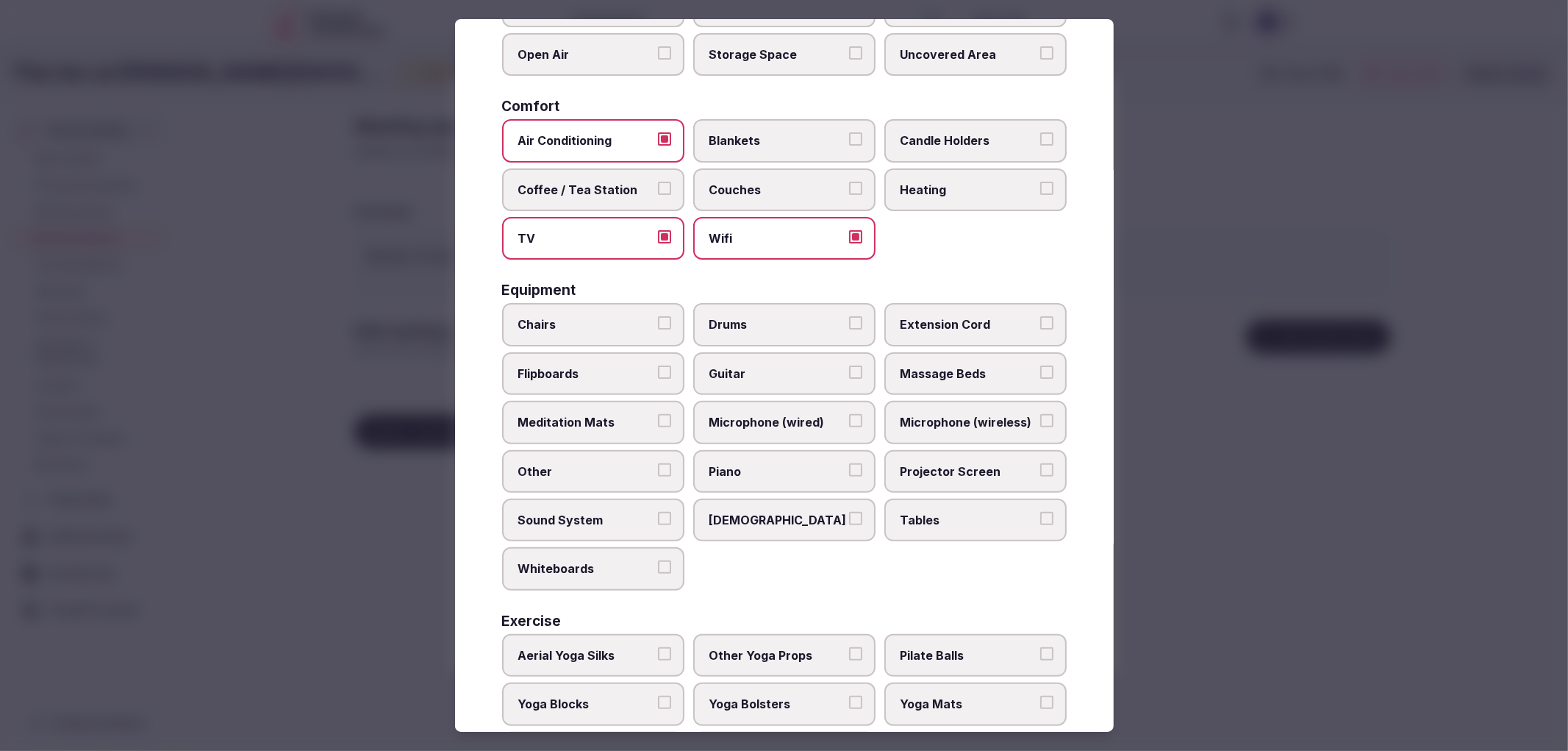
scroll to position [281, 0]
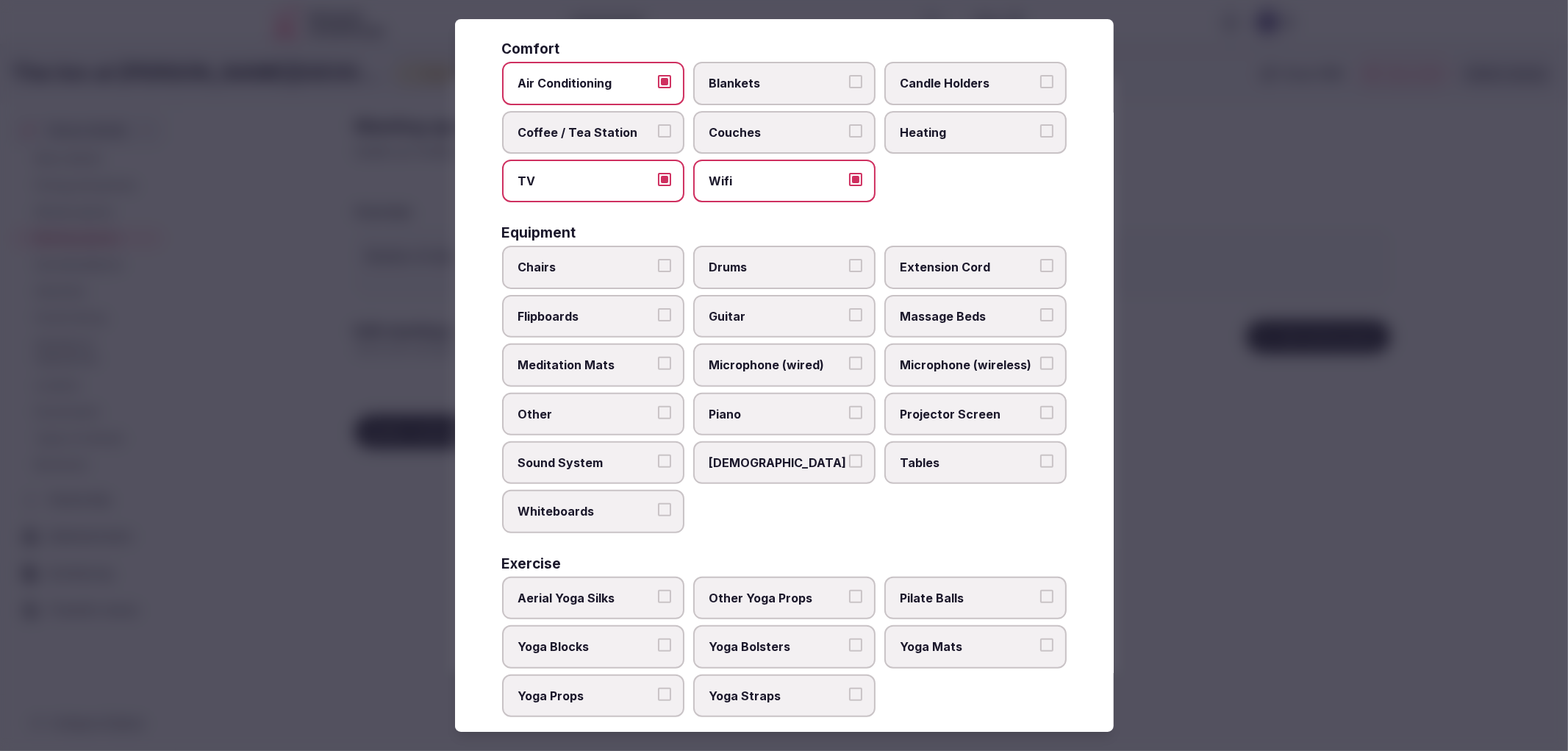
click at [516, 208] on div "Area and views Big Windows Cottages Covered Area Fire Pit Nature View Ocean Vie…" at bounding box center [785, 287] width 565 height 859
click at [585, 265] on span "Chairs" at bounding box center [585, 267] width 135 height 16
click at [658, 265] on button "Chairs" at bounding box center [664, 265] width 14 height 14
click at [964, 441] on label "Tables" at bounding box center [975, 462] width 182 height 43
click at [1040, 455] on button "Tables" at bounding box center [1047, 461] width 14 height 14
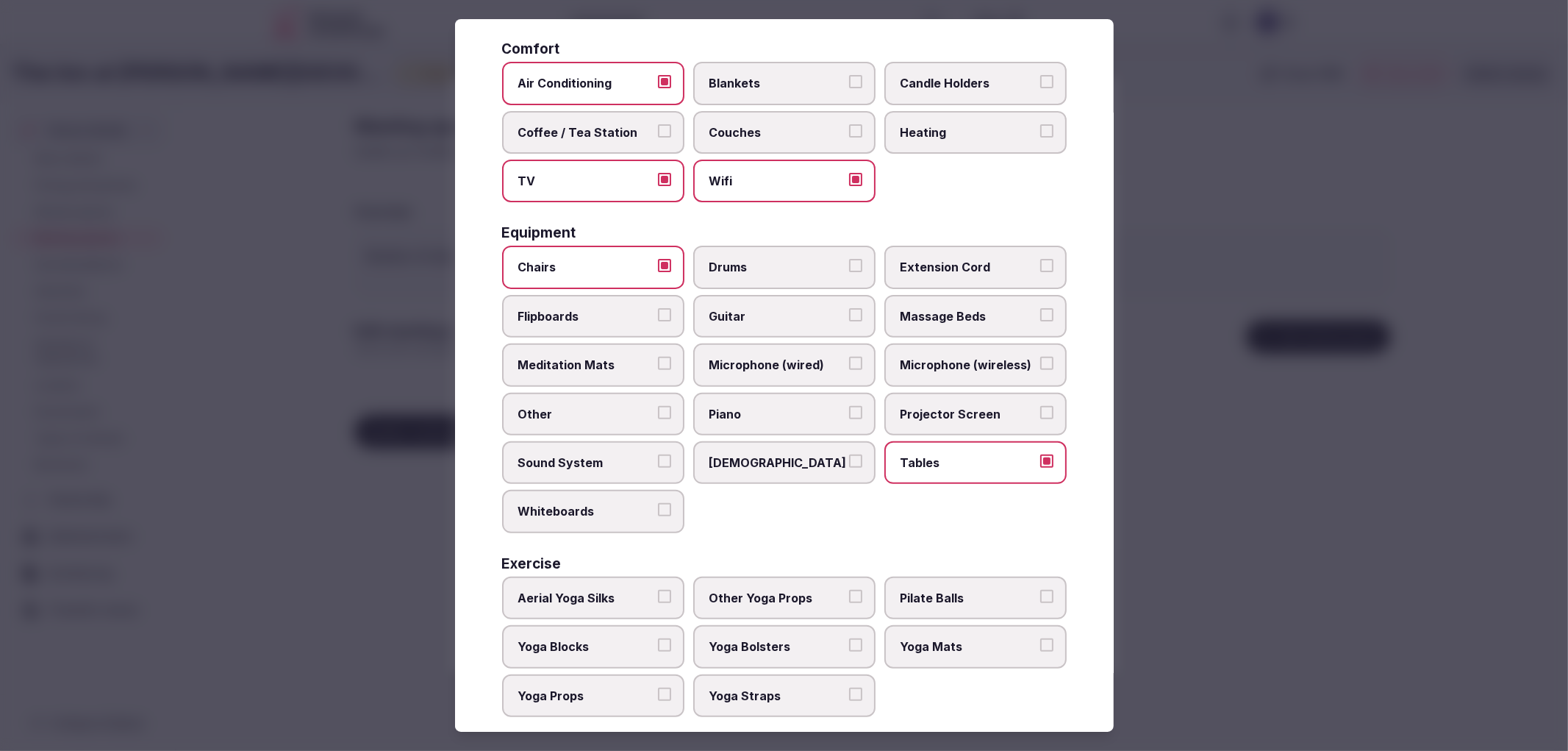
click at [1147, 393] on div at bounding box center [784, 375] width 1568 height 751
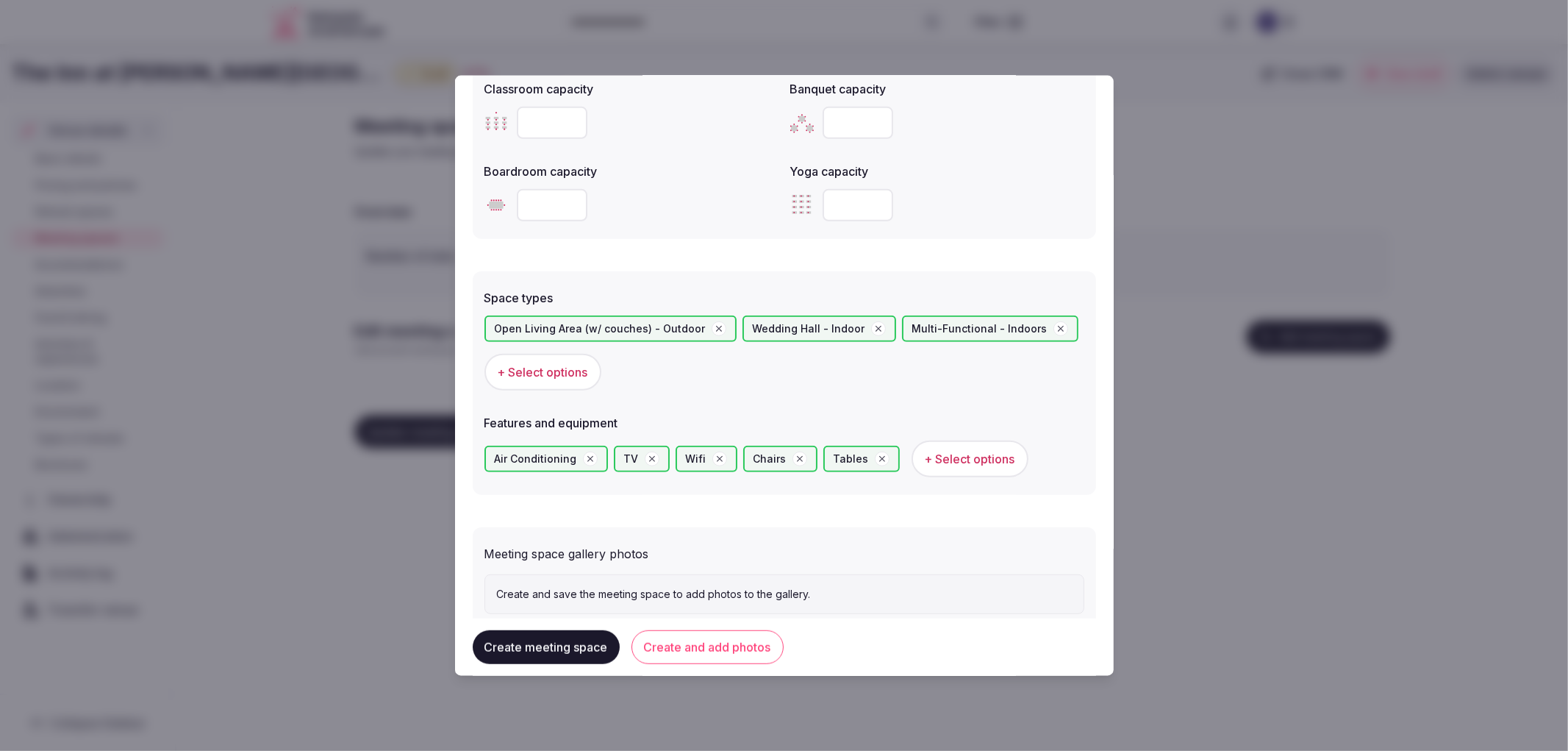
click at [651, 645] on button "Create and add photos" at bounding box center [707, 647] width 152 height 34
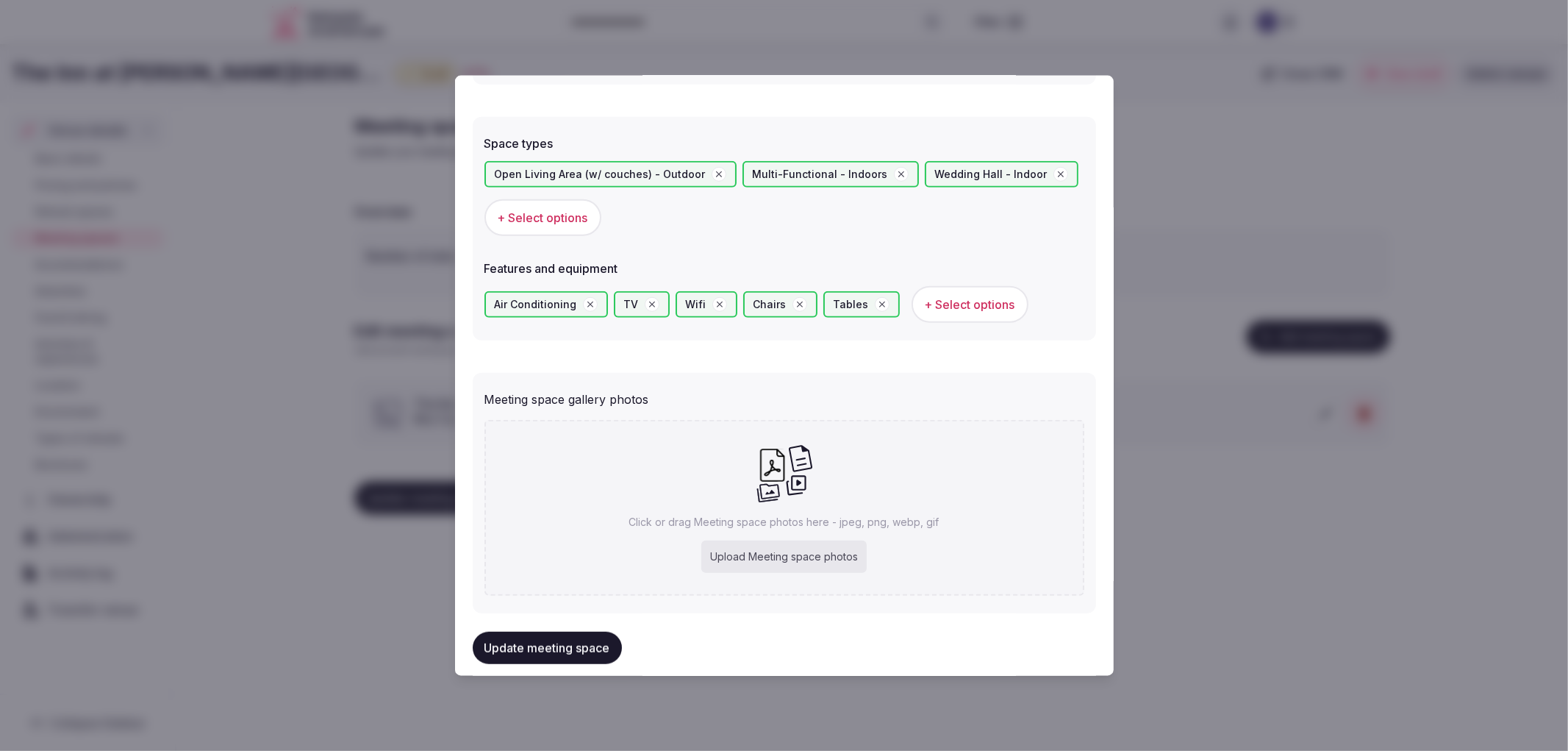
scroll to position [820, 0]
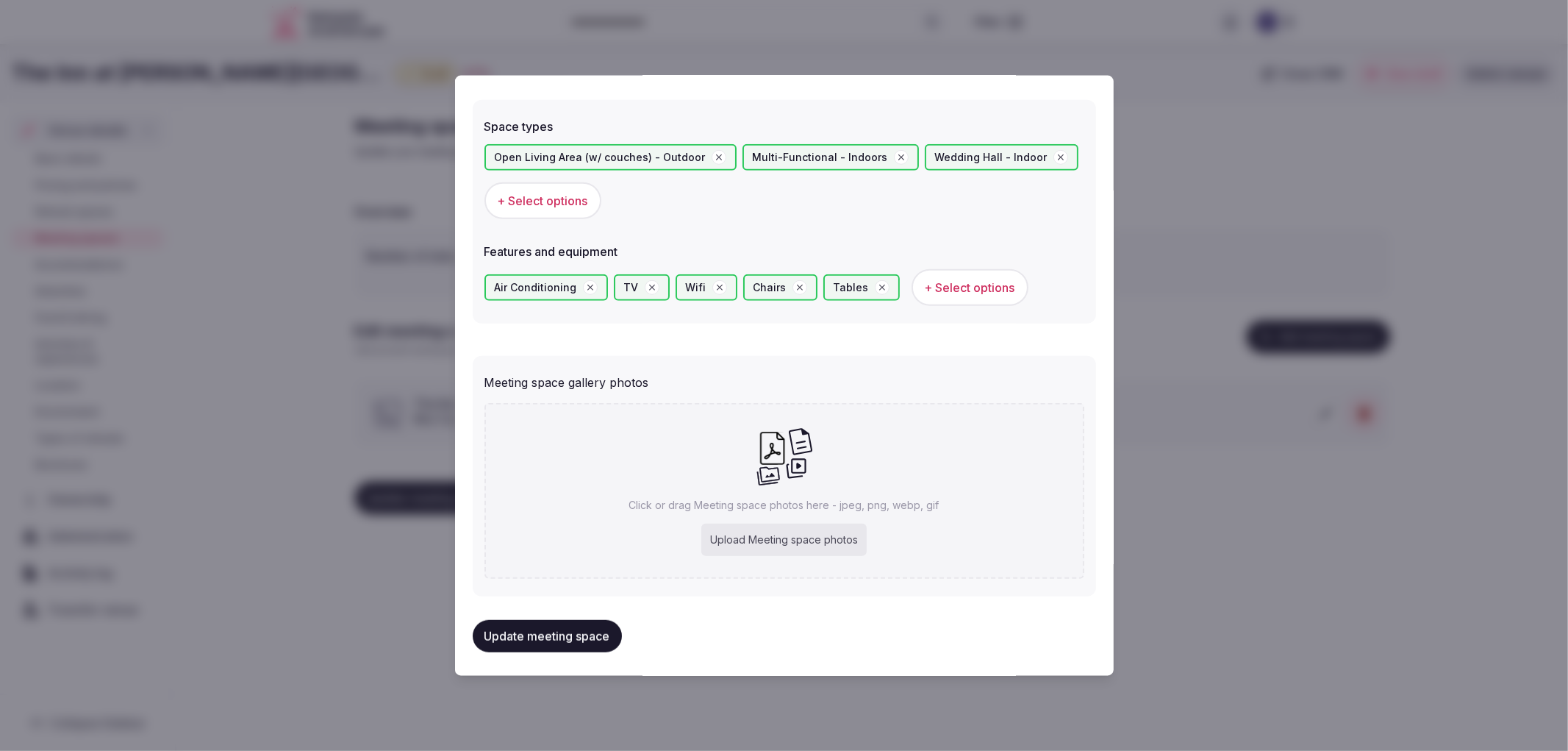
click at [770, 524] on div "Upload Meeting space photos" at bounding box center [784, 540] width 166 height 33
type input "**********"
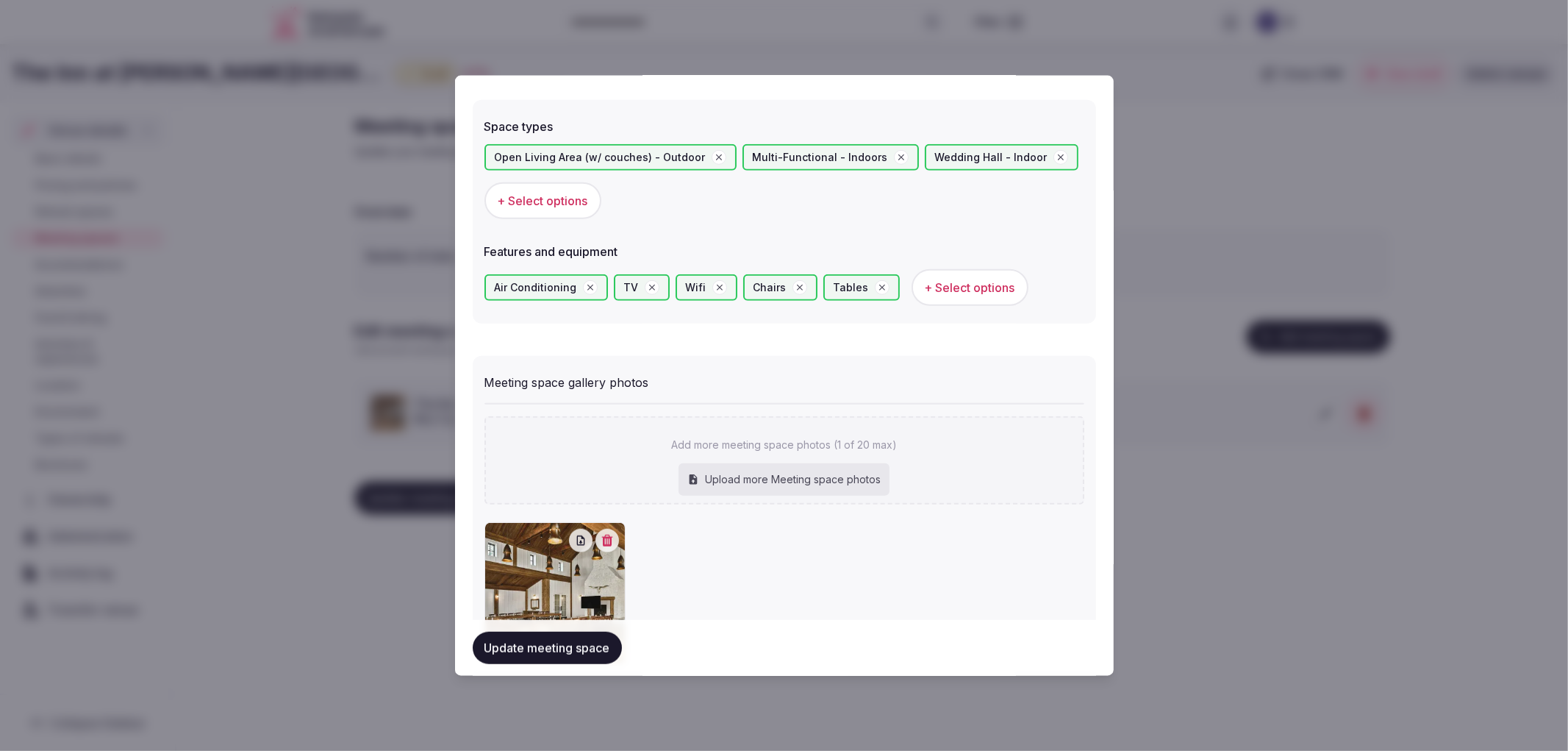
click at [564, 657] on button "Update meeting space" at bounding box center [547, 648] width 149 height 33
click at [341, 162] on div at bounding box center [784, 375] width 1568 height 751
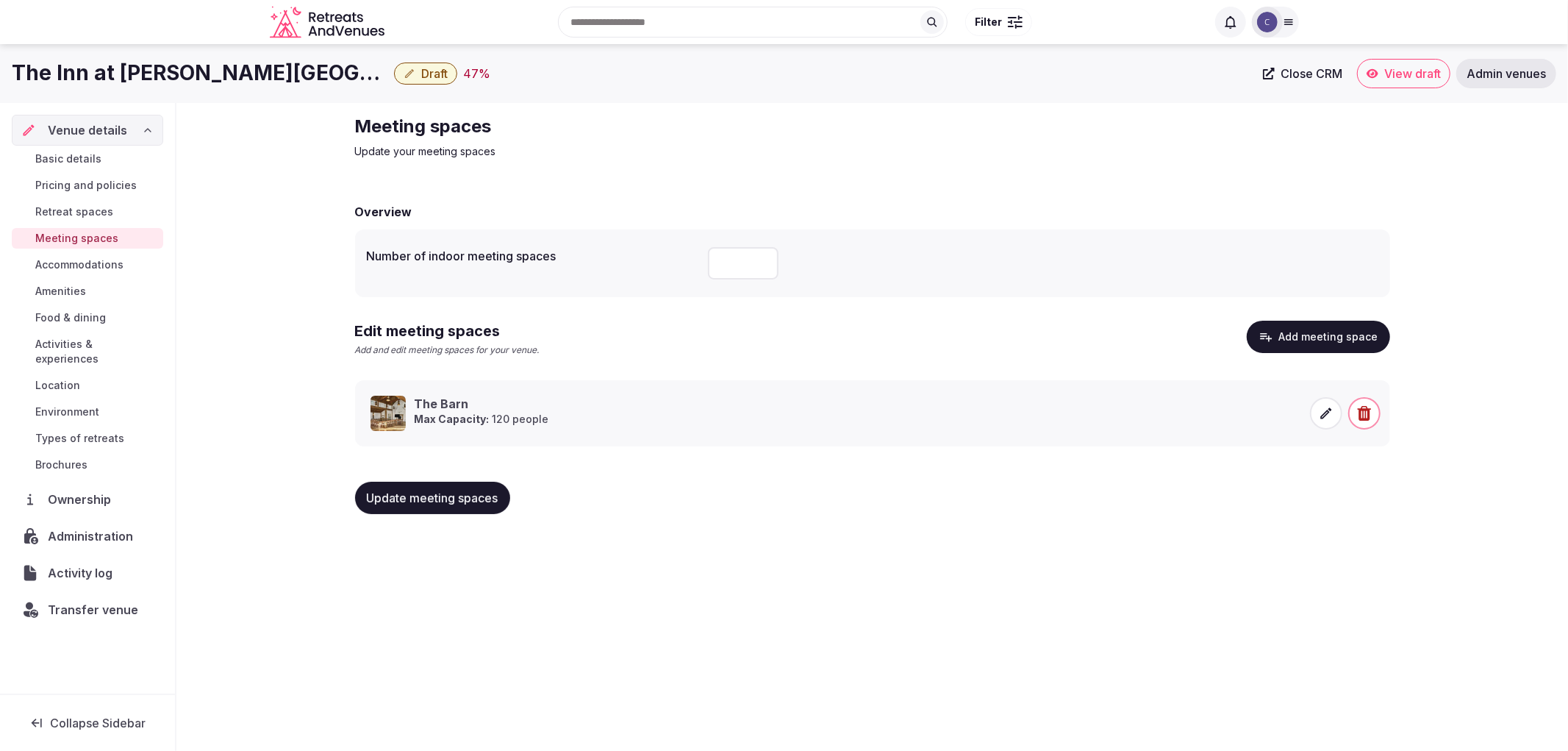
click at [462, 502] on span "Update meeting spaces" at bounding box center [432, 498] width 131 height 14
click at [64, 150] on link "Basic details" at bounding box center [87, 159] width 151 height 21
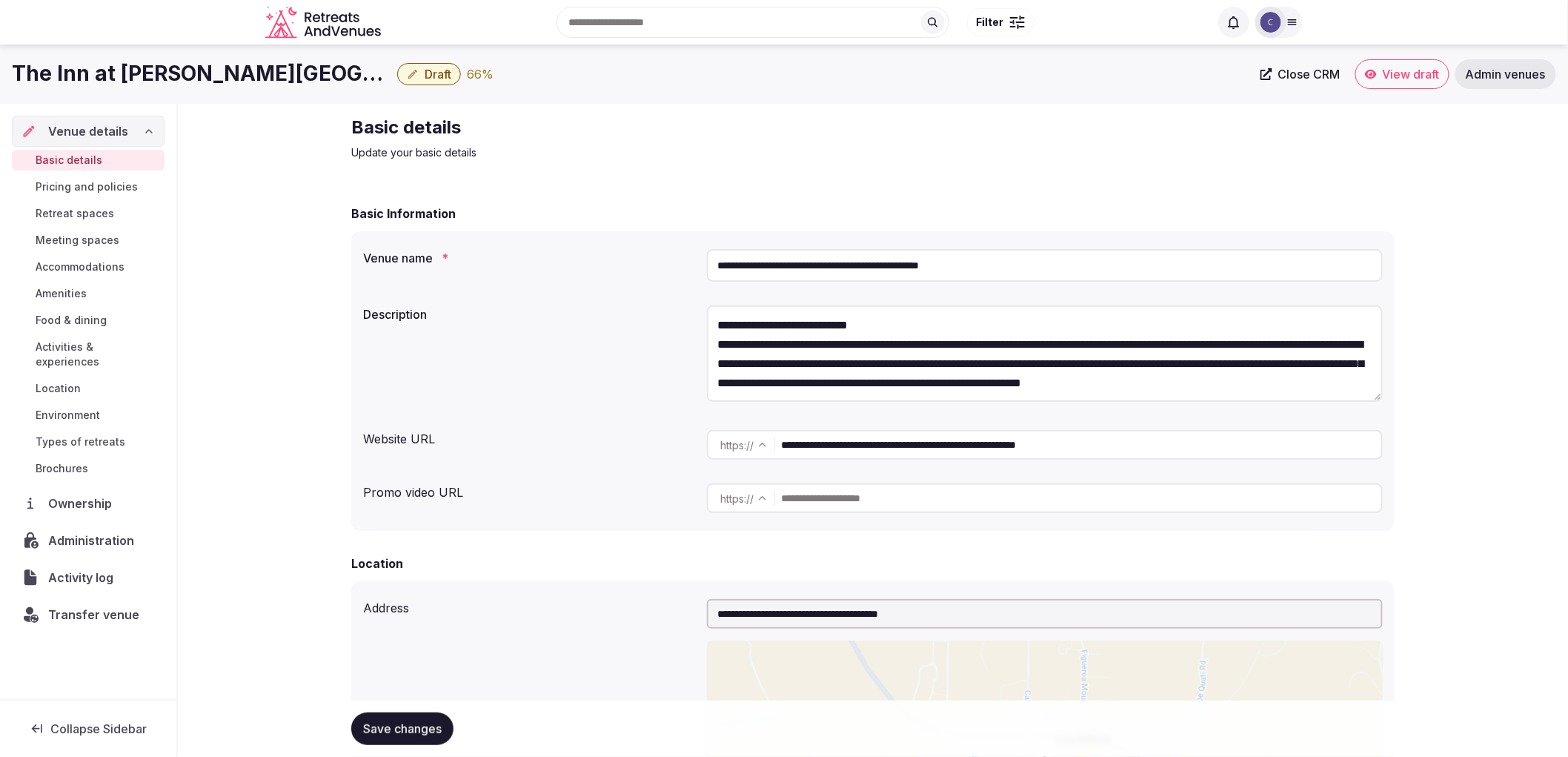
click at [909, 284] on div "**********" at bounding box center [1045, 265] width 675 height 45
click at [910, 259] on input "**********" at bounding box center [1045, 266] width 675 height 33
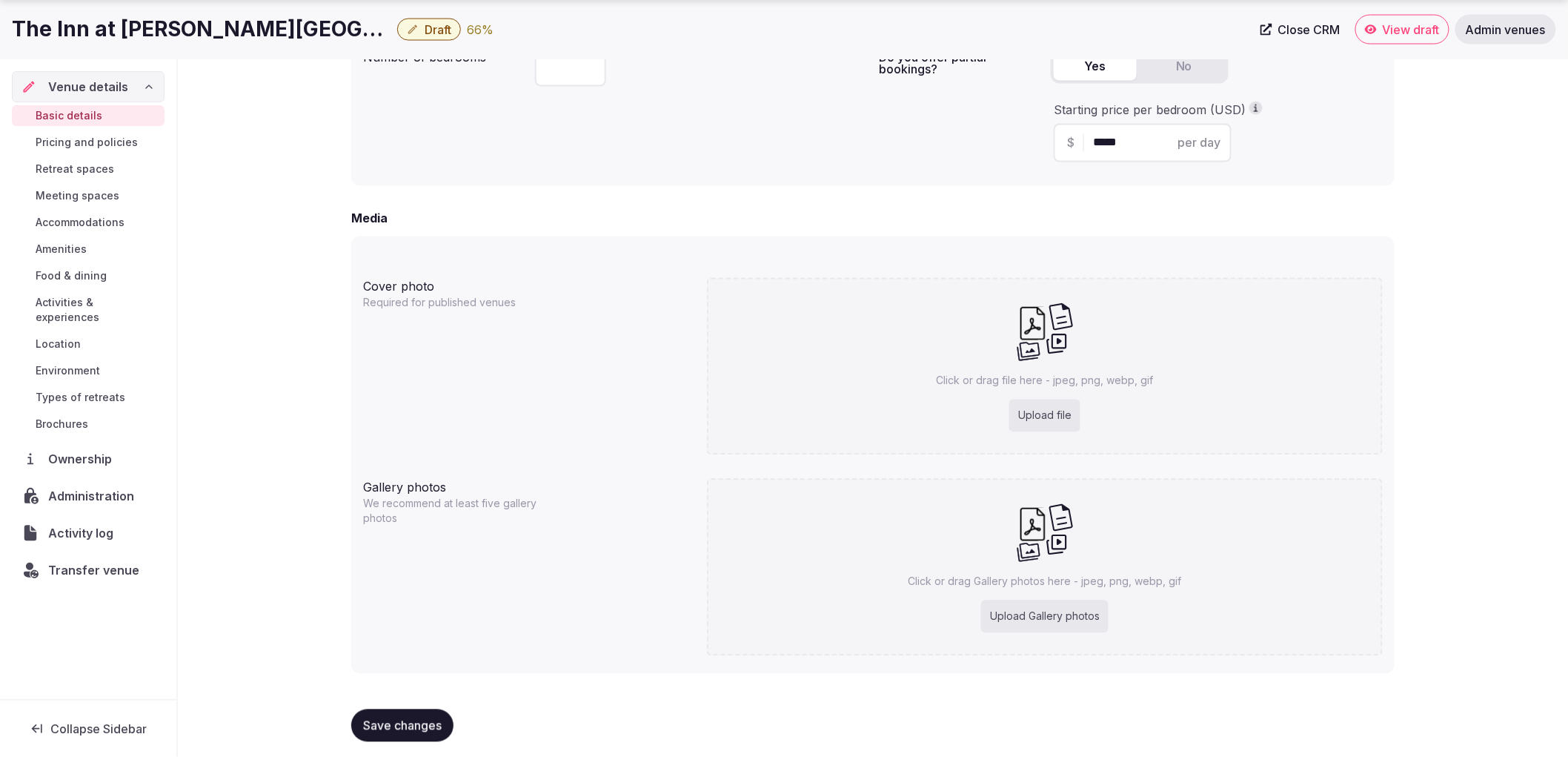
scroll to position [1049, 0]
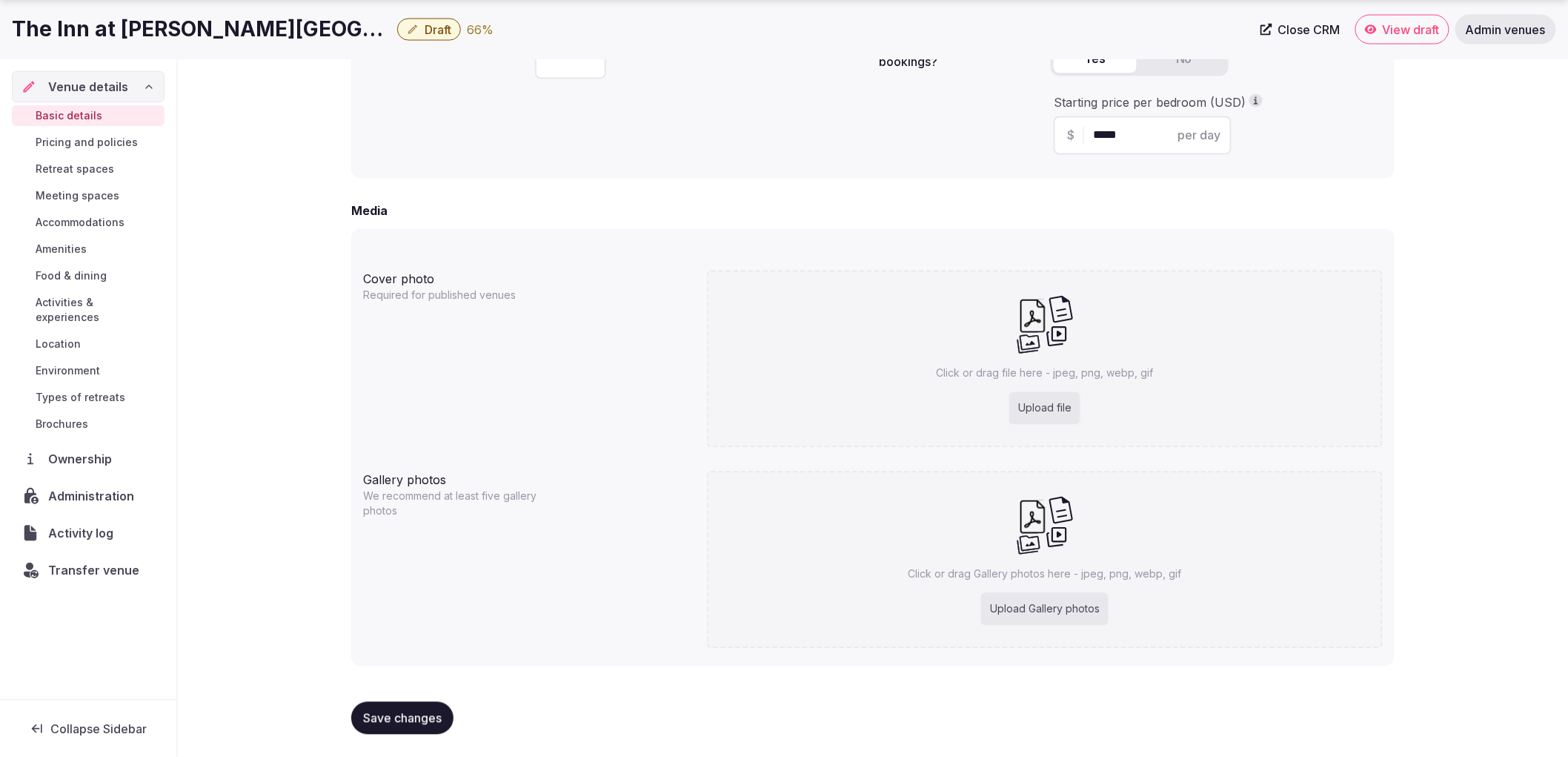
click at [53, 307] on span "Activities & experiences" at bounding box center [97, 310] width 123 height 29
click at [98, 298] on span "Activities & experiences" at bounding box center [97, 310] width 123 height 29
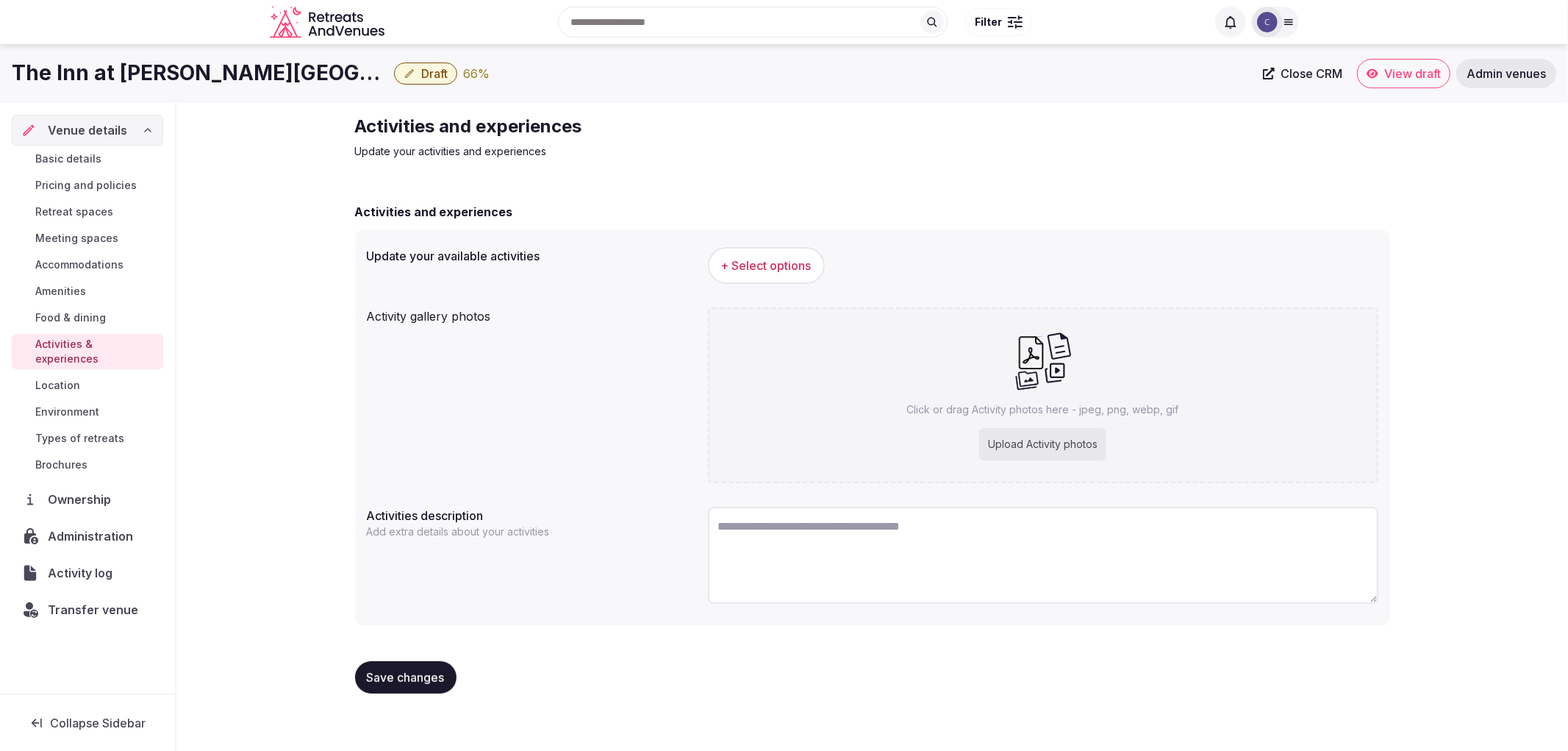
click at [740, 254] on button "+ Select options" at bounding box center [766, 265] width 117 height 37
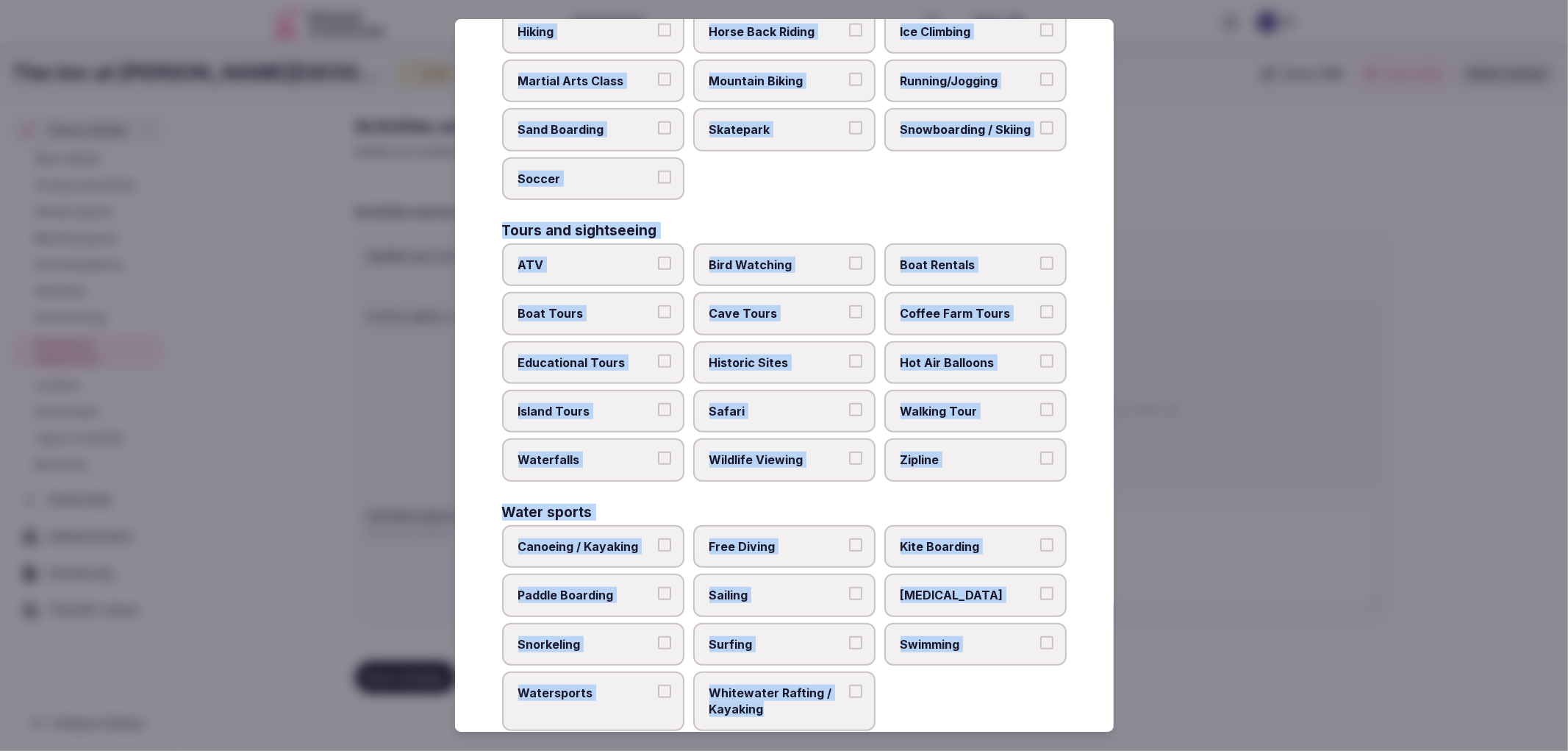
scroll to position [913, 0]
drag, startPoint x: 502, startPoint y: 131, endPoint x: 856, endPoint y: 707, distance: 676.1
click at [856, 707] on div "Select your activities Choose all applicable activities offered. Culture Dancin…" at bounding box center [784, 376] width 658 height 714
copy div "Culture Dancing Food and Culinary Classes Hip Hop Language Class Local Cultural…"
click at [1033, 447] on label "Zipline" at bounding box center [975, 458] width 182 height 43
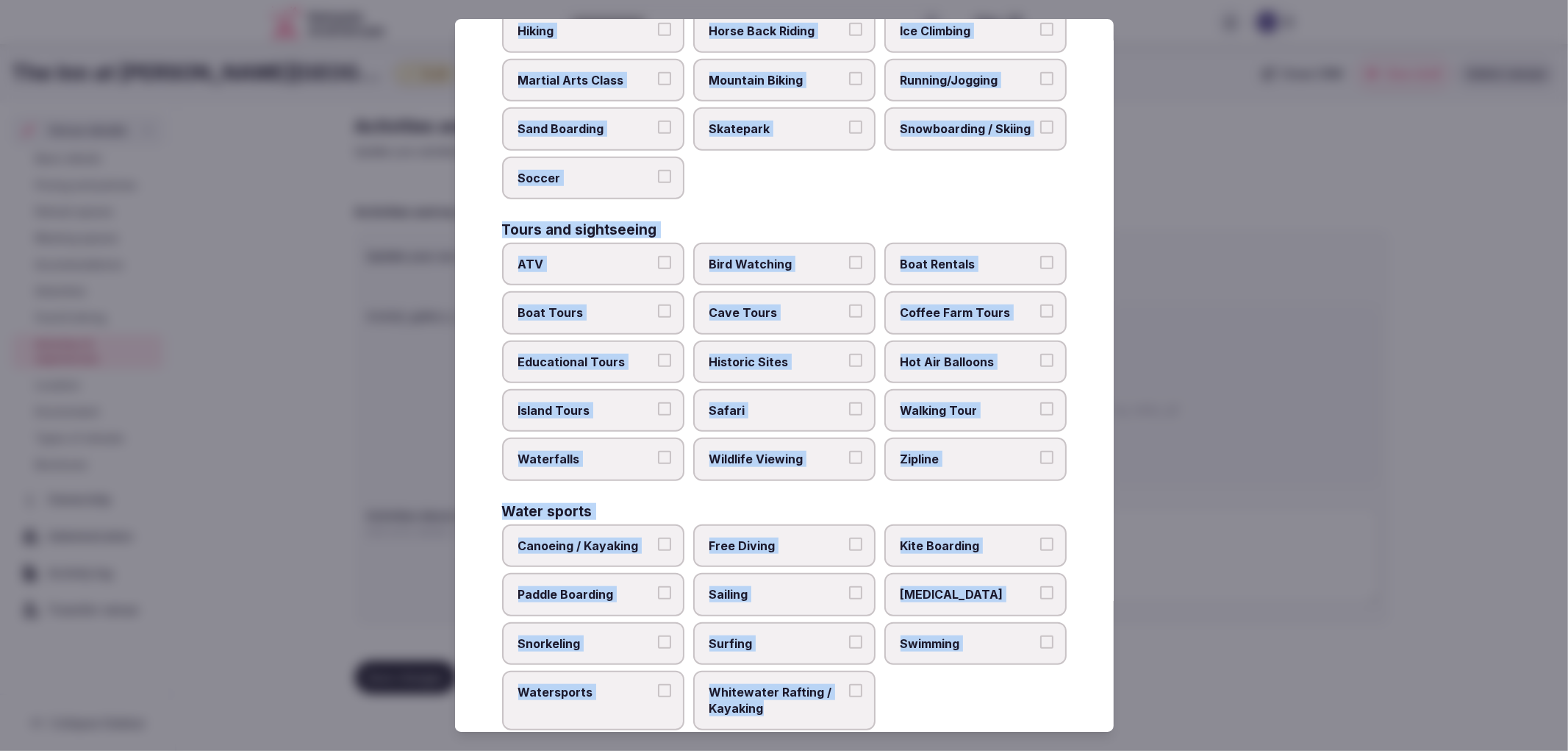
click at [1040, 451] on button "Zipline" at bounding box center [1047, 457] width 14 height 14
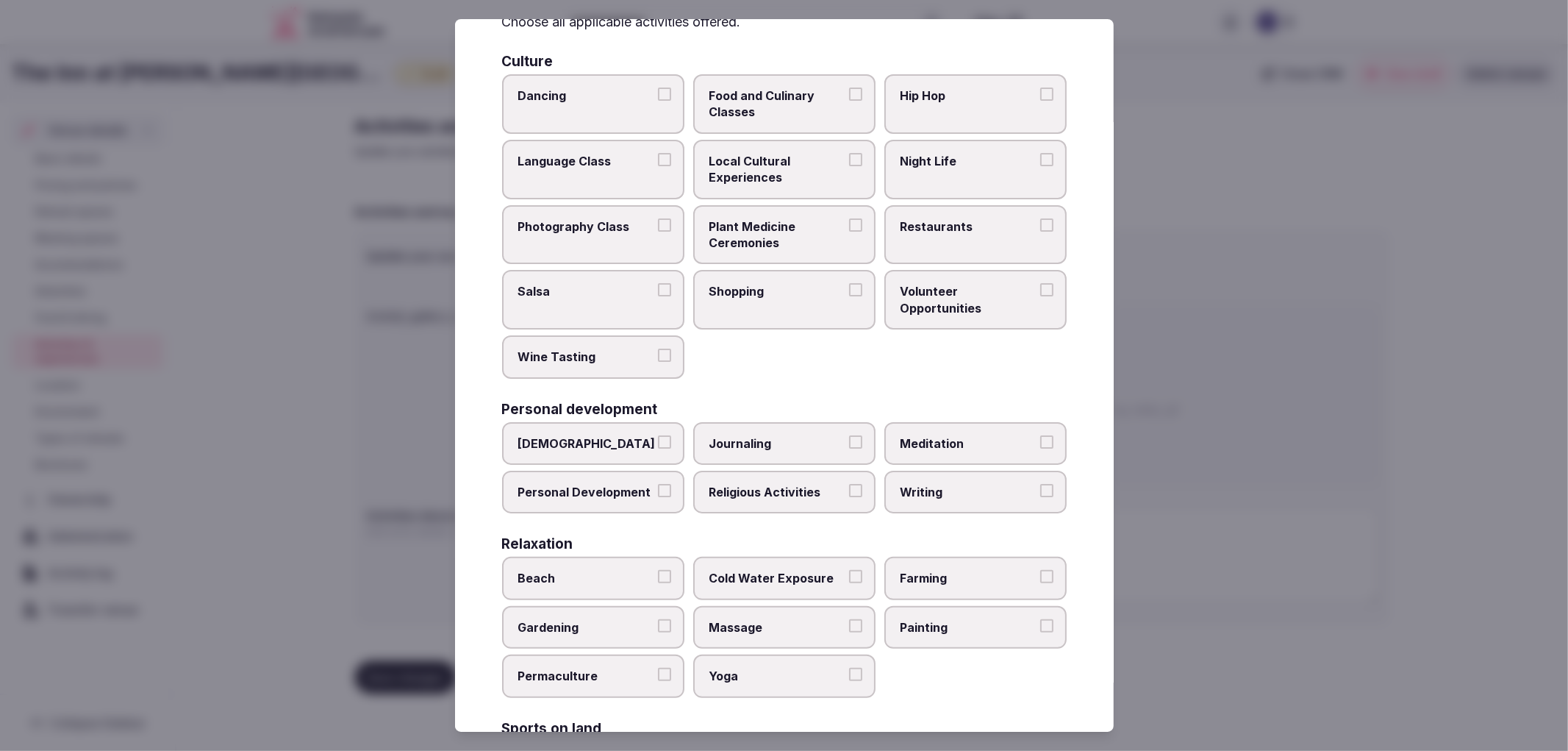
scroll to position [0, 0]
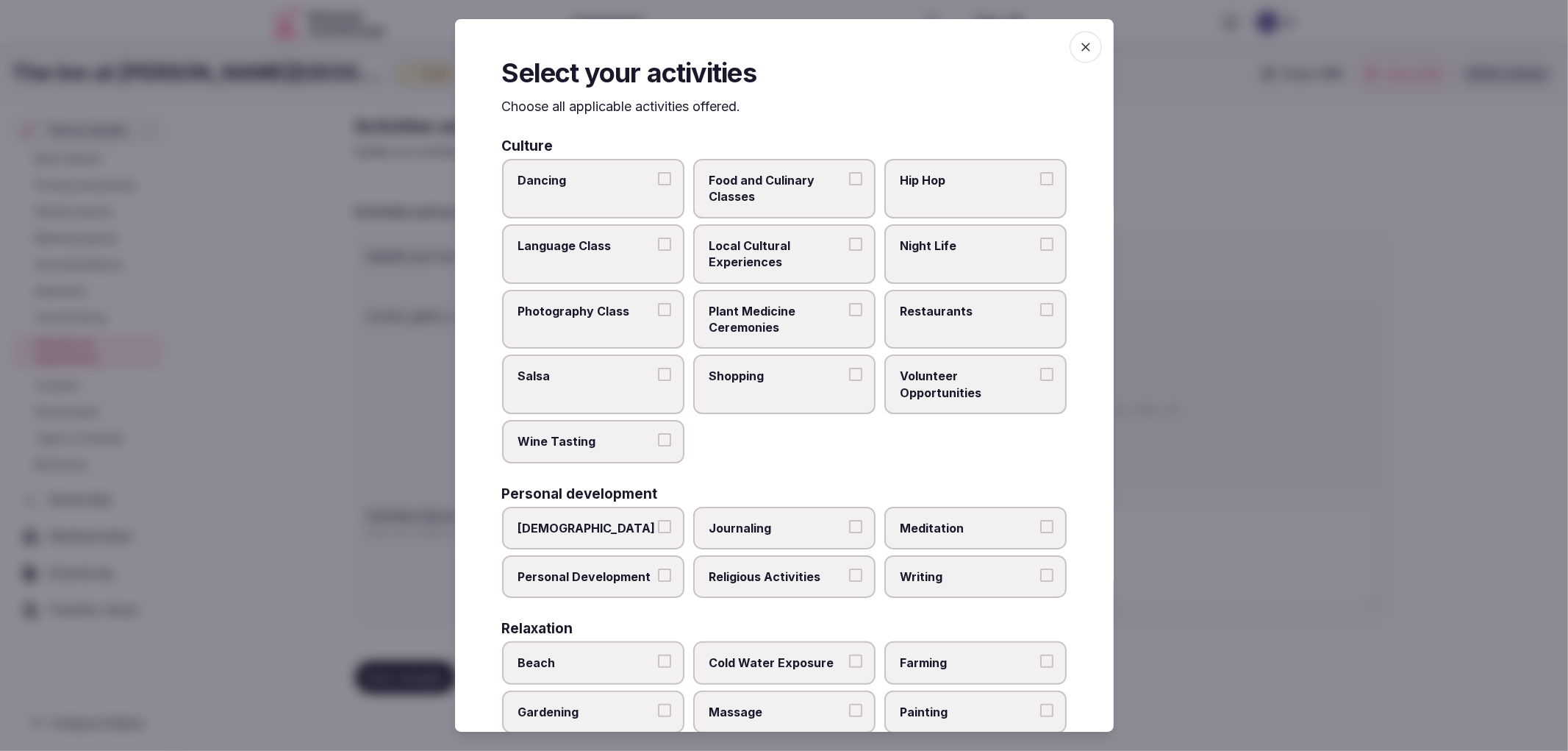
click at [789, 196] on span "Food and Culinary Classes" at bounding box center [776, 188] width 135 height 34
click at [849, 186] on button "Food and Culinary Classes" at bounding box center [856, 178] width 14 height 14
click at [953, 243] on span "Night Life" at bounding box center [968, 246] width 135 height 16
click at [1040, 243] on button "Night Life" at bounding box center [1047, 244] width 14 height 14
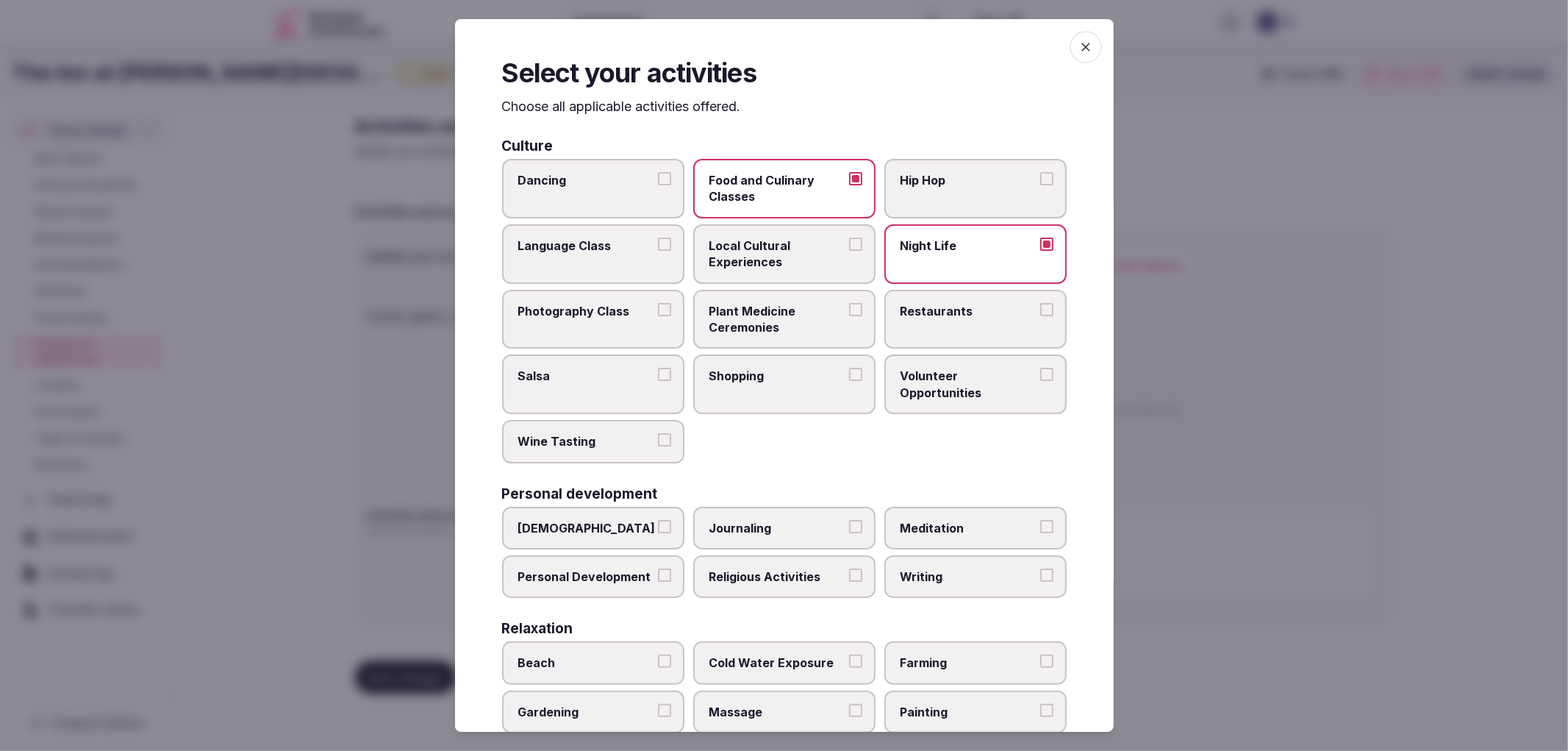
click at [952, 304] on span "Restaurants" at bounding box center [968, 311] width 135 height 16
click at [1040, 304] on button "Restaurants" at bounding box center [1047, 309] width 14 height 14
click at [810, 354] on label "Shopping" at bounding box center [784, 384] width 182 height 60
click at [849, 368] on button "Shopping" at bounding box center [856, 374] width 14 height 14
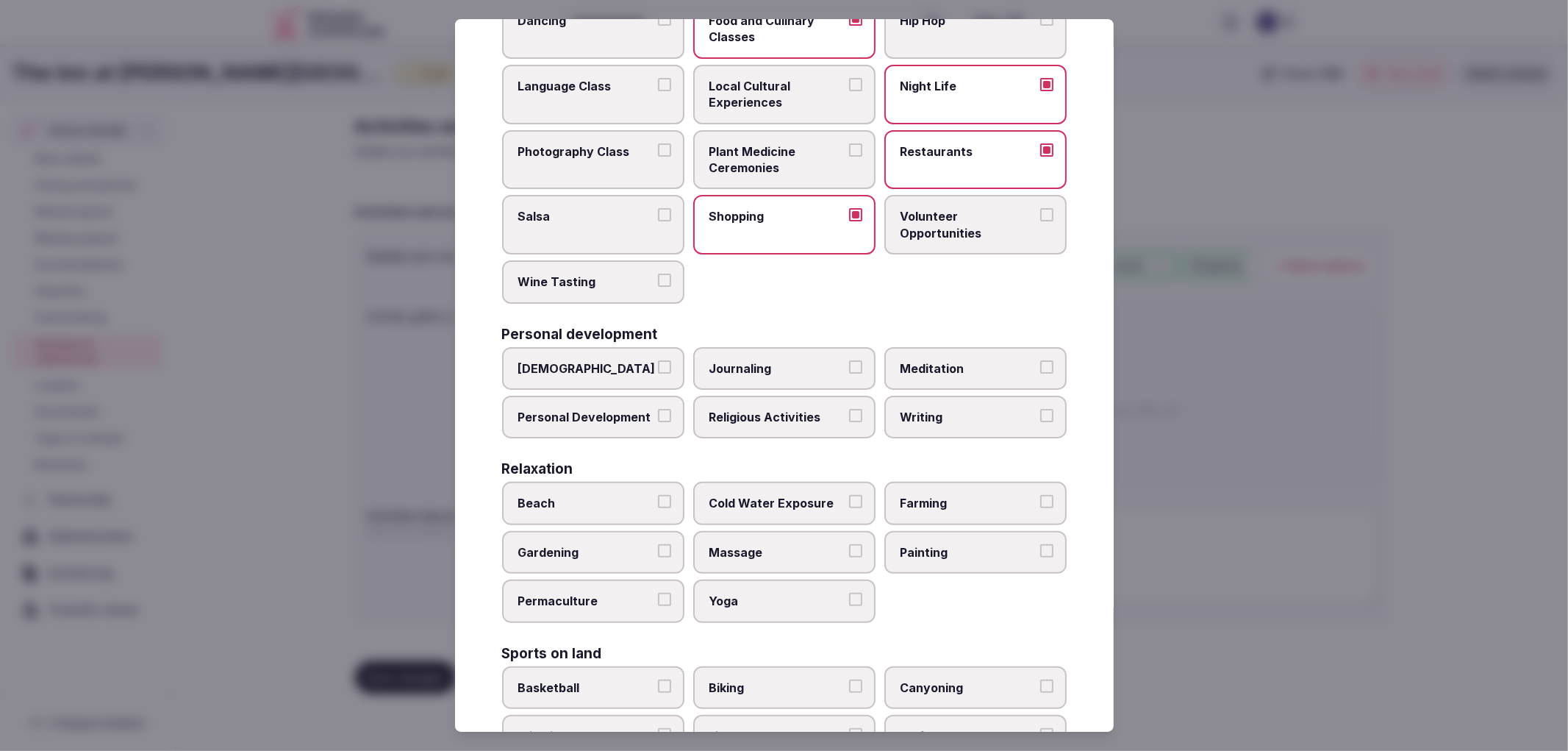
scroll to position [163, 0]
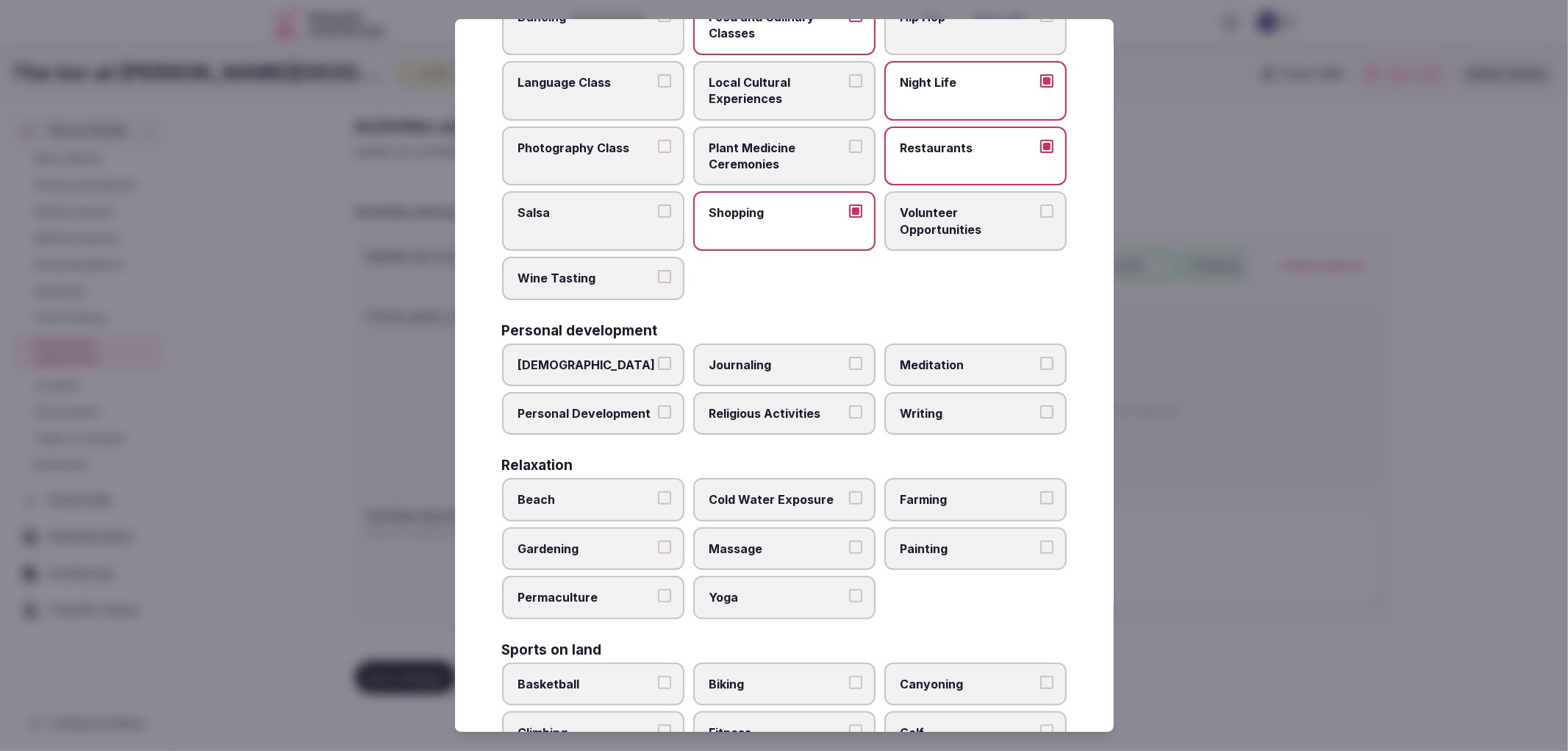
click at [959, 358] on span "Meditation" at bounding box center [968, 365] width 135 height 16
click at [1040, 358] on button "Meditation" at bounding box center [1047, 363] width 14 height 14
click at [603, 409] on span "Personal Development" at bounding box center [585, 413] width 135 height 16
click at [658, 409] on button "Personal Development" at bounding box center [664, 411] width 14 height 14
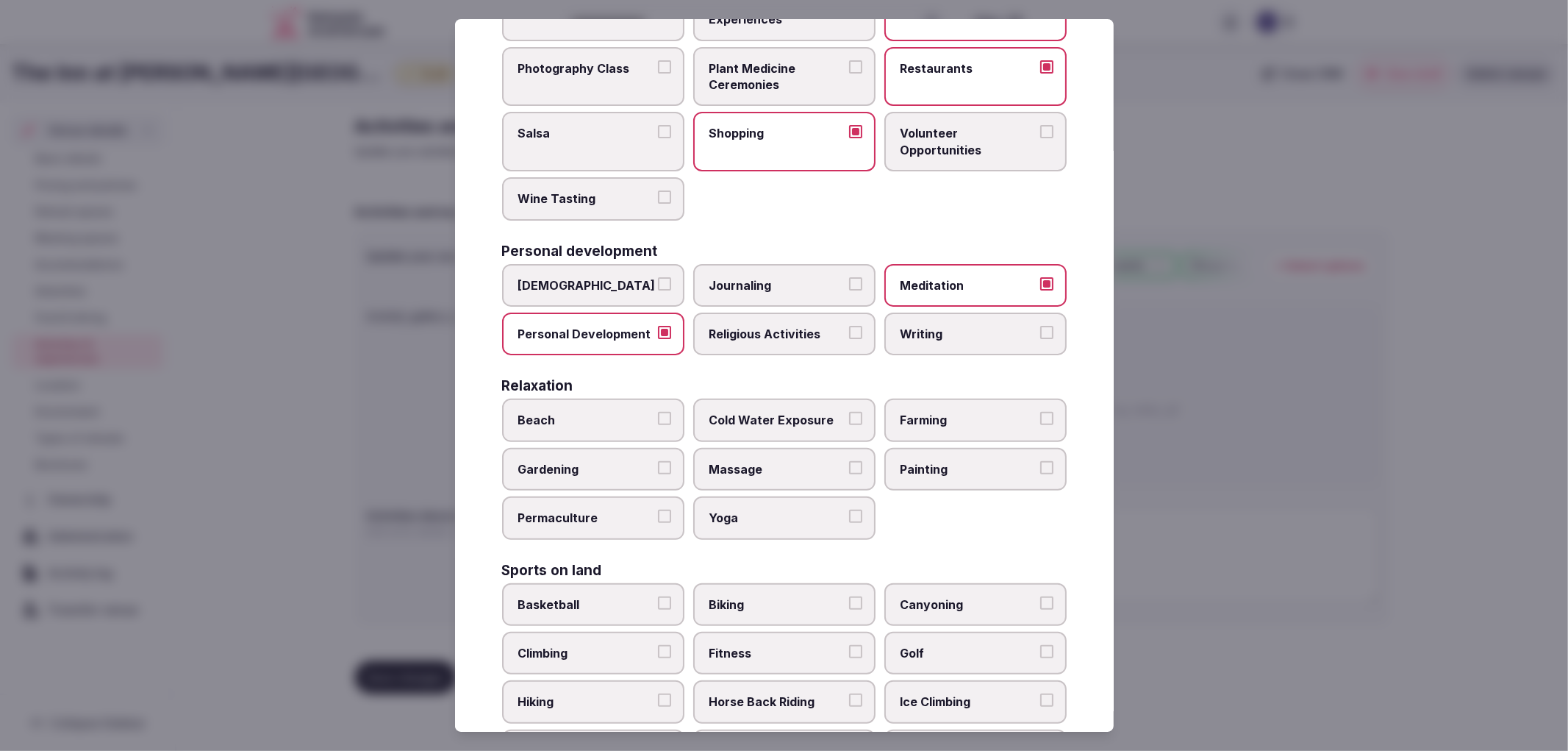
scroll to position [245, 0]
click at [781, 385] on div "Relaxation Beach Cold Water Exposure Farming Gardening Massage Painting Permacu…" at bounding box center [785, 457] width 565 height 160
click at [830, 398] on label "Cold Water Exposure" at bounding box center [784, 418] width 182 height 43
click at [849, 409] on button "Cold Water Exposure" at bounding box center [856, 416] width 14 height 14
click at [842, 467] on label "Massage" at bounding box center [784, 467] width 182 height 43
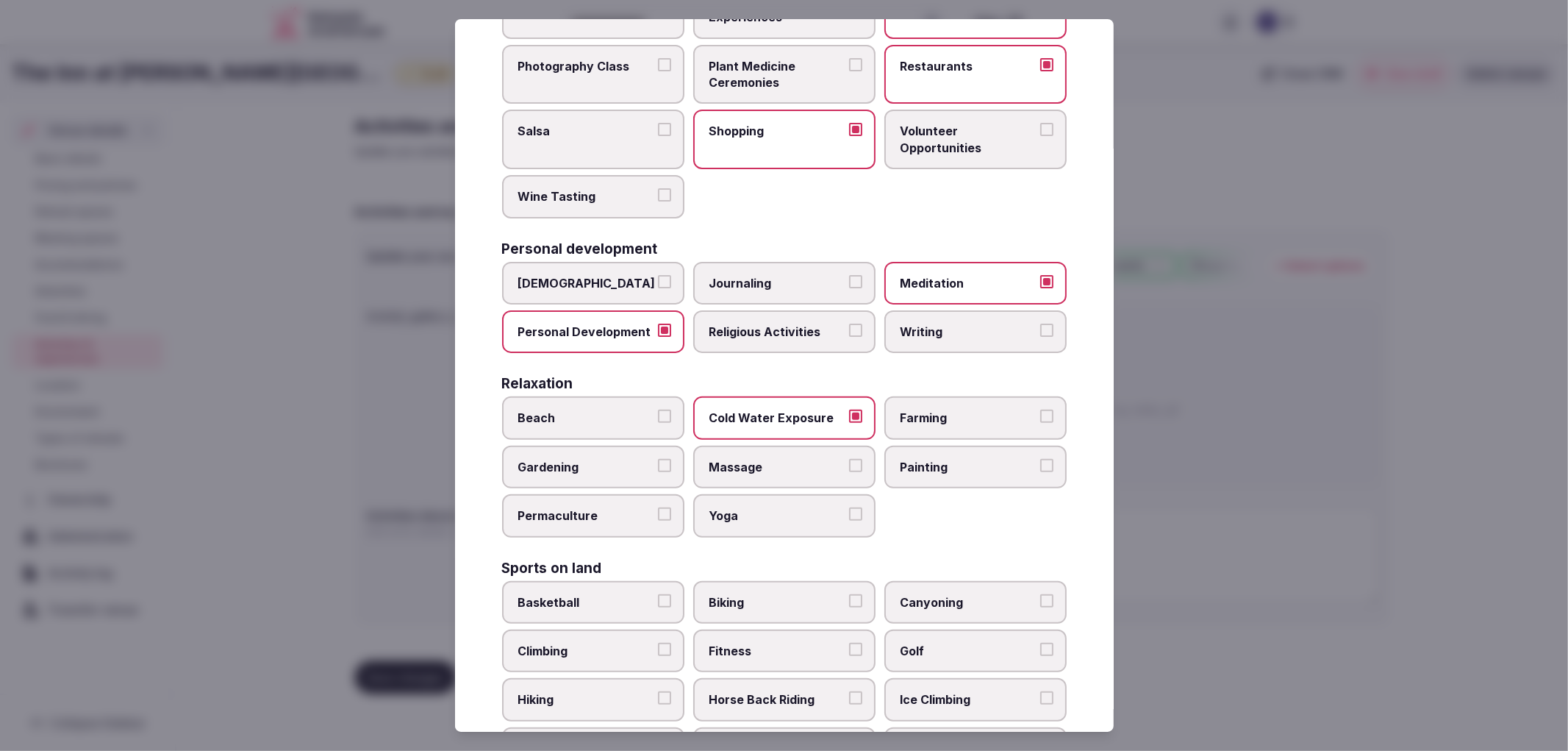
click at [849, 467] on button "Massage" at bounding box center [856, 466] width 14 height 14
click at [955, 459] on span "Painting" at bounding box center [968, 467] width 135 height 16
click at [1040, 459] on button "Painting" at bounding box center [1047, 466] width 14 height 14
click at [798, 476] on div "Beach Cold Water Exposure Farming Gardening Massage Painting Permaculture Yoga" at bounding box center [785, 467] width 565 height 140
click at [798, 520] on label "Yoga" at bounding box center [784, 515] width 182 height 43
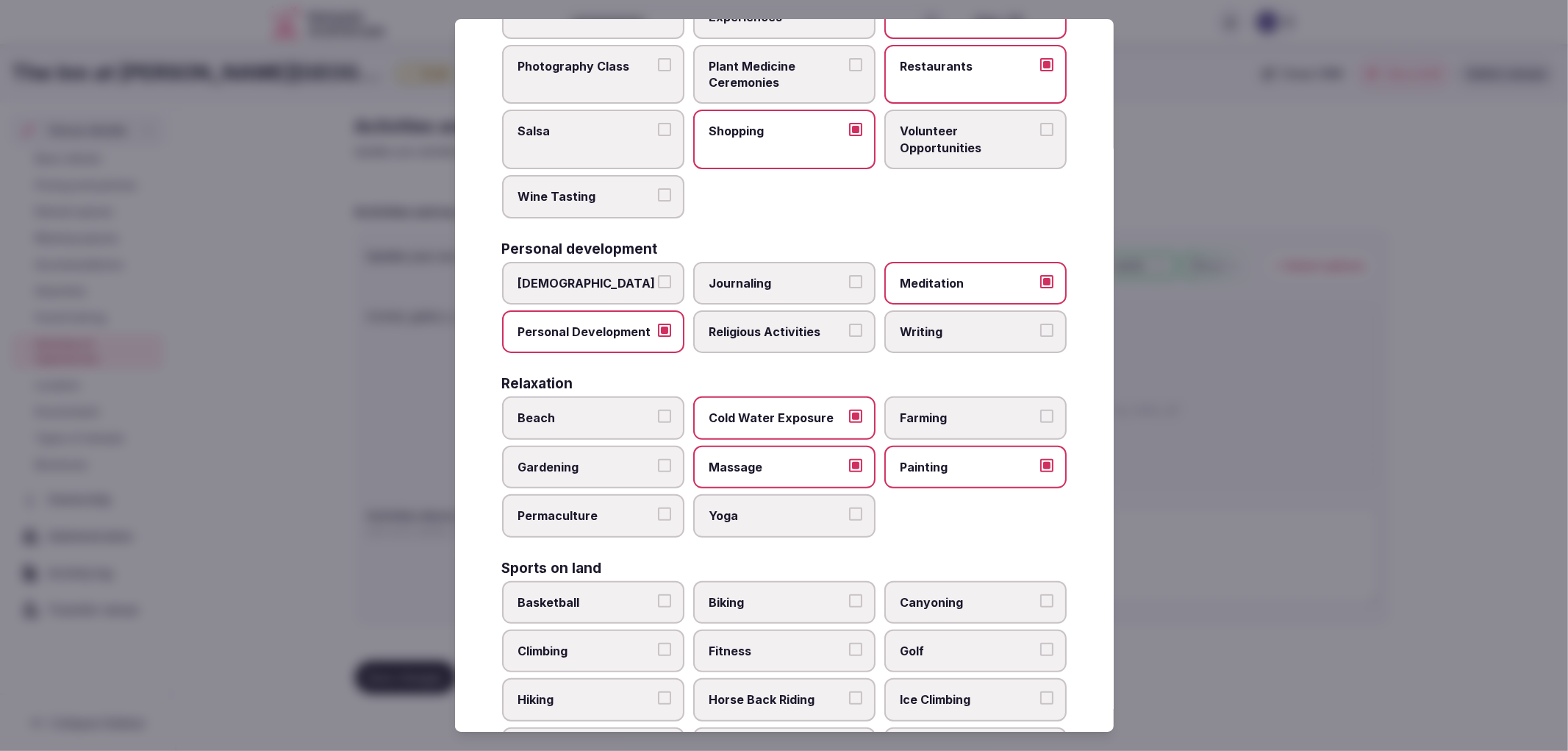
click at [849, 520] on button "Yoga" at bounding box center [856, 514] width 14 height 14
click at [828, 594] on span "Biking" at bounding box center [776, 602] width 135 height 16
click at [849, 594] on button "Biking" at bounding box center [856, 601] width 14 height 14
click at [802, 643] on span "Fitness" at bounding box center [776, 651] width 135 height 16
click at [849, 643] on button "Fitness" at bounding box center [856, 650] width 14 height 14
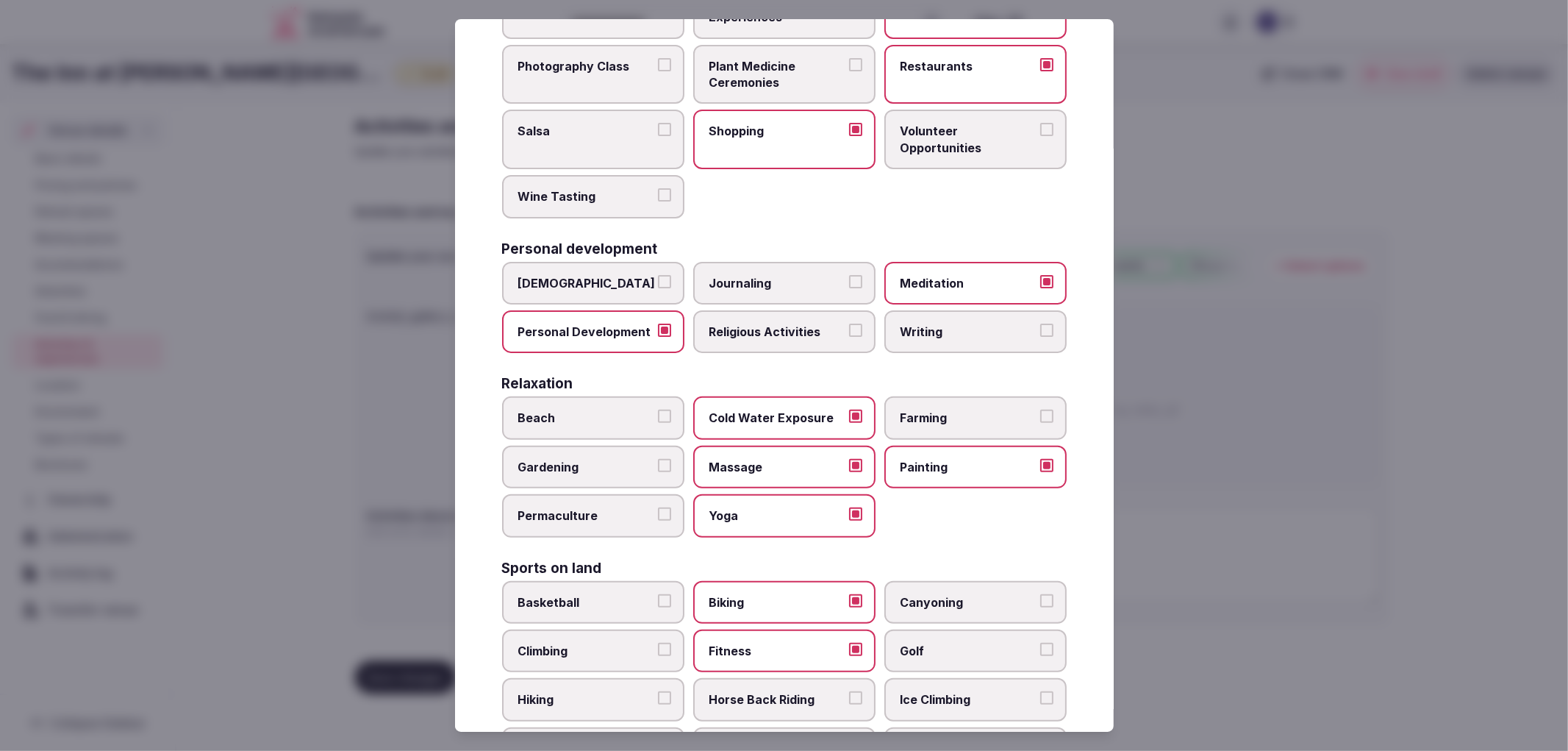
click at [616, 691] on label "Hiking" at bounding box center [593, 699] width 182 height 43
click at [658, 691] on button "Hiking" at bounding box center [664, 698] width 14 height 14
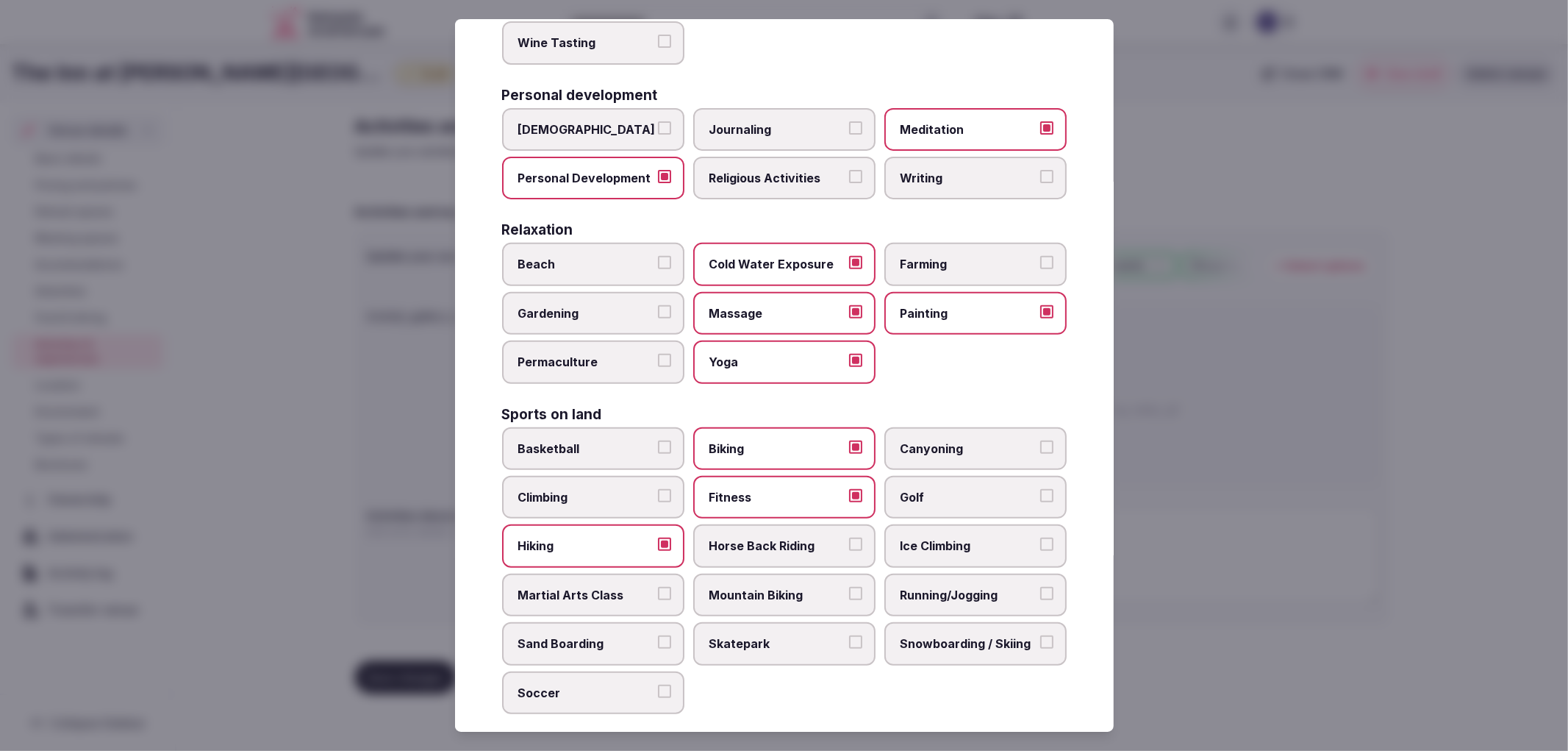
scroll to position [409, 0]
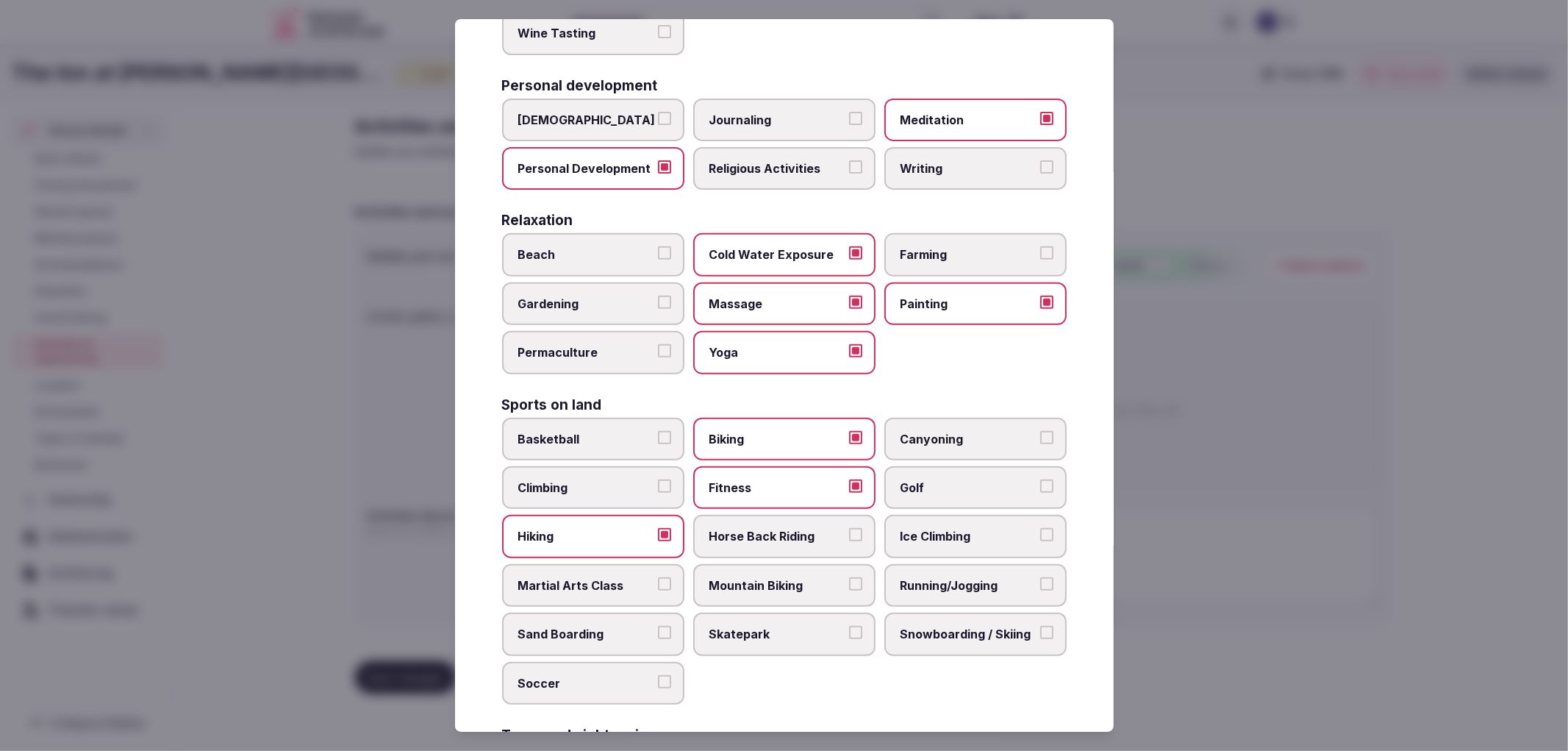
drag, startPoint x: 717, startPoint y: 539, endPoint x: 779, endPoint y: 561, distance: 65.8
click at [722, 541] on div "Basketball Biking Canyoning Climbing Fitness Golf Hiking Horse Back Riding Ice …" at bounding box center [785, 561] width 565 height 287
click at [780, 577] on span "Mountain Biking" at bounding box center [776, 585] width 135 height 16
click at [849, 577] on button "Mountain Biking" at bounding box center [856, 583] width 14 height 14
click at [923, 577] on span "Running/Jogging" at bounding box center [968, 585] width 135 height 16
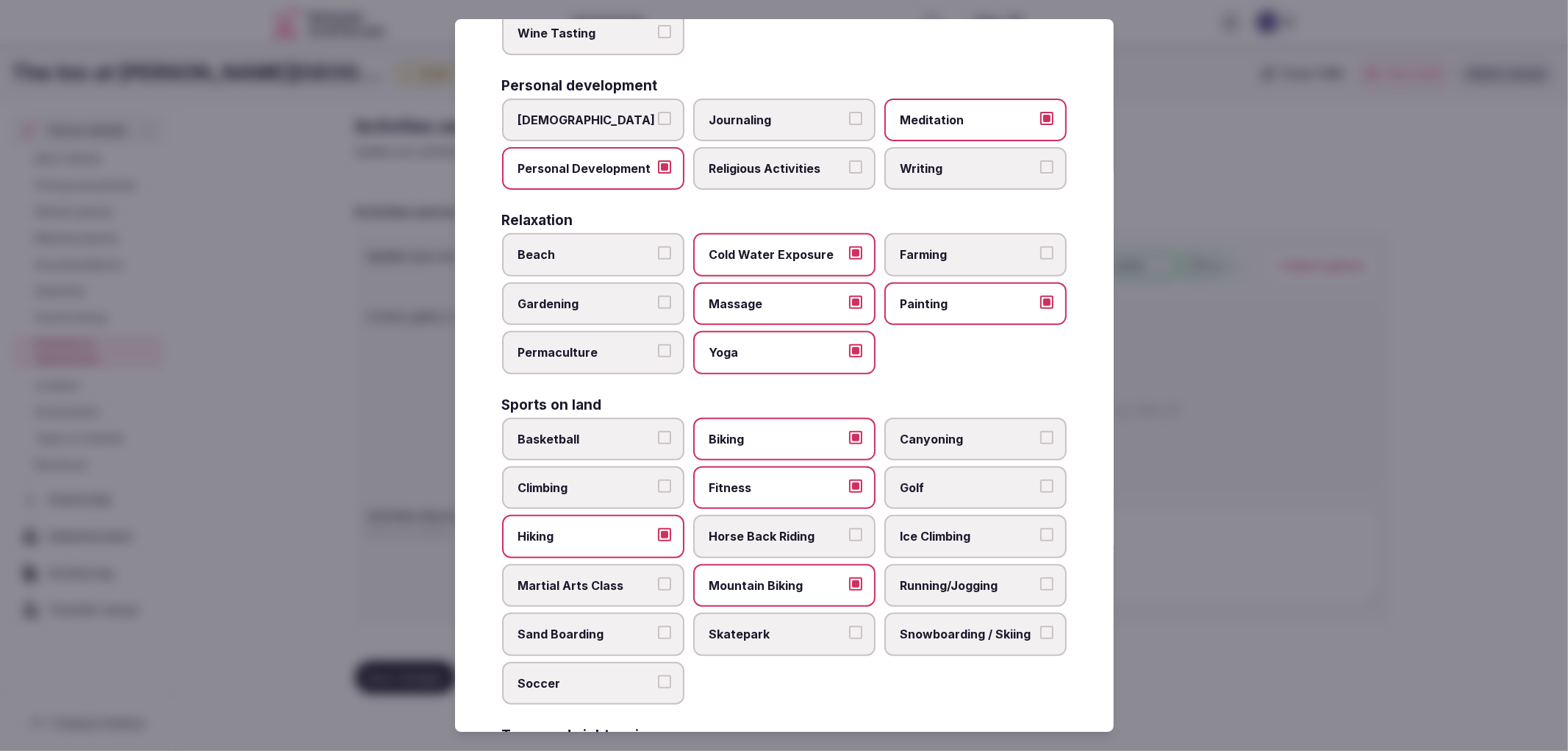
click at [1040, 577] on button "Running/Jogging" at bounding box center [1047, 583] width 14 height 14
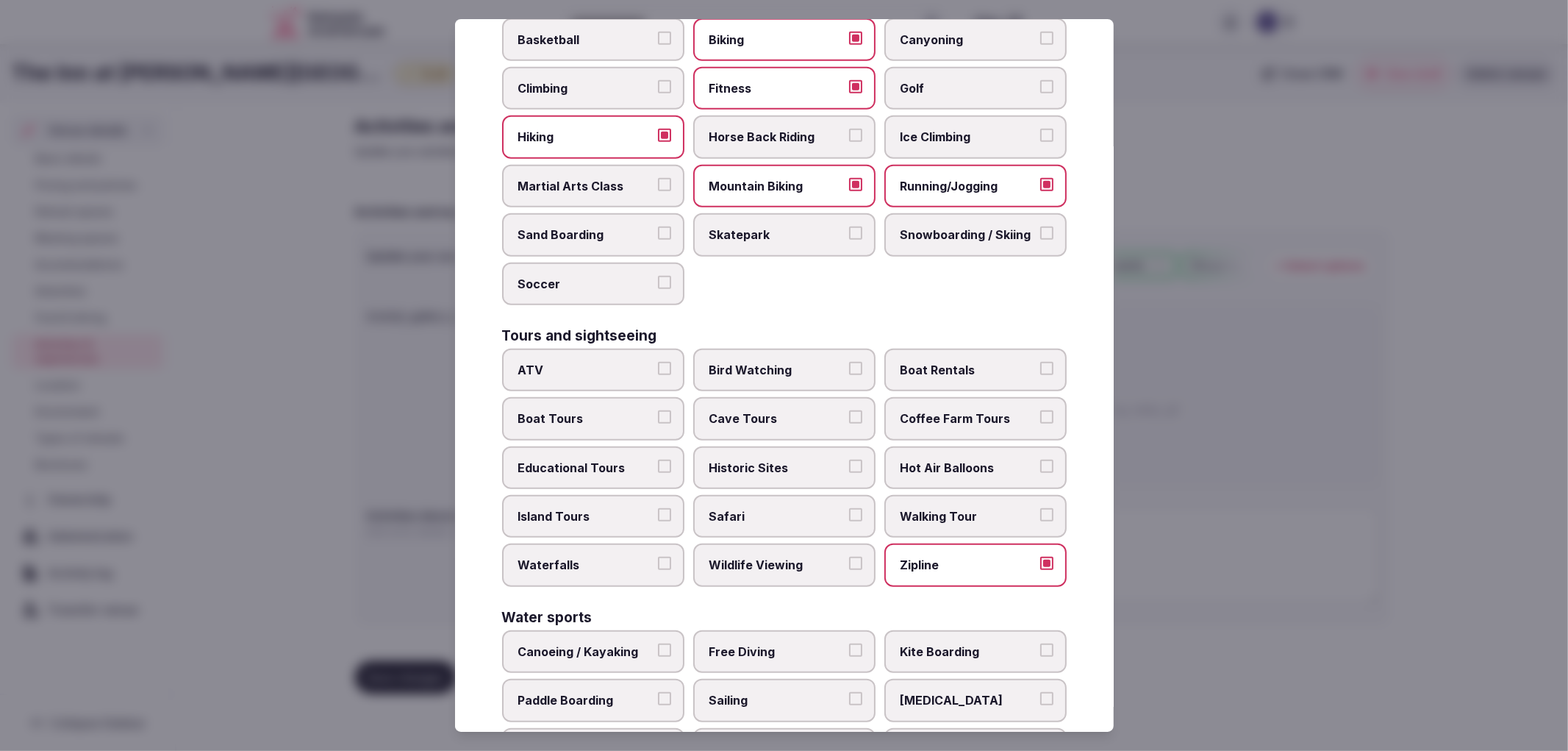
scroll to position [817, 0]
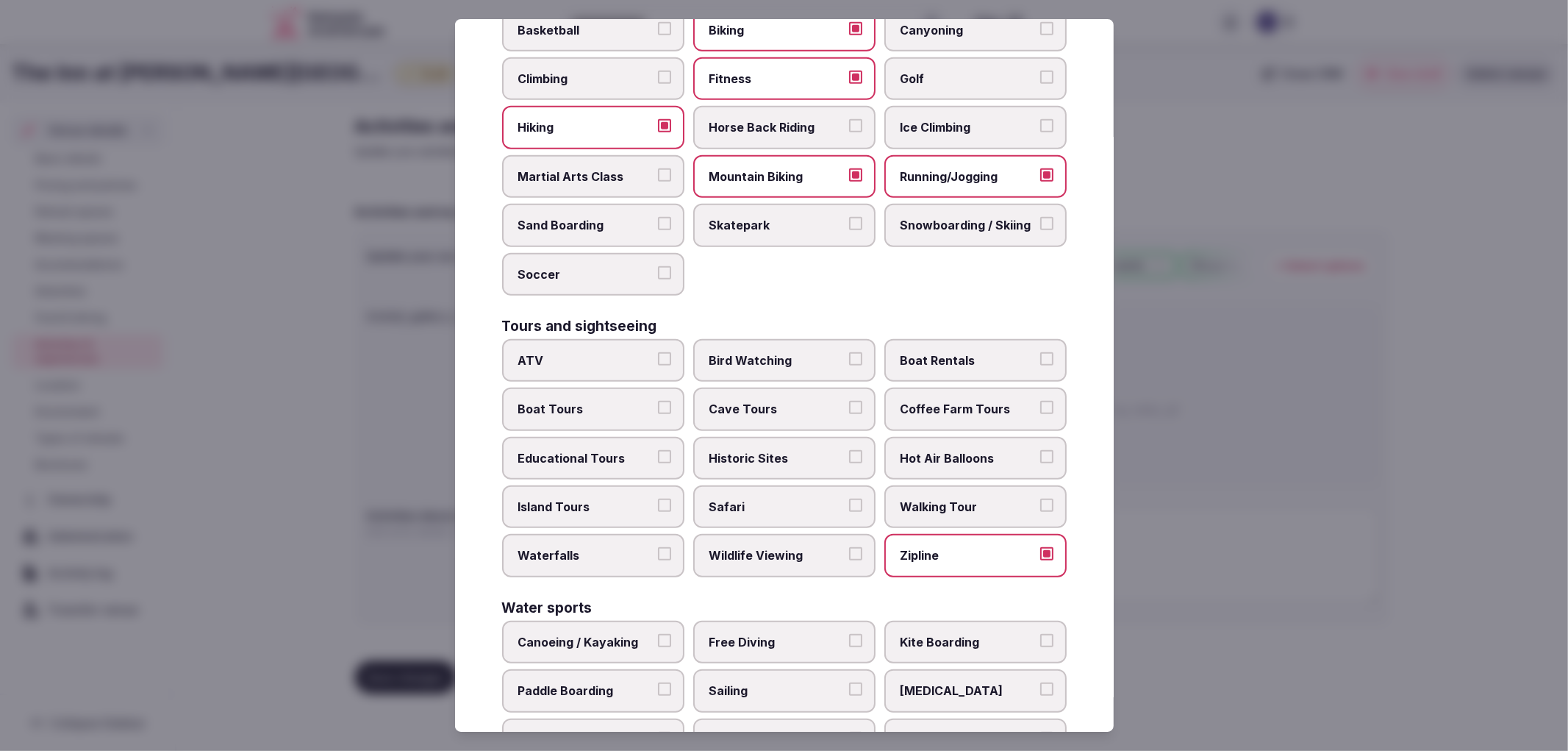
click at [944, 545] on label "Zipline" at bounding box center [975, 554] width 182 height 43
click at [1040, 547] on button "Zipline" at bounding box center [1047, 554] width 14 height 14
click at [801, 443] on label "Historic Sites" at bounding box center [784, 457] width 182 height 43
click at [849, 450] on button "Historic Sites" at bounding box center [856, 457] width 14 height 14
click at [923, 448] on label "Hot Air Balloons" at bounding box center [975, 457] width 182 height 43
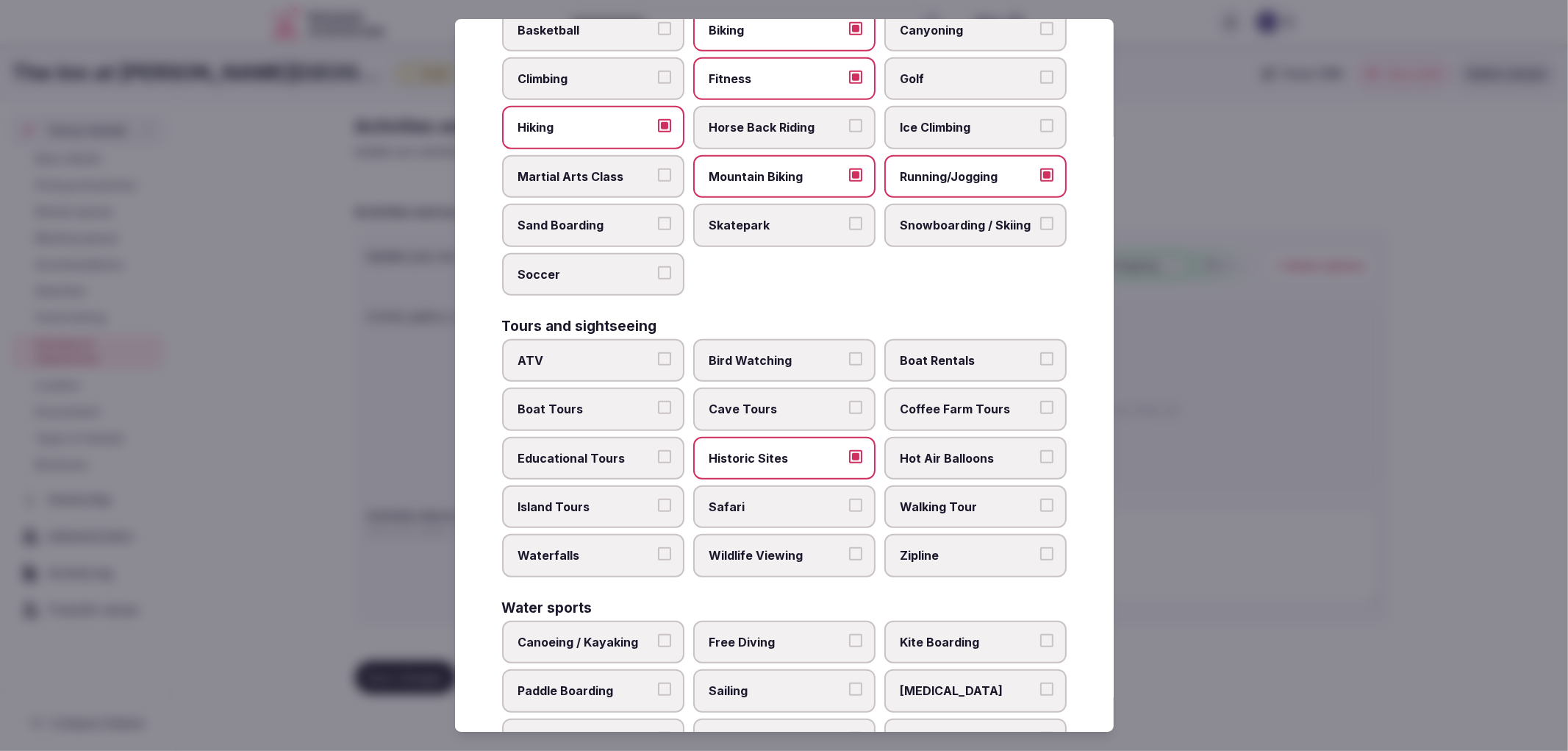
click at [1040, 450] on button "Hot Air Balloons" at bounding box center [1047, 457] width 14 height 14
click at [900, 493] on label "Walking Tour" at bounding box center [975, 506] width 182 height 43
click at [1040, 498] on button "Walking Tour" at bounding box center [1047, 505] width 14 height 14
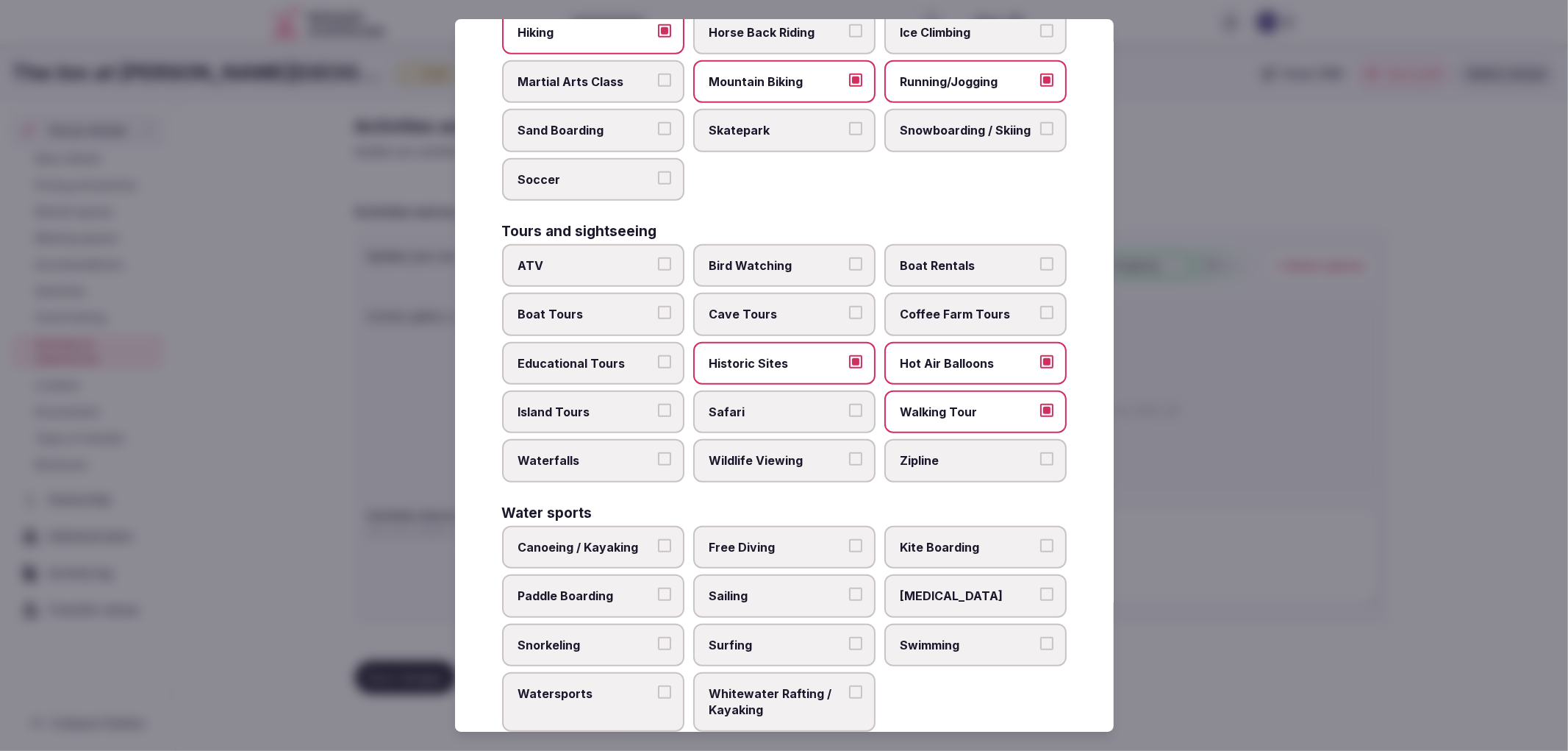
scroll to position [913, 0]
click at [1024, 623] on label "Swimming" at bounding box center [975, 644] width 182 height 43
click at [1040, 636] on button "Swimming" at bounding box center [1047, 642] width 14 height 14
click at [1334, 432] on div at bounding box center [784, 375] width 1568 height 751
